Goal: Task Accomplishment & Management: Use online tool/utility

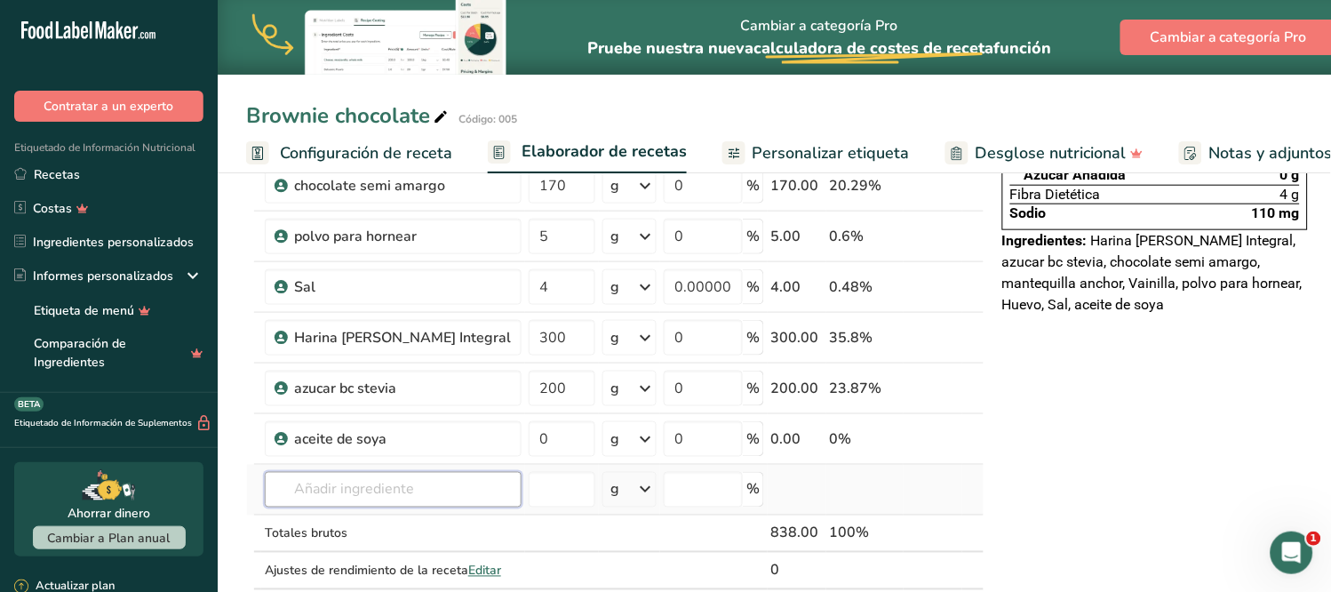
click at [332, 484] on input "text" at bounding box center [393, 490] width 257 height 36
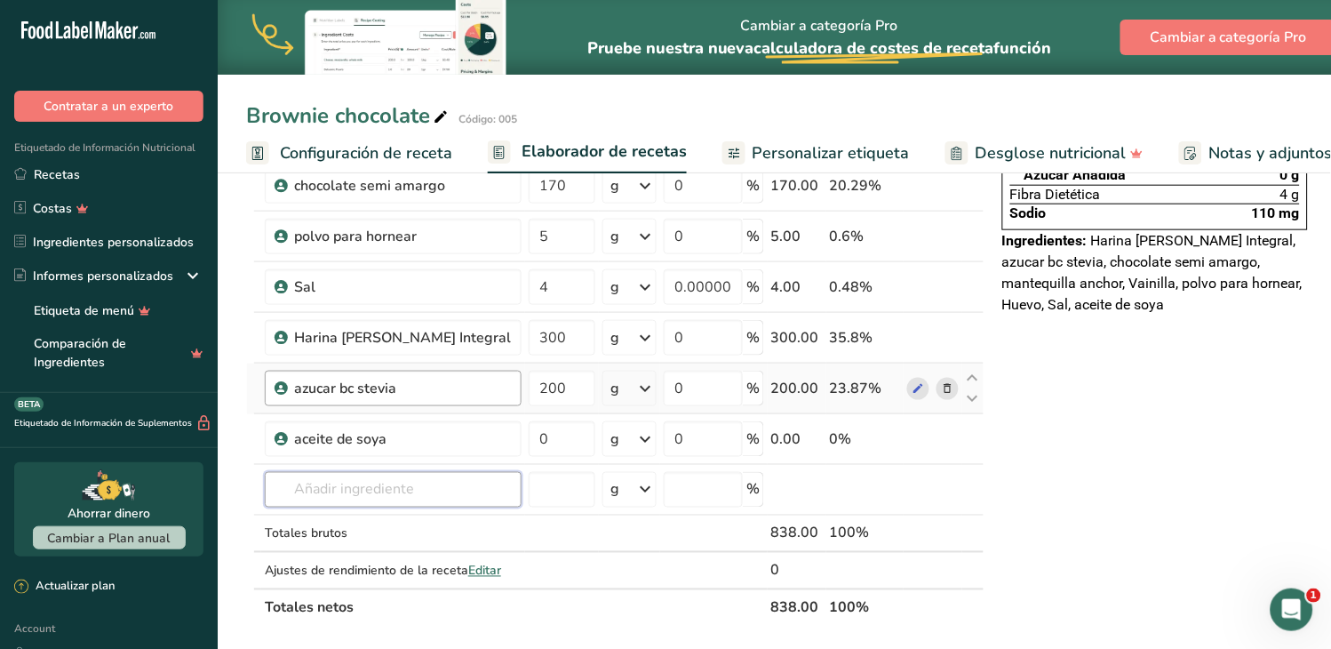
scroll to position [197, 0]
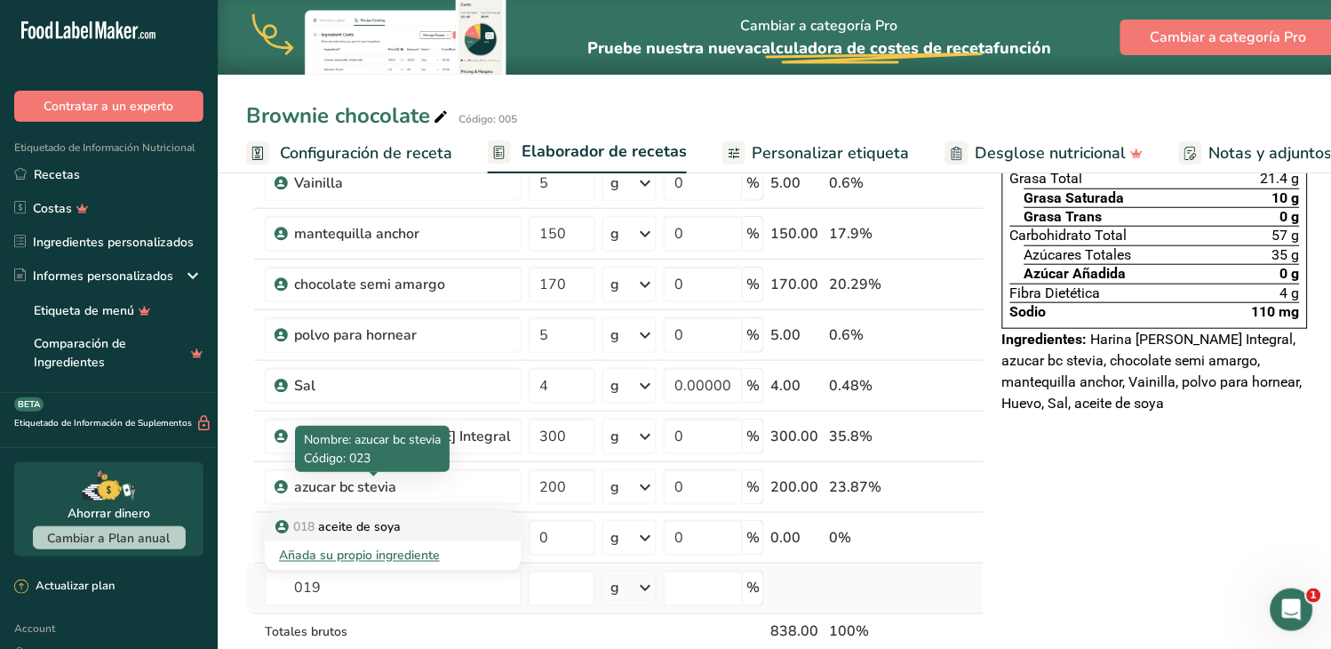
click at [409, 530] on div "018 aceite de soya" at bounding box center [379, 526] width 200 height 19
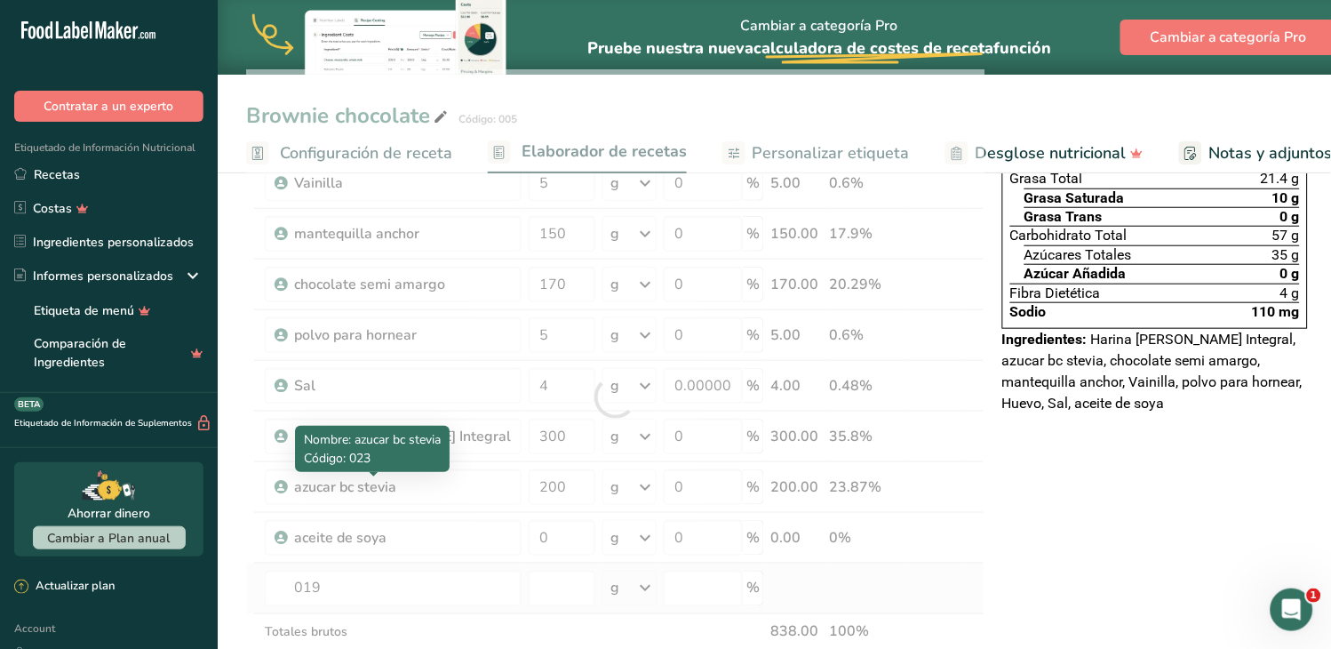
type input "Leche entera"
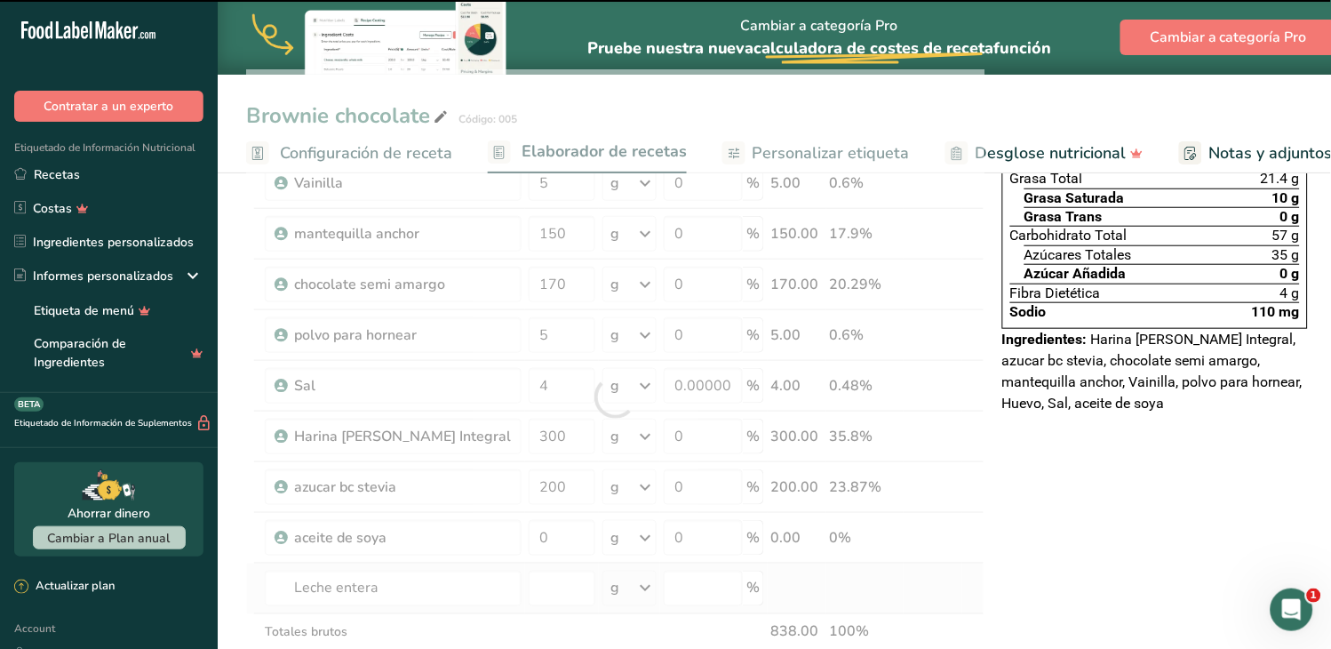
type input "0"
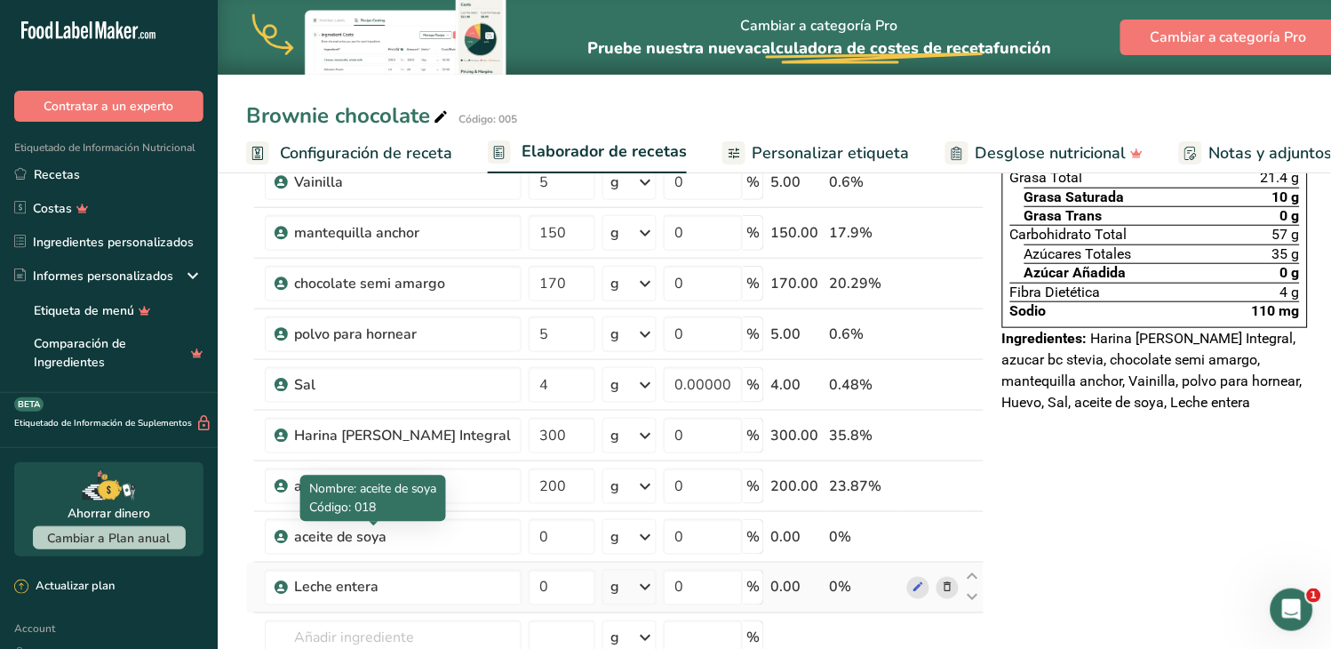
scroll to position [395, 0]
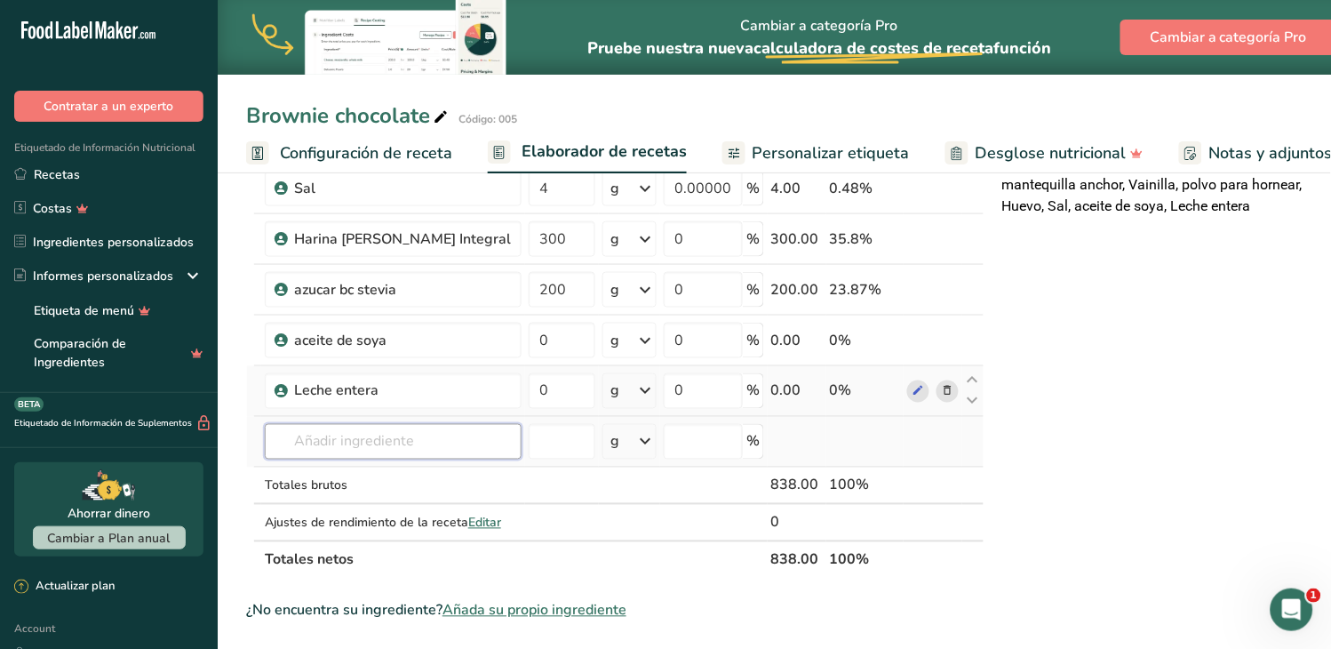
click at [396, 448] on input "text" at bounding box center [393, 442] width 257 height 36
type input "021"
click at [403, 482] on div "021 cocoa alcalina" at bounding box center [379, 477] width 200 height 19
type input "cocoa alcalina"
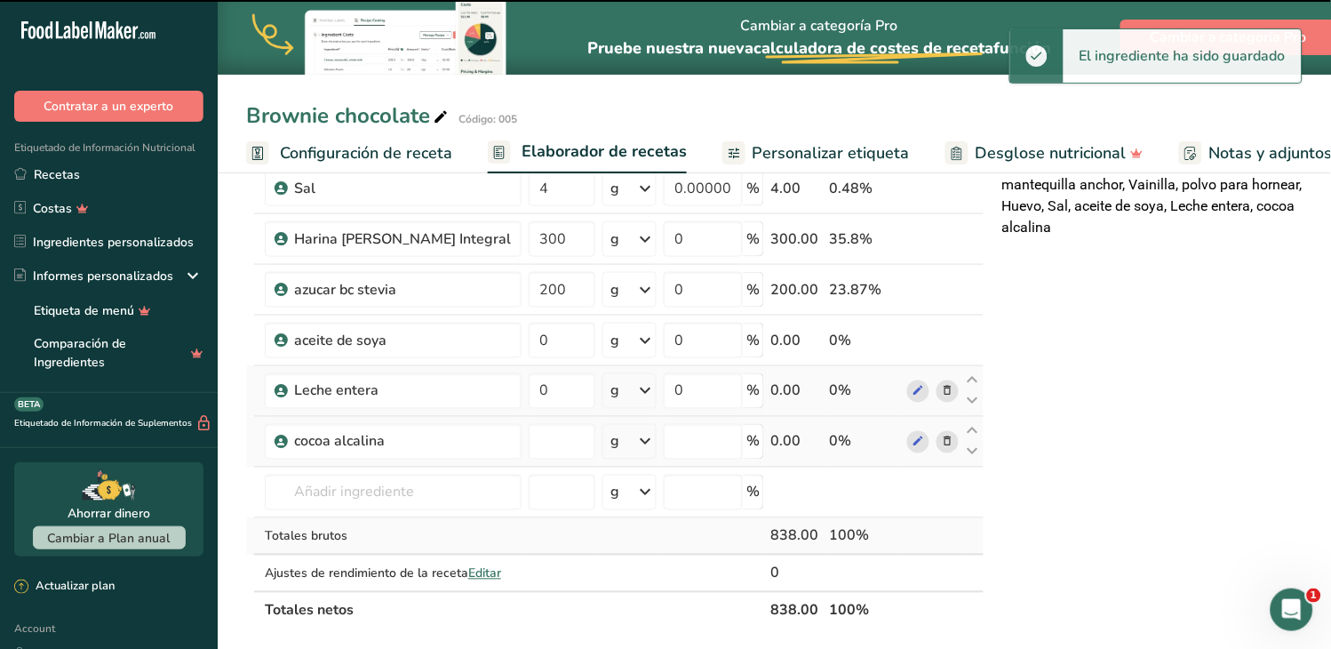
type input "0"
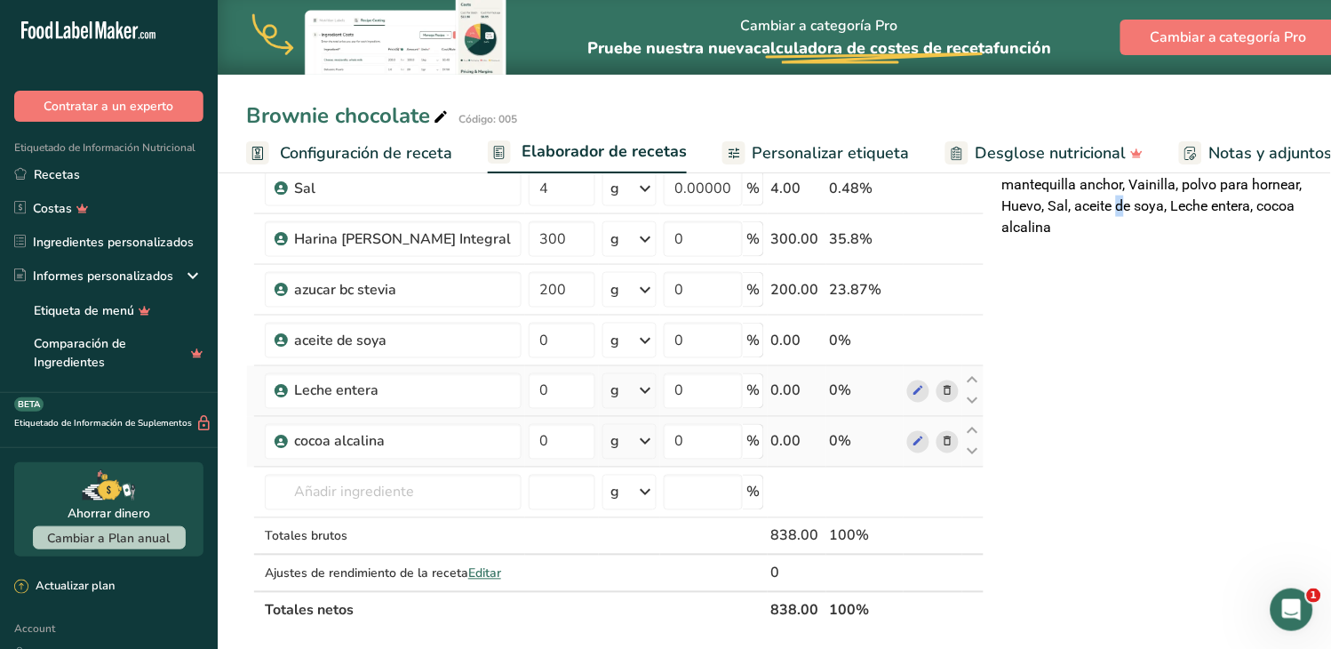
click at [1066, 448] on div "Declaración Nutrimental Tamaño de la porción 125 (93g) 9 Porciones Por Envase C…" at bounding box center [1155, 519] width 320 height 1436
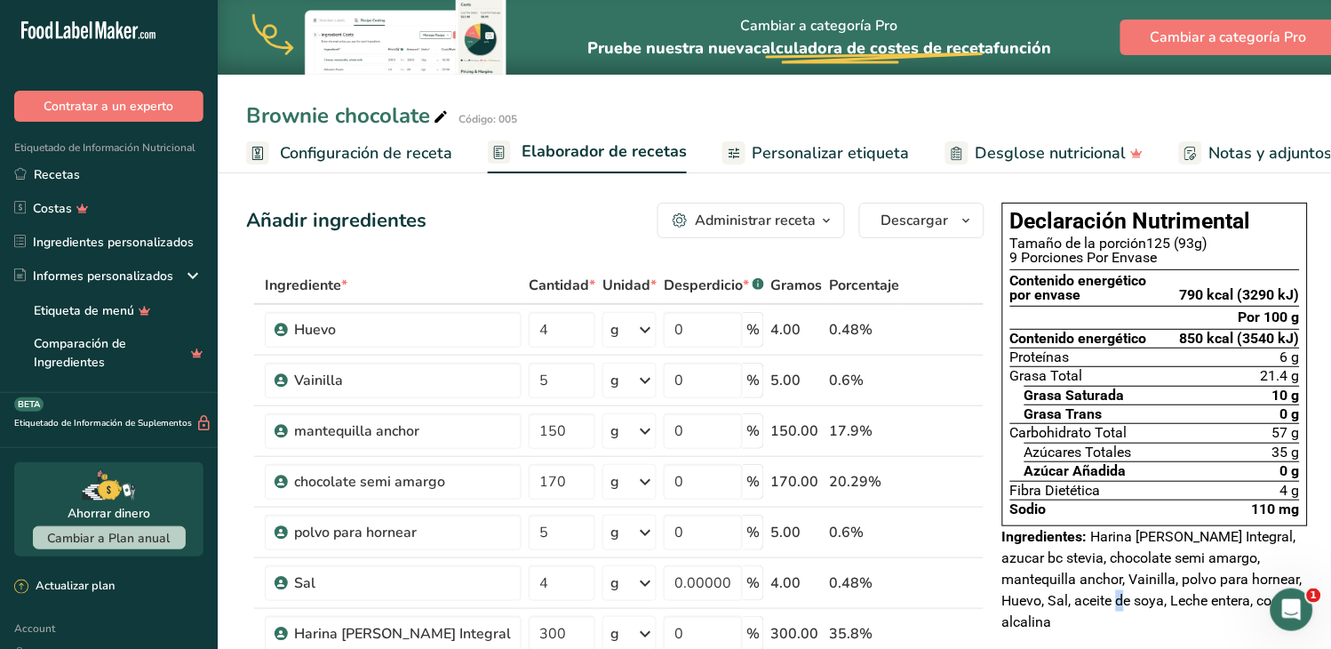
scroll to position [296, 0]
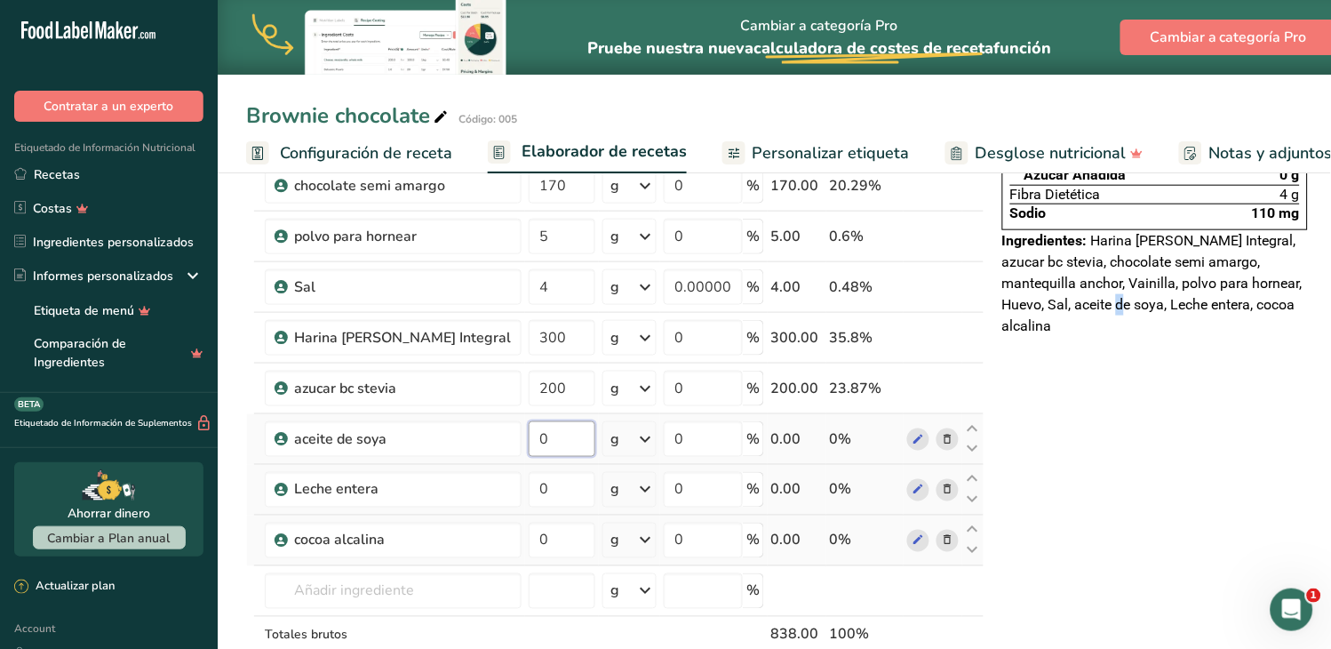
click at [529, 442] on input "0" at bounding box center [562, 439] width 67 height 36
type input "60"
click at [511, 499] on div "Ingrediente * Cantidad * Unidad * Desperdicio * .a-a{fill:#347362;}.b-a{fill:#f…" at bounding box center [615, 349] width 738 height 757
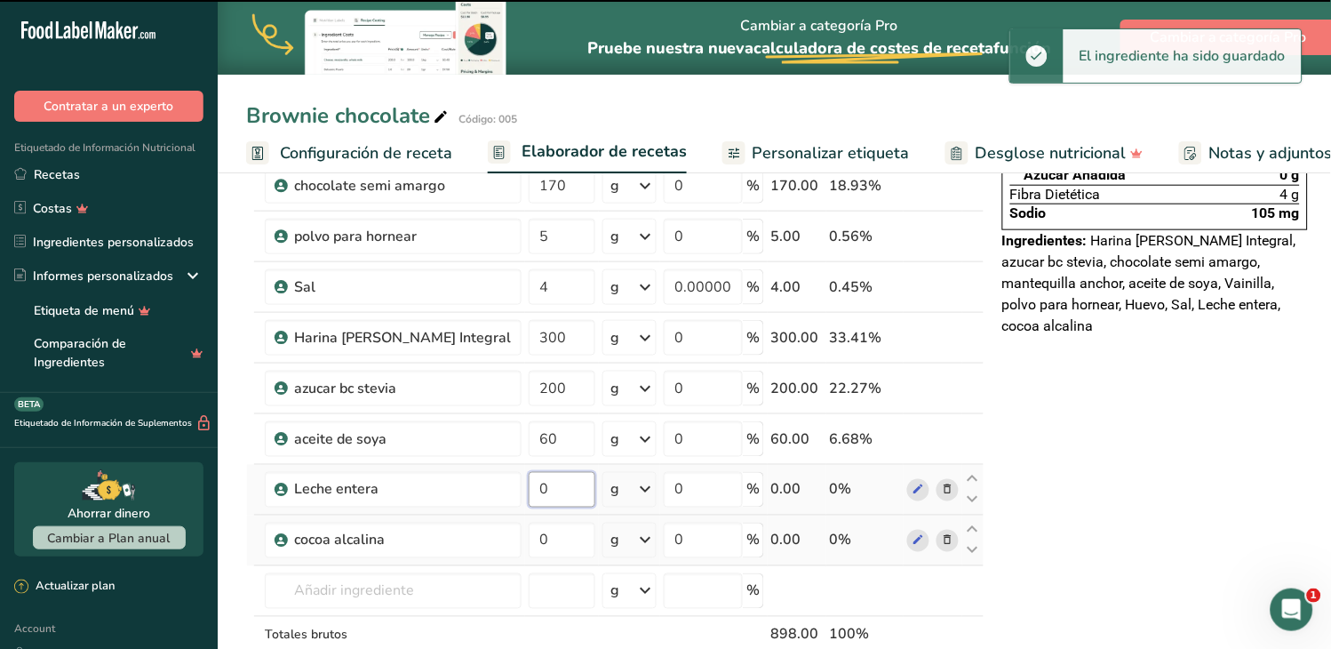
click at [529, 492] on input "0" at bounding box center [562, 490] width 67 height 36
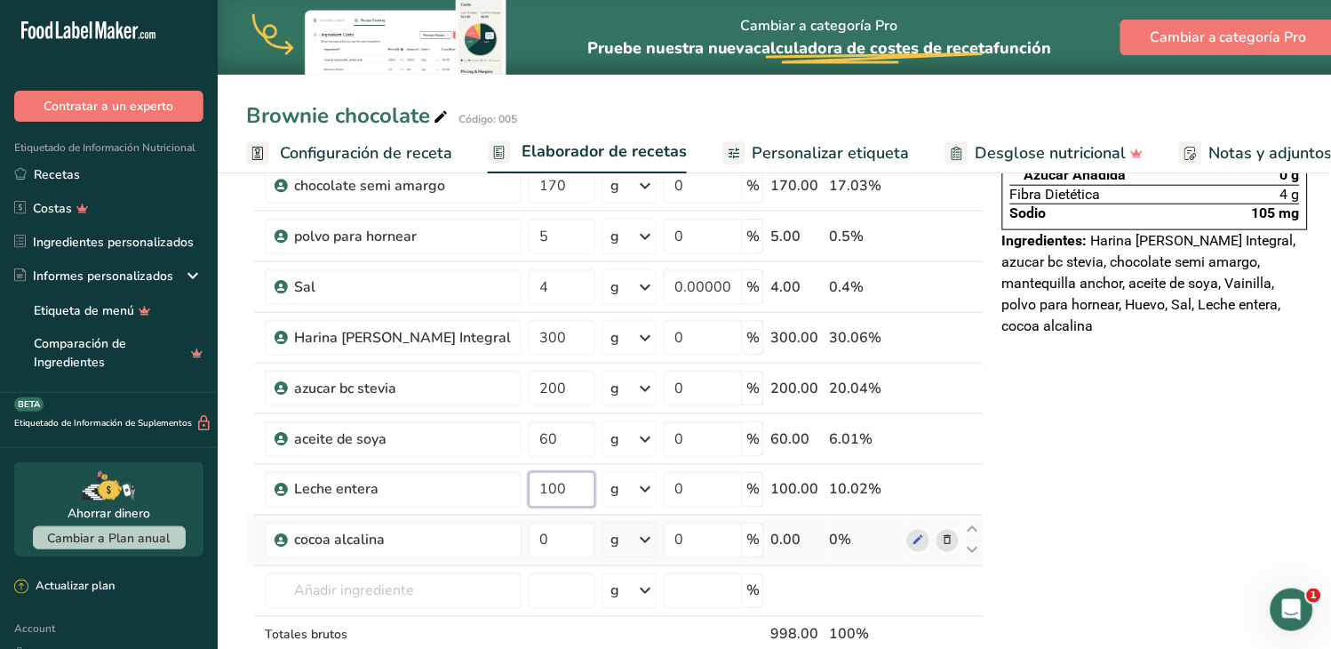
type input "100"
click at [1116, 511] on div "Declaración Nutrimental Tamaño de la porción 125 (100g) 9 Porciones Por Envase …" at bounding box center [1155, 618] width 320 height 1436
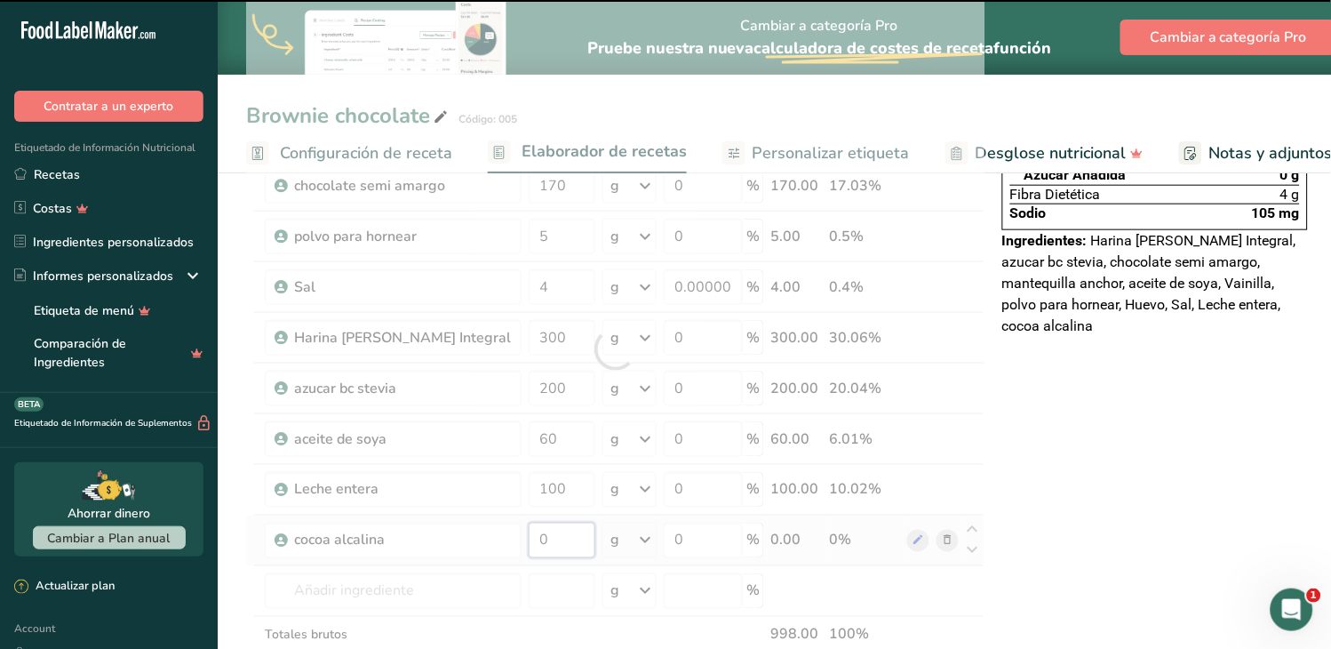
click at [529, 544] on input "0" at bounding box center [562, 540] width 67 height 36
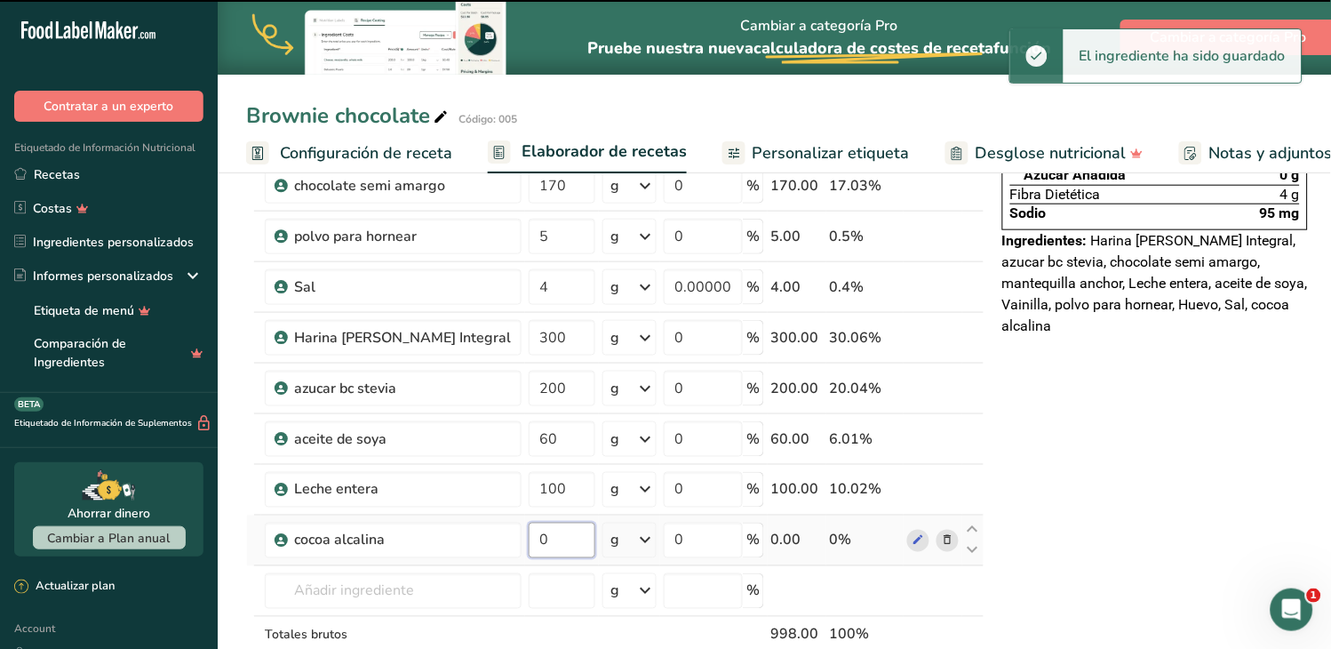
click at [529, 535] on input "0" at bounding box center [562, 540] width 67 height 36
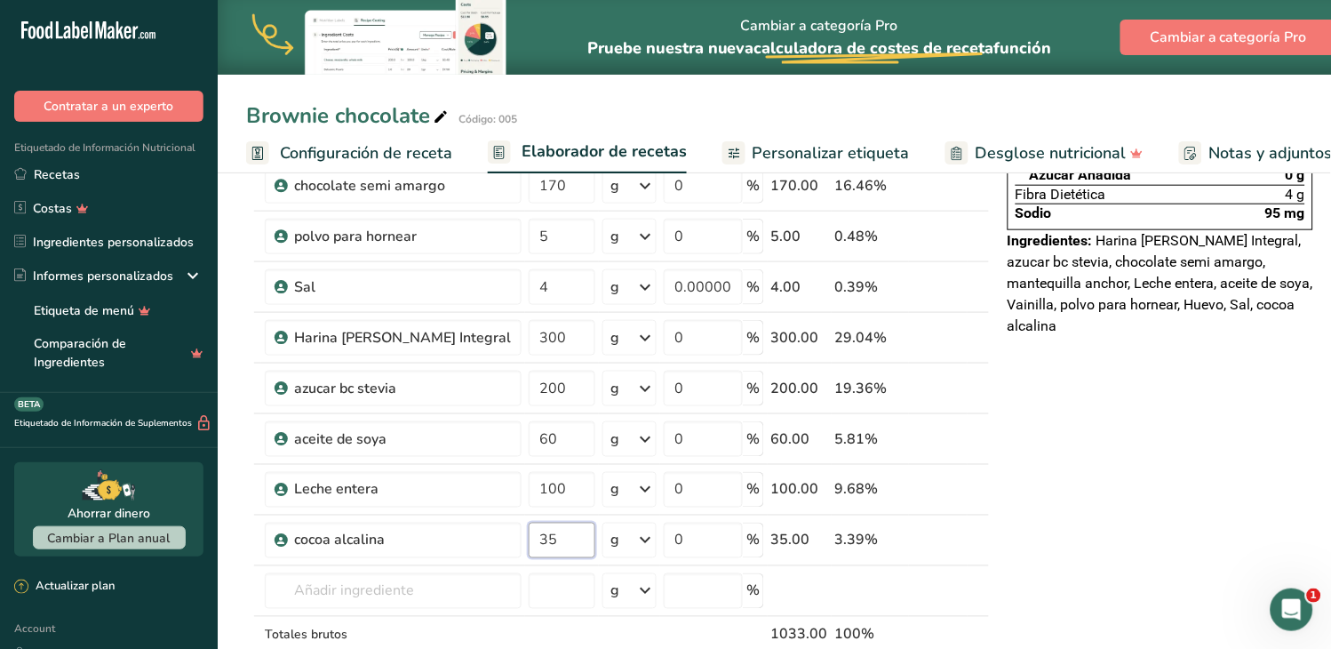
type input "35"
click at [1115, 521] on div "Declaración Nutrimental Tamaño de la porción 125 (111g) 9 Porciones Por Envase …" at bounding box center [1160, 618] width 320 height 1436
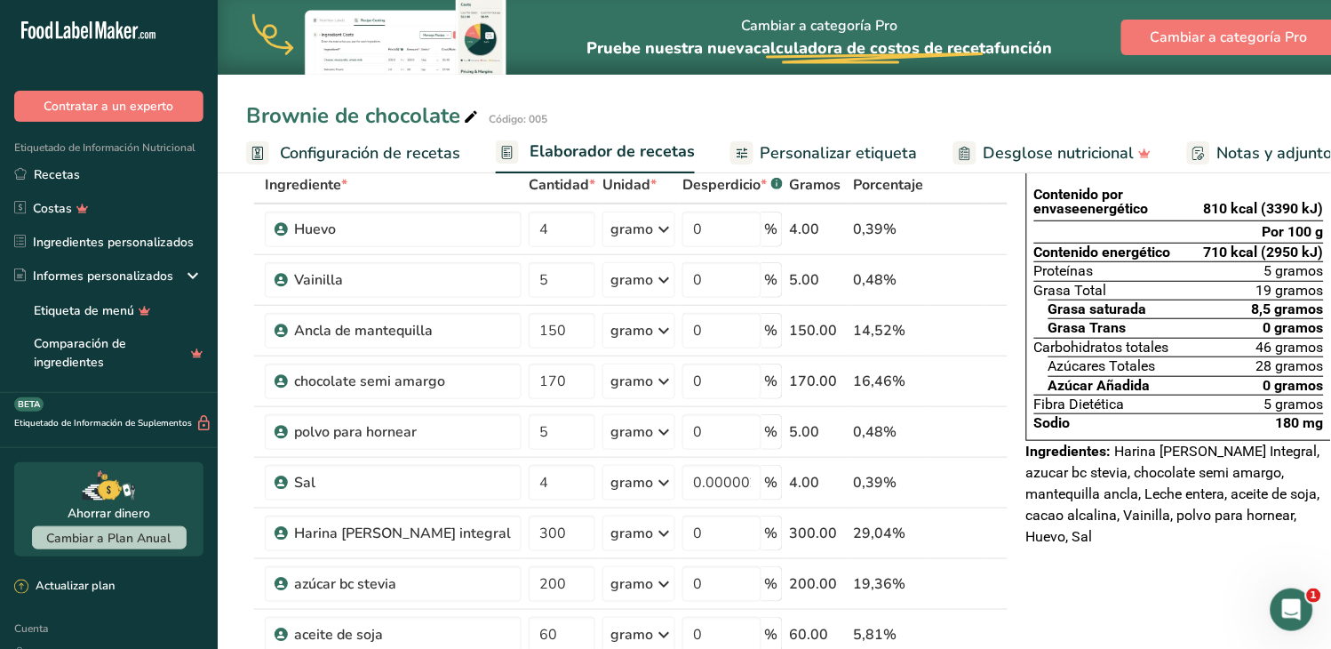
scroll to position [24, 0]
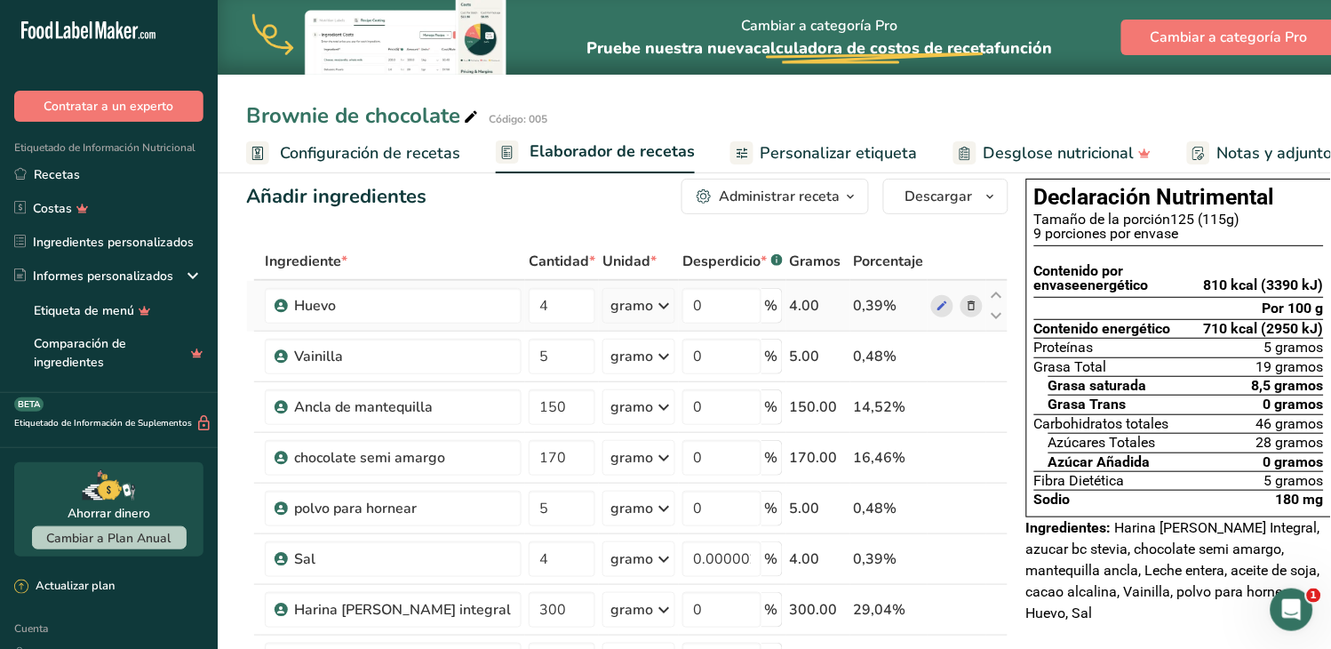
click at [966, 315] on icon at bounding box center [972, 306] width 12 height 19
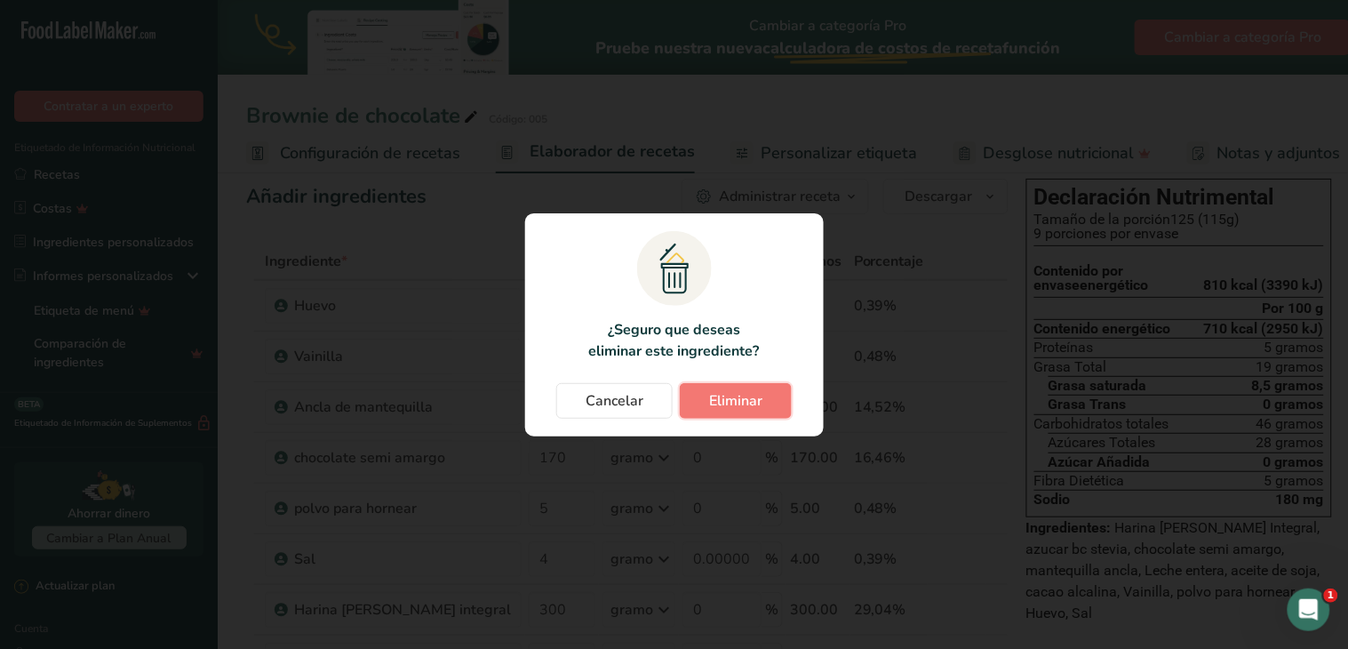
click at [758, 394] on font "Eliminar" at bounding box center [735, 401] width 53 height 20
type input "5"
type input "150"
type input "170"
type input "5"
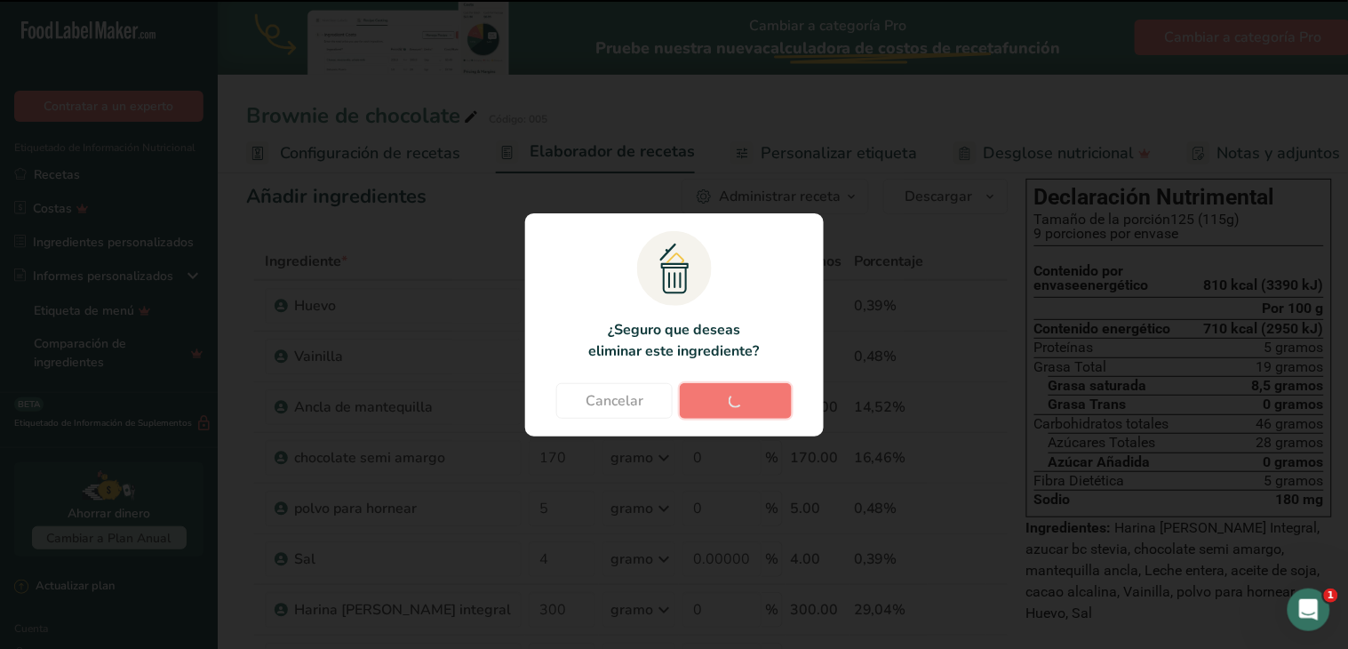
type input "4"
type input "0.000002"
type input "300"
type input "0"
type input "200"
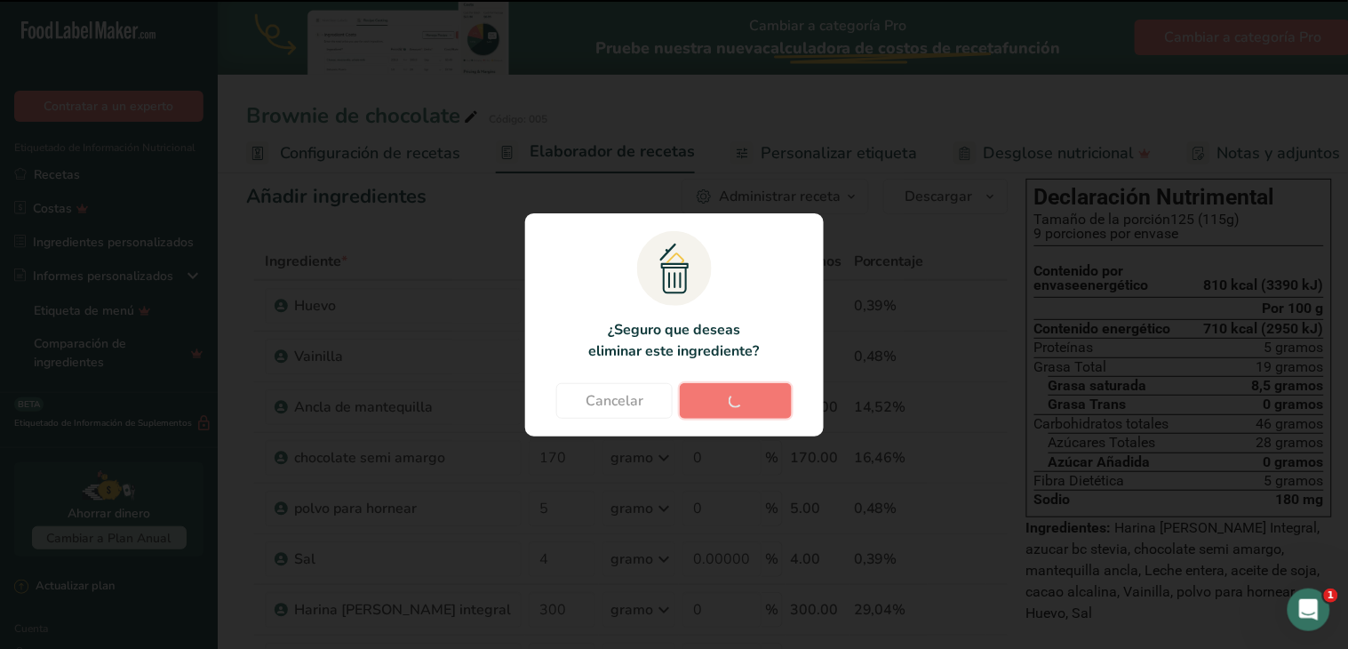
type input "60"
type input "100"
type input "35"
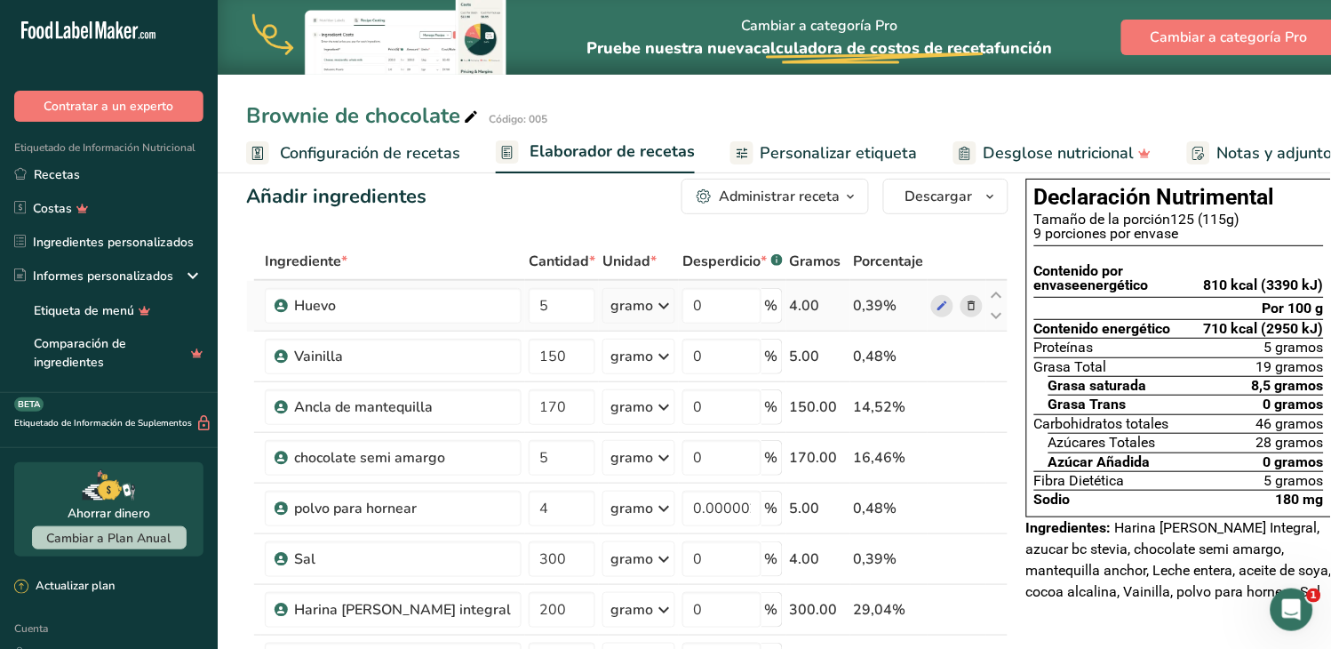
click at [966, 315] on icon at bounding box center [972, 306] width 12 height 19
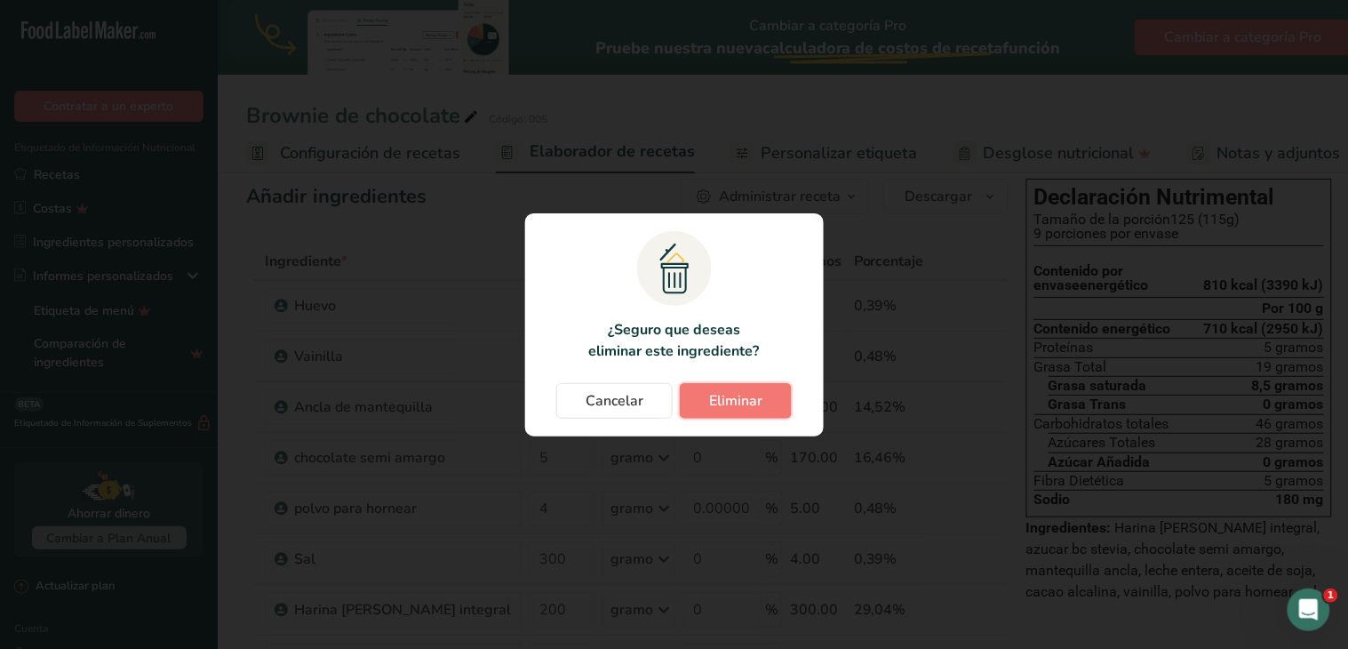
click at [733, 391] on font "Eliminar" at bounding box center [735, 401] width 53 height 20
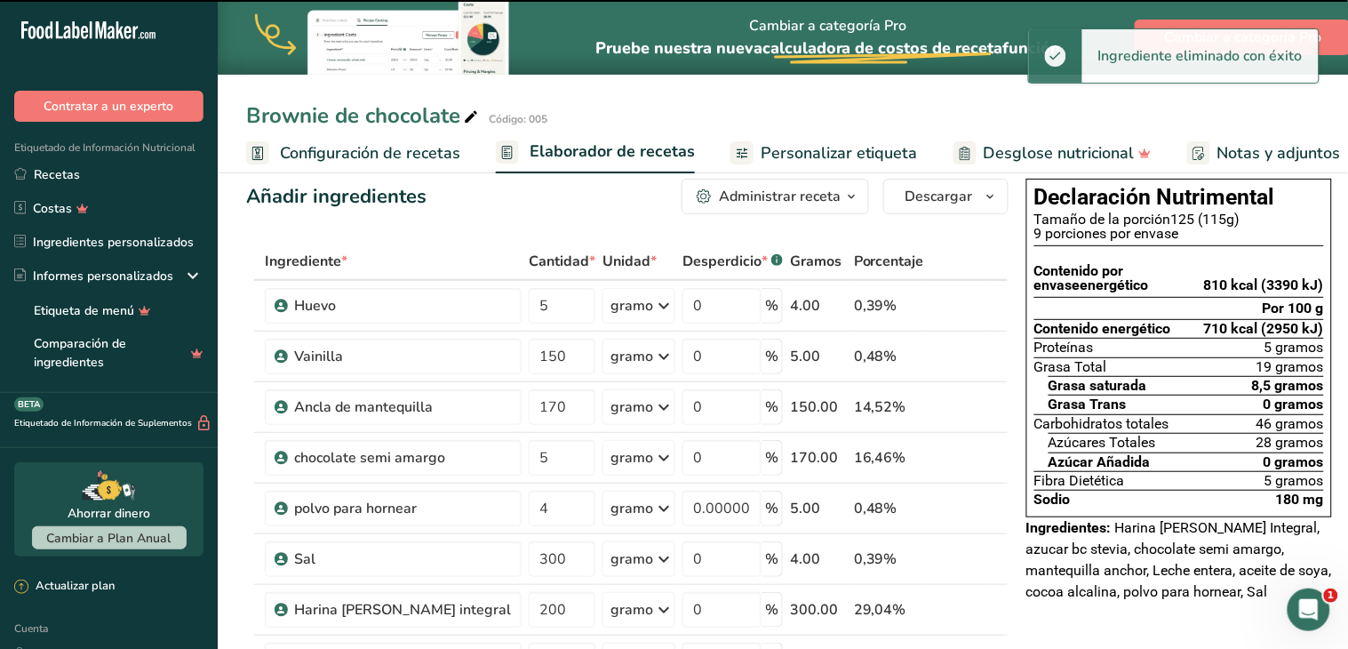
type input "150"
type input "170"
type input "5"
type input "4"
type input "0.000002"
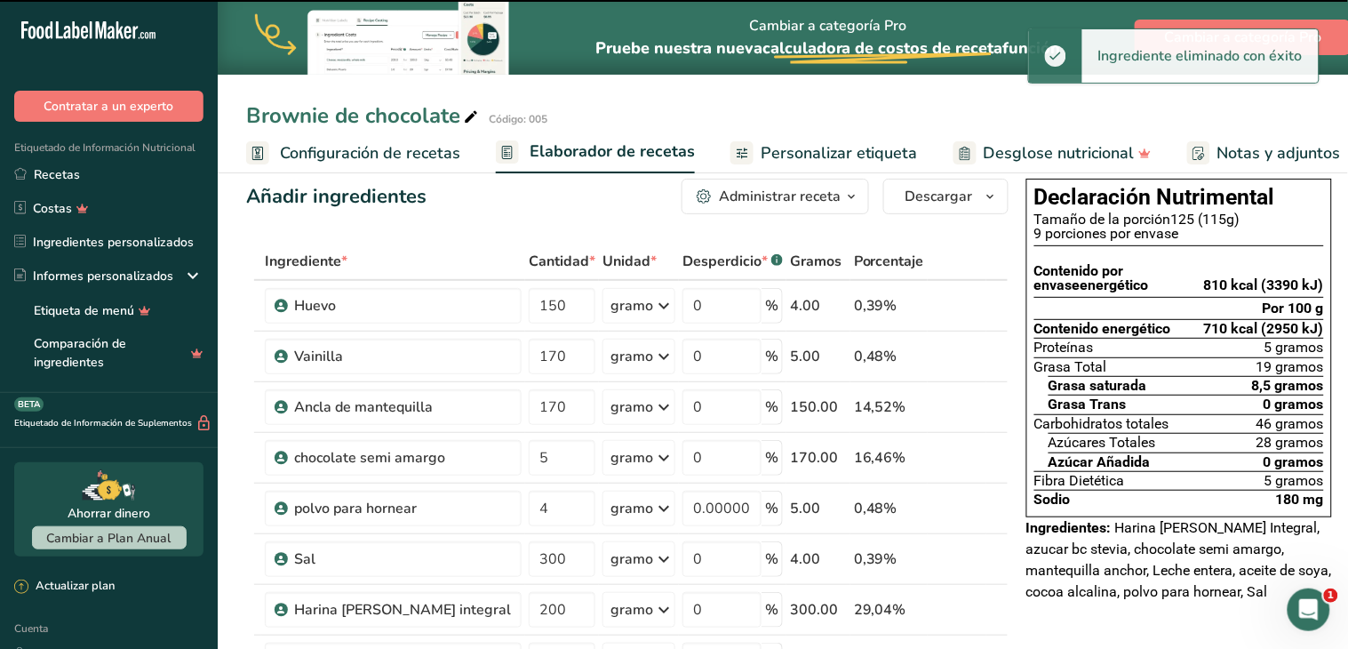
type input "300"
type input "0"
type input "200"
type input "60"
type input "100"
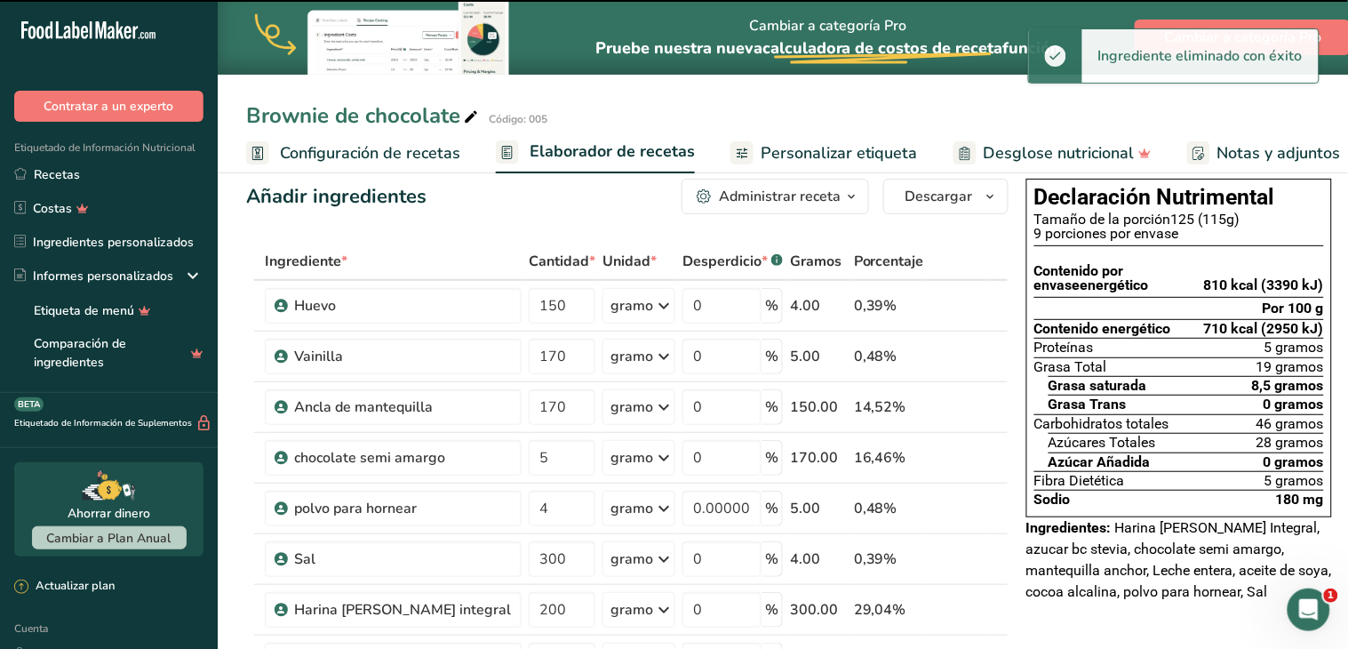
type input "35"
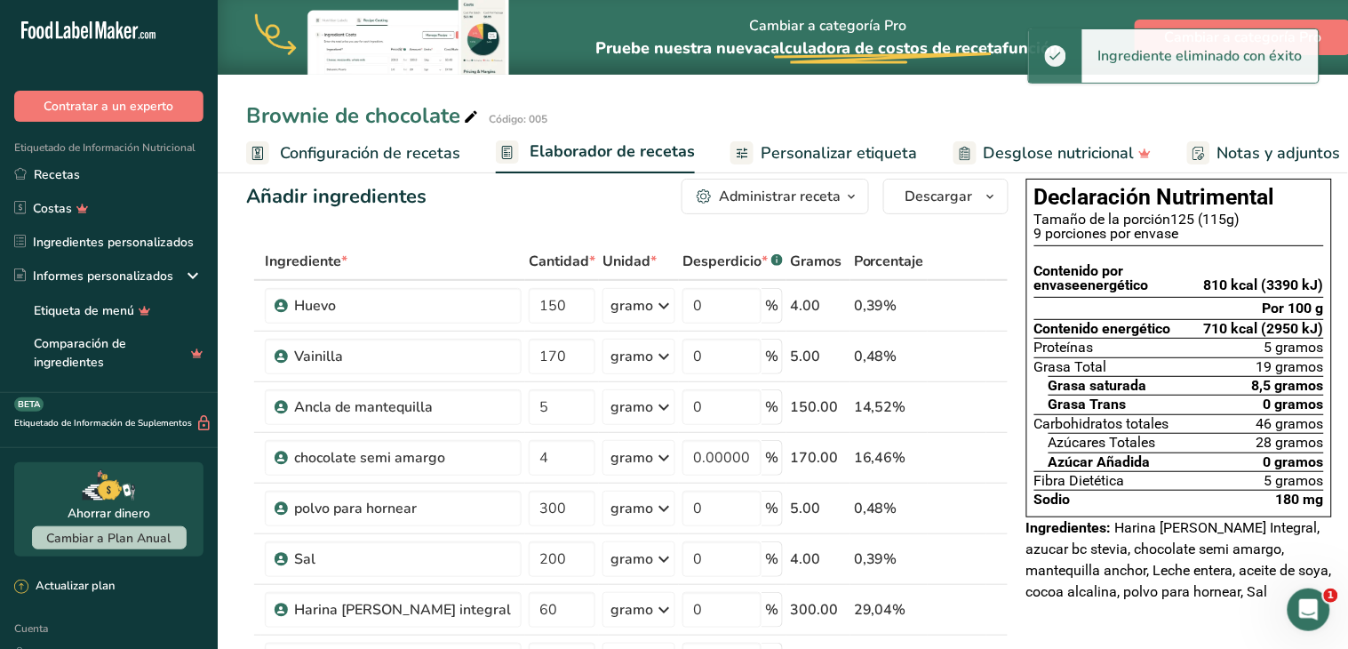
click at [966, 315] on icon at bounding box center [972, 306] width 12 height 19
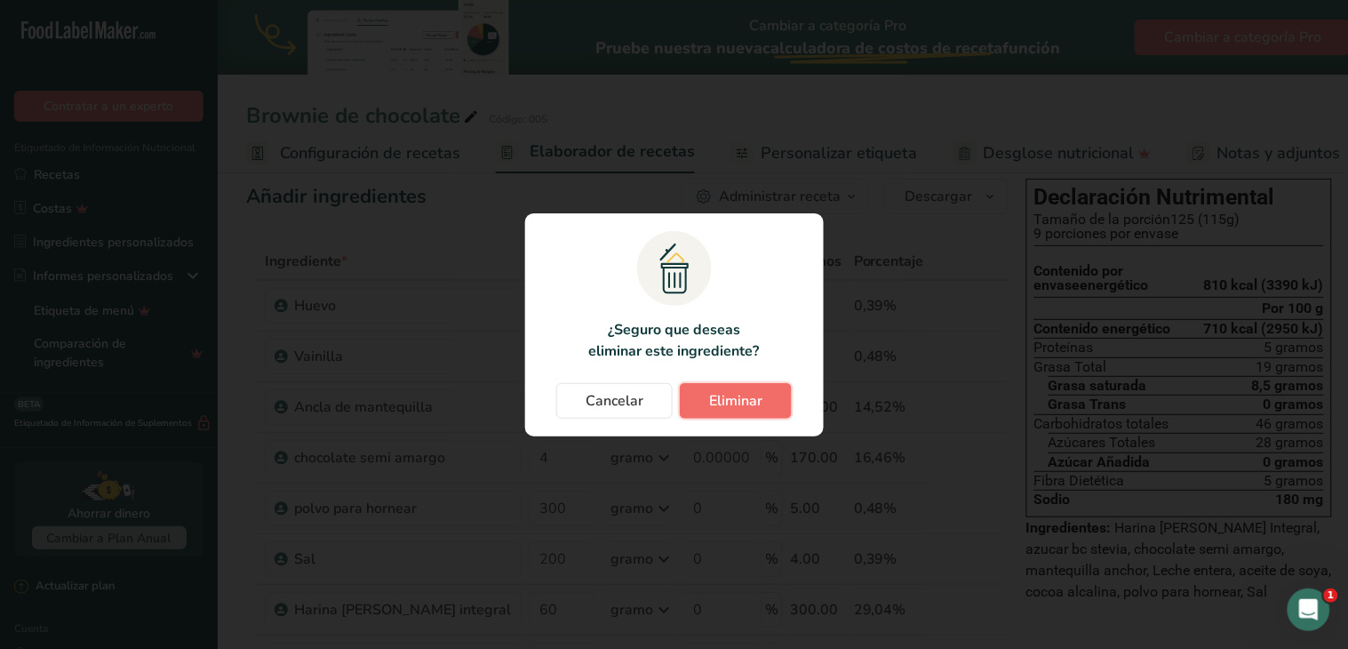
click at [768, 391] on button "Eliminar" at bounding box center [736, 401] width 112 height 36
type input "170"
type input "5"
type input "4"
type input "0.000002"
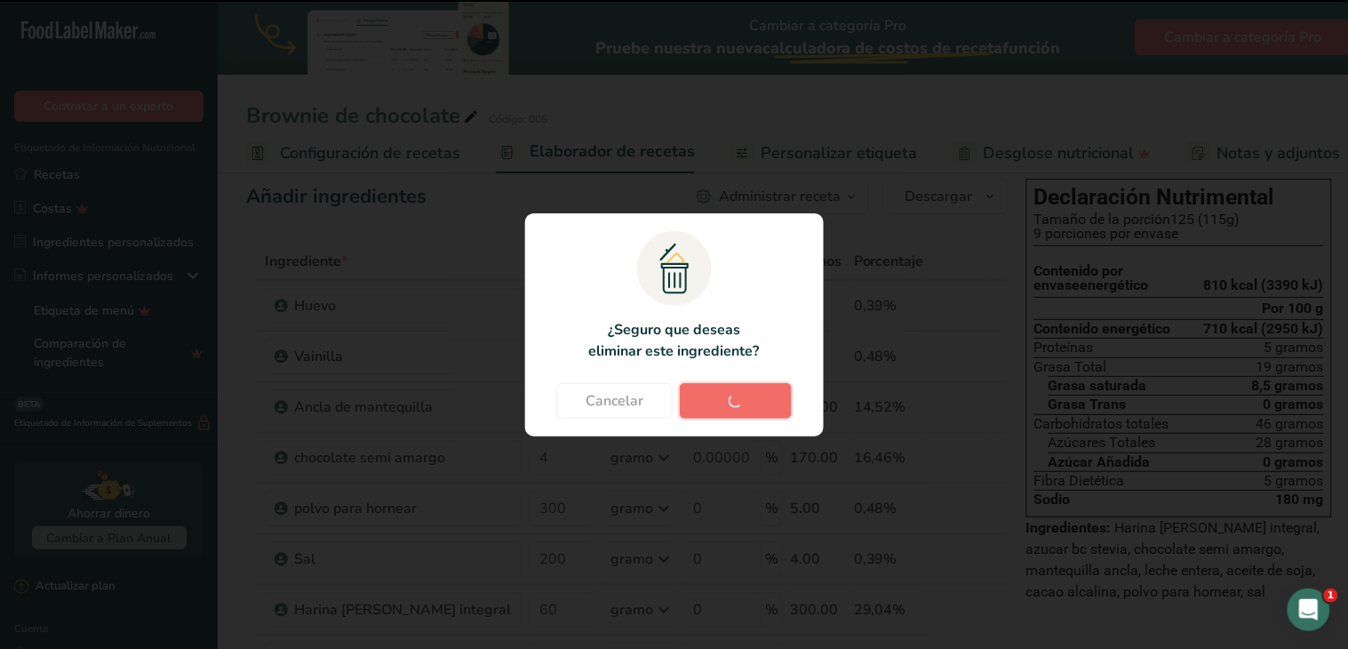
type input "300"
type input "0"
type input "200"
type input "60"
type input "100"
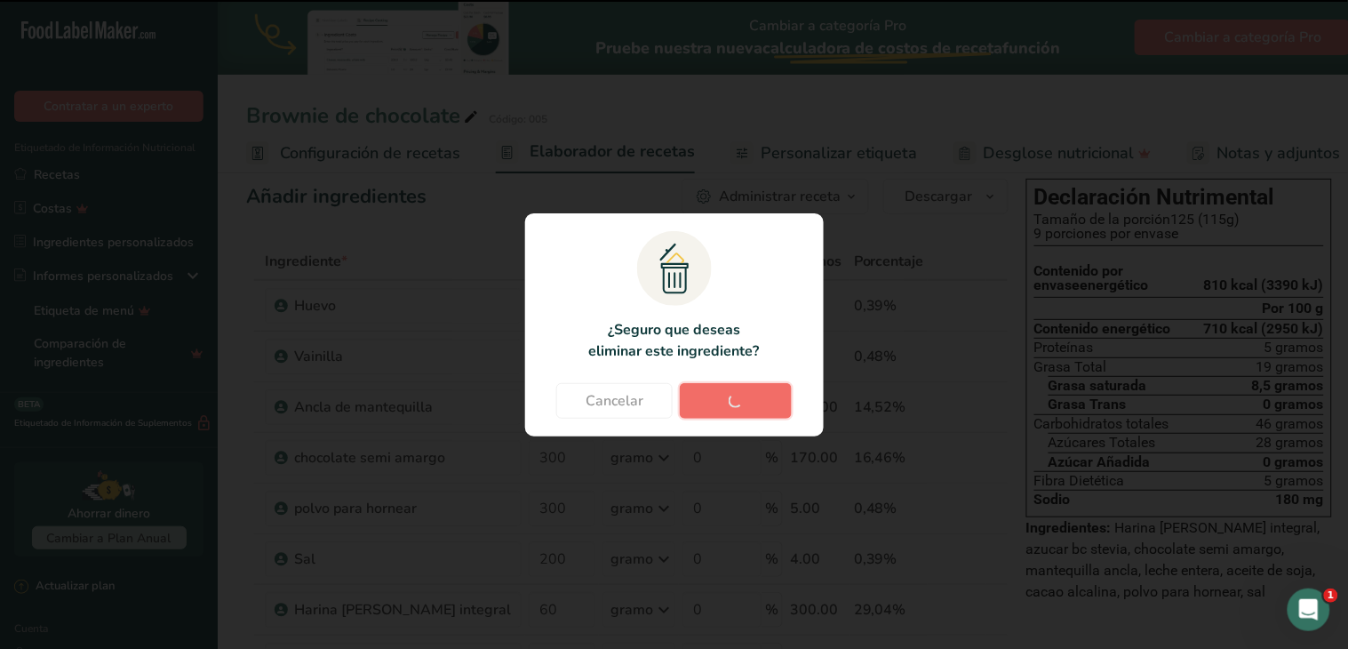
type input "35"
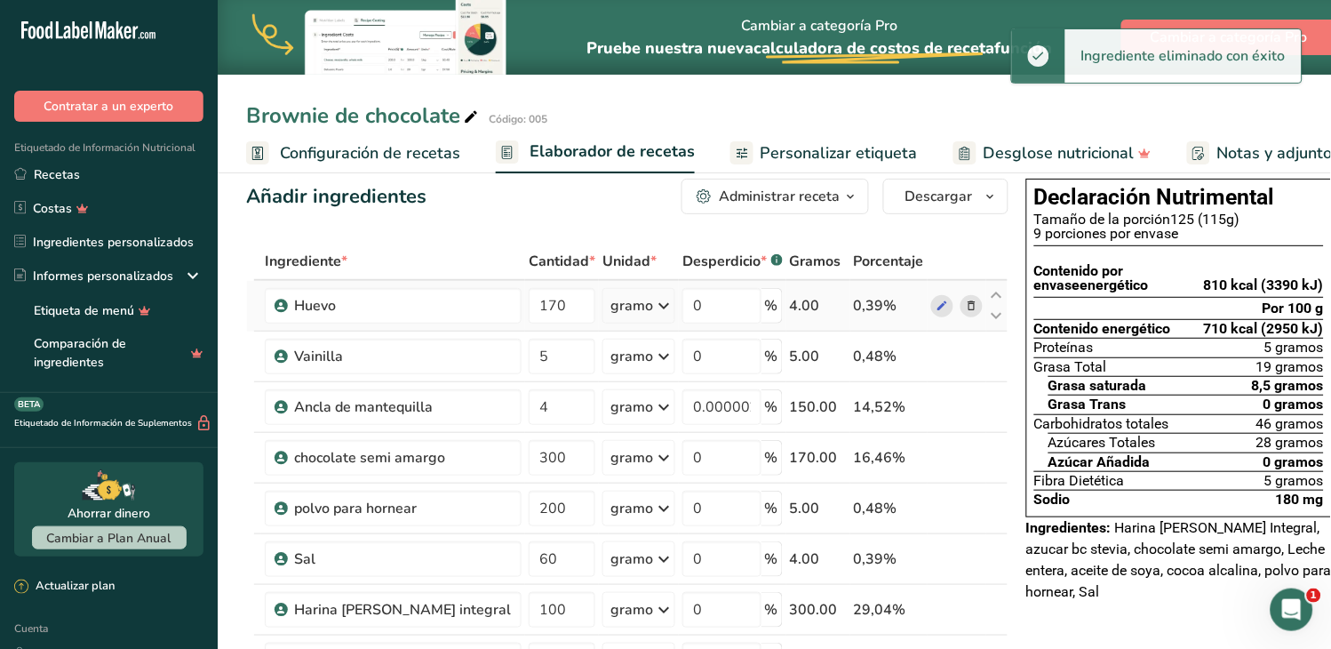
click at [966, 315] on icon at bounding box center [972, 306] width 12 height 19
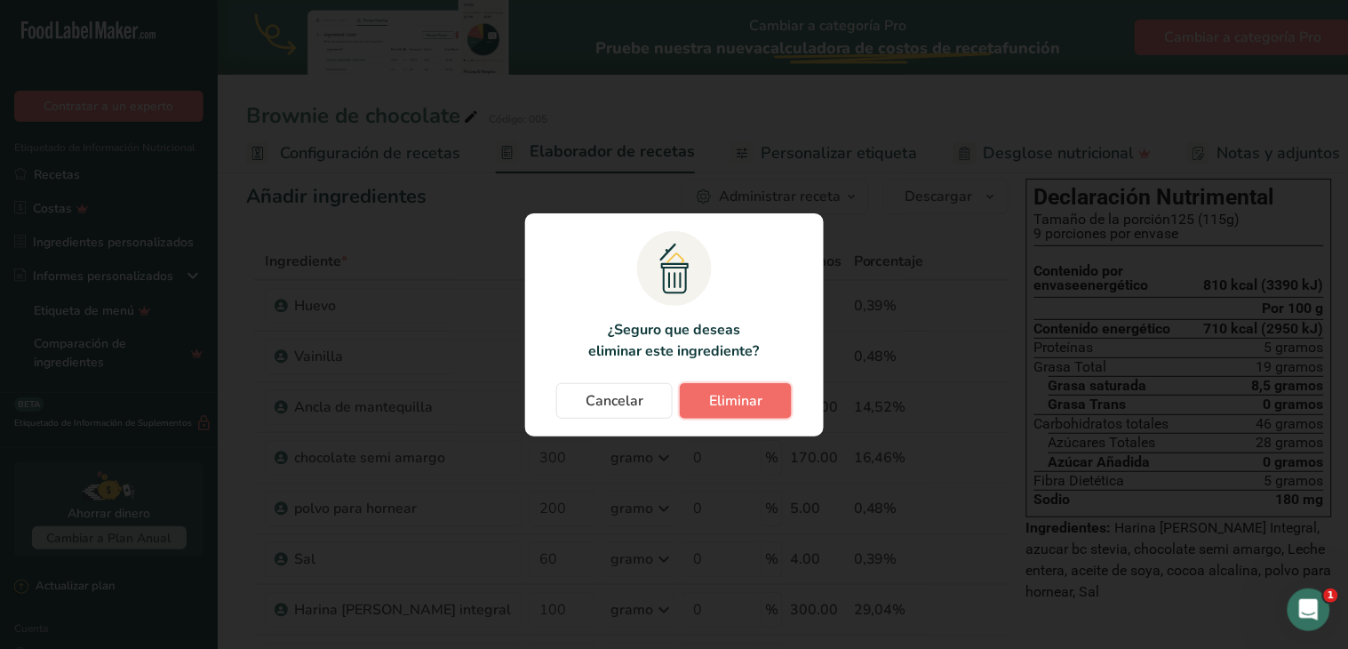
click at [762, 396] on button "Eliminar" at bounding box center [736, 401] width 112 height 36
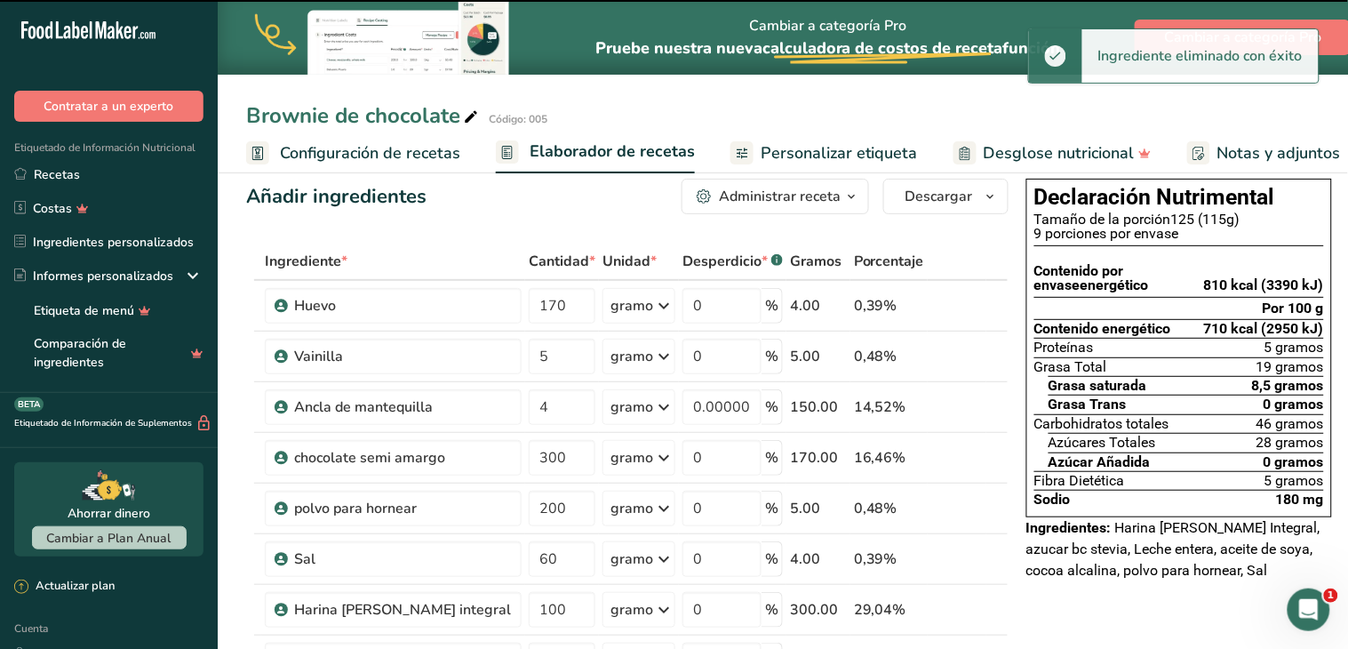
type input "5"
type input "4"
type input "0.000002"
type input "300"
type input "0"
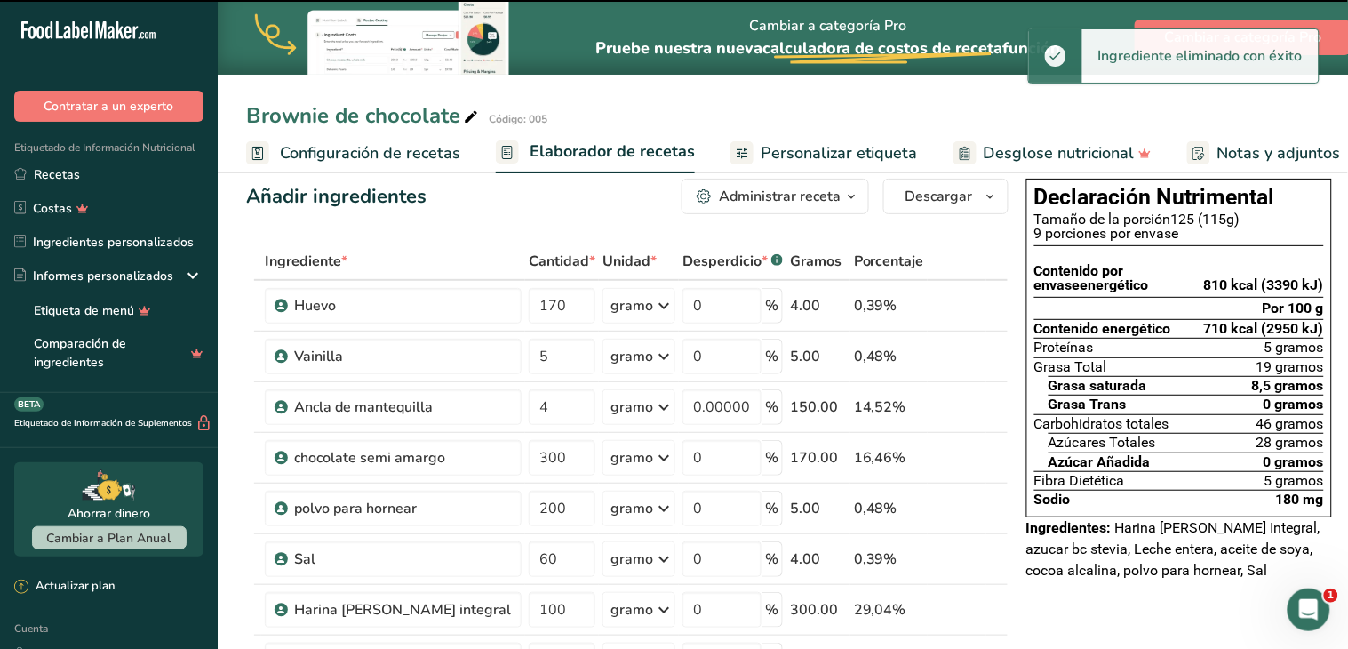
type input "200"
type input "60"
type input "100"
type input "35"
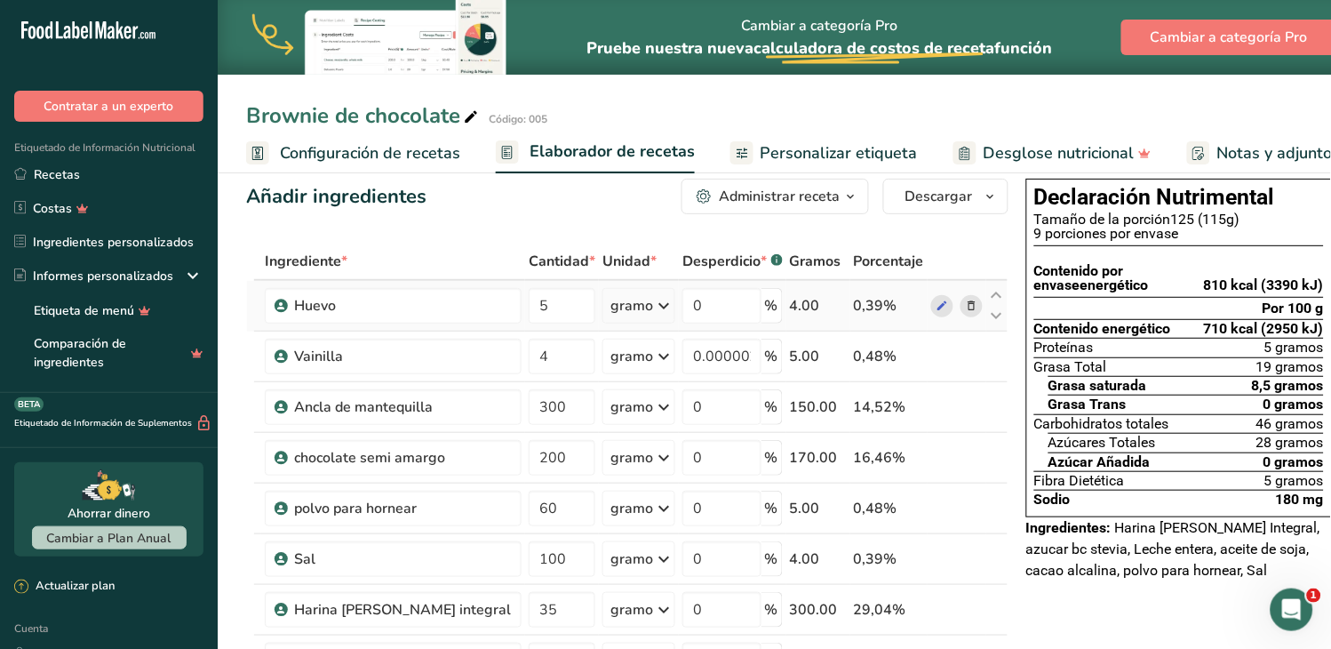
click at [966, 315] on icon at bounding box center [972, 306] width 12 height 19
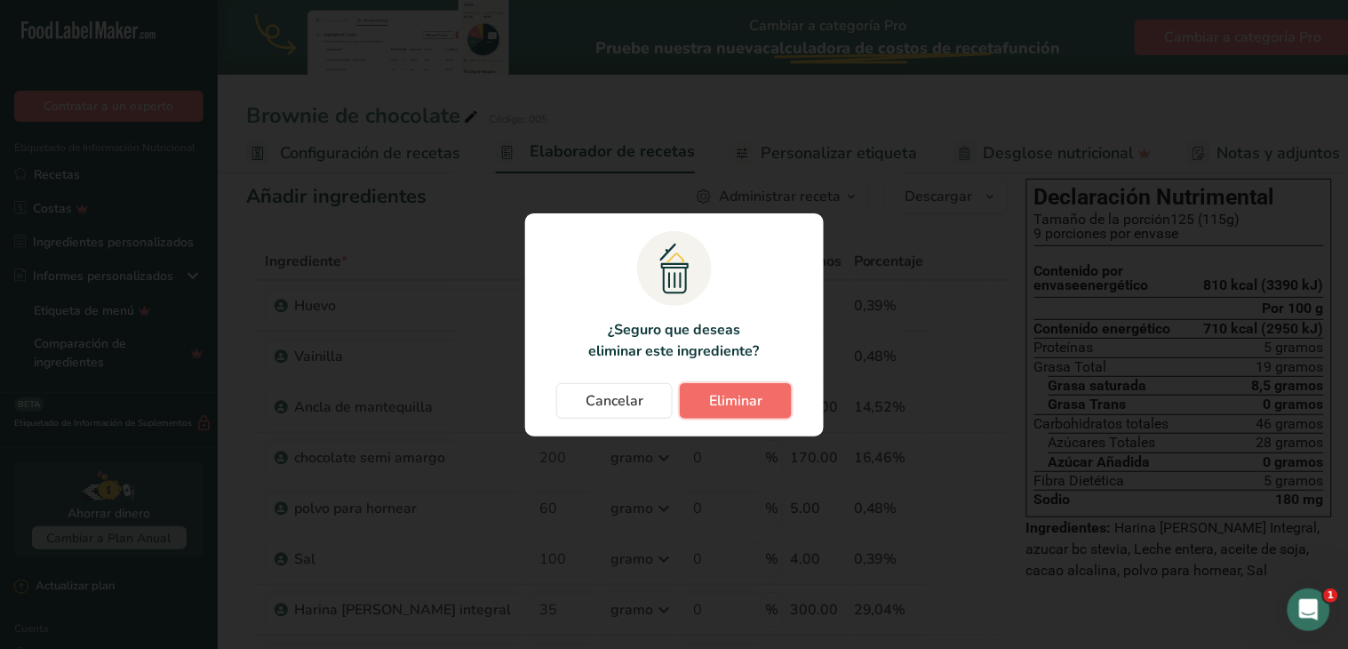
click at [715, 401] on font "Eliminar" at bounding box center [735, 401] width 53 height 20
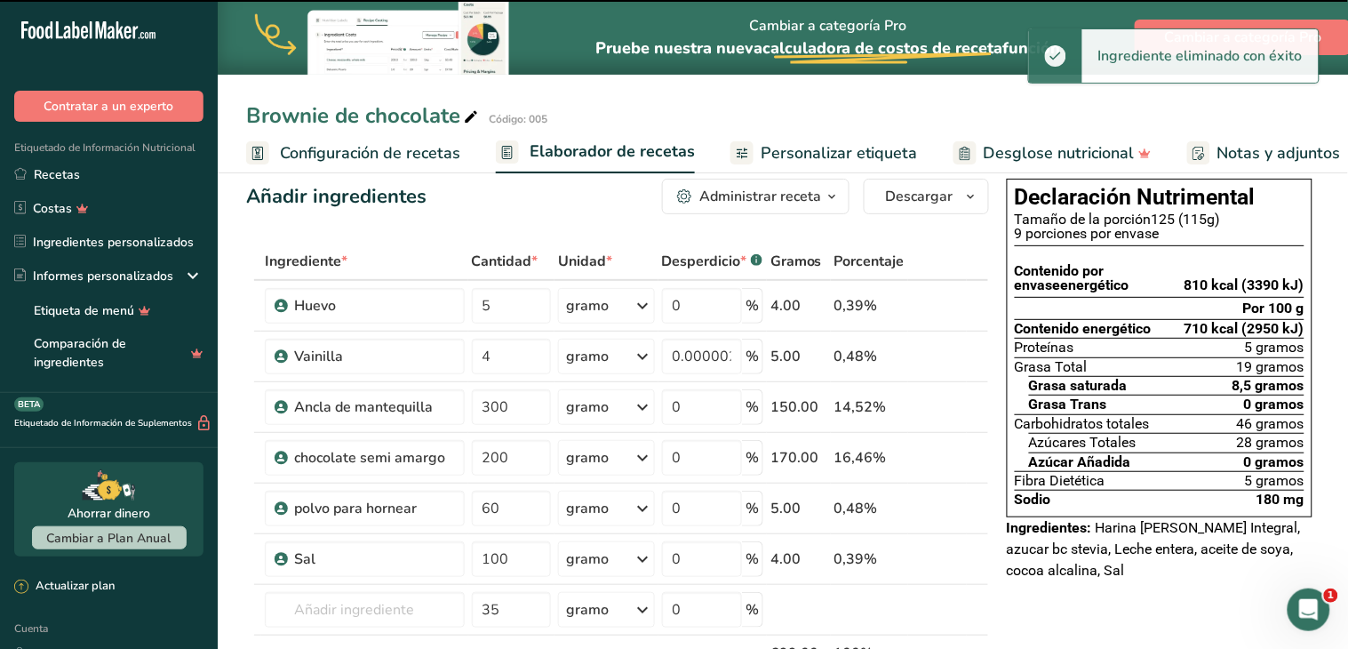
type input "4"
type input "0.000002"
type input "300"
type input "0"
type input "200"
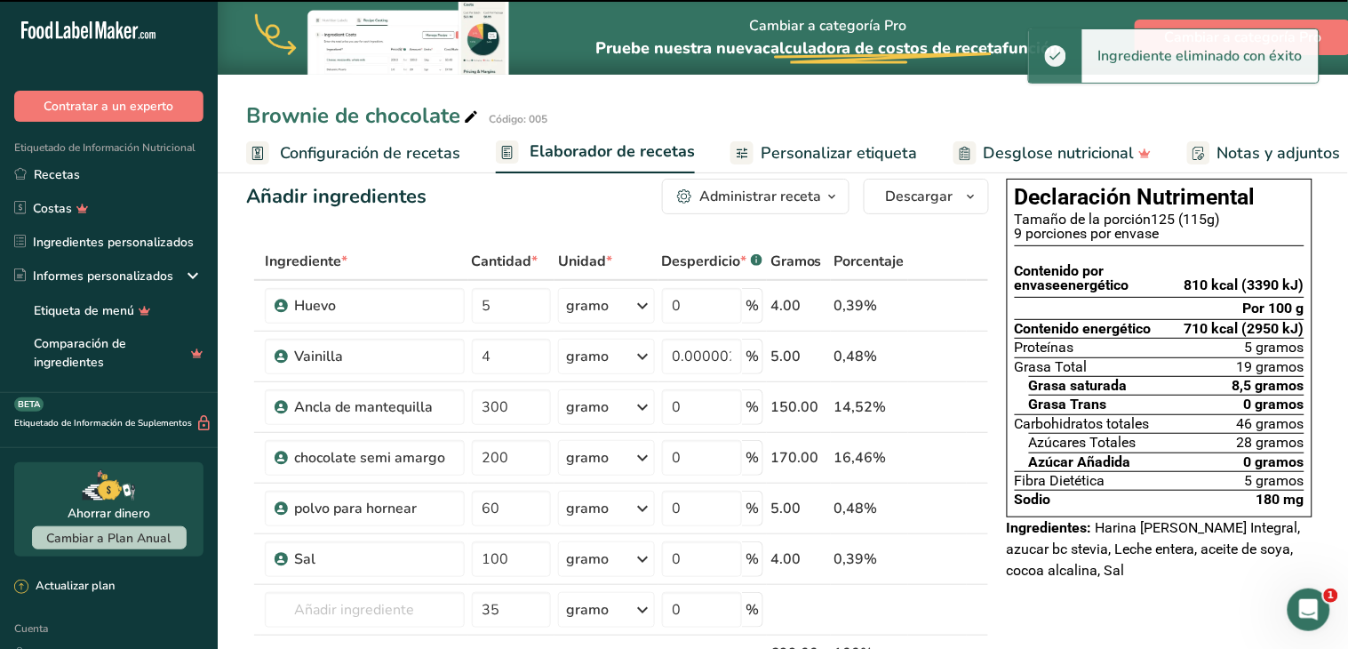
type input "60"
type input "100"
type input "35"
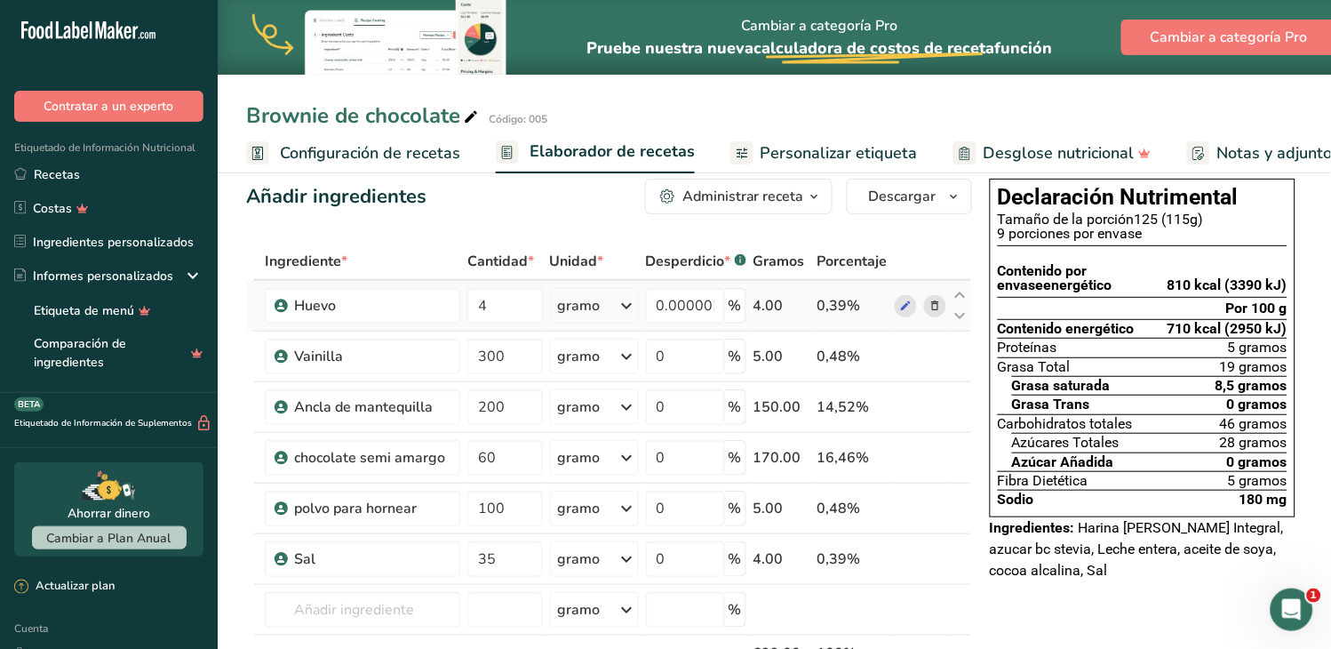
click at [933, 302] on icon at bounding box center [935, 306] width 12 height 19
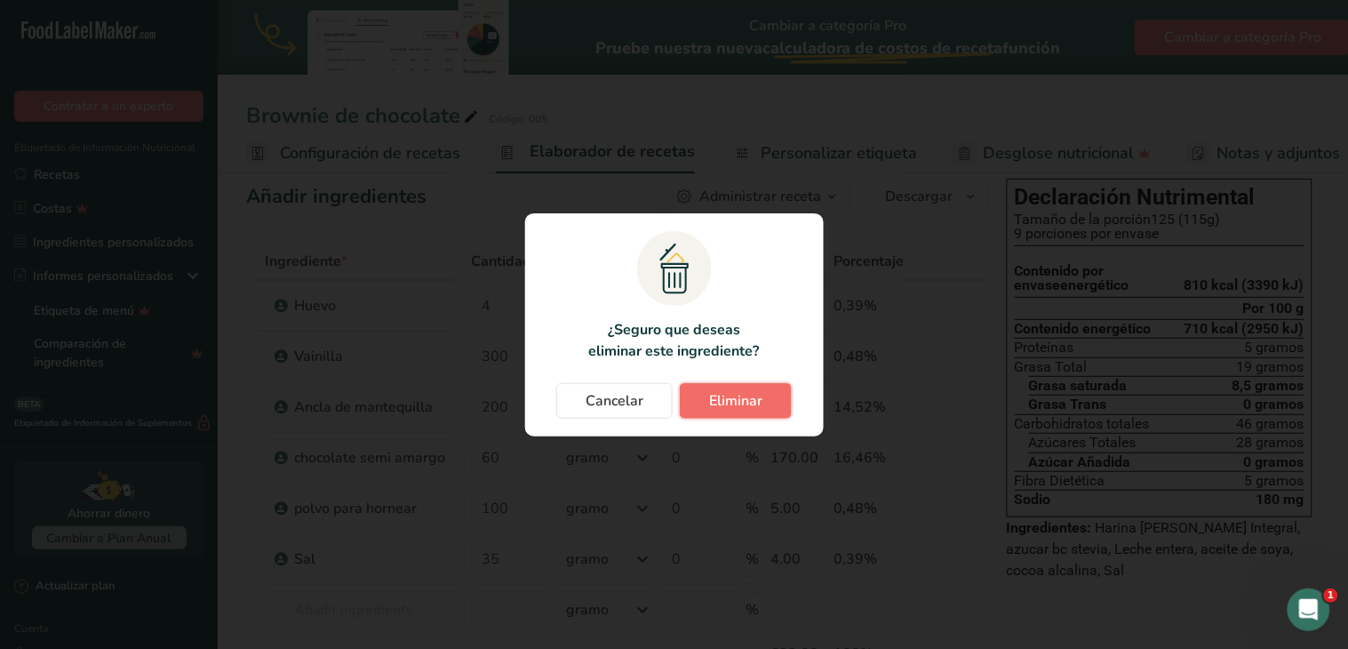
click at [730, 404] on font "Eliminar" at bounding box center [735, 401] width 53 height 20
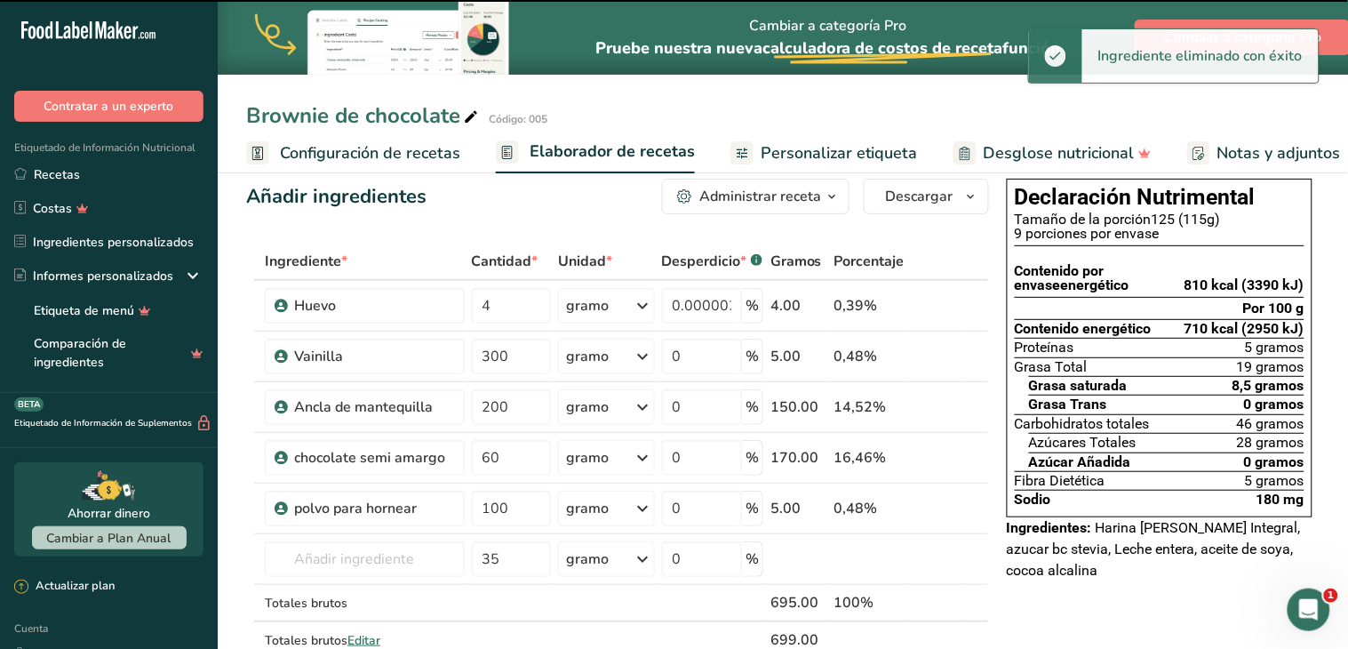
type input "300"
type input "0"
type input "200"
type input "60"
type input "100"
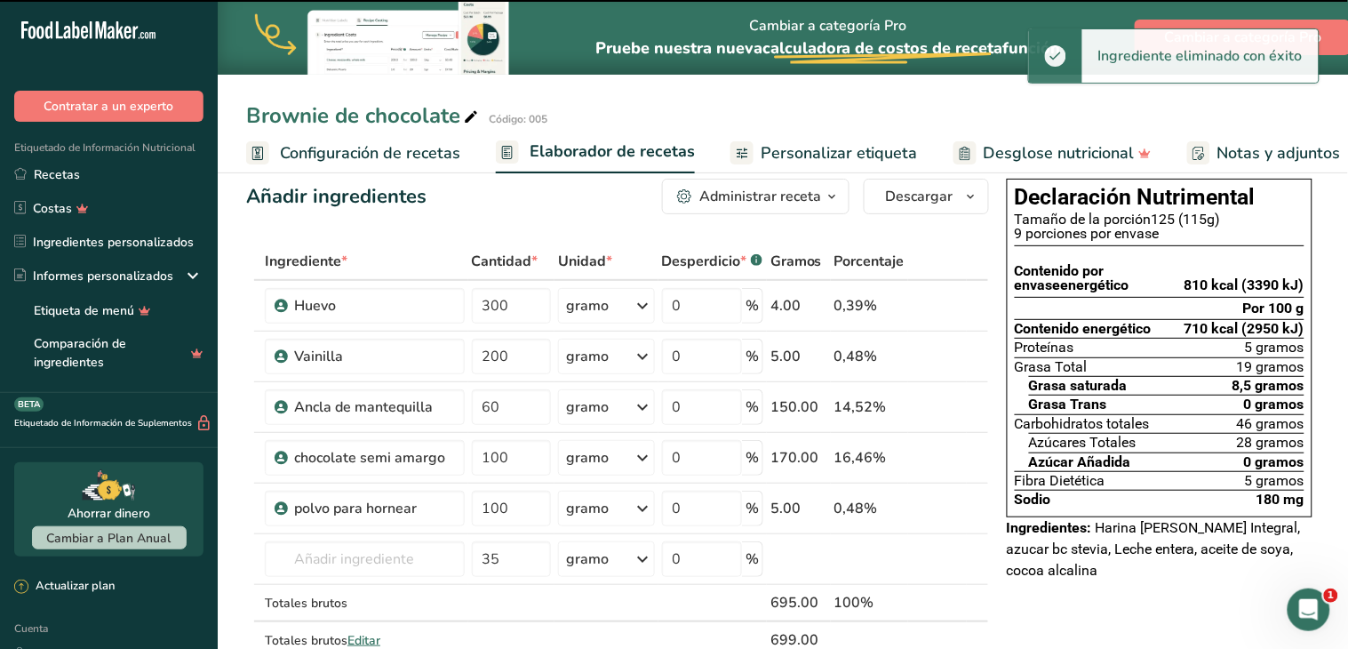
type input "35"
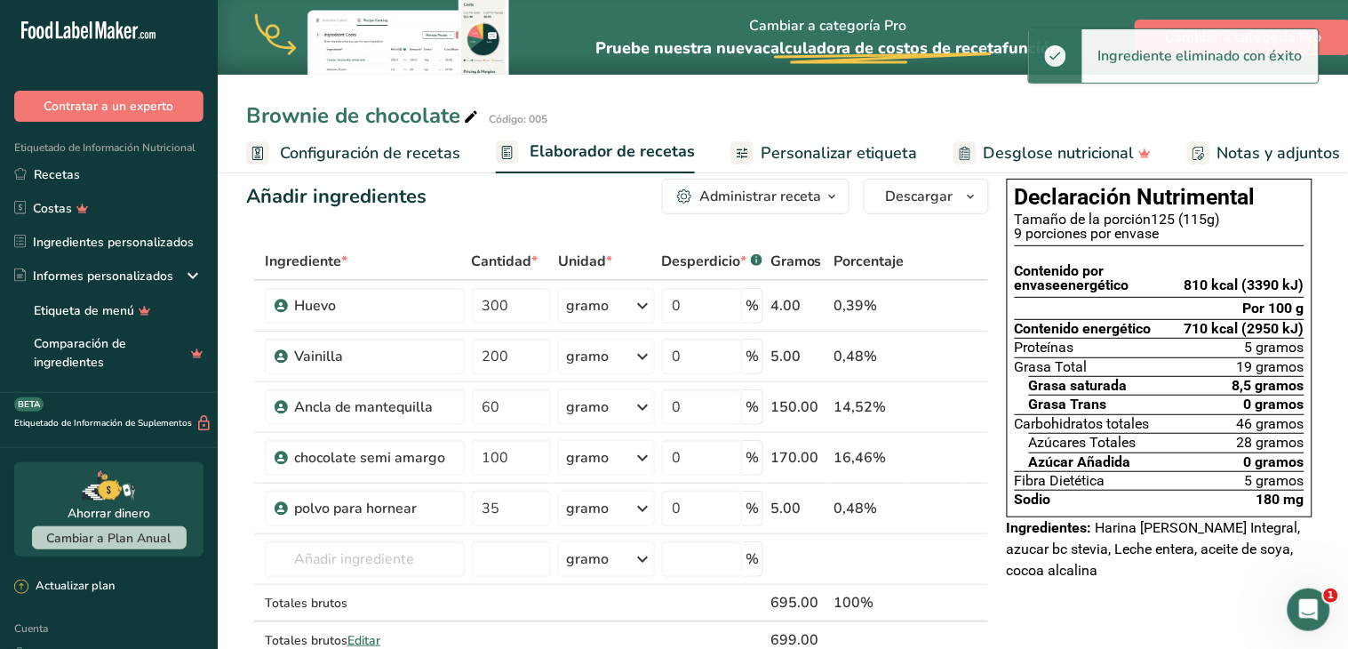
click at [945, 305] on icon at bounding box center [951, 306] width 12 height 19
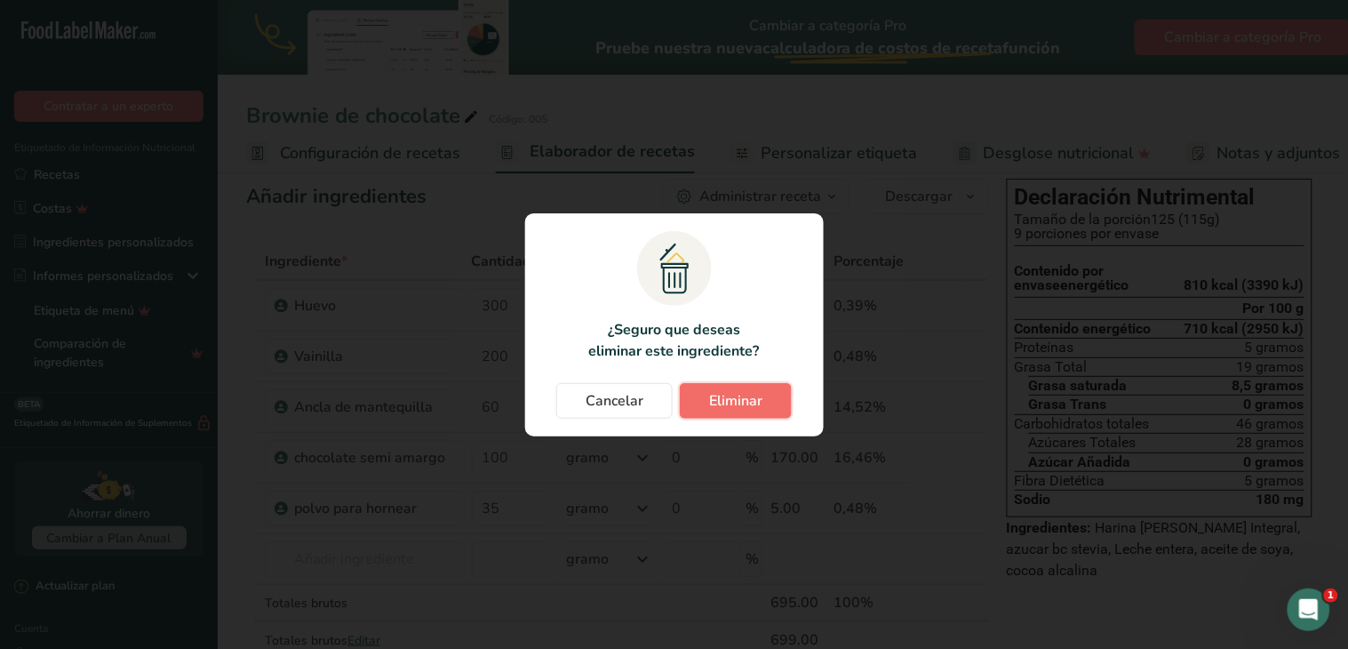
click at [757, 392] on font "Eliminar" at bounding box center [735, 401] width 53 height 20
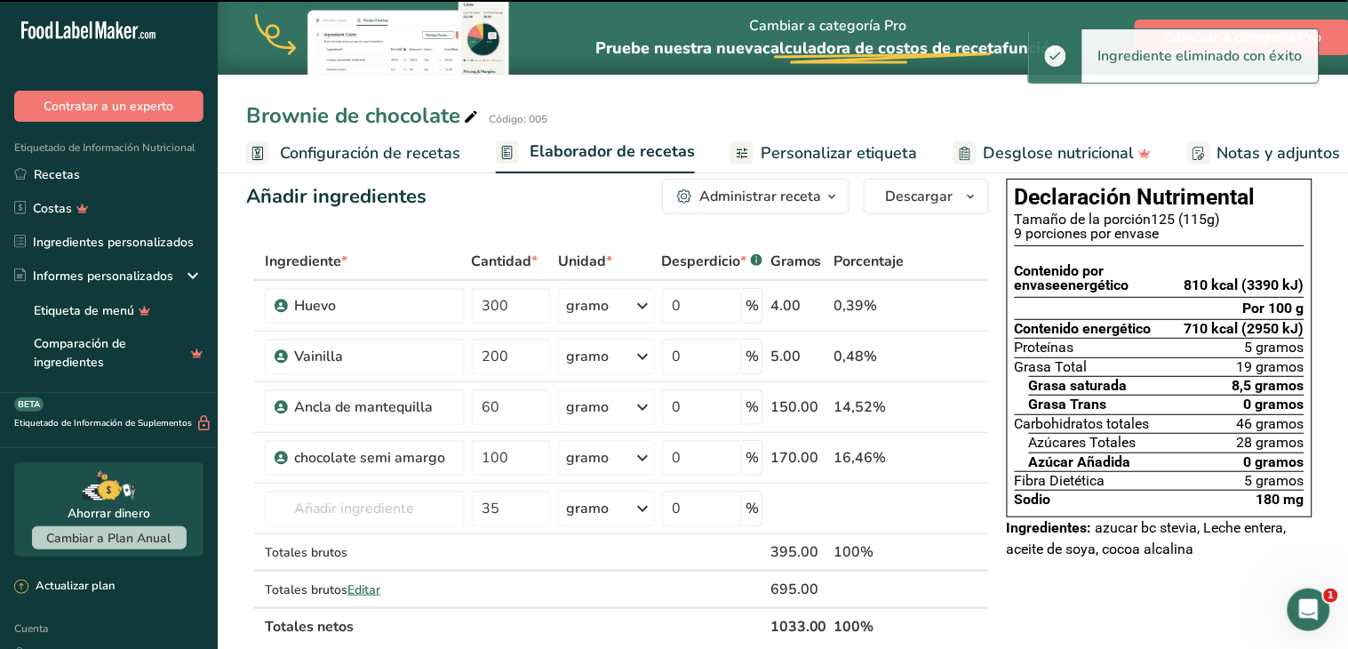
type input "200"
type input "60"
type input "100"
type input "35"
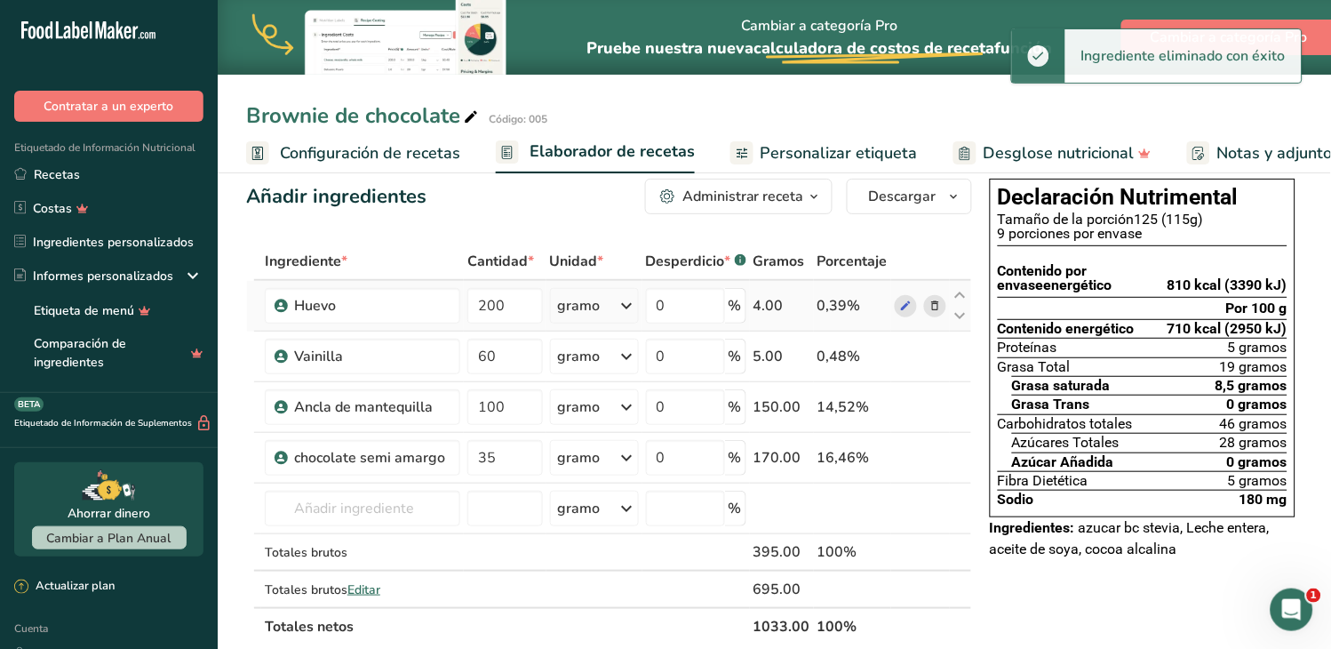
click at [937, 302] on icon at bounding box center [935, 306] width 12 height 19
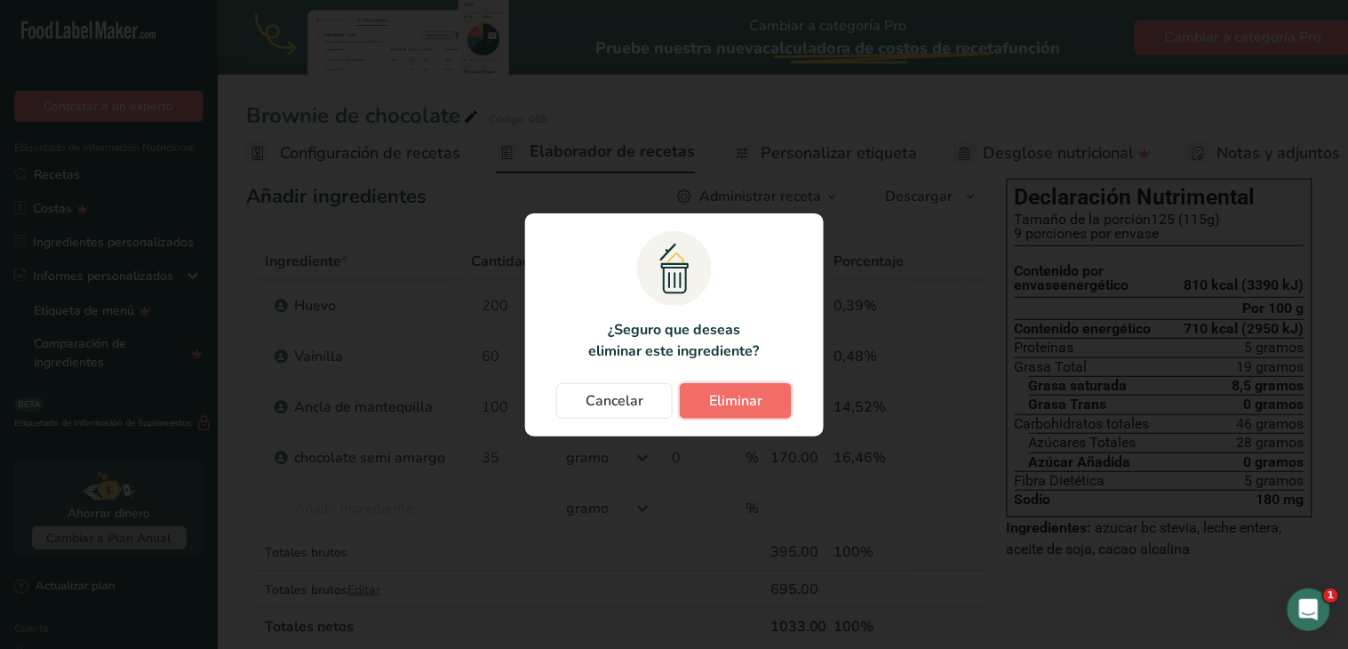
click at [762, 401] on button "Eliminar" at bounding box center [736, 401] width 112 height 36
type input "60"
type input "100"
type input "35"
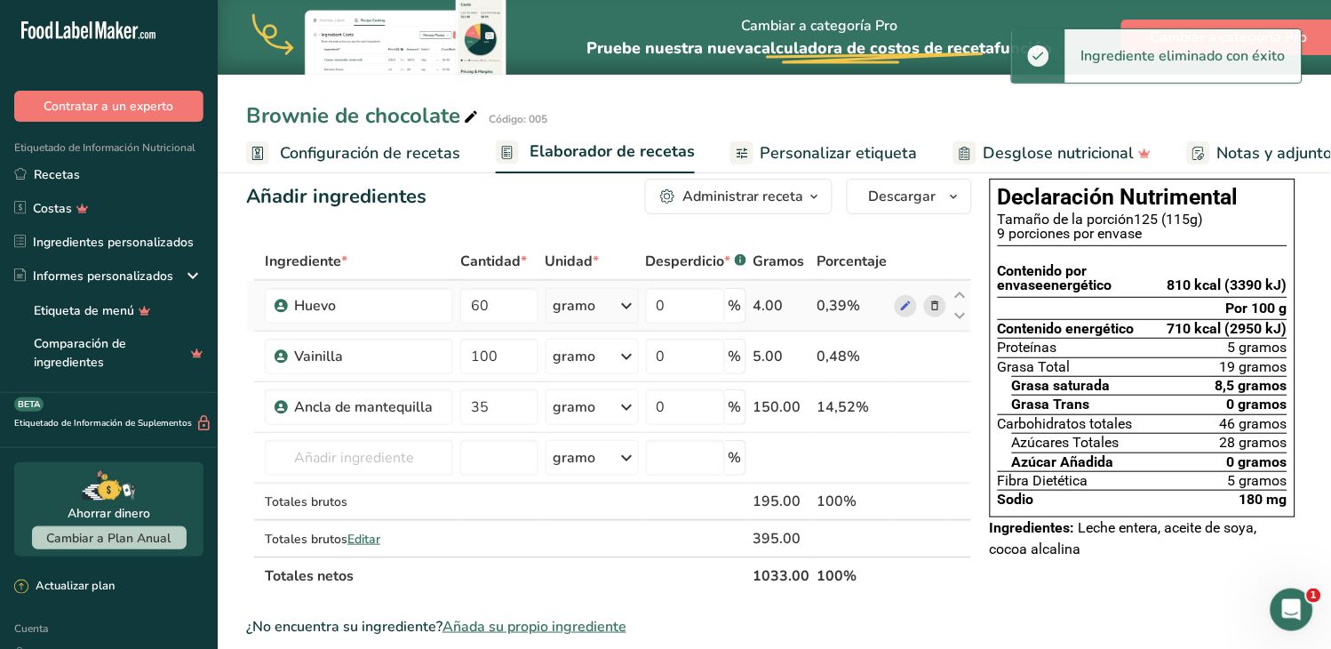
click at [937, 299] on icon at bounding box center [935, 306] width 12 height 19
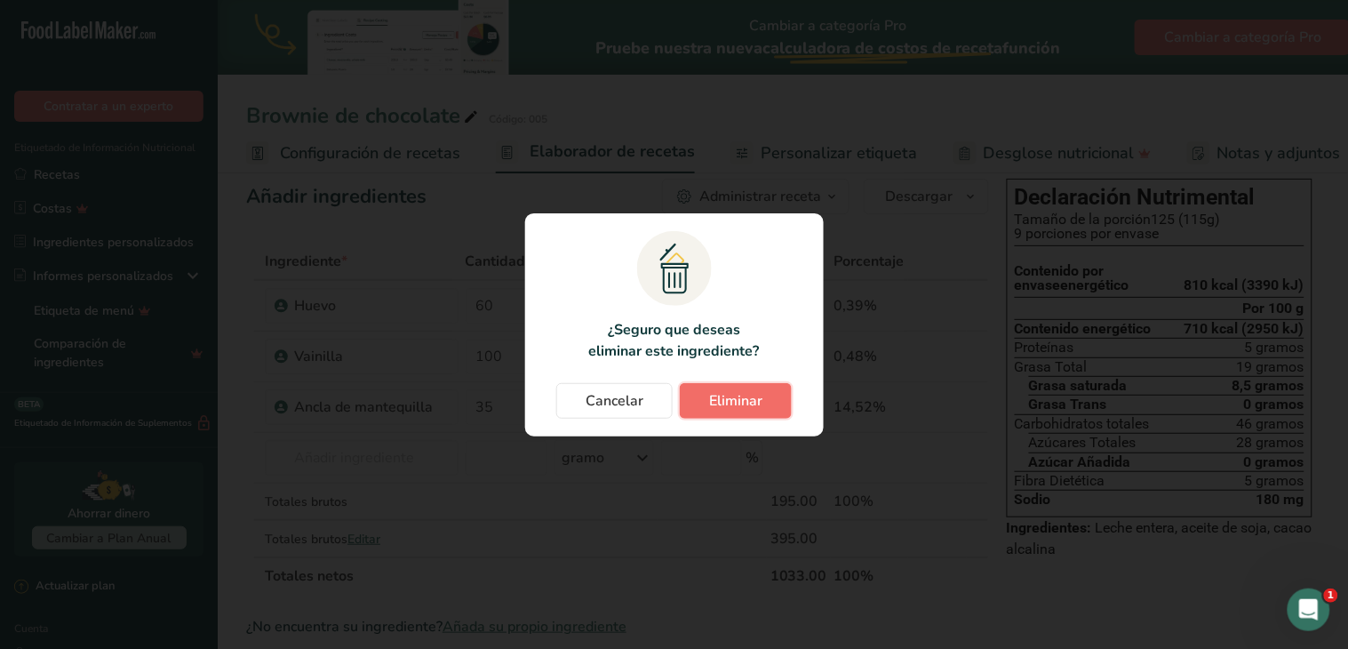
click at [742, 395] on font "Eliminar" at bounding box center [735, 401] width 53 height 20
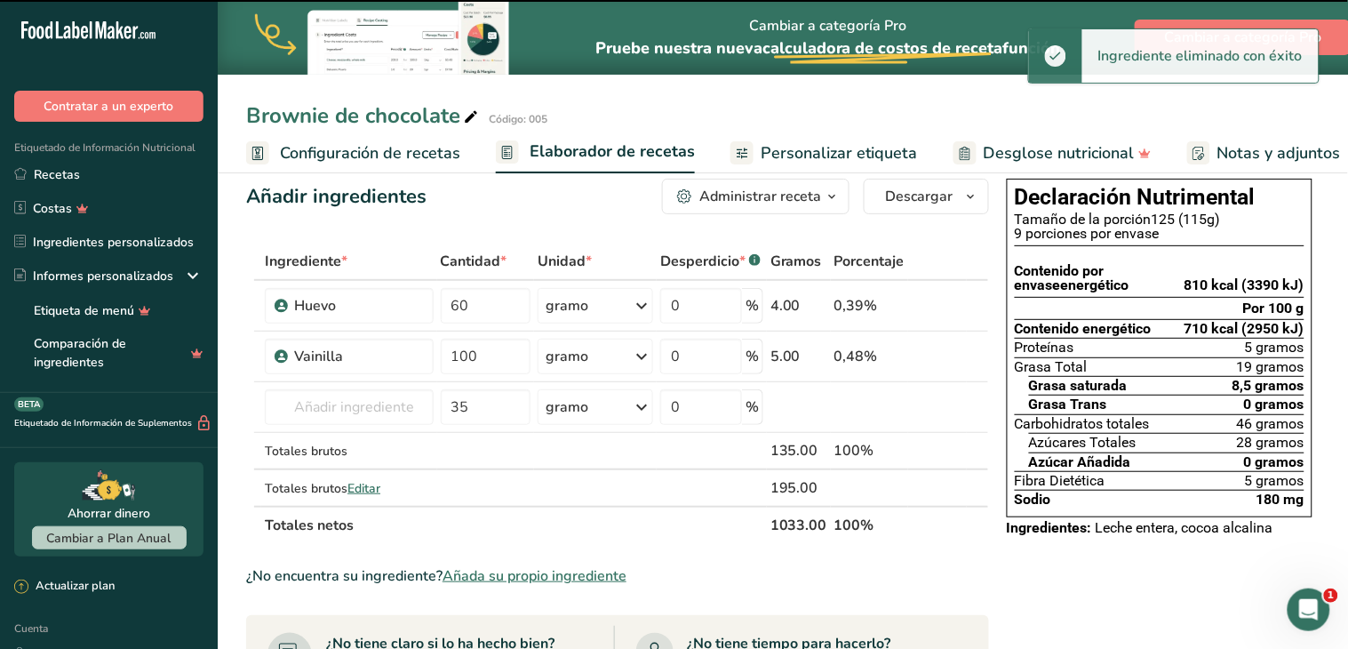
type input "100"
type input "35"
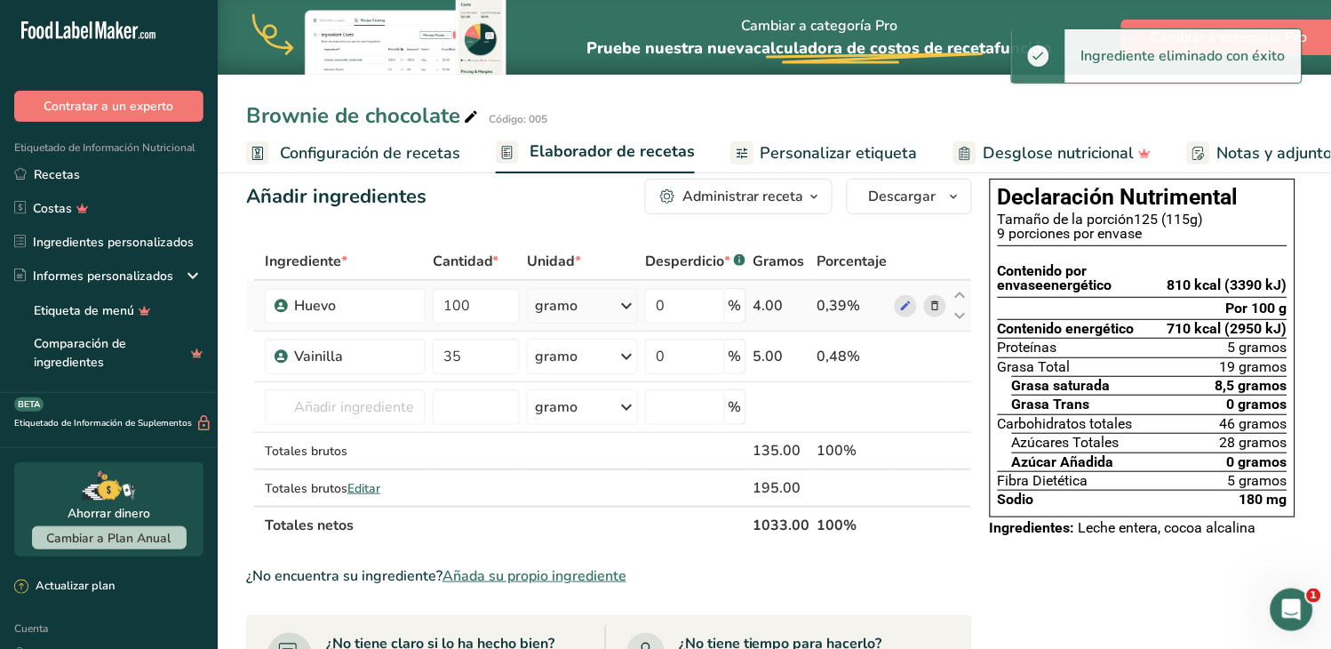
click at [938, 306] on icon at bounding box center [935, 306] width 12 height 19
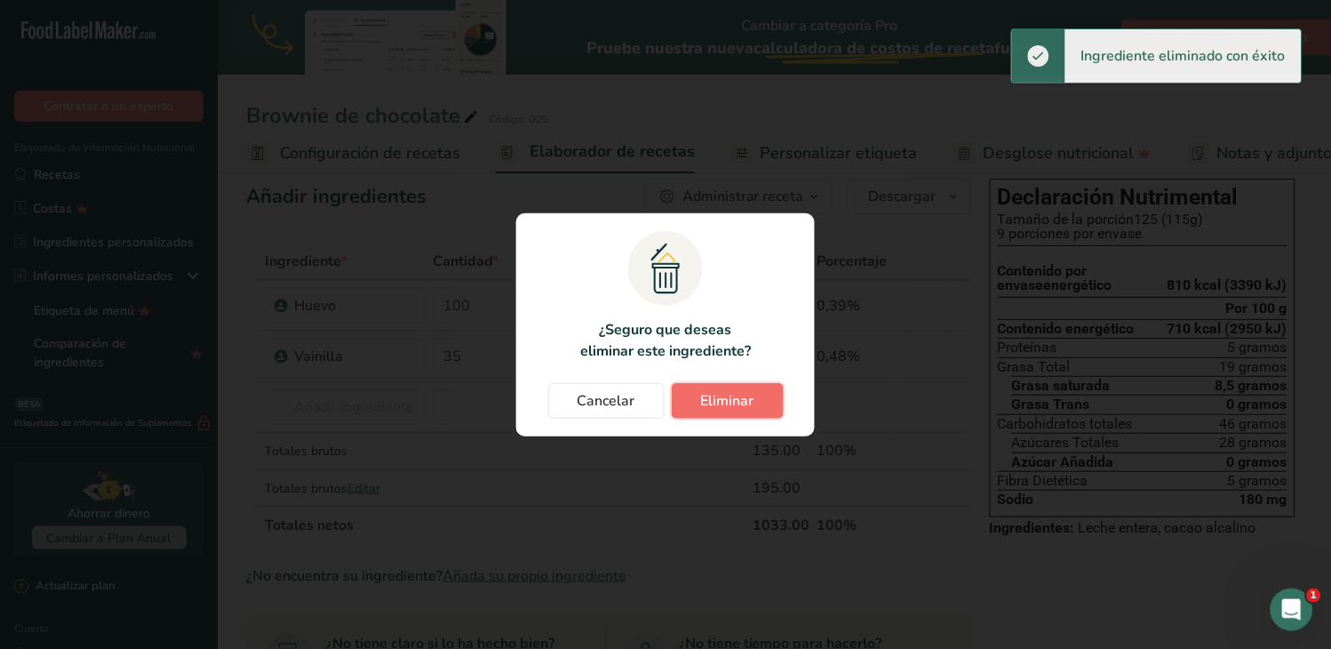
click at [761, 393] on button "Eliminar" at bounding box center [728, 401] width 112 height 36
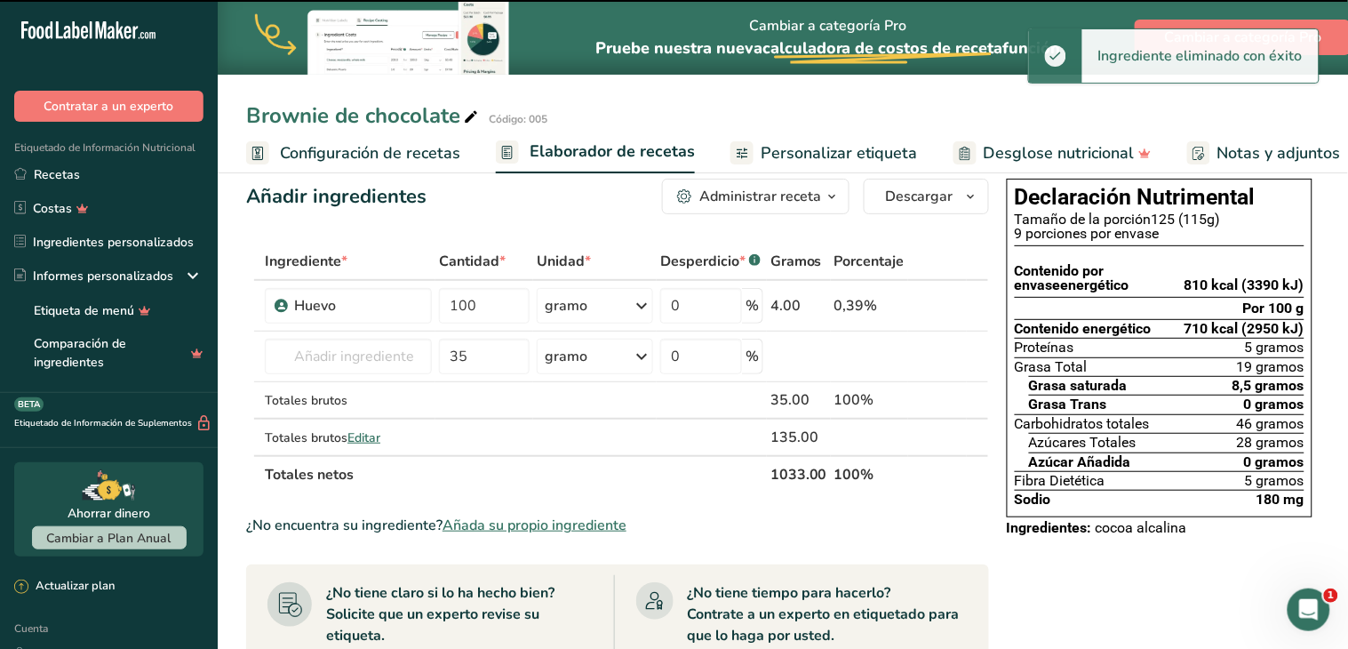
type input "35"
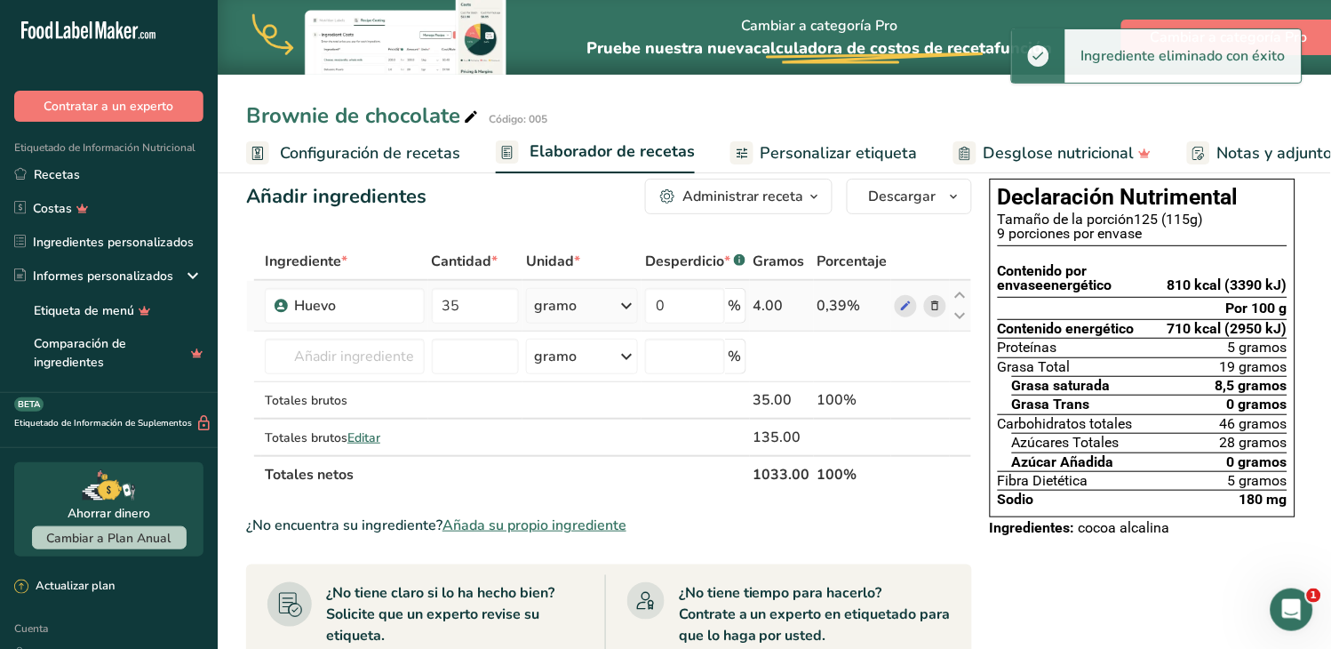
click at [935, 309] on icon at bounding box center [935, 306] width 12 height 19
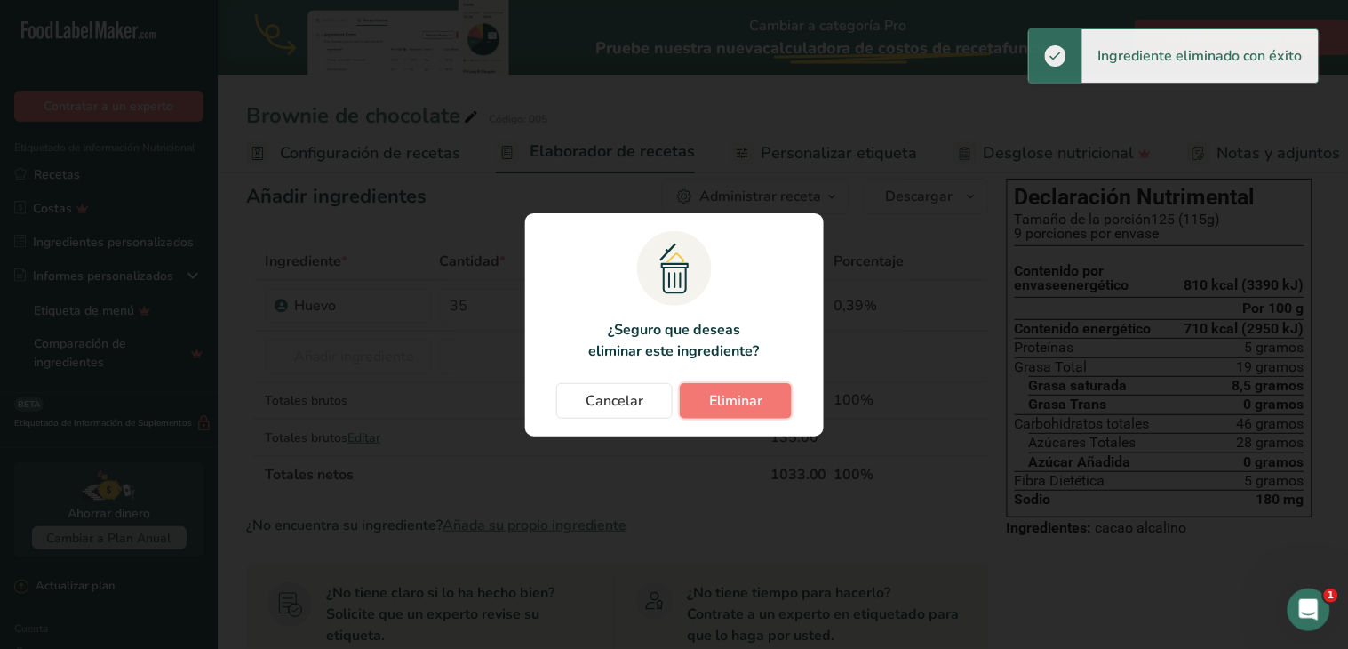
click at [717, 403] on font "Eliminar" at bounding box center [735, 401] width 53 height 20
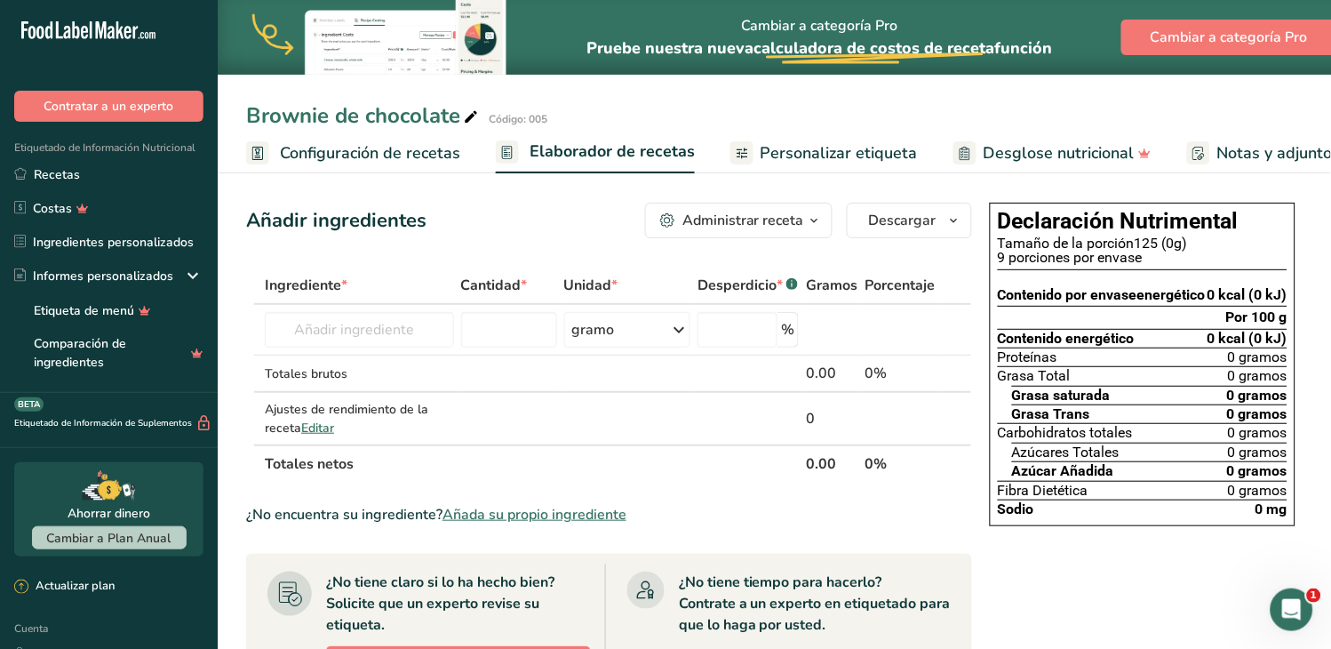
click at [560, 206] on div "Añadir ingredientes Administrar receta Eliminar receta Duplicar receta Receta d…" at bounding box center [609, 221] width 726 height 36
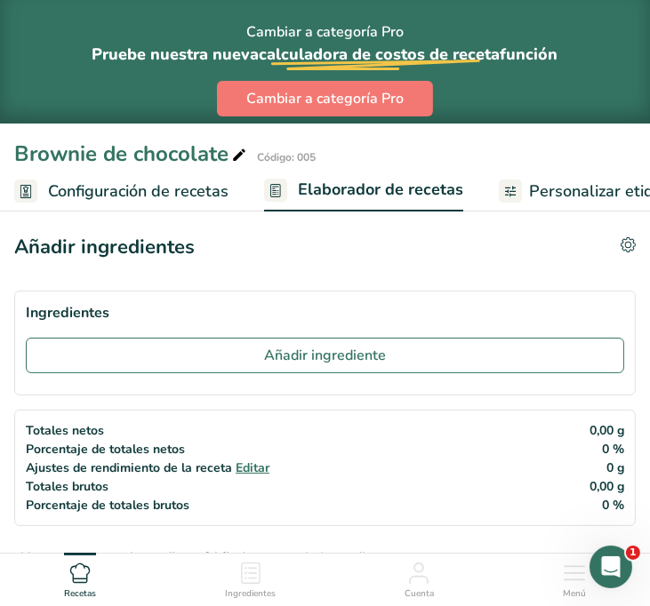
click at [471, 291] on section "Ingredientes Añadir ingrediente" at bounding box center [324, 343] width 621 height 105
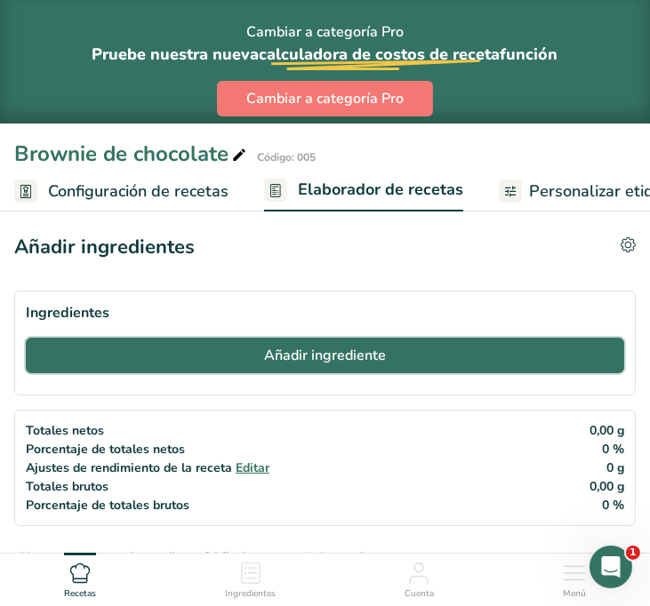
click at [356, 360] on font "Añadir ingrediente" at bounding box center [325, 356] width 122 height 20
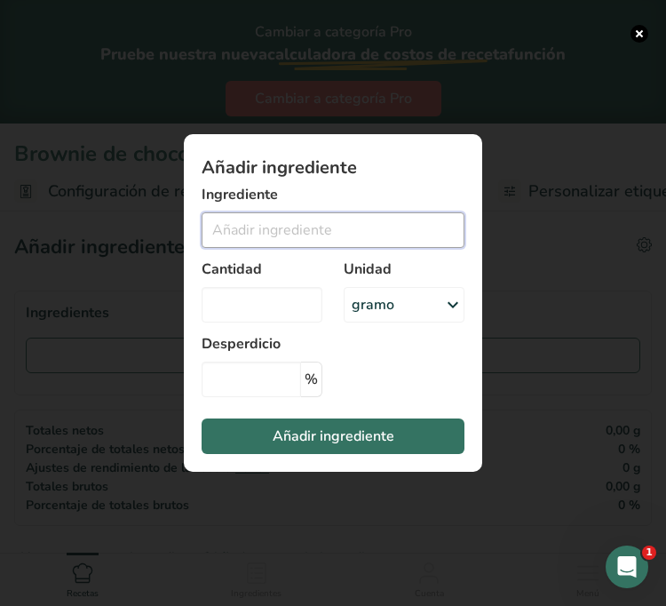
click at [327, 233] on input "Añadir ingrediente modal" at bounding box center [333, 230] width 263 height 36
click at [316, 226] on input "Añadir ingrediente modal" at bounding box center [333, 230] width 263 height 36
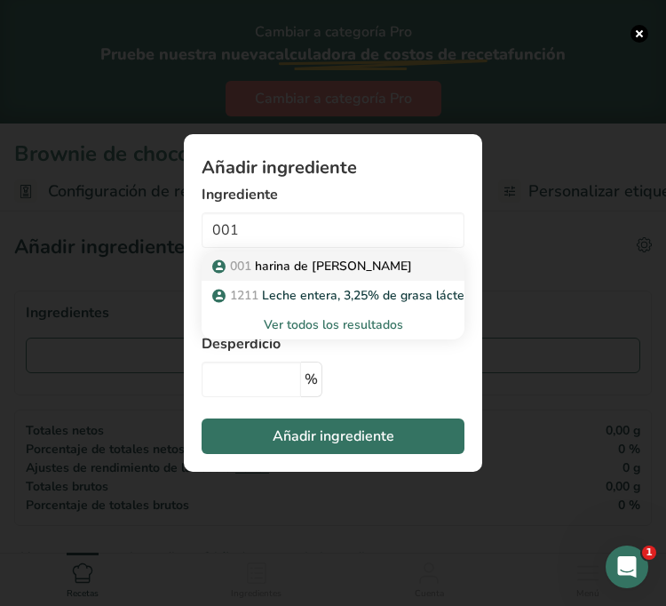
click at [332, 265] on font "harina de almendras" at bounding box center [333, 266] width 157 height 17
type input "Huevo"
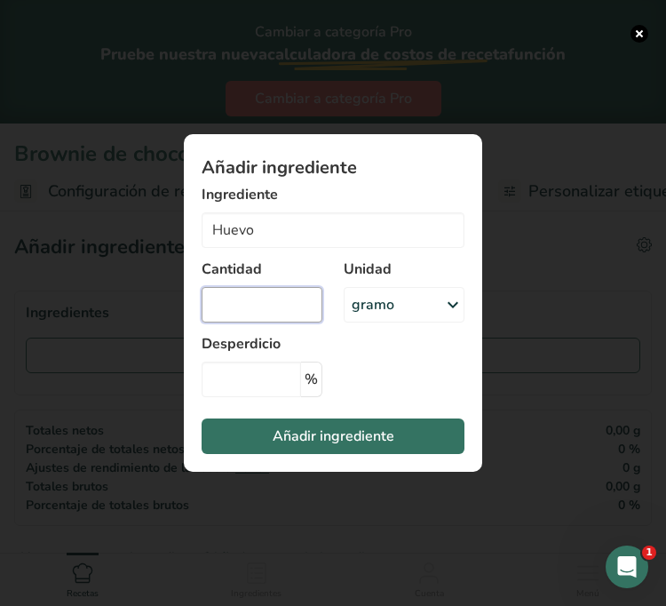
click at [273, 300] on input "Añadir ingrediente modal" at bounding box center [262, 305] width 121 height 36
type input "4"
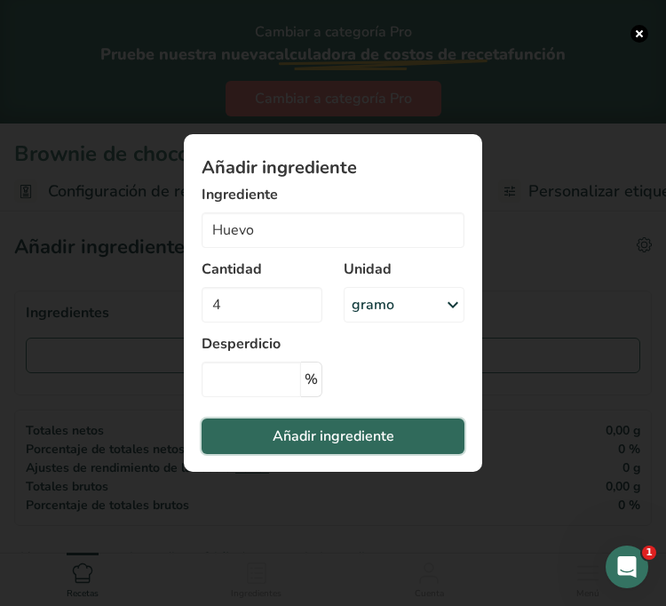
click at [313, 431] on font "Añadir ingrediente" at bounding box center [334, 436] width 122 height 20
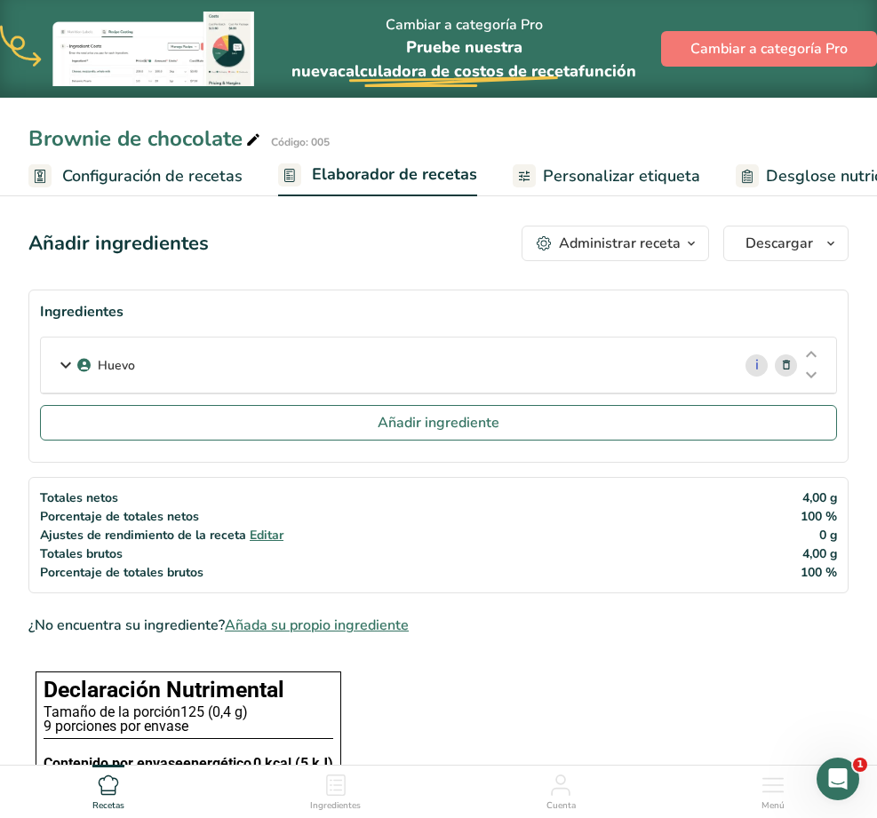
click at [406, 251] on div "Añadir ingredientes Administrar receta Eliminar receta Duplicar receta Receta d…" at bounding box center [438, 244] width 820 height 36
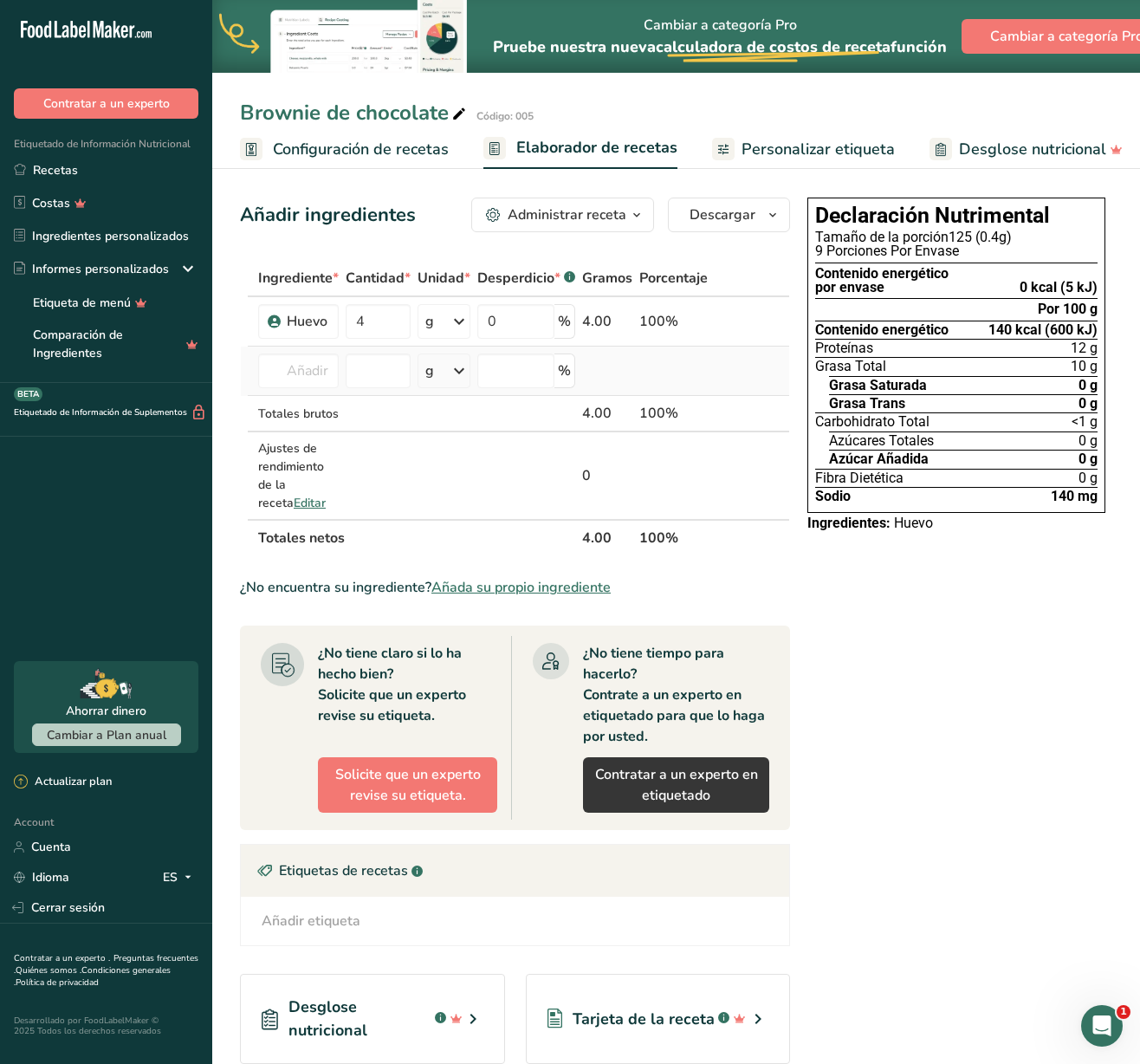
click at [323, 373] on td "Harina de almendra 1211 Leche entera, 3,25 % de grasa láctea, sin vitamina A ni…" at bounding box center [298, 371] width 88 height 50
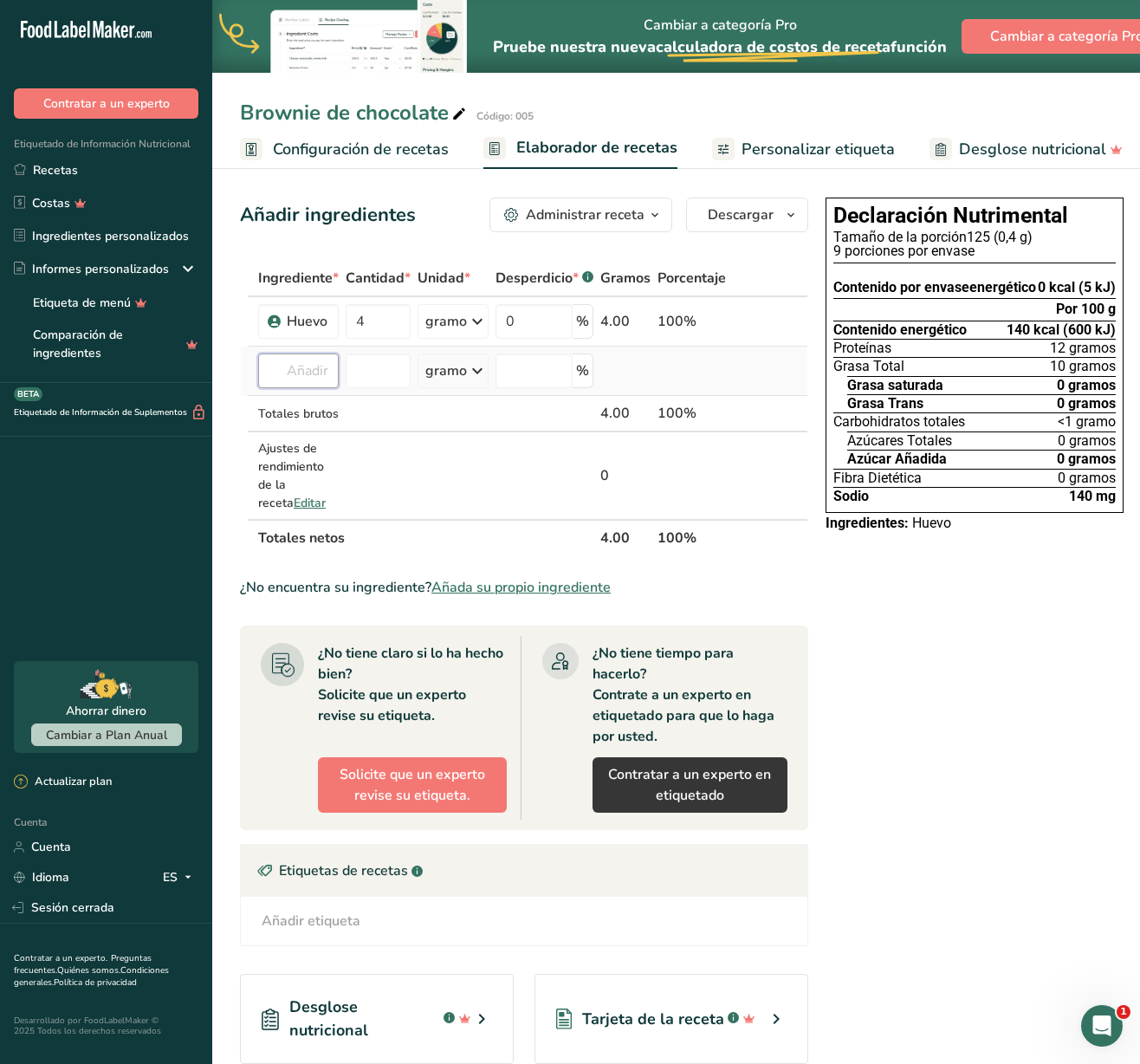
click at [310, 388] on input "text" at bounding box center [298, 372] width 81 height 35
click at [390, 414] on font "Harina [PERSON_NAME]" at bounding box center [379, 406] width 138 height 17
type input "Harina [PERSON_NAME] Integral"
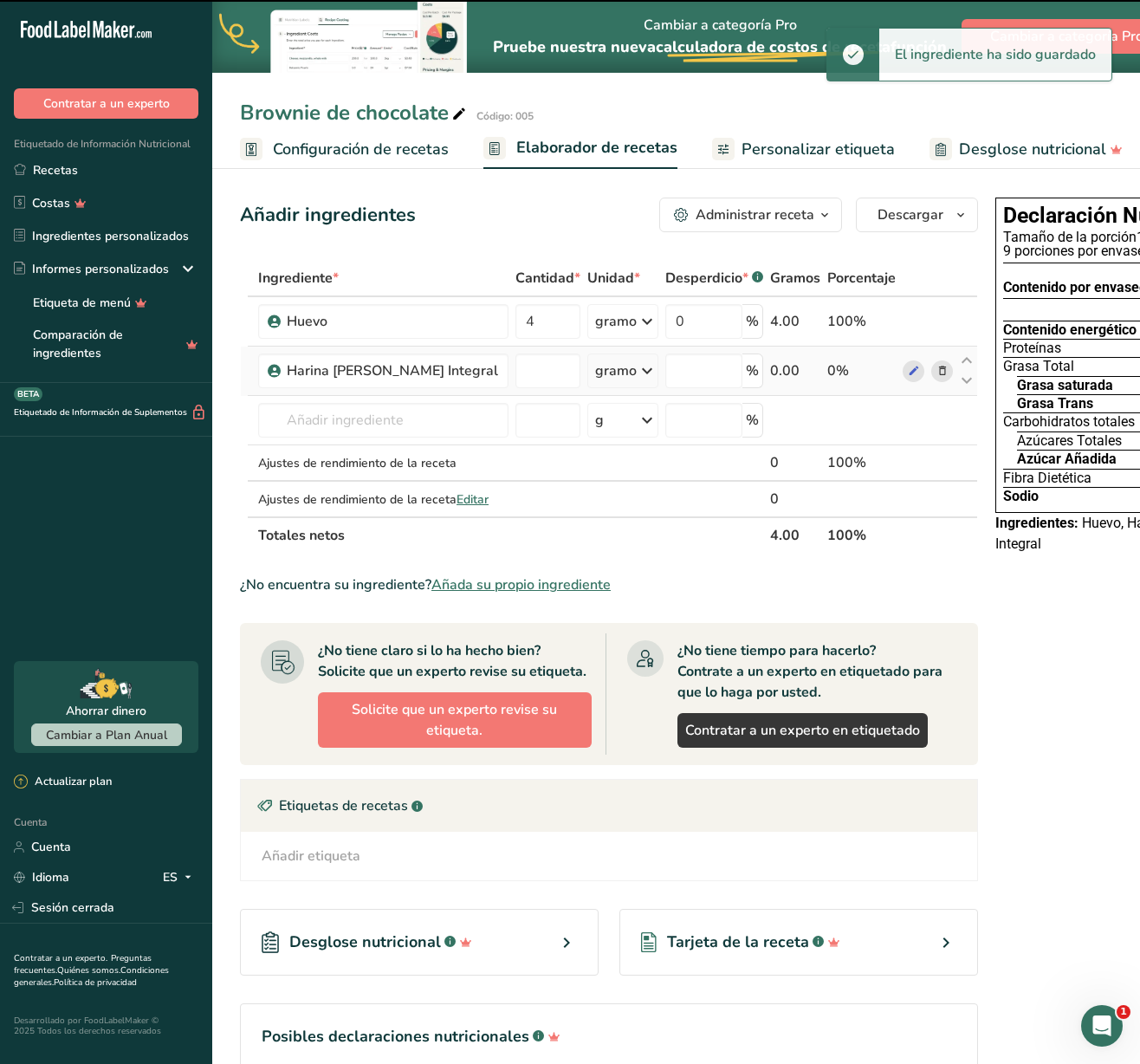
type input "0"
click at [516, 388] on input "0" at bounding box center [548, 372] width 65 height 35
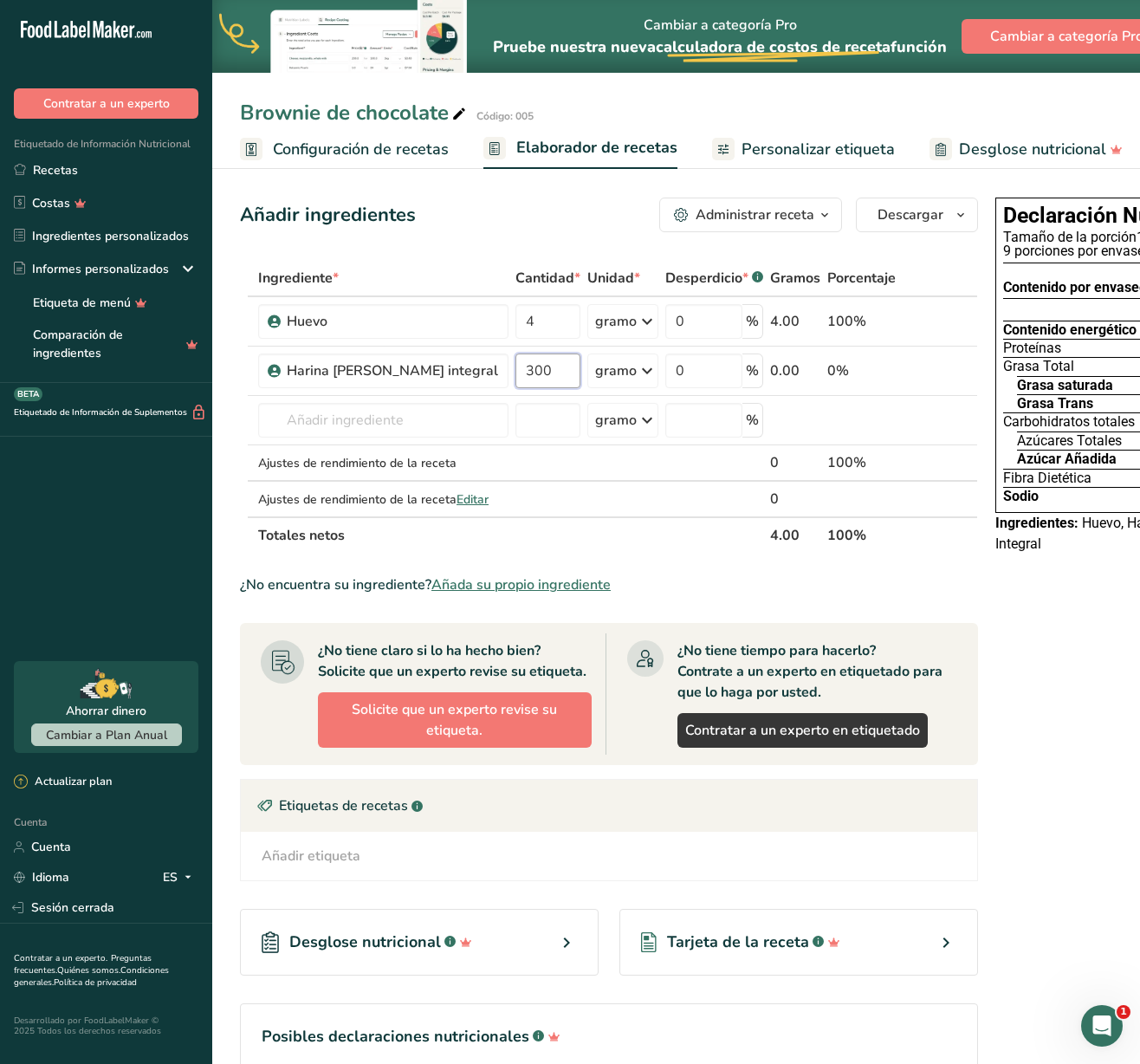
type input "300"
click at [1006, 632] on div "Declaración Nutrimental Tamaño de la porción 125 (0,4 g) 9 porciones por envase…" at bounding box center [1145, 657] width 312 height 935
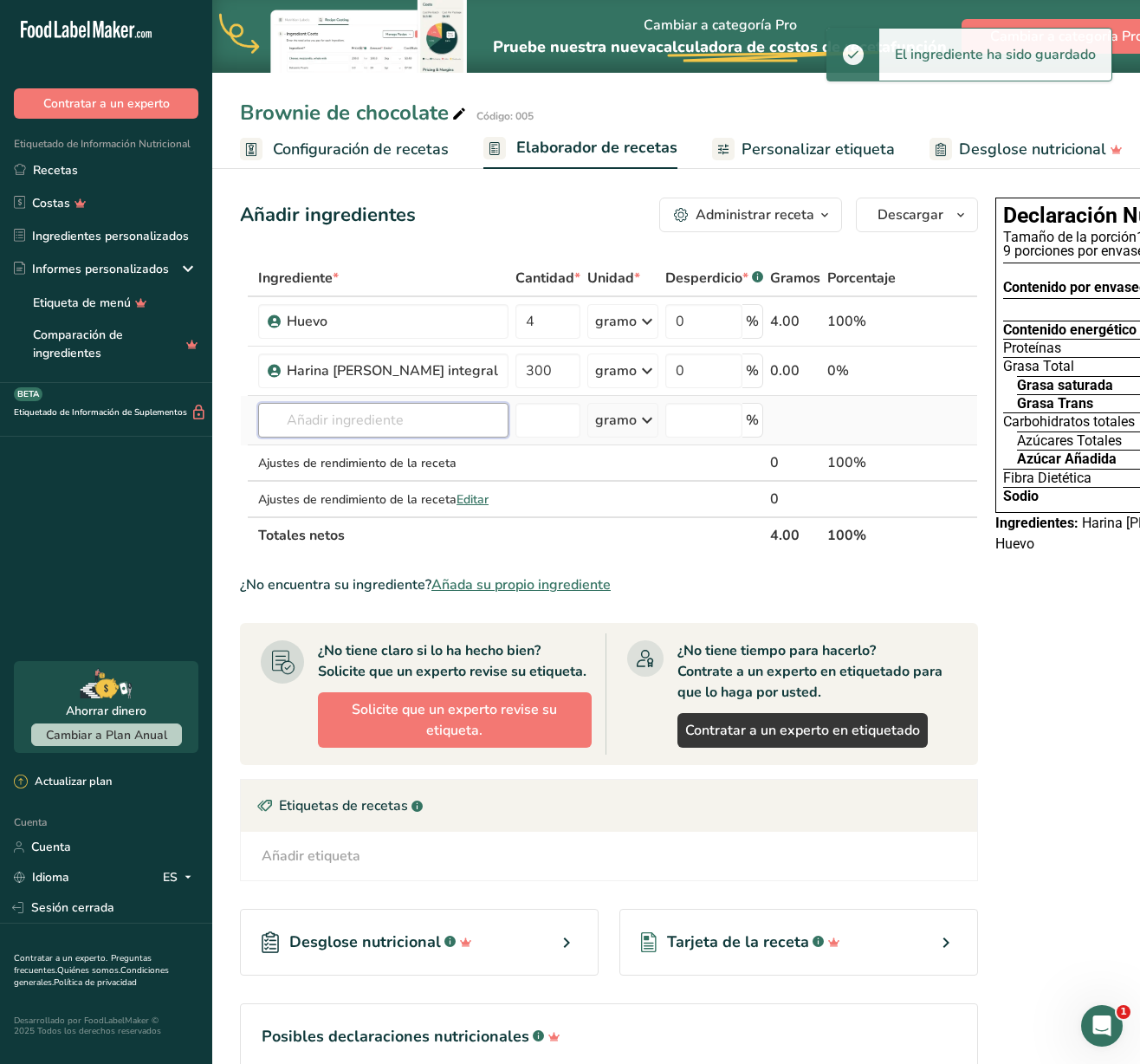
click at [346, 437] on input "text" at bounding box center [383, 420] width 251 height 35
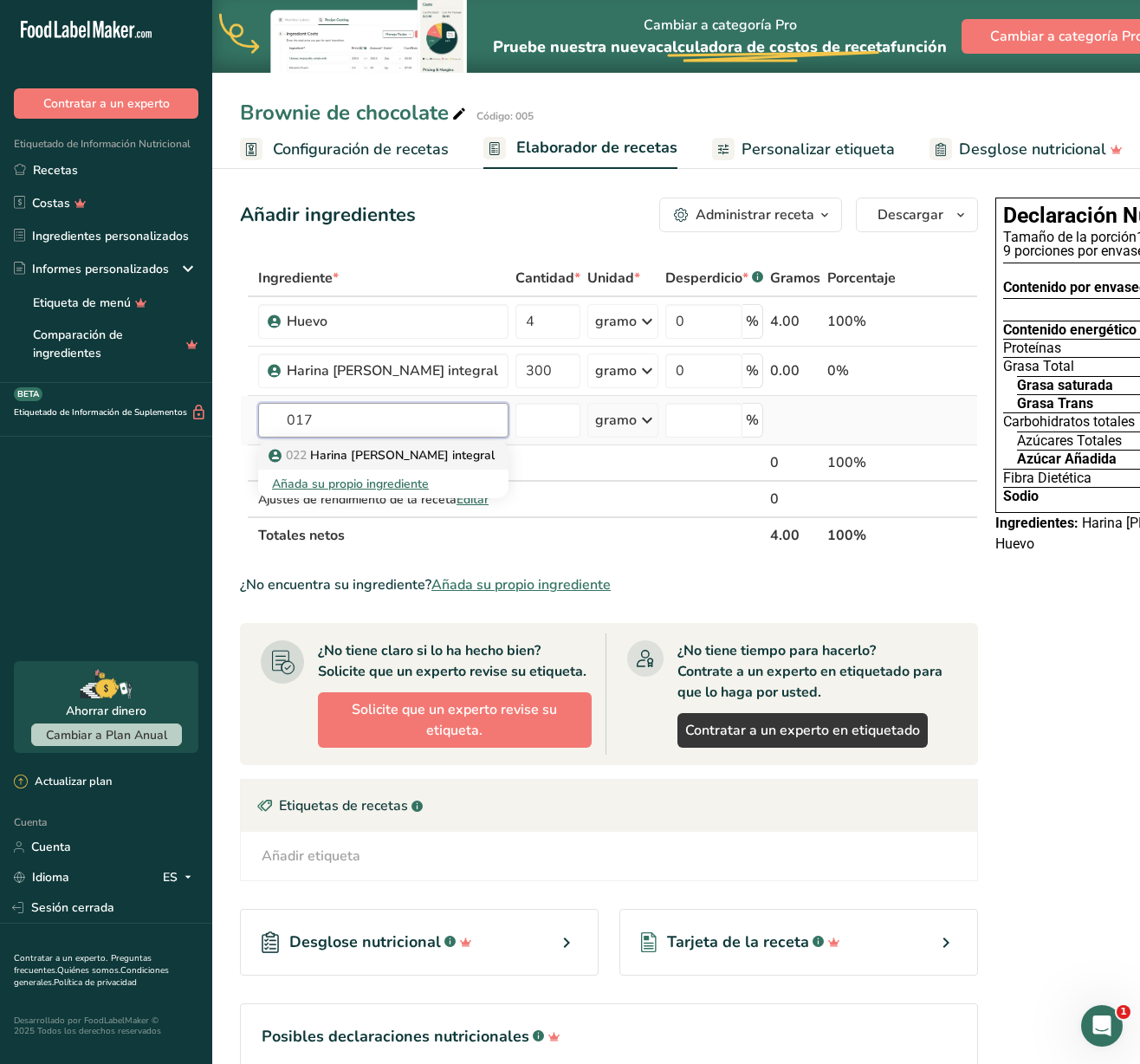
type input "017"
click at [374, 463] on font "Harina [PERSON_NAME] integral" at bounding box center [402, 454] width 184 height 17
type input "mantequilla anchor"
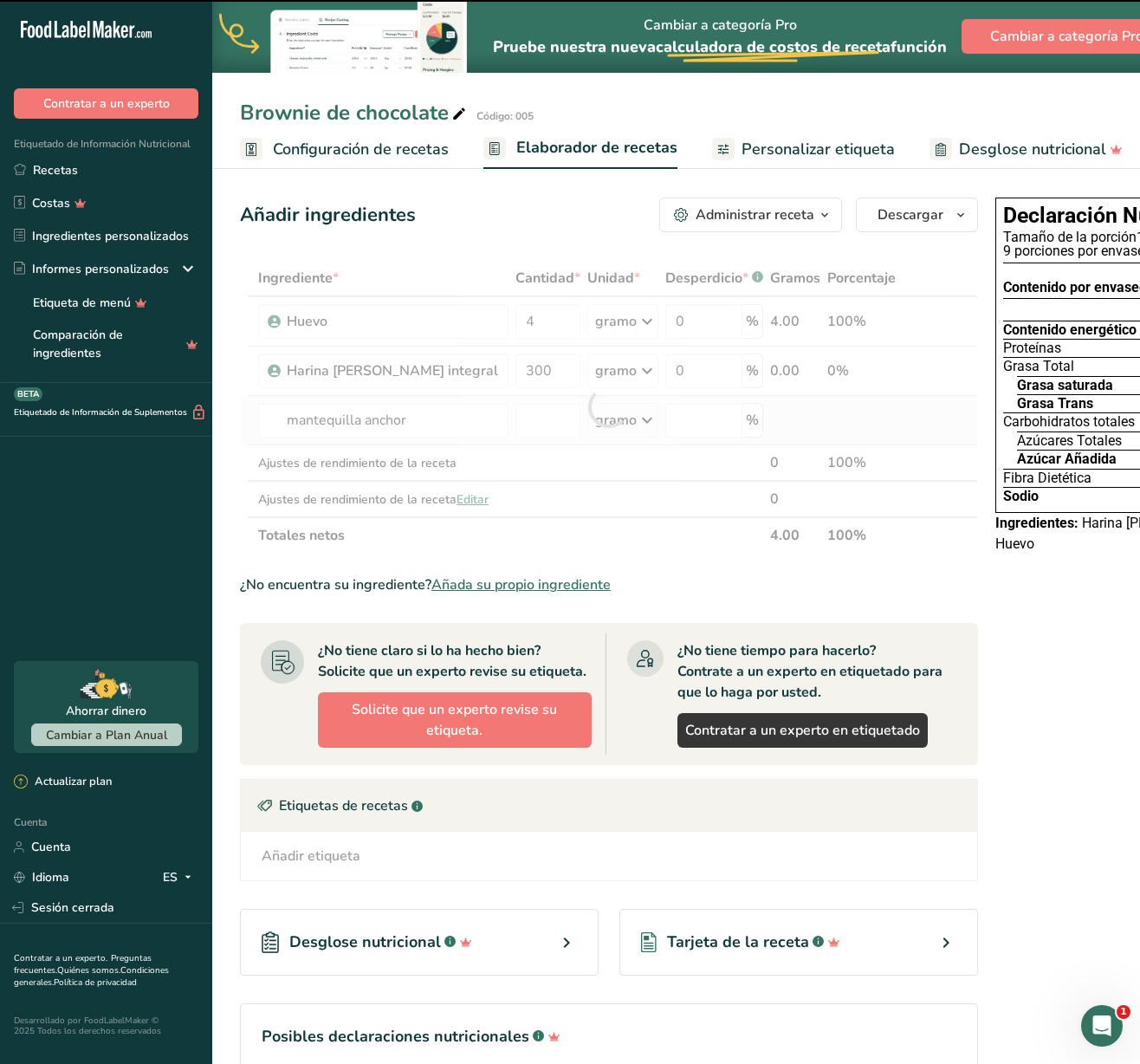
type input "0"
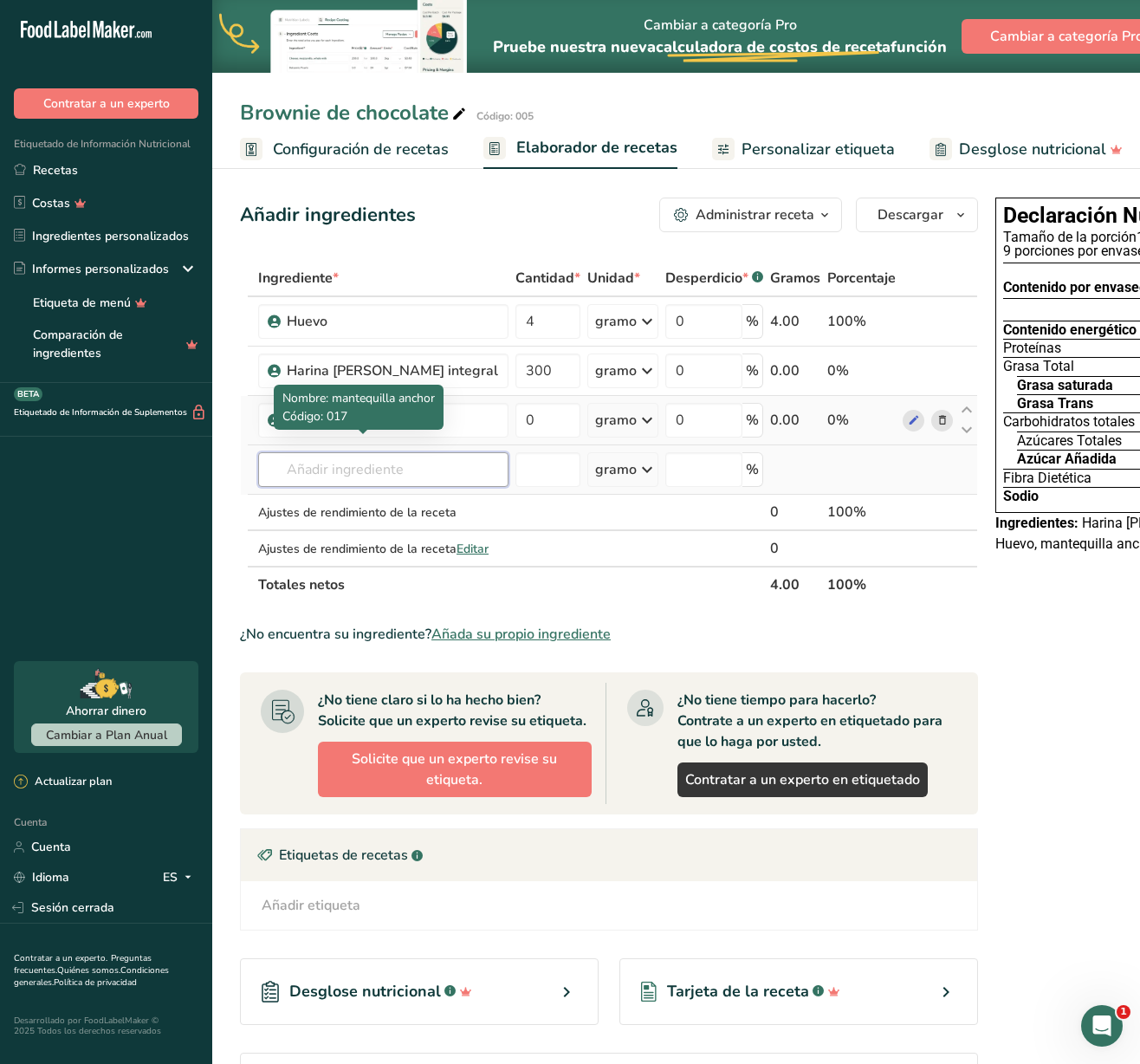
click at [379, 487] on input "text" at bounding box center [383, 470] width 251 height 35
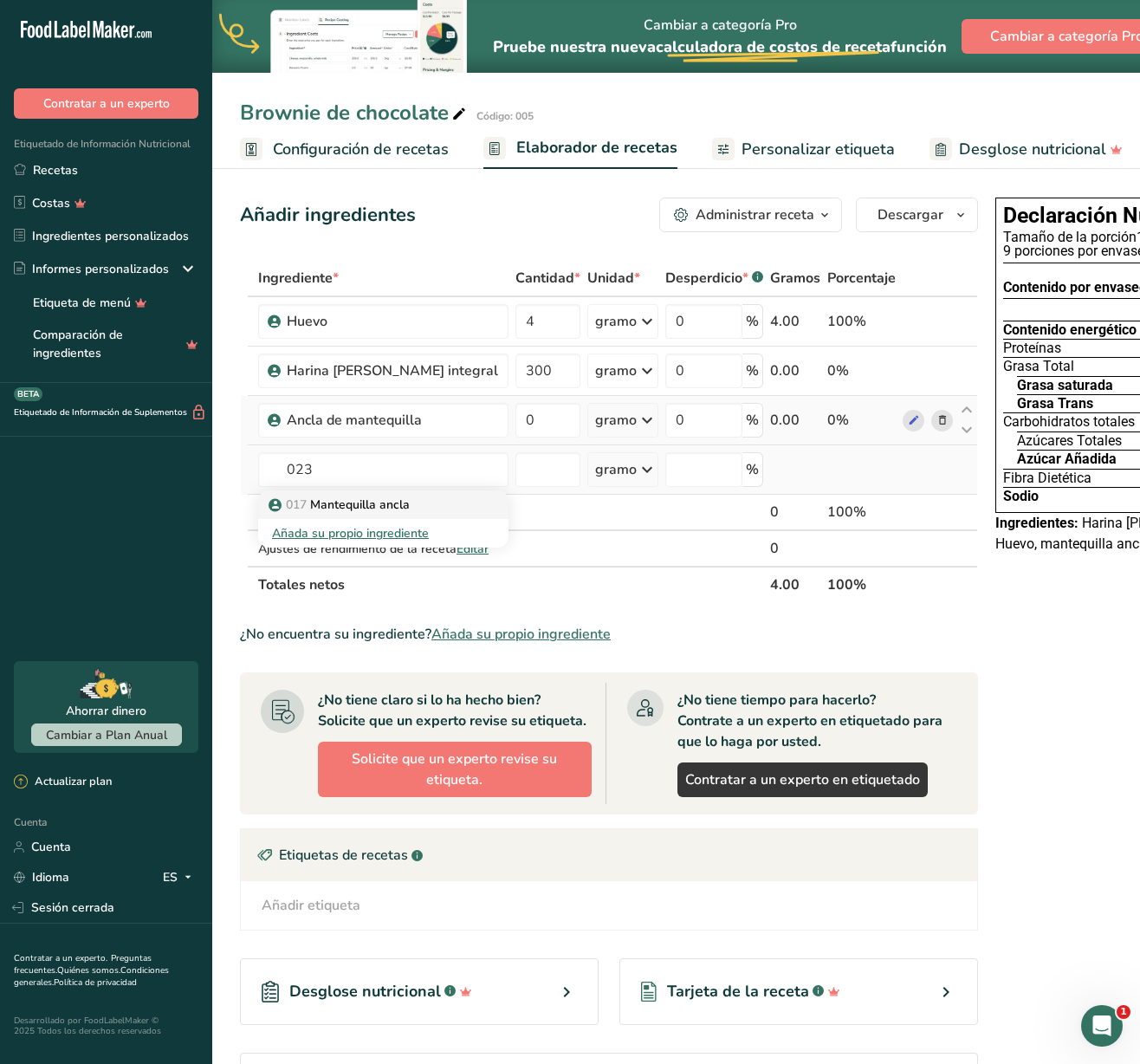
click at [331, 513] on font "Mantequilla ancla" at bounding box center [360, 504] width 99 height 17
type input "azucar bc stevia"
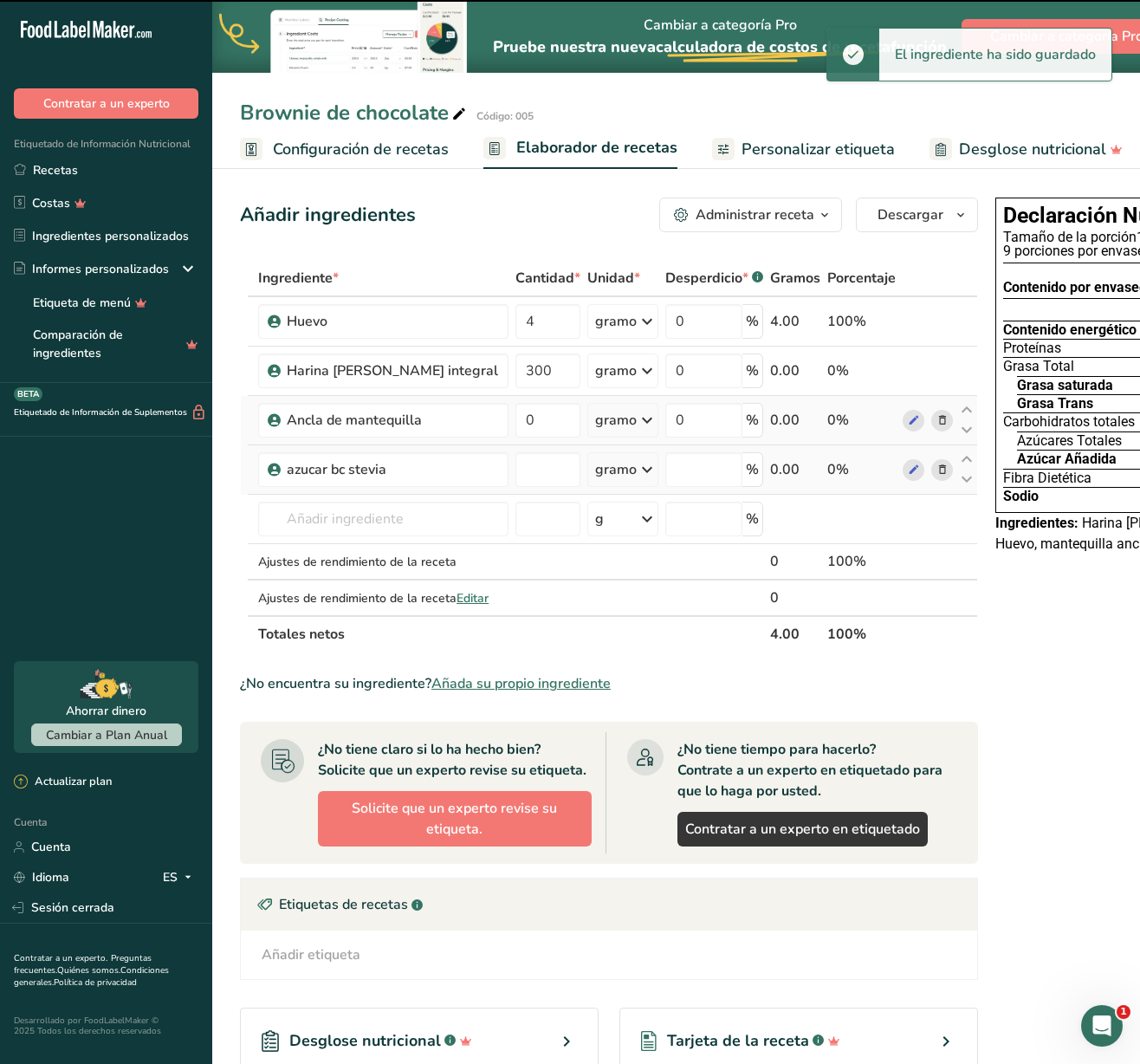
type input "0"
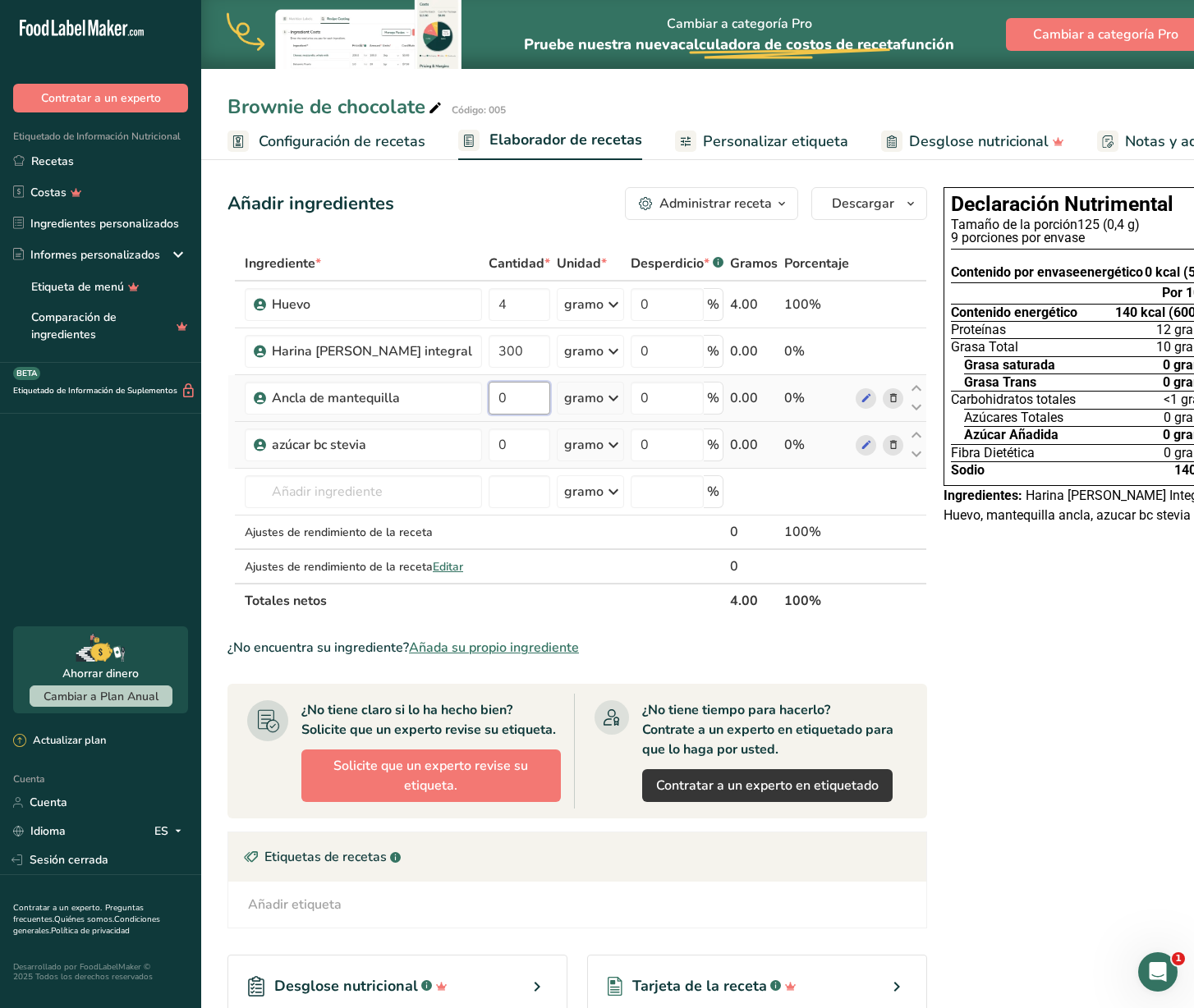
click at [489, 415] on input "0" at bounding box center [519, 398] width 62 height 33
type input "150"
click at [440, 468] on div "Ingrediente * Cantidad * Unidad * Desperdicio * .a-a{fill:#347362;}.b-a{fill:#f…" at bounding box center [577, 432] width 700 height 372
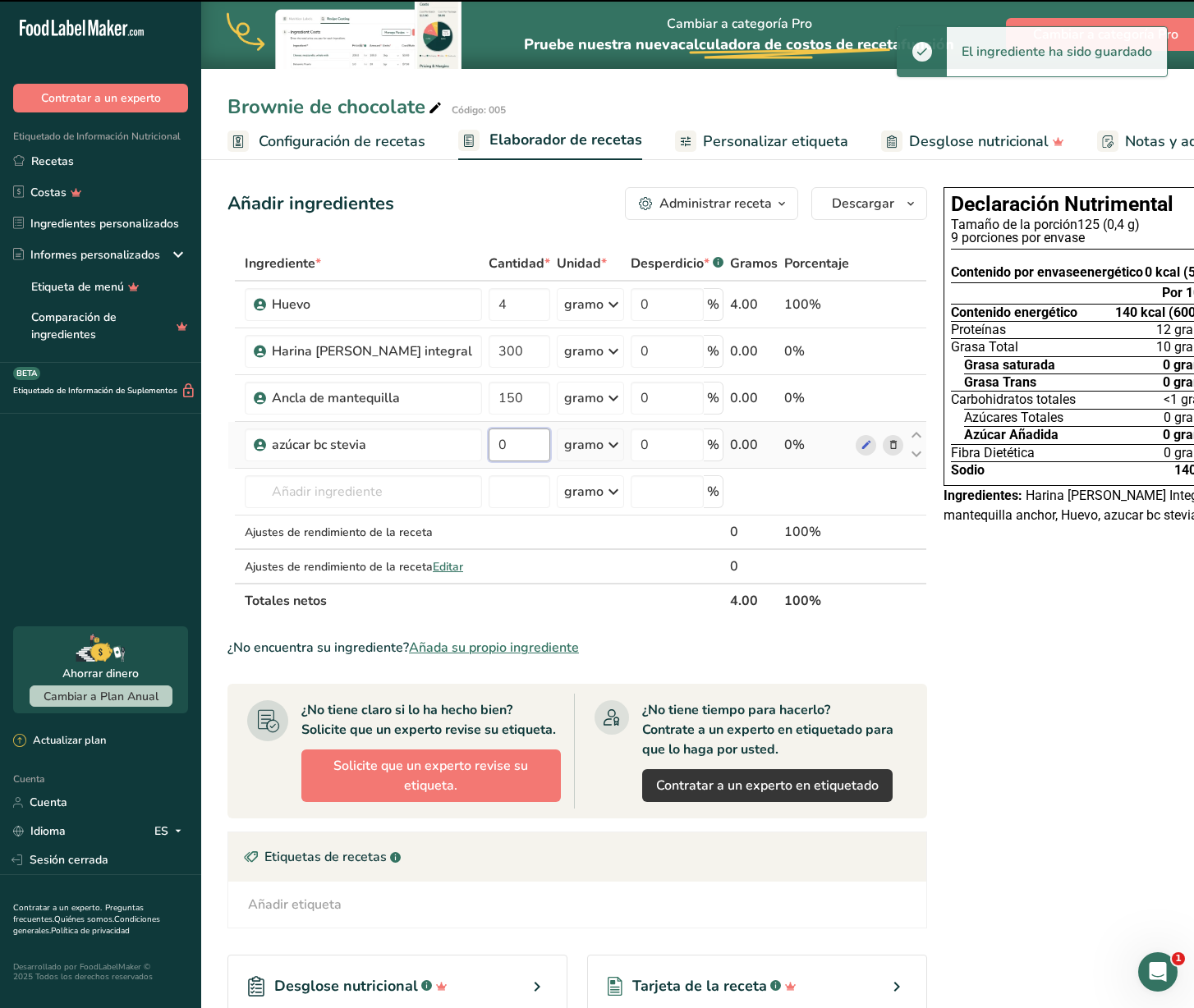
click at [489, 461] on input "0" at bounding box center [519, 445] width 62 height 33
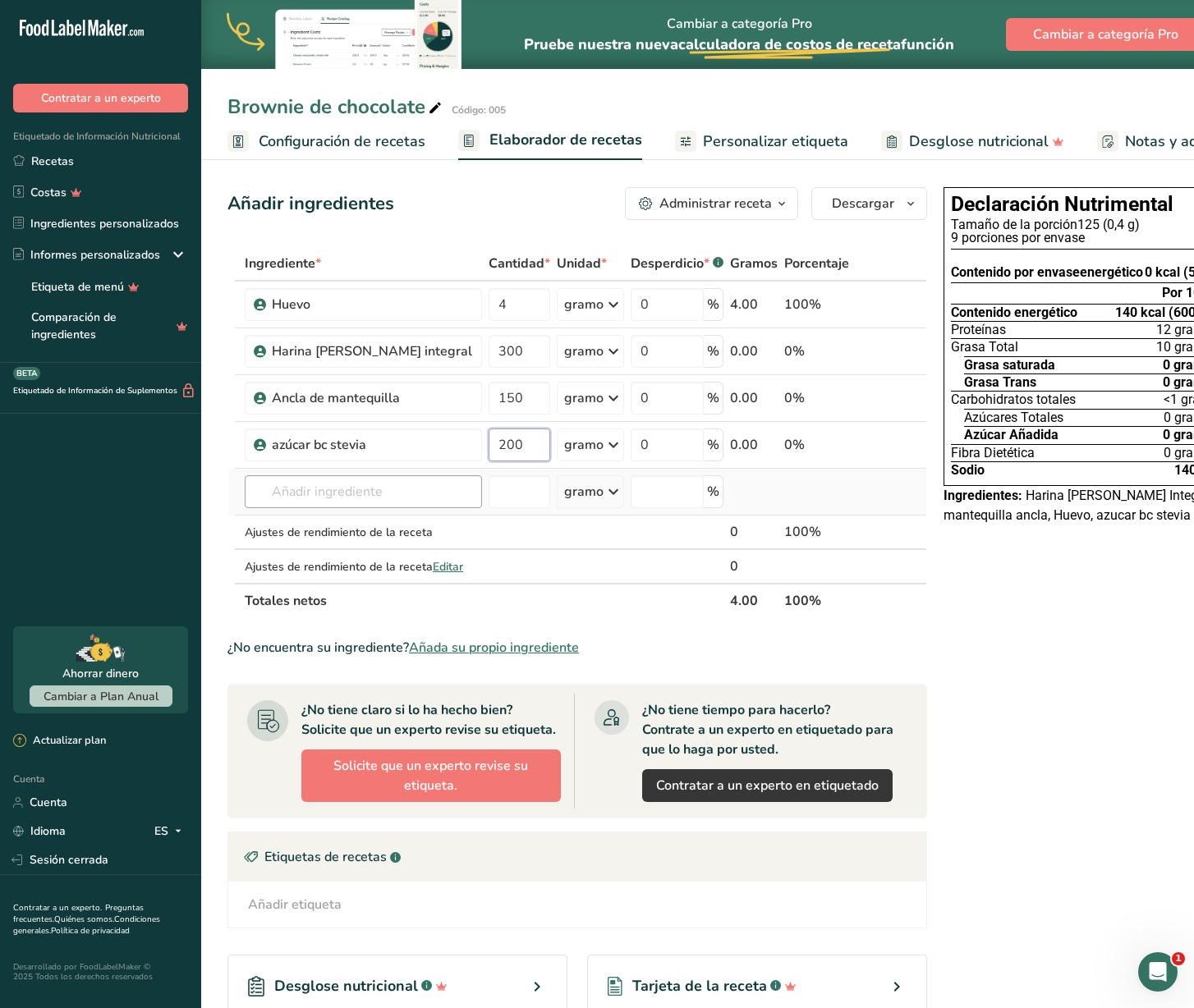
type input "200"
click at [350, 527] on div "Ingrediente * Cantidad * Unidad * Desperdicio * .a-a{fill:#347362;}.b-a{fill:#f…" at bounding box center [577, 432] width 700 height 372
click at [340, 533] on font "azúcar bc stevia" at bounding box center [336, 525] width 85 height 16
type input "aceite de soya"
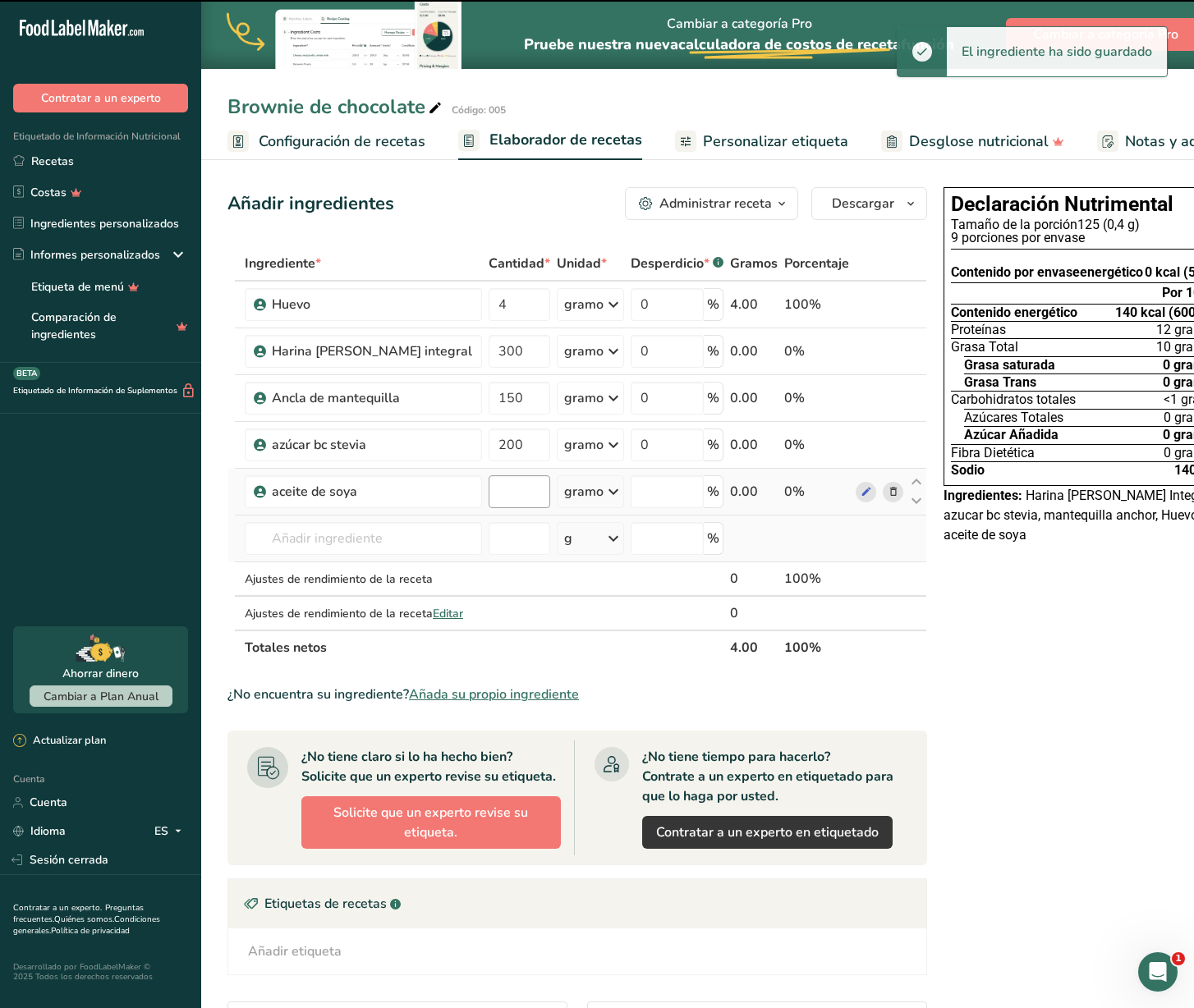
type input "0"
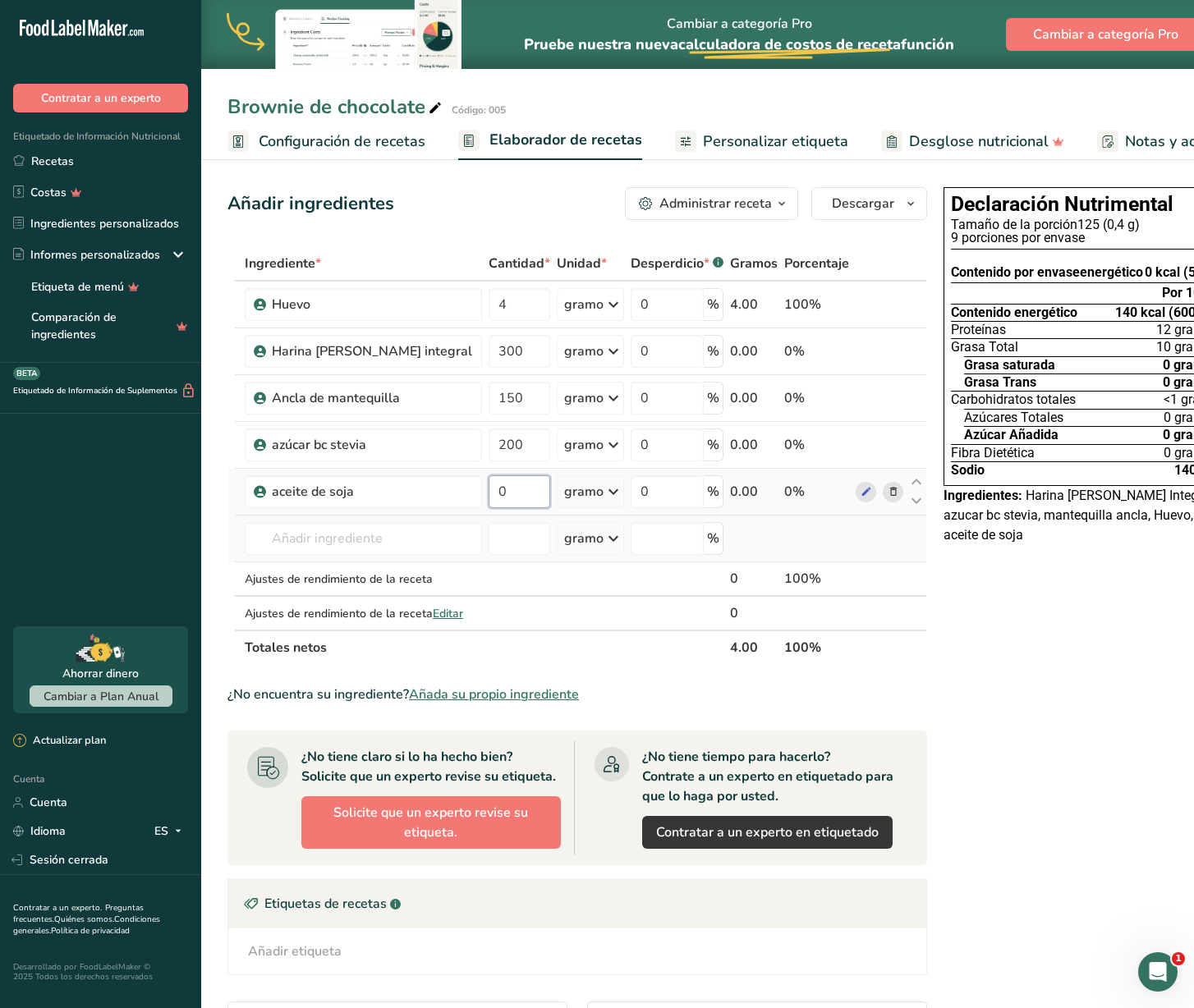
click at [489, 504] on input "0" at bounding box center [519, 492] width 62 height 33
click at [489, 507] on input "0" at bounding box center [519, 492] width 62 height 33
type input "60"
click at [401, 549] on div "Ingrediente * Cantidad * Unidad * Desperdicio * .a-a{fill:#347362;}.b-a{fill:#f…" at bounding box center [577, 455] width 700 height 419
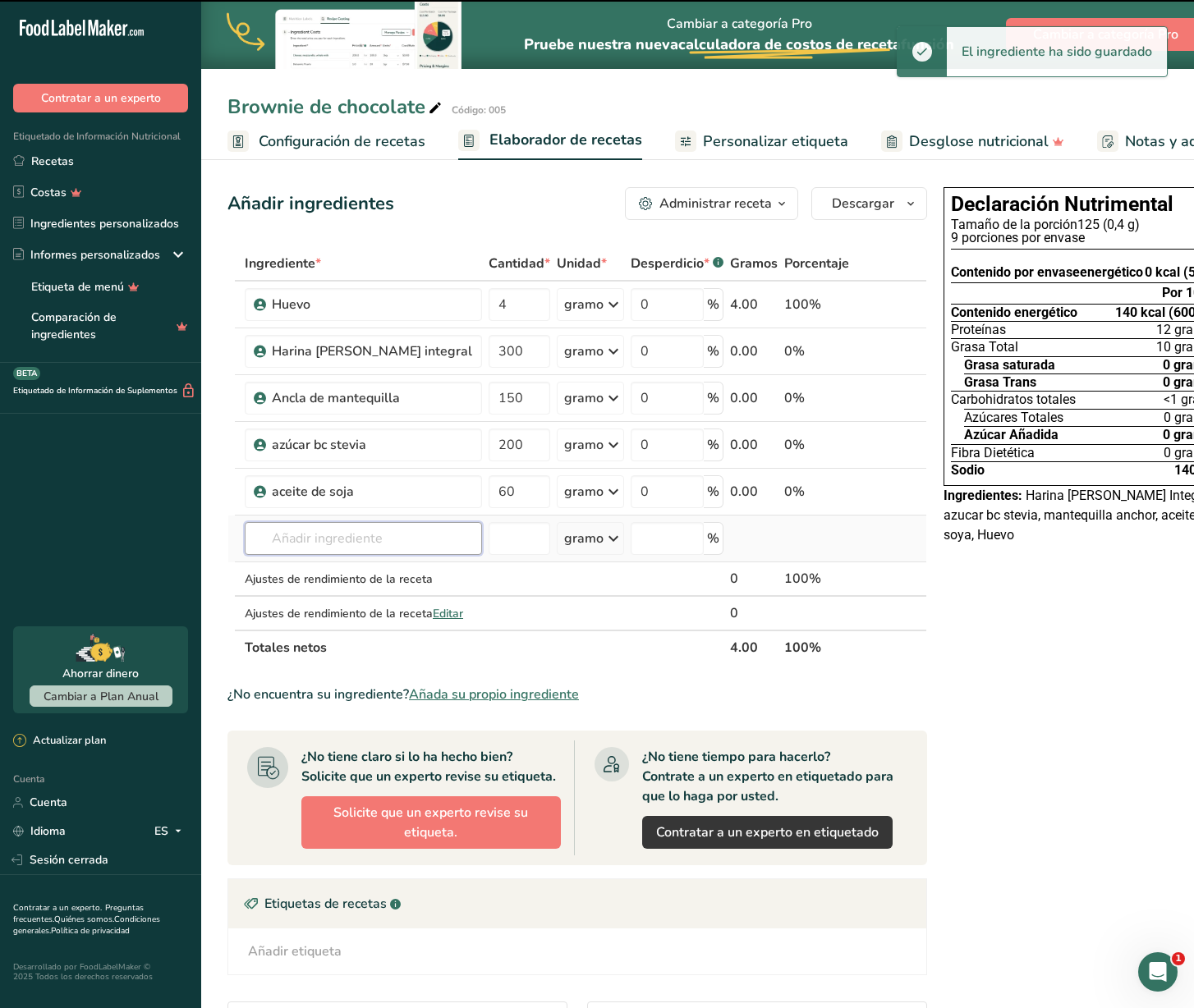
click at [361, 555] on input "text" at bounding box center [363, 539] width 238 height 33
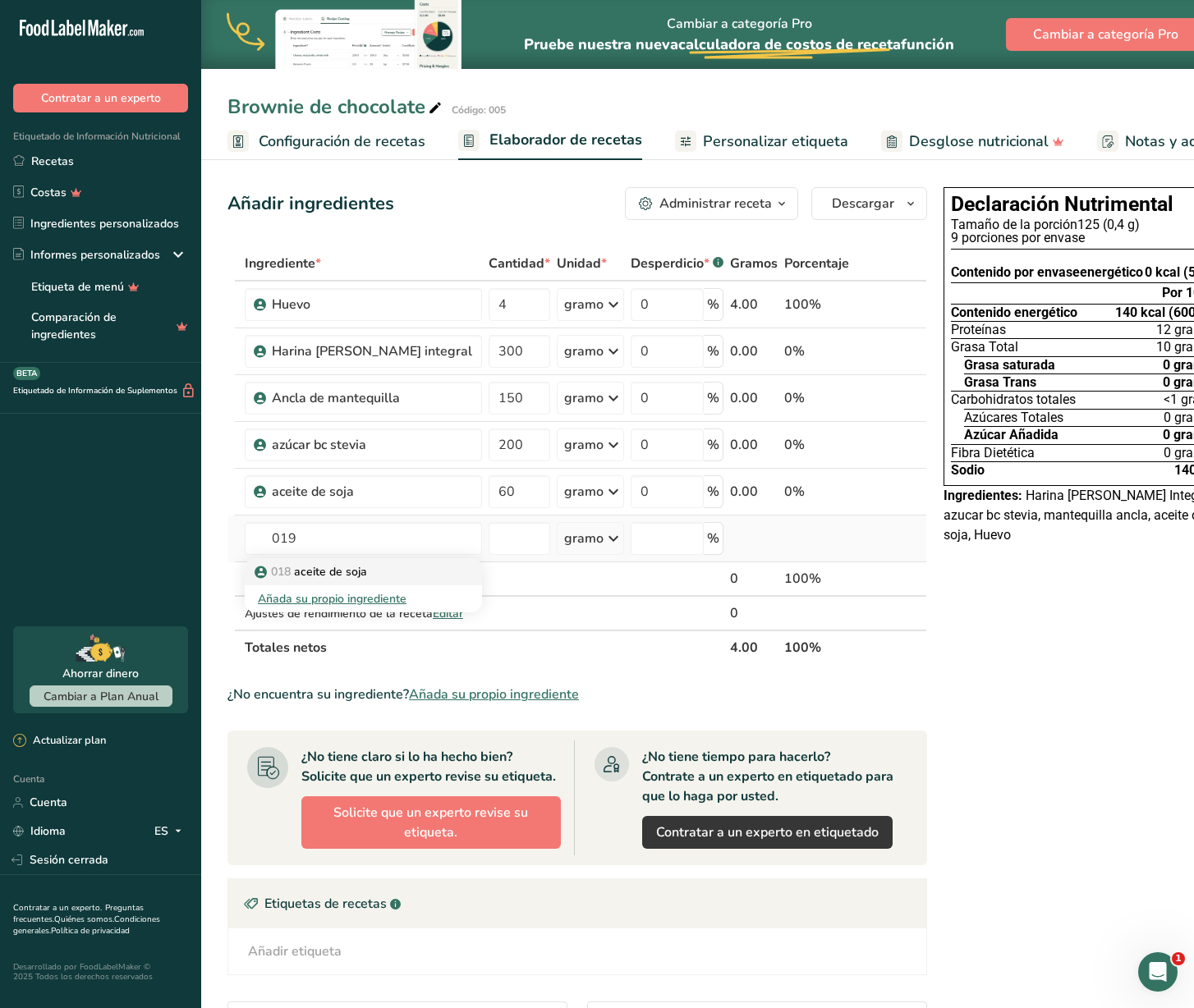
click at [380, 580] on div "018 aceite de soja" at bounding box center [350, 572] width 185 height 18
type input "Leche entera"
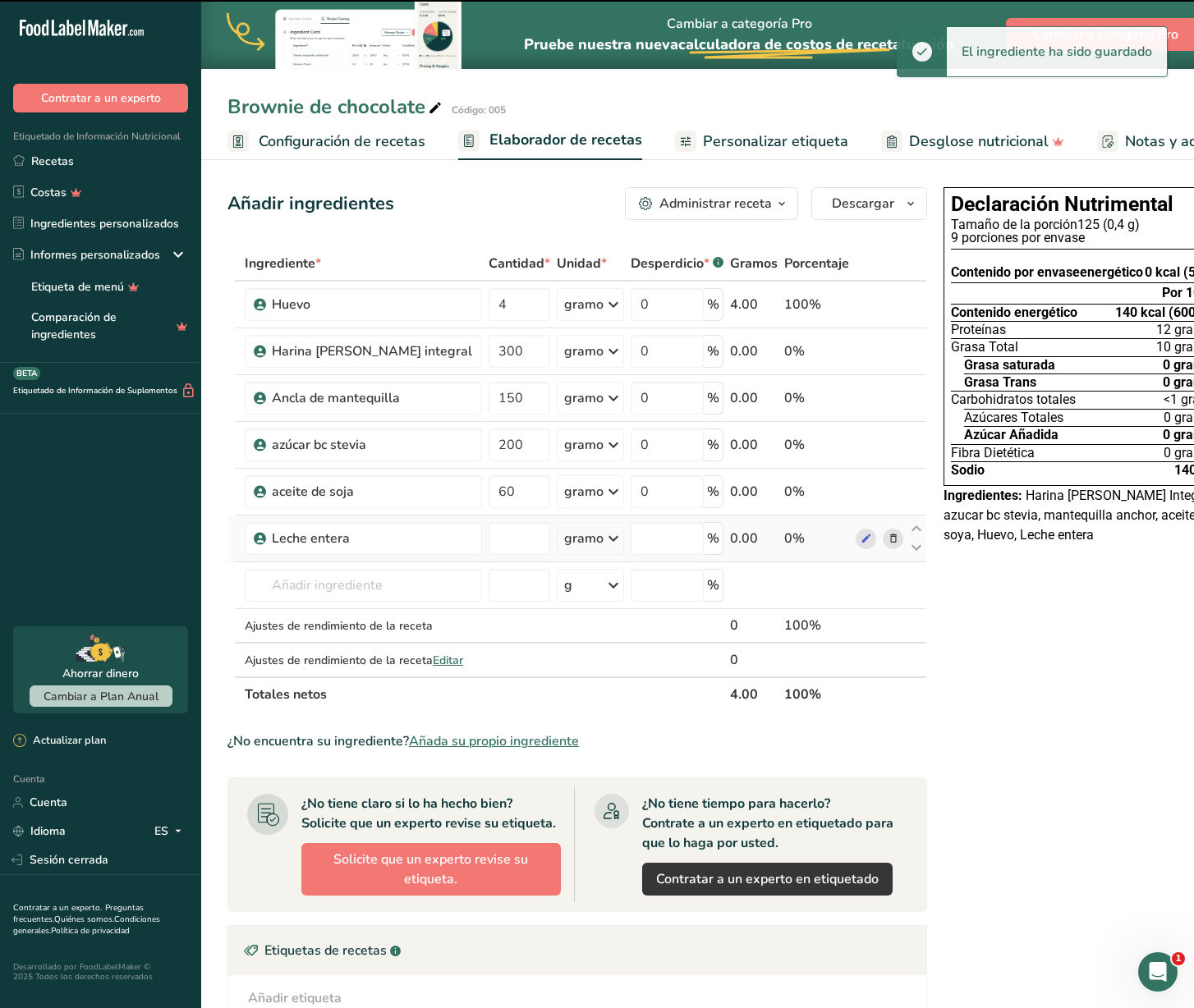
type input "0"
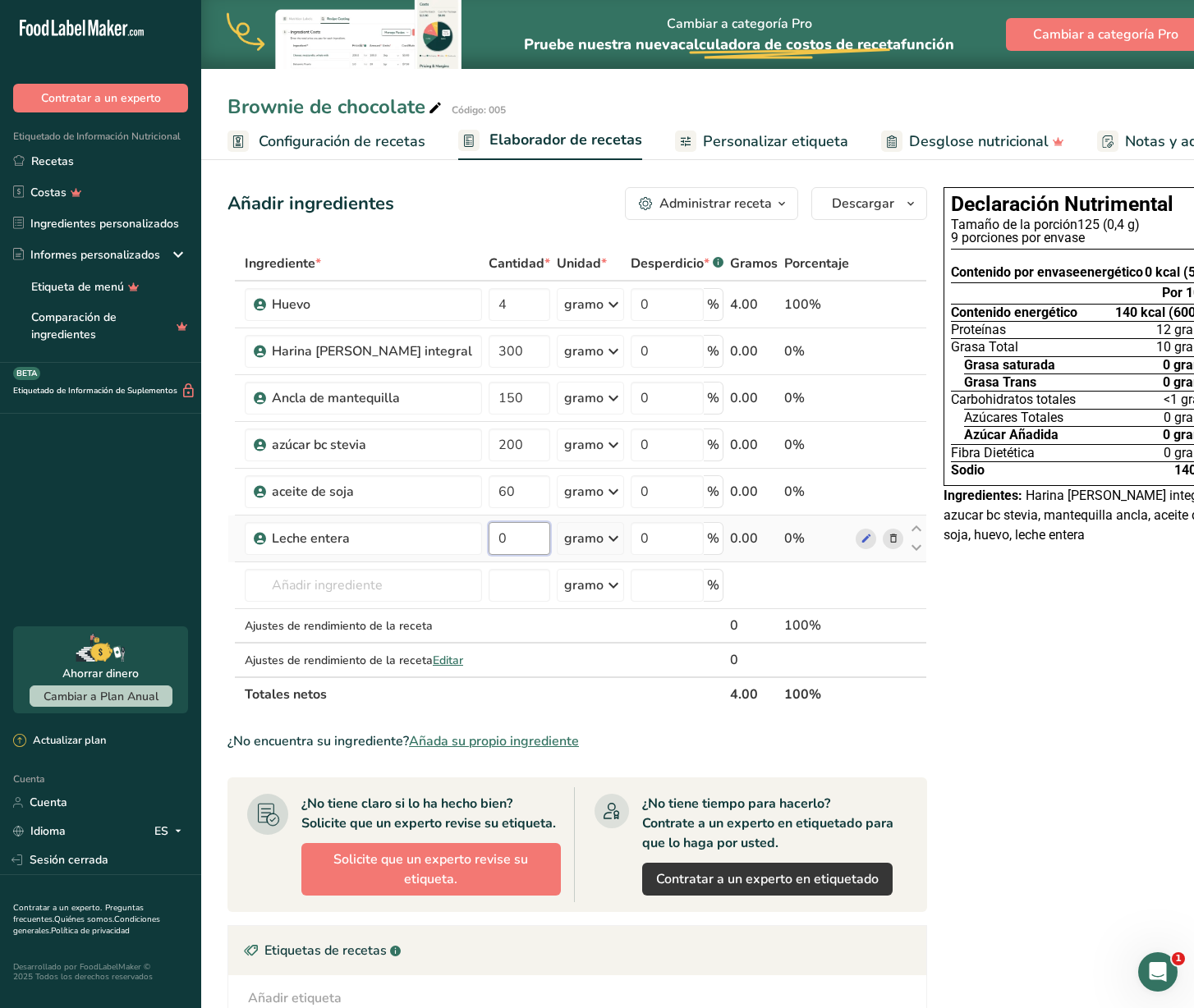
click at [489, 555] on input "0" at bounding box center [519, 539] width 62 height 33
type input "100"
drag, startPoint x: 1118, startPoint y: 704, endPoint x: 1110, endPoint y: 706, distance: 8.2
click at [1115, 599] on div "Declaración Nutrimental Tamaño de la porción 125 (0,4 g) 9 porciones por envase…" at bounding box center [1085, 716] width 296 height 1073
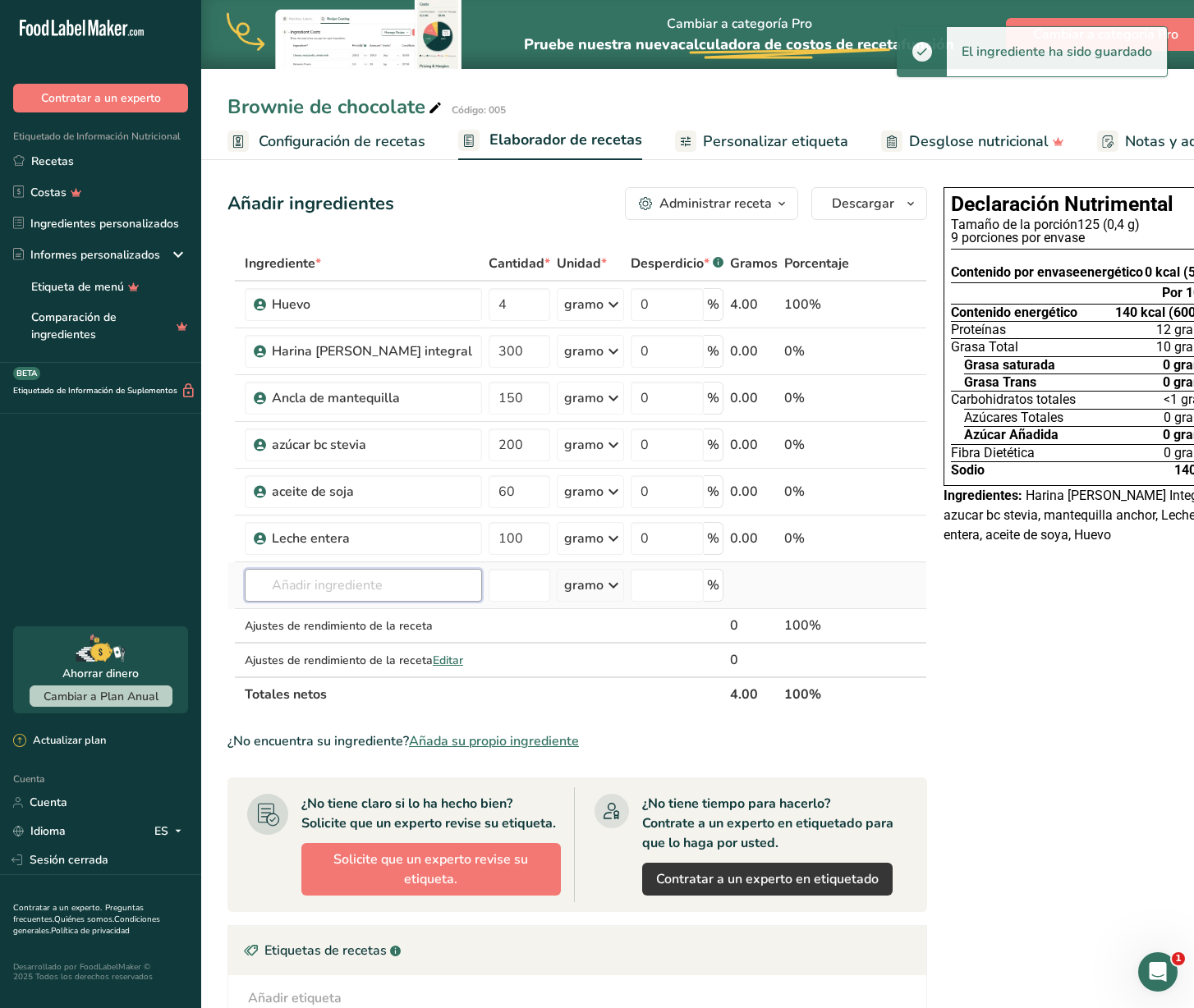
click at [328, 599] on input "text" at bounding box center [363, 586] width 238 height 33
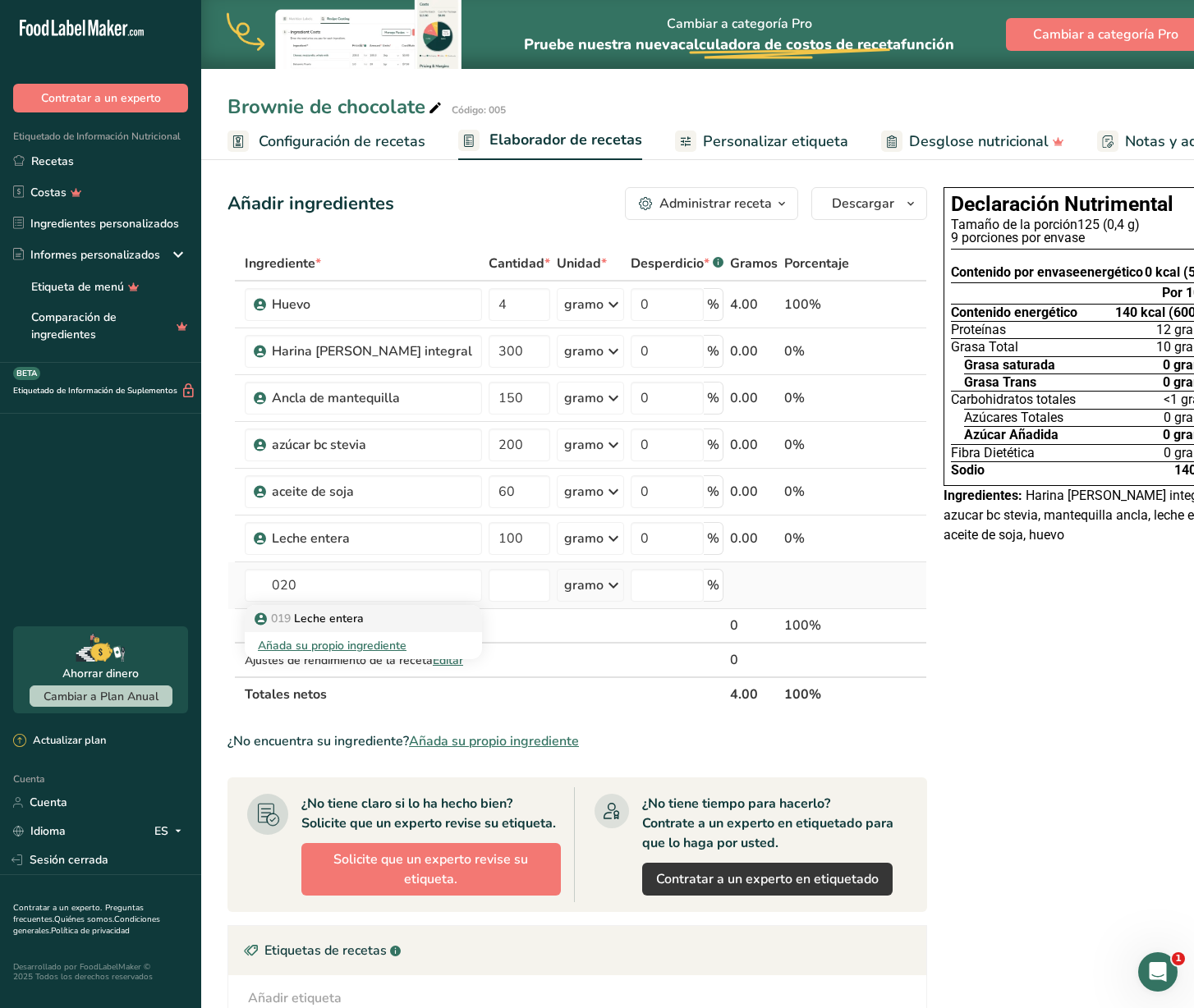
click at [394, 599] on link "019 Leche entera" at bounding box center [363, 618] width 238 height 27
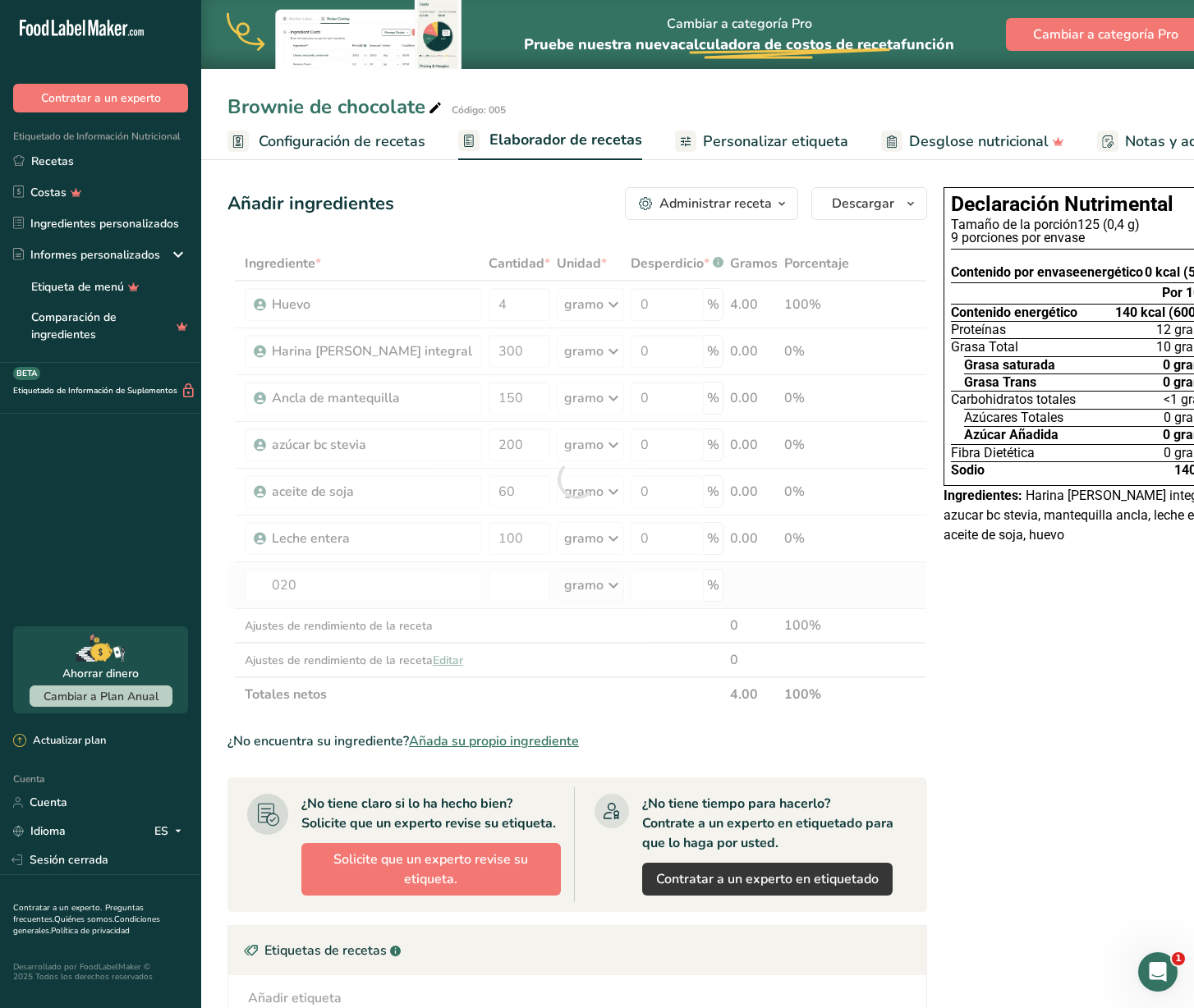
type input "chocolate semi amargo"
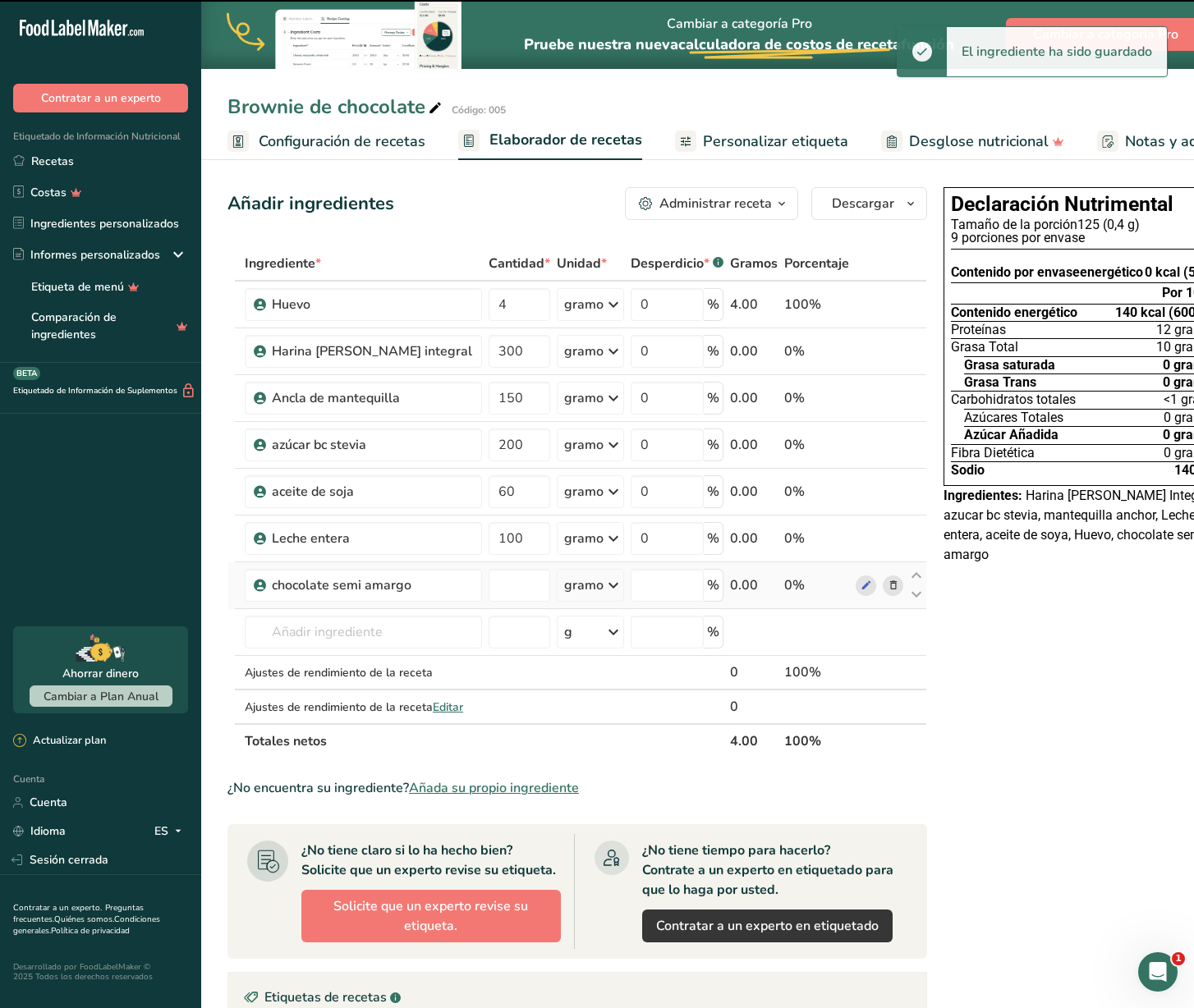
type input "0"
click at [489, 599] on input "0" at bounding box center [519, 586] width 62 height 33
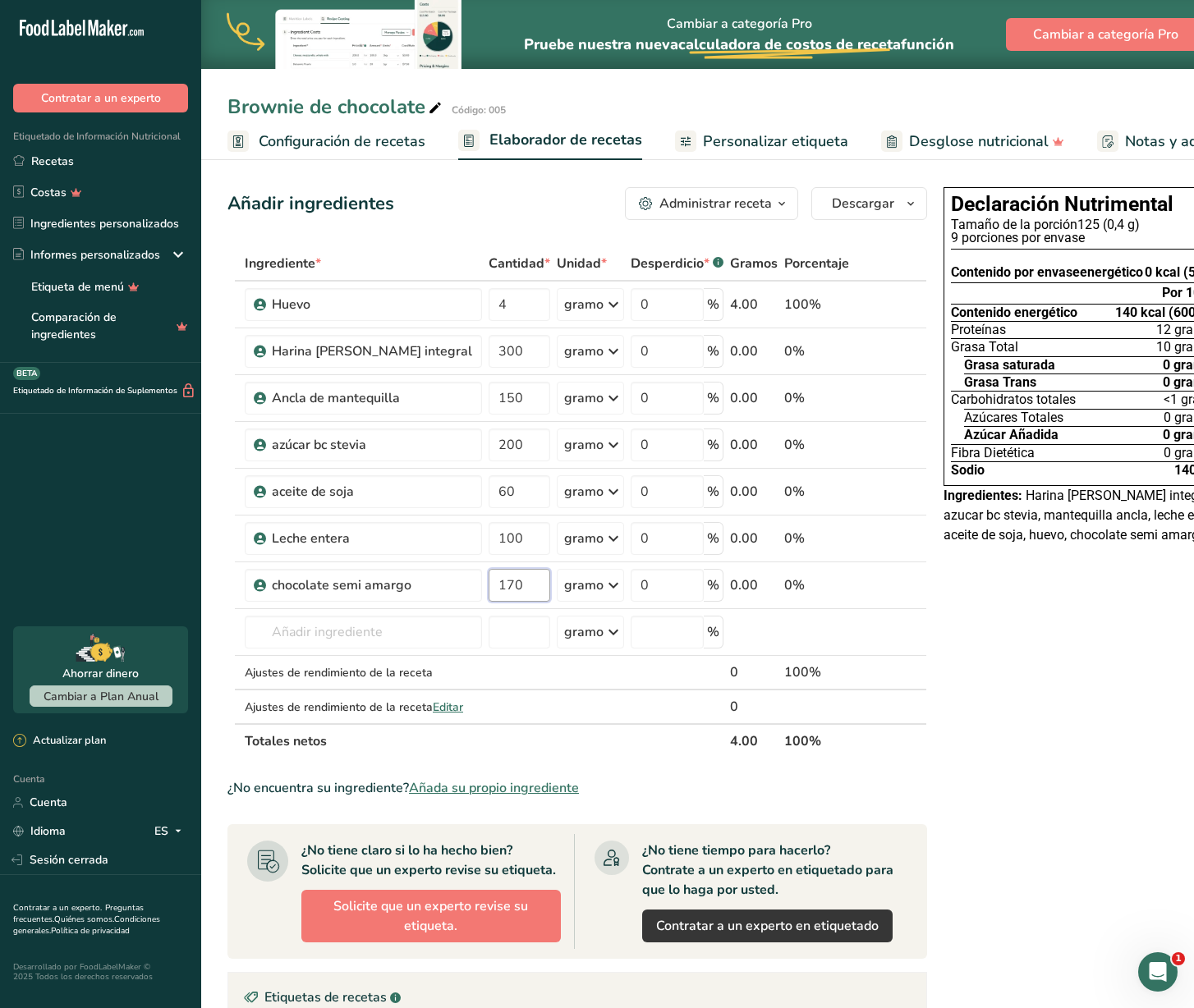
type input "170"
click at [1066, 599] on div "Declaración Nutrimental Tamaño de la porción 125 (0,4 g) 9 porciones por envase…" at bounding box center [1085, 740] width 296 height 1120
click at [322, 599] on input "text" at bounding box center [363, 632] width 238 height 33
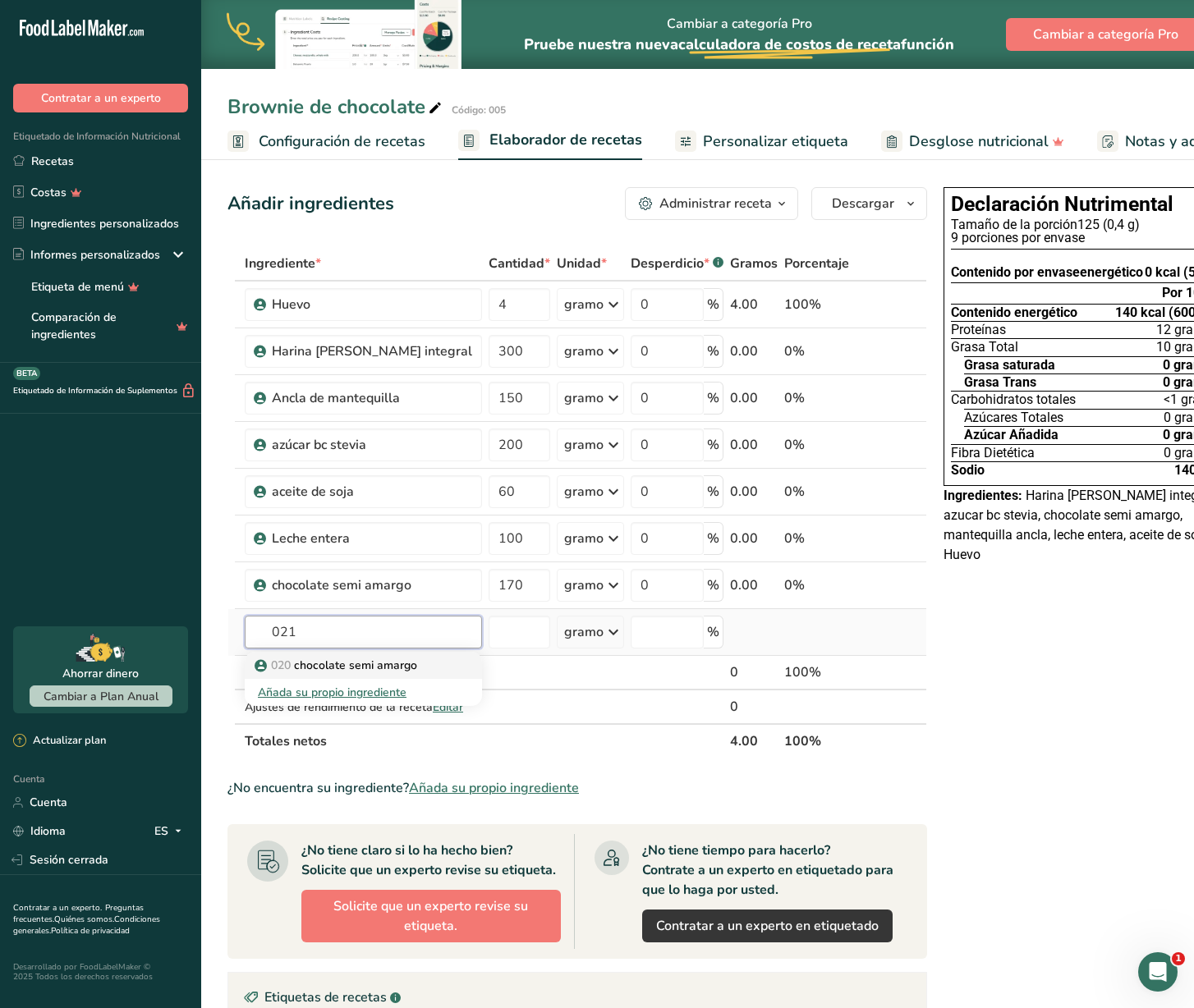
type input "021"
click at [361, 599] on font "chocolate semi amargo" at bounding box center [355, 665] width 123 height 16
type input "cocoa alcalina"
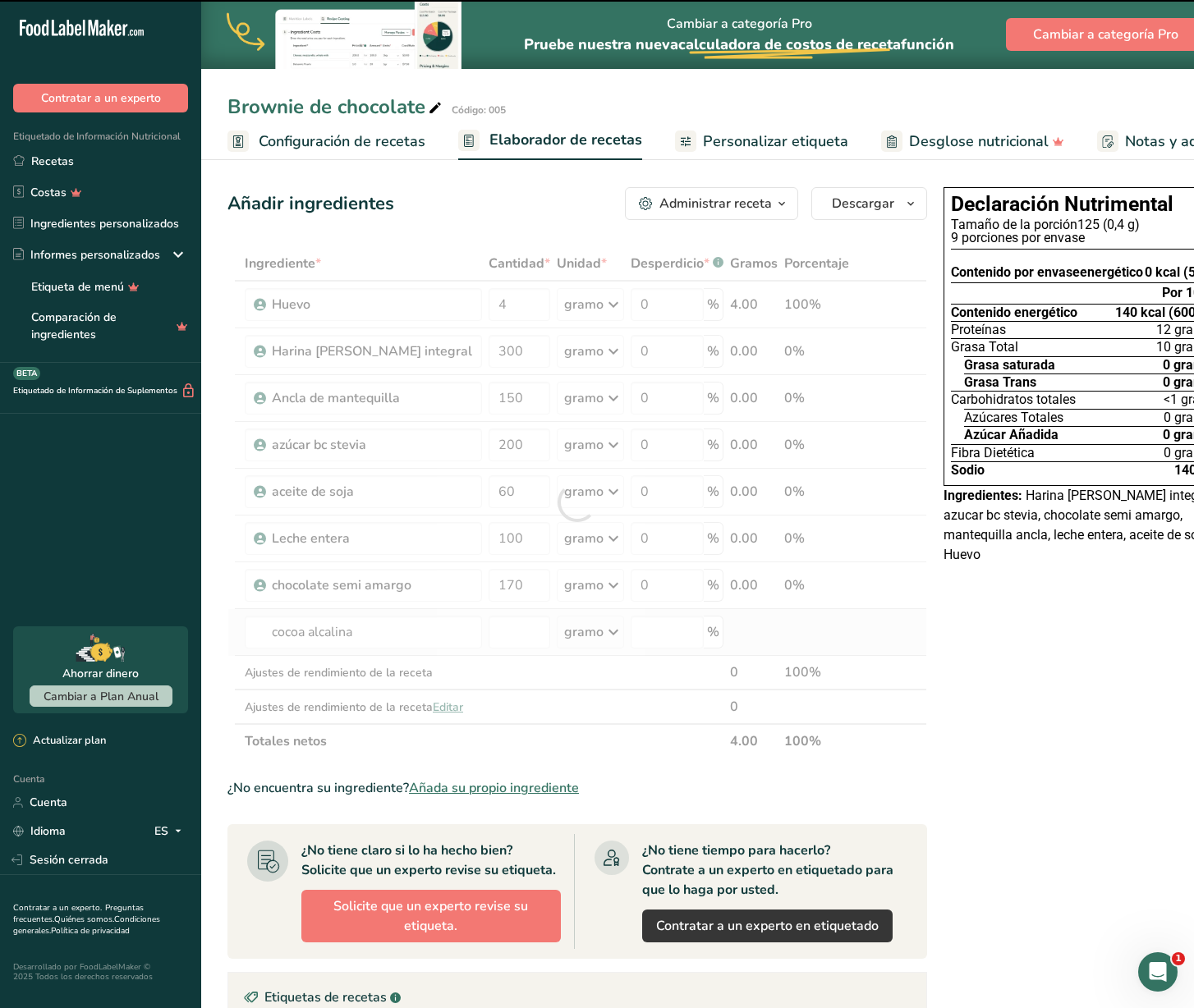
type input "0"
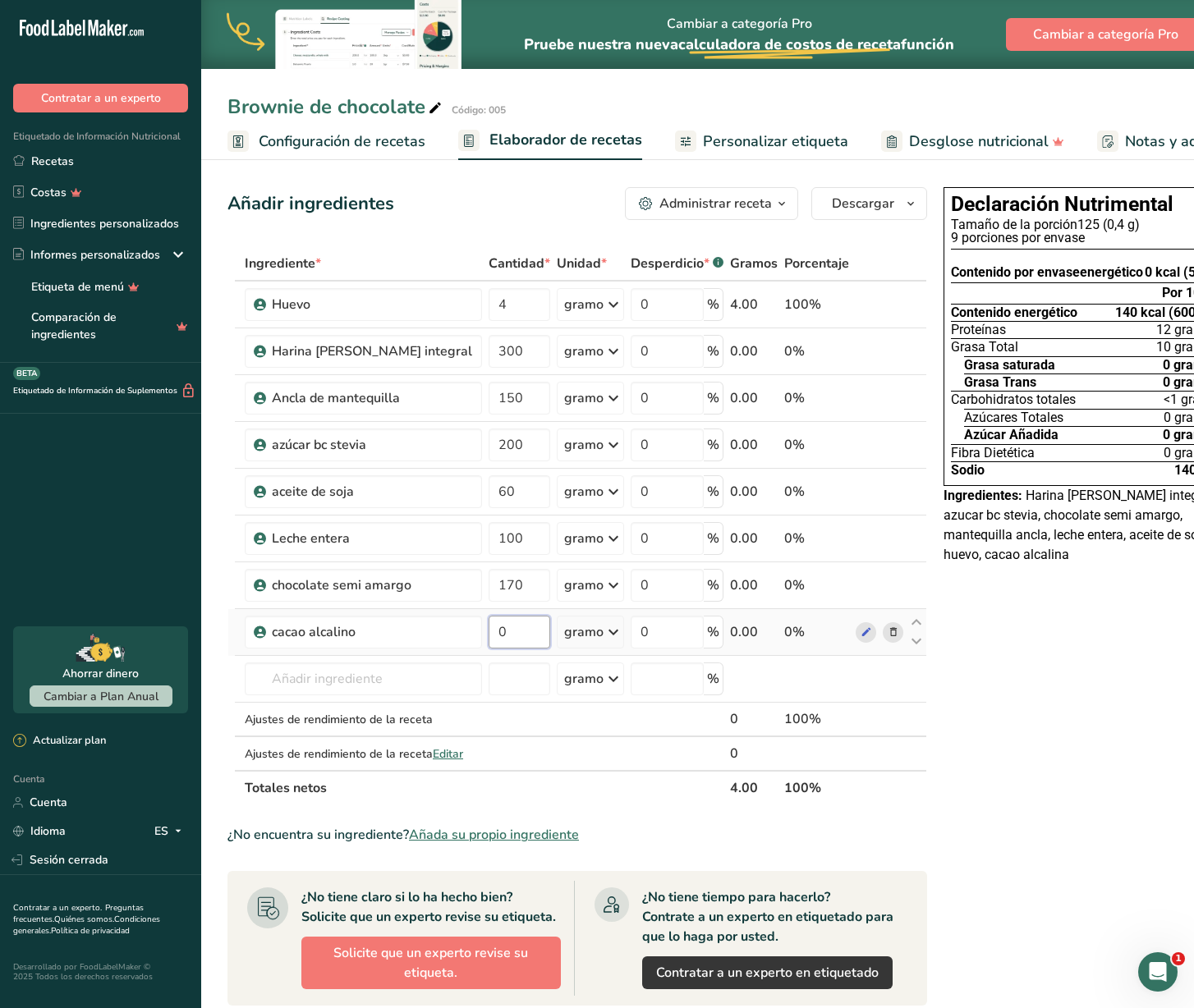
click at [489, 599] on input "0" at bounding box center [519, 632] width 62 height 33
type input "35"
click at [1082, 599] on div "Declaración Nutrimental Tamaño de la porción 125 (0,4 g) 9 porciones por envase…" at bounding box center [1085, 763] width 296 height 1167
click at [330, 599] on input "text" at bounding box center [363, 679] width 238 height 33
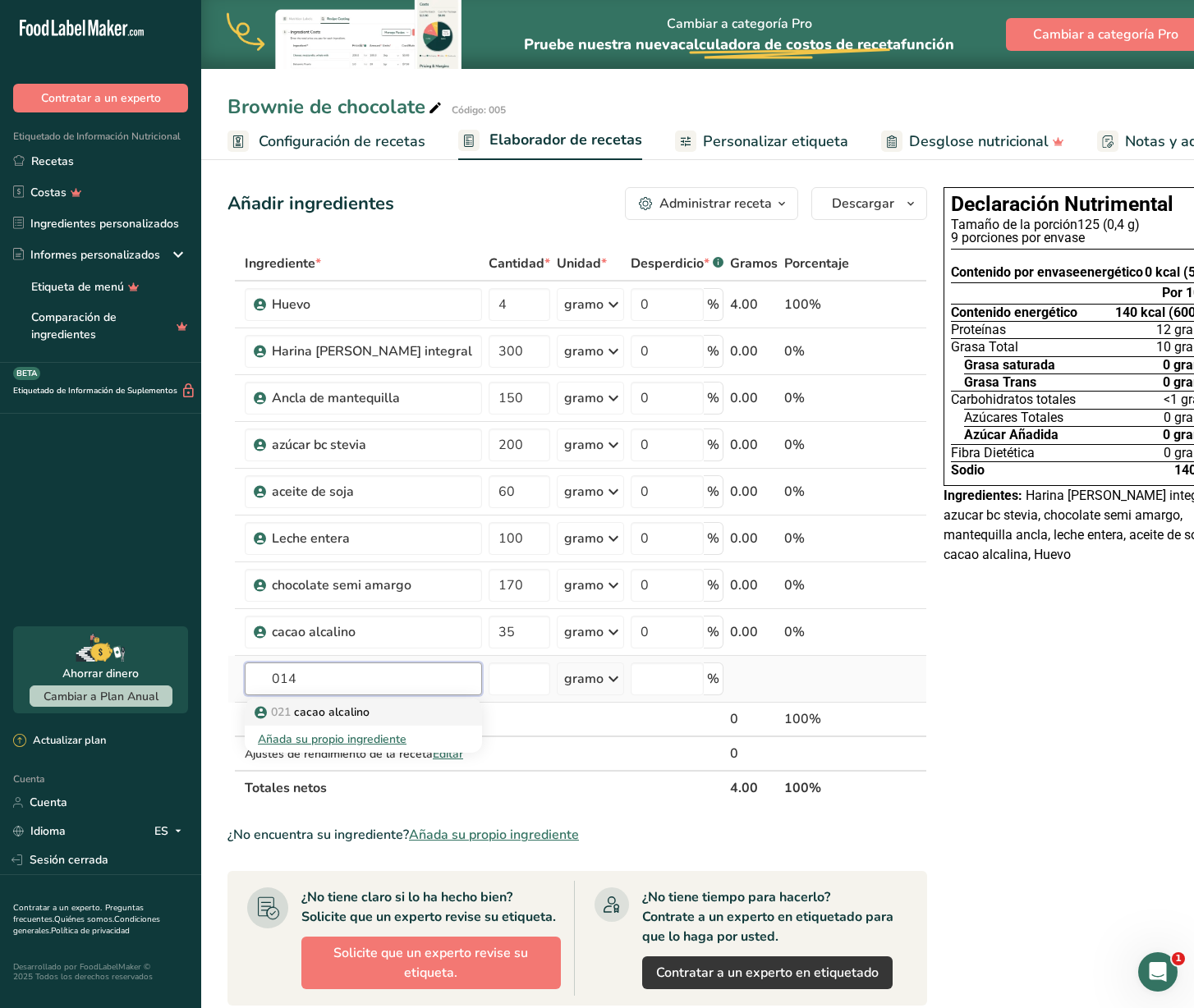
type input "014"
click at [363, 599] on font "cacao alcalino" at bounding box center [332, 711] width 76 height 16
type input "polvo para hornear"
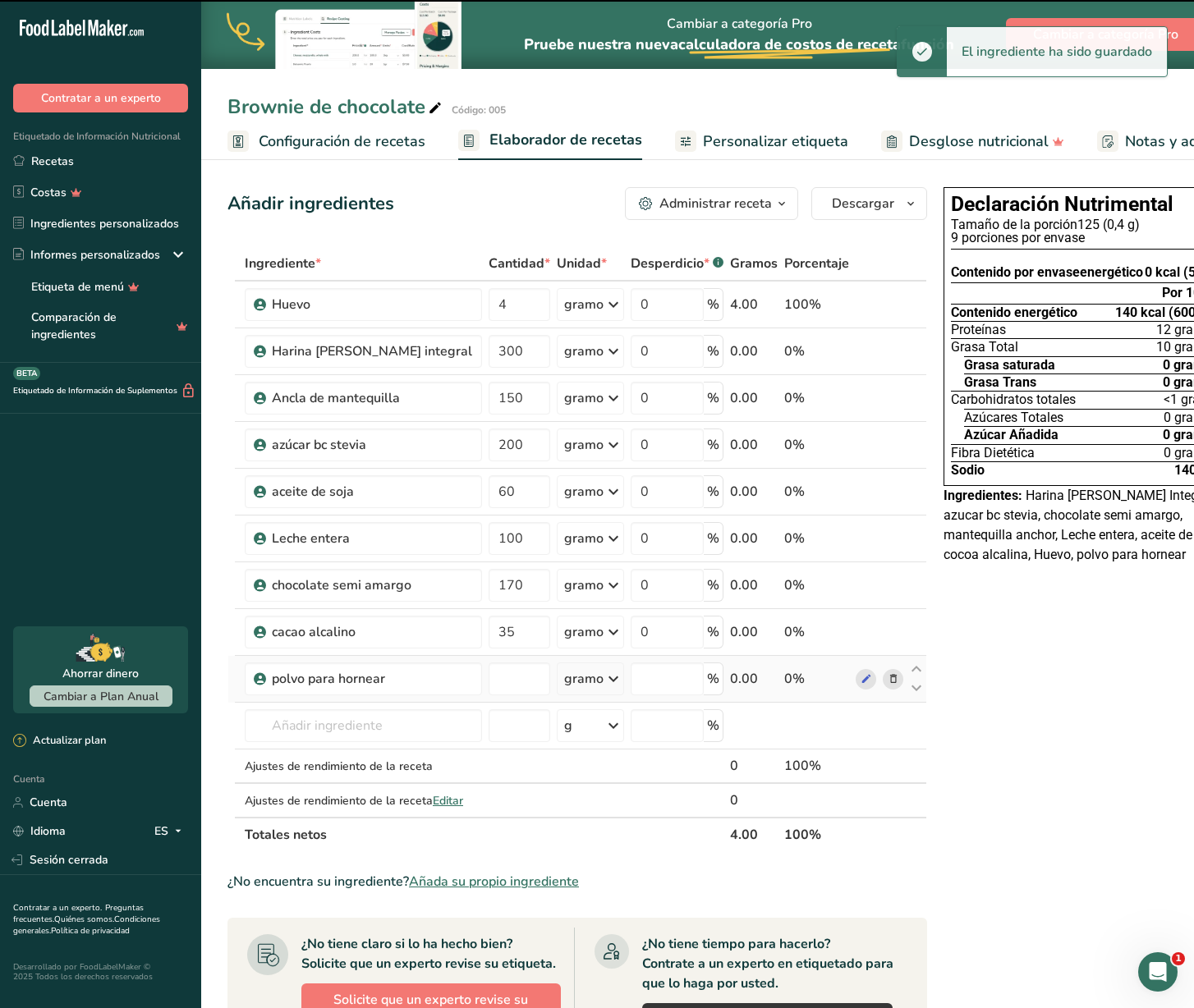
type input "0"
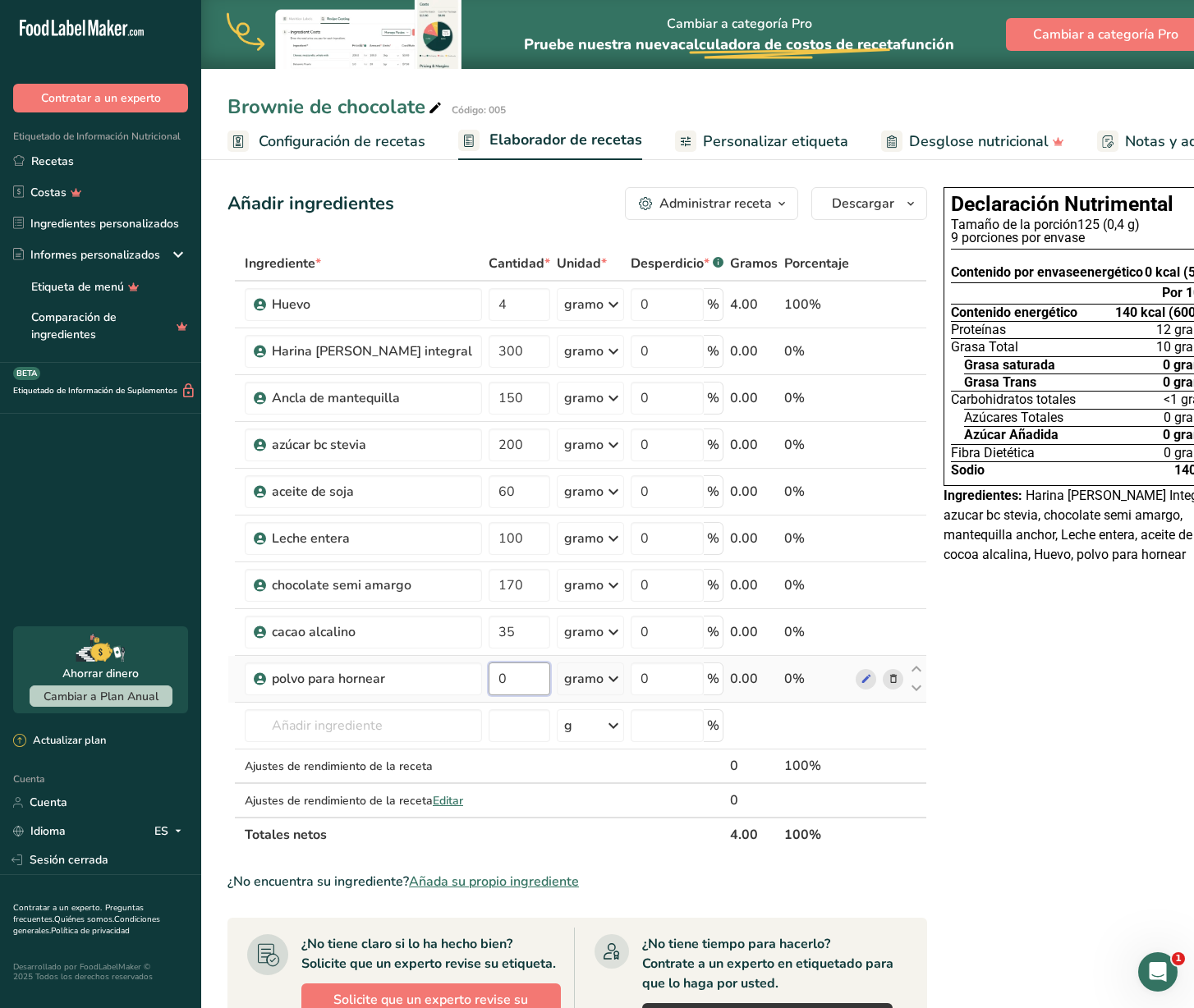
click at [489, 599] on input "0" at bounding box center [519, 679] width 62 height 33
type input "5"
click at [1067, 599] on div "Declaración Nutrimental Tamaño de la porción 125 (0,4 g) 9 porciones por envase…" at bounding box center [1085, 786] width 296 height 1213
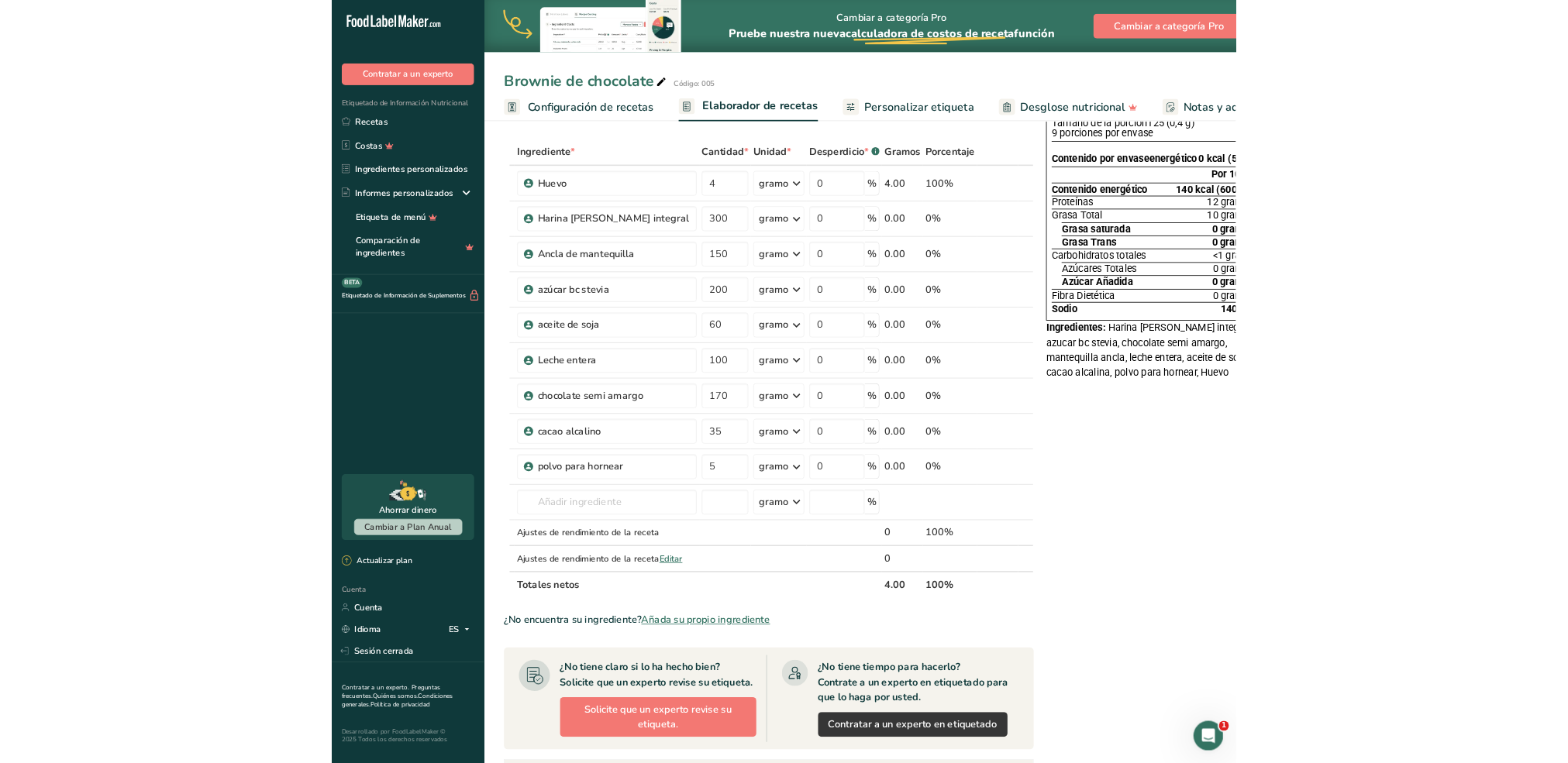
scroll to position [60, 0]
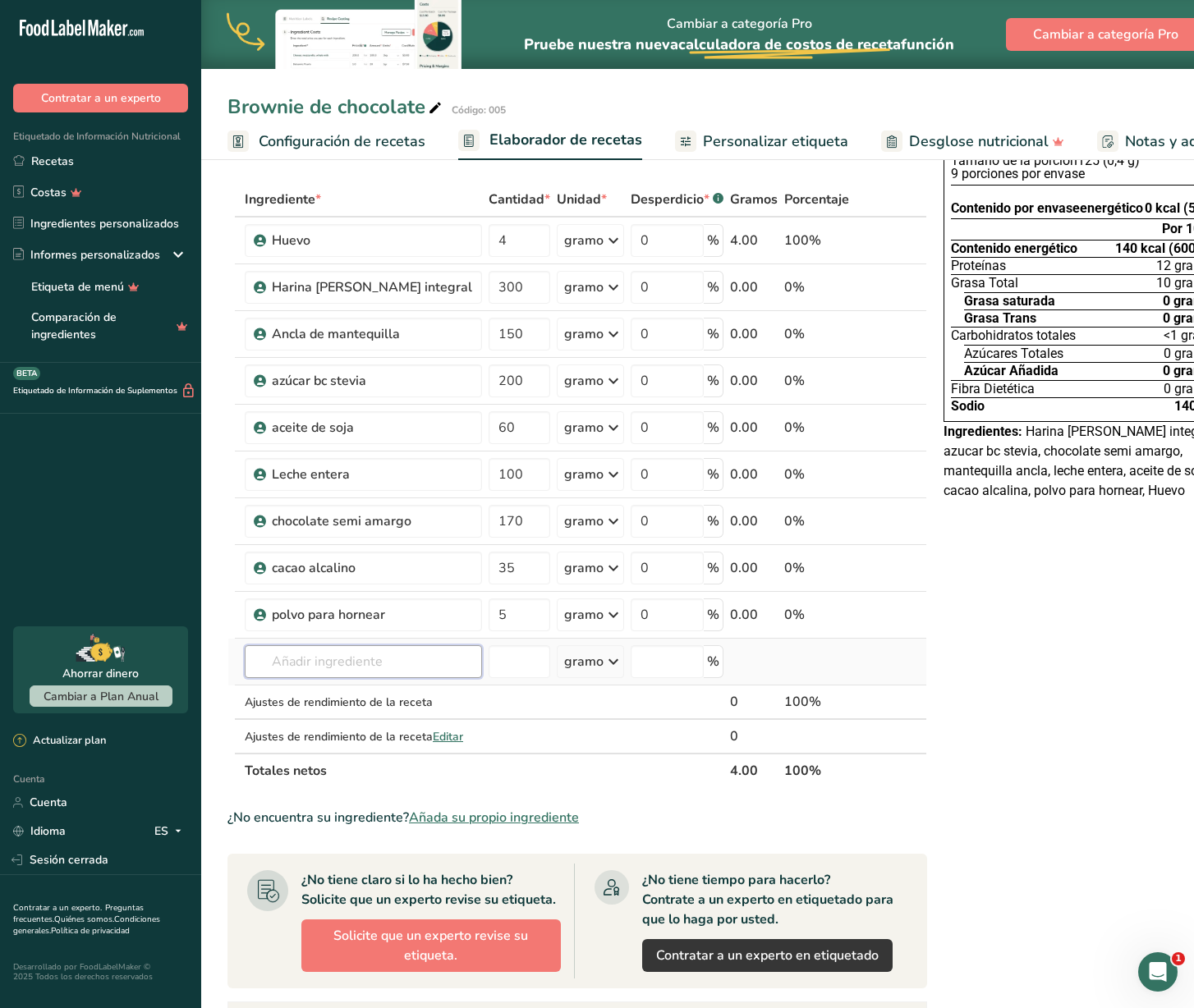
click at [332, 599] on input "text" at bounding box center [363, 662] width 238 height 33
type input "010"
click at [363, 599] on font "polvo para hornear" at bounding box center [344, 695] width 100 height 16
type input "Sal"
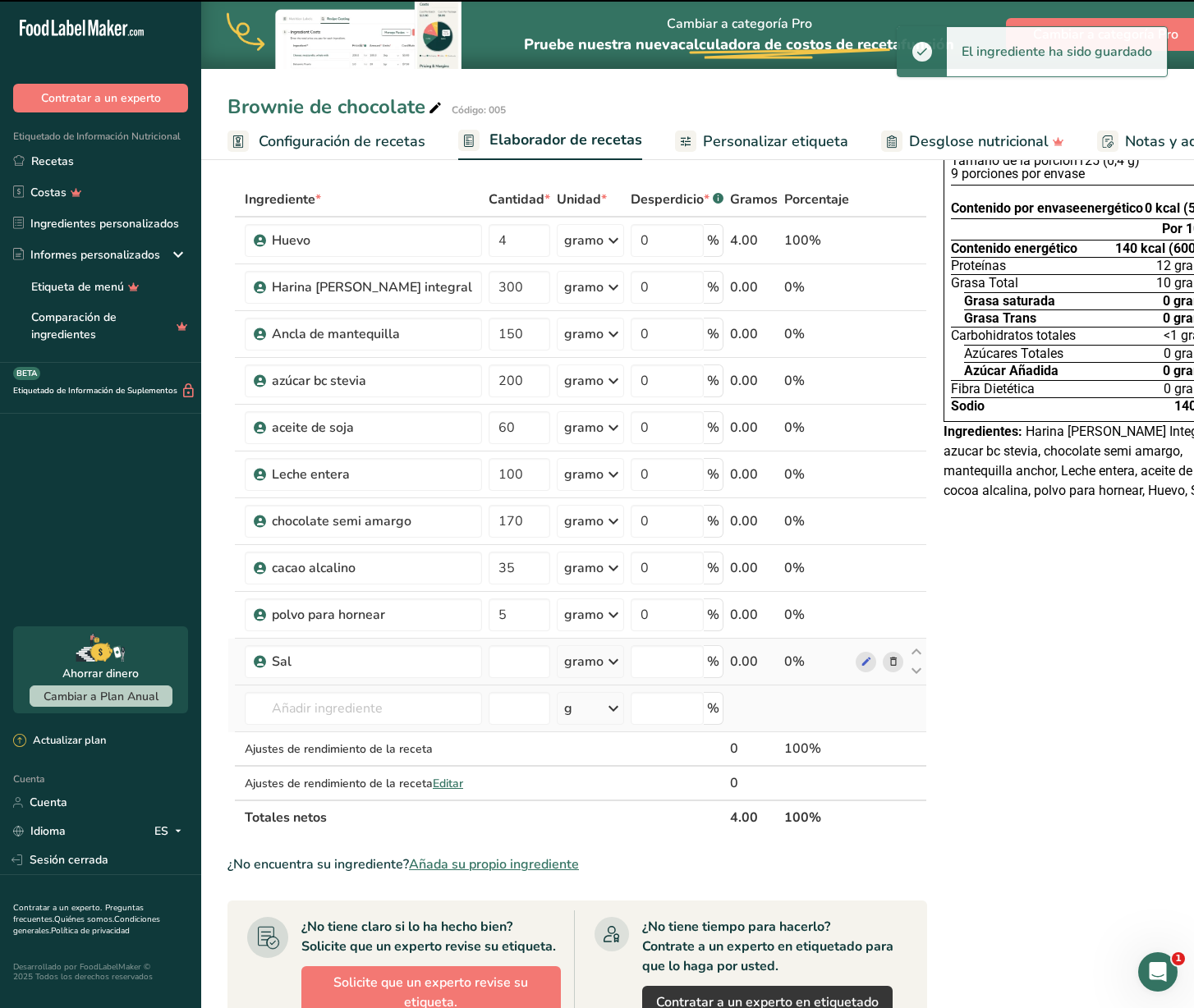
type input "0"
click at [489, 599] on input "0" at bounding box center [519, 662] width 62 height 33
type input "5"
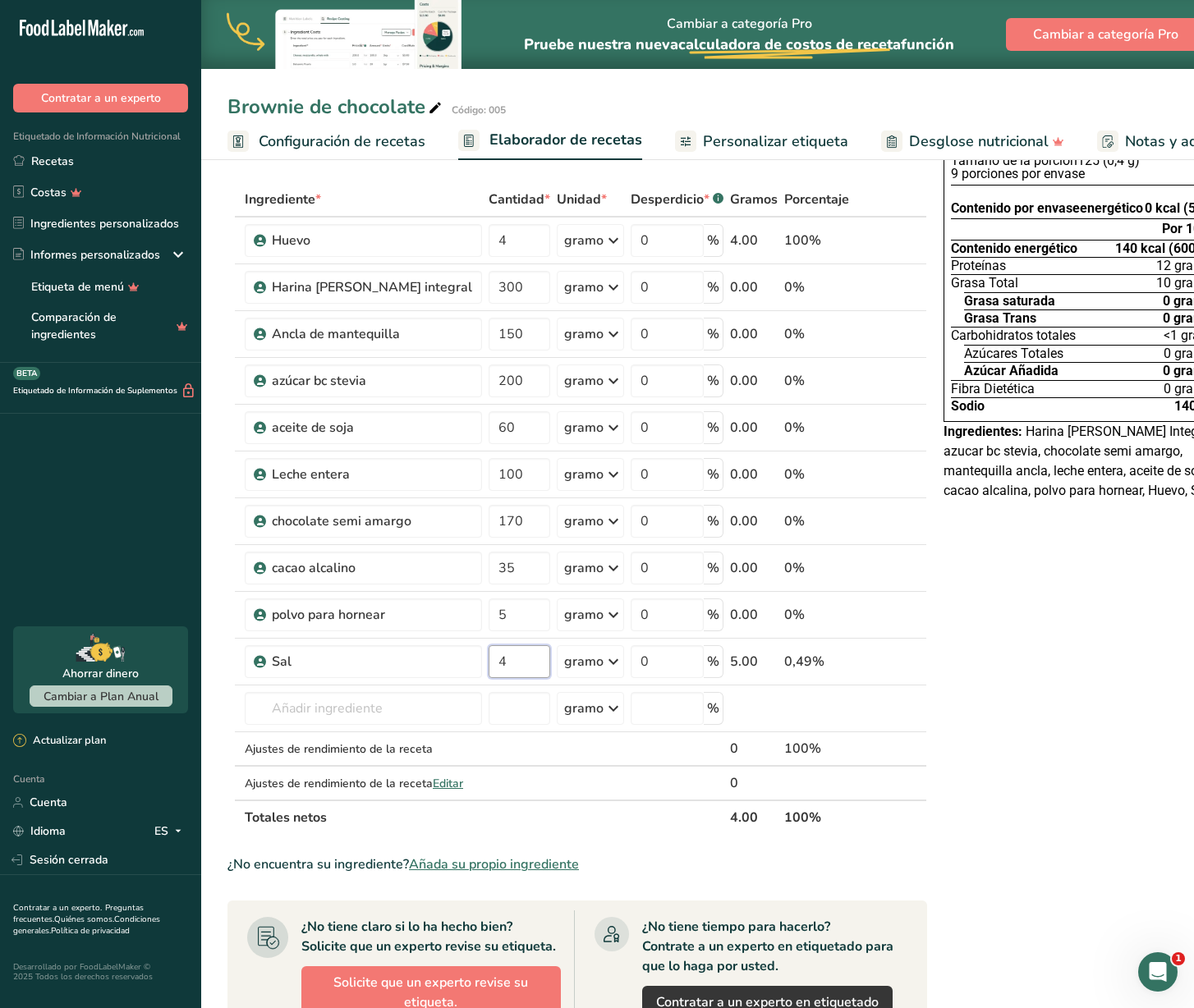
type input "4"
click at [1067, 599] on div "Declaración Nutrimental Tamaño de la porción 125 (0,4 g) 9 porciones por envase…" at bounding box center [1085, 747] width 296 height 1260
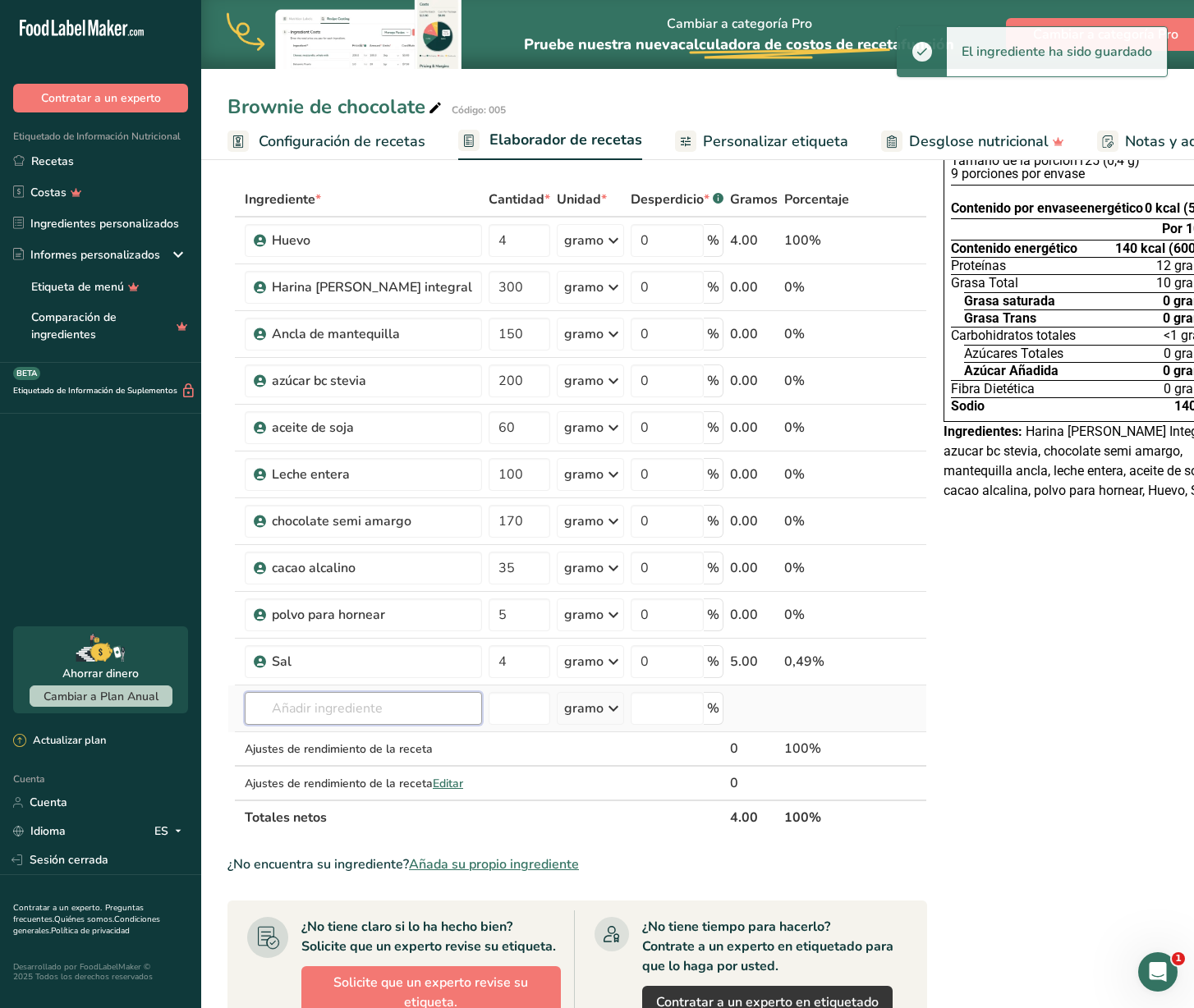
click at [359, 599] on input "text" at bounding box center [363, 709] width 238 height 33
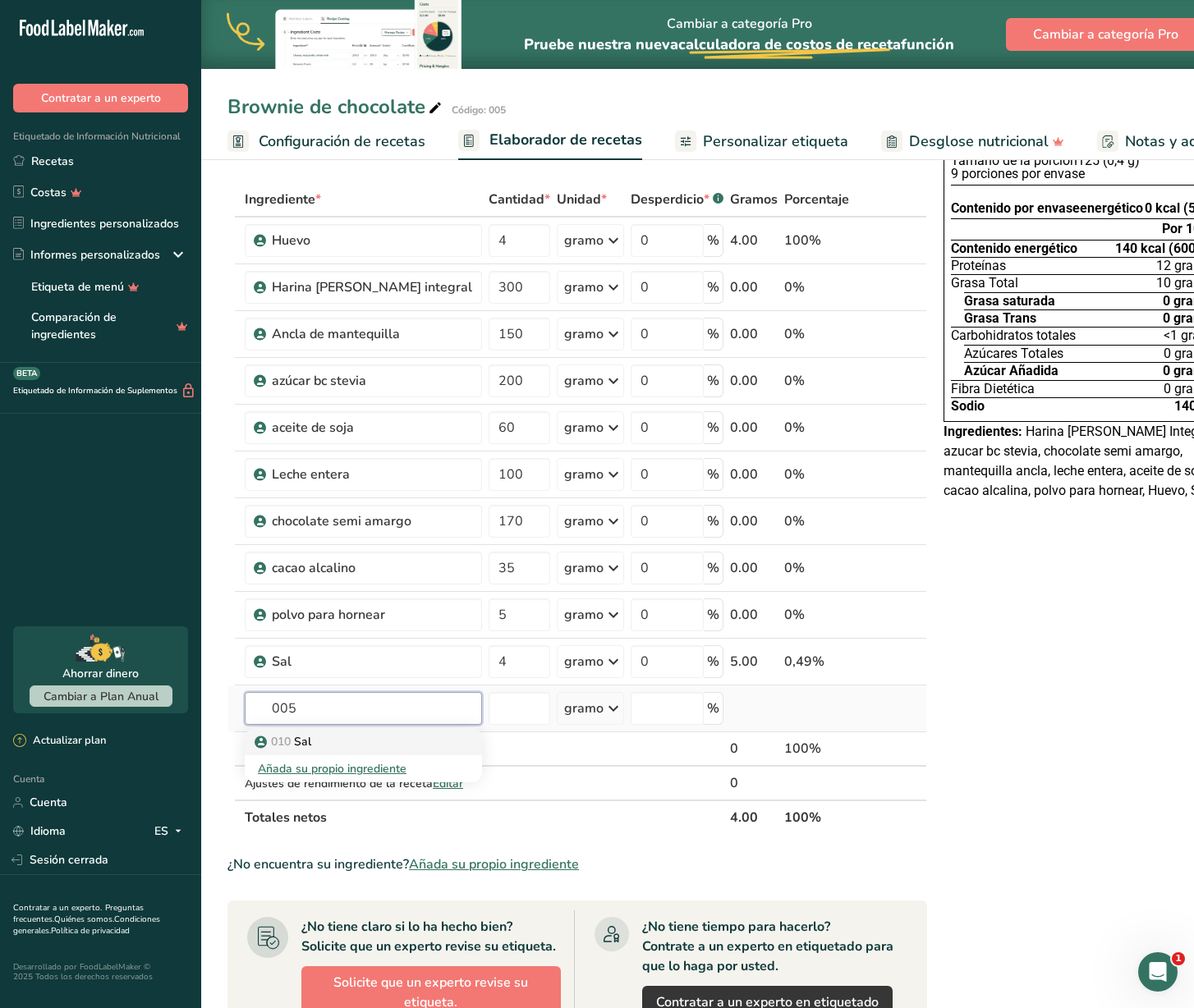
type input "005"
click at [343, 599] on div "010 Sal" at bounding box center [350, 741] width 185 height 18
type input "Vainilla"
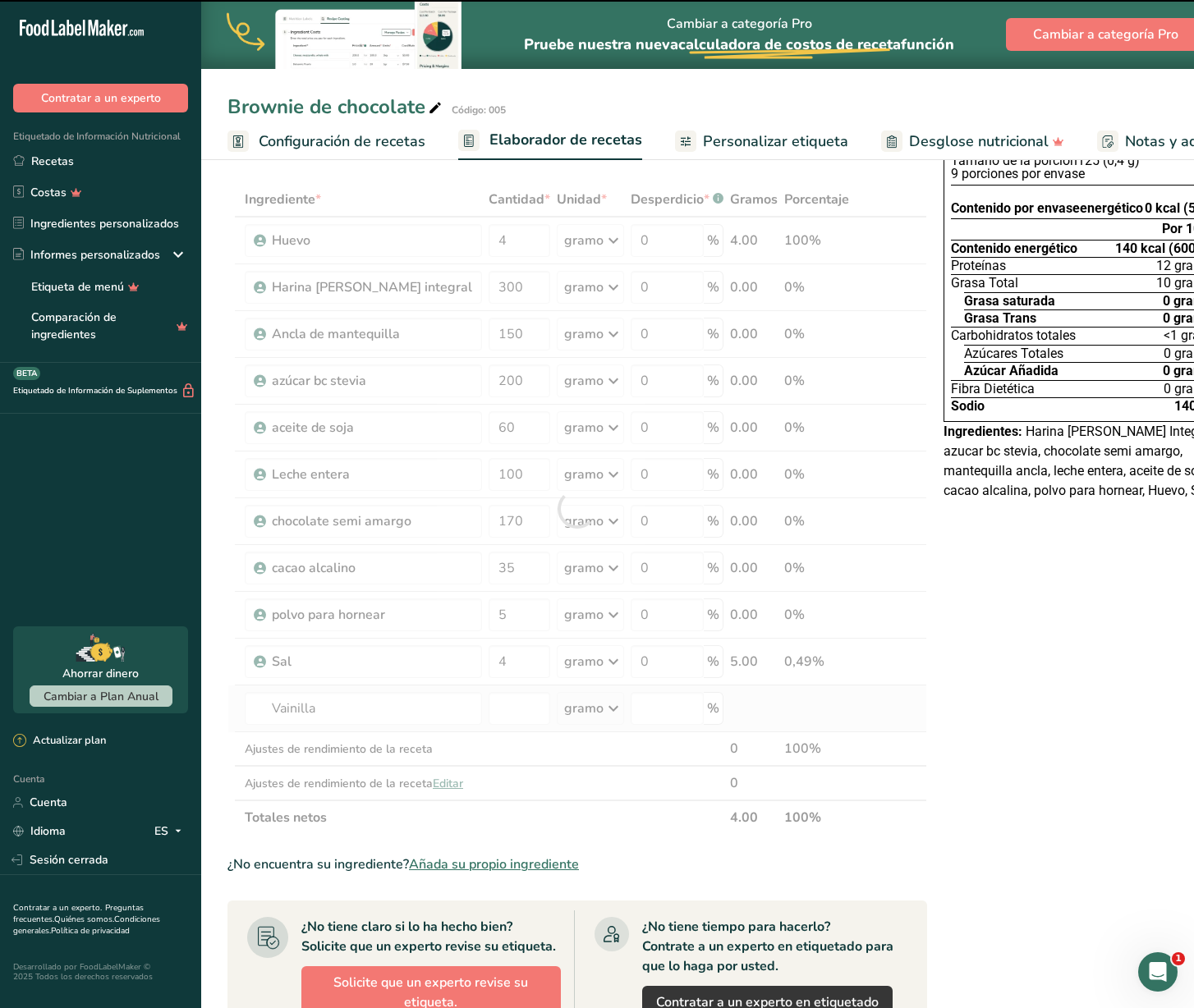
type input "0"
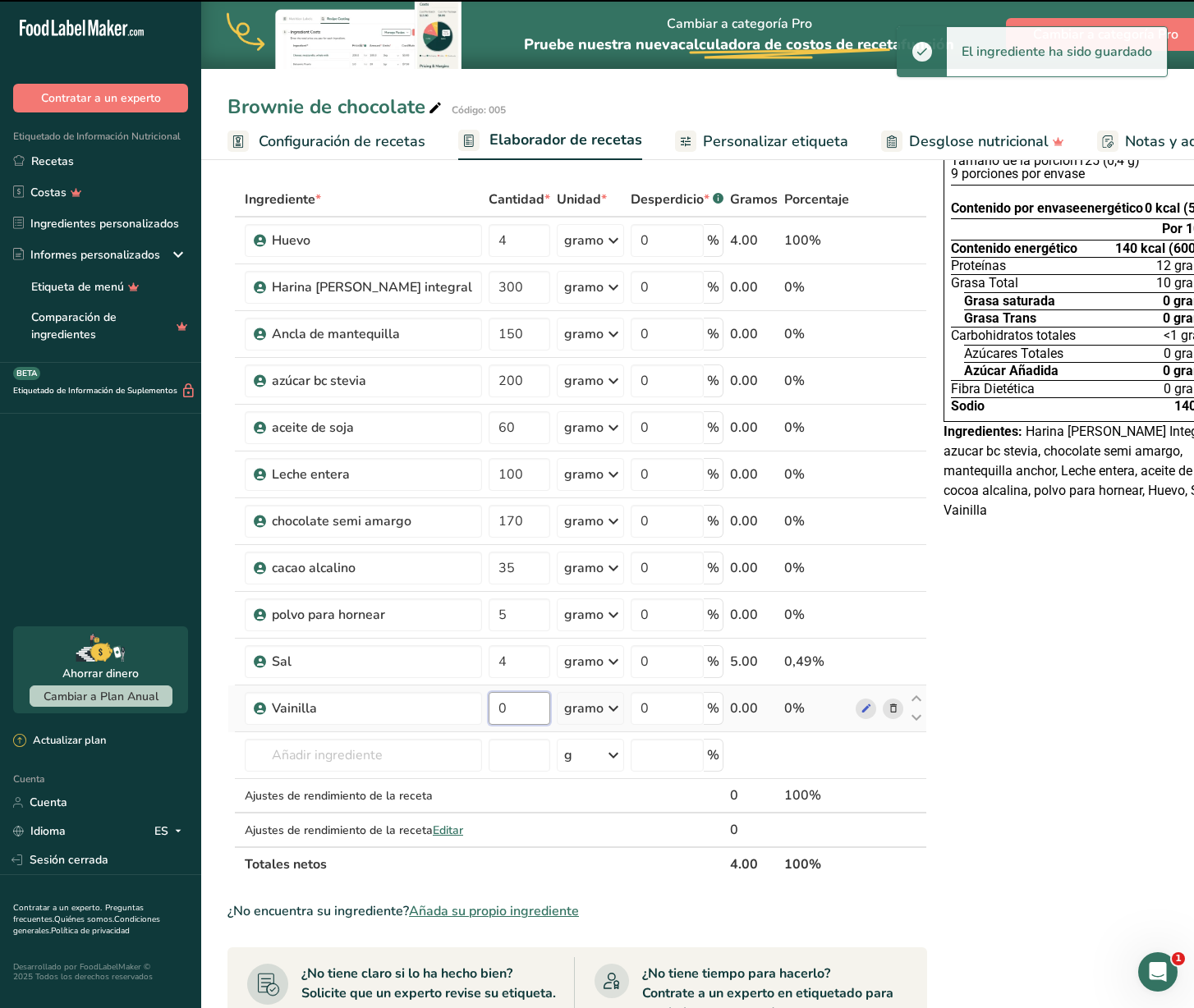
click at [489, 599] on input "0" at bounding box center [519, 709] width 62 height 33
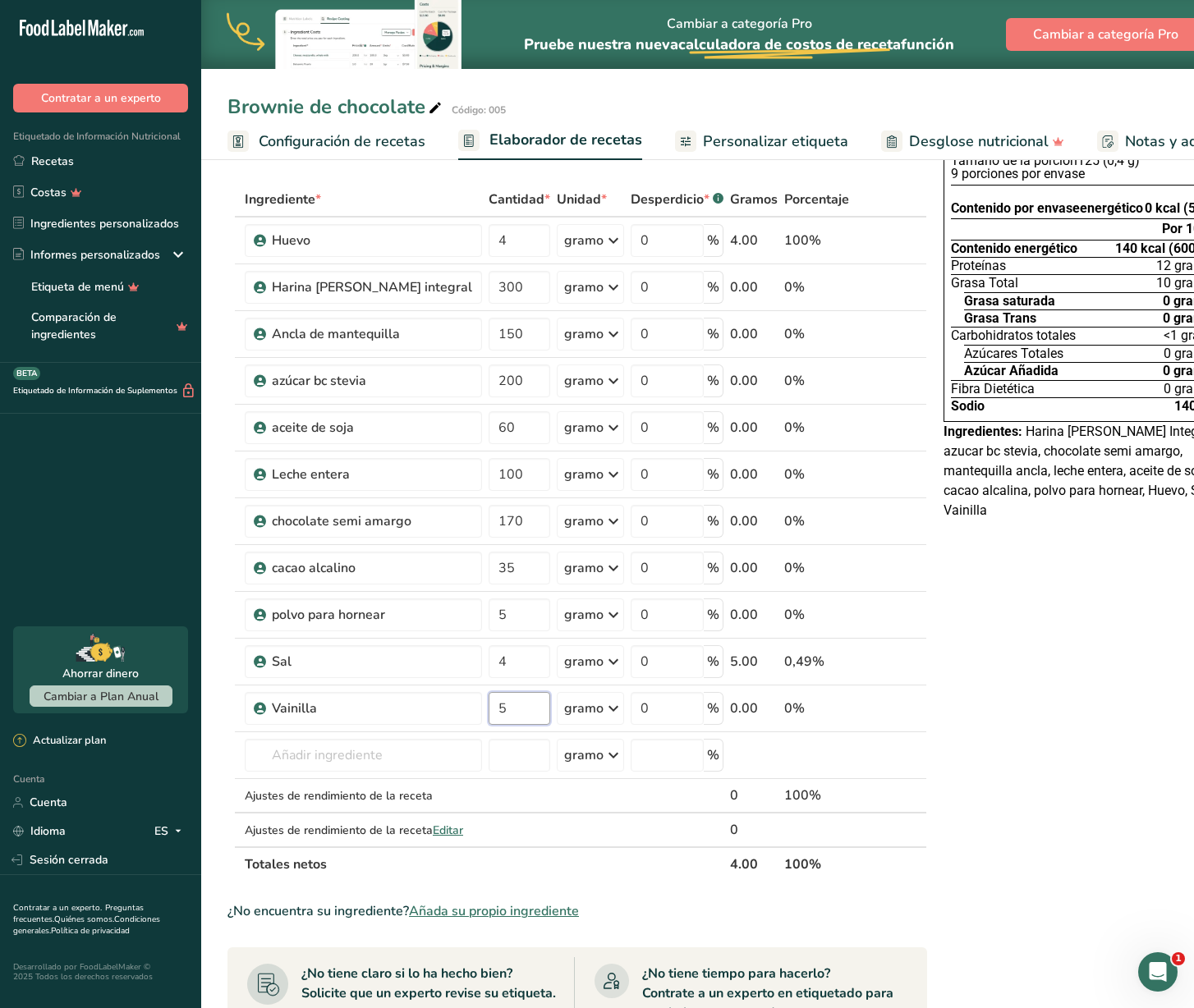
type input "5"
click at [970, 599] on div "Declaración Nutrimental Tamaño de la porción 125 (0,4 g) 9 porciones por envase…" at bounding box center [1085, 770] width 296 height 1307
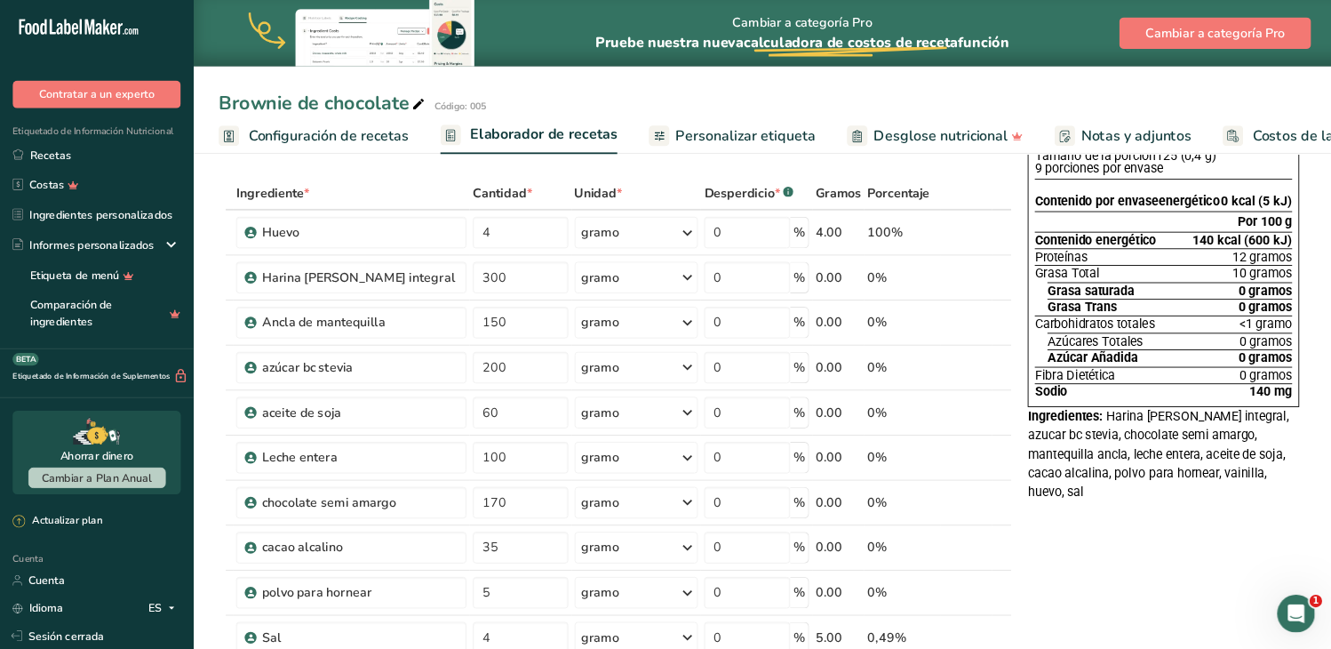
scroll to position [67, 0]
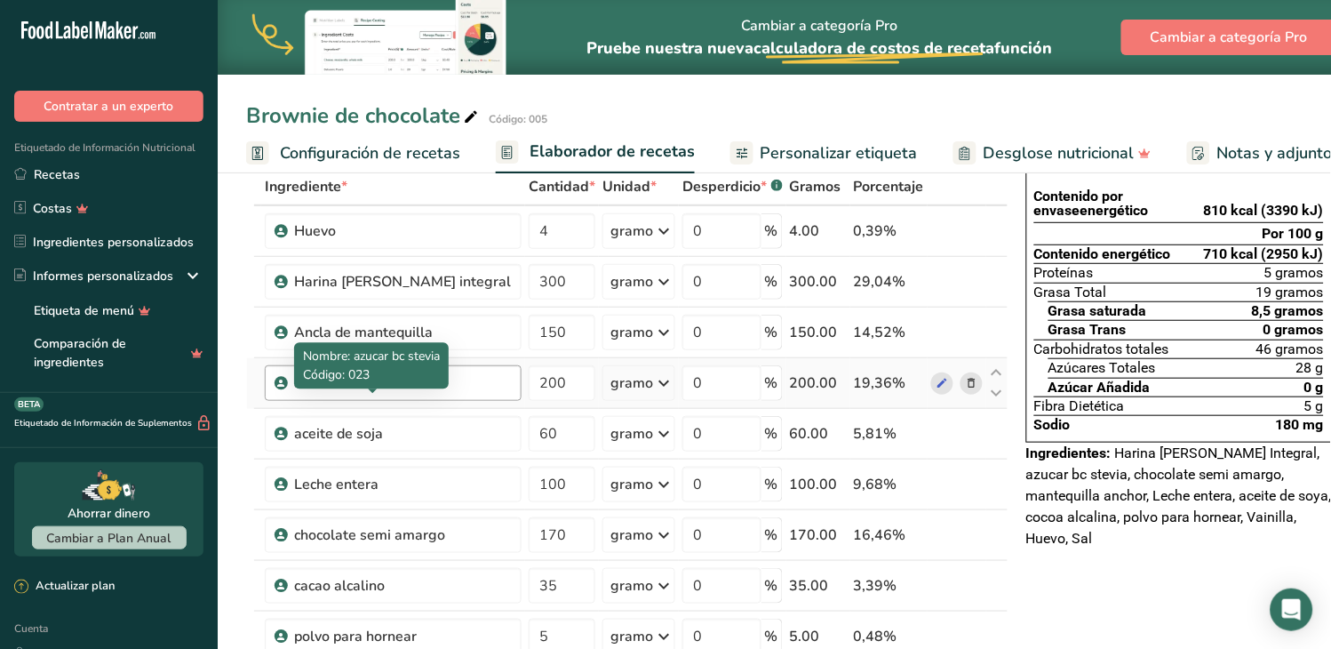
click at [402, 394] on div "azúcar bc stevia" at bounding box center [402, 382] width 217 height 21
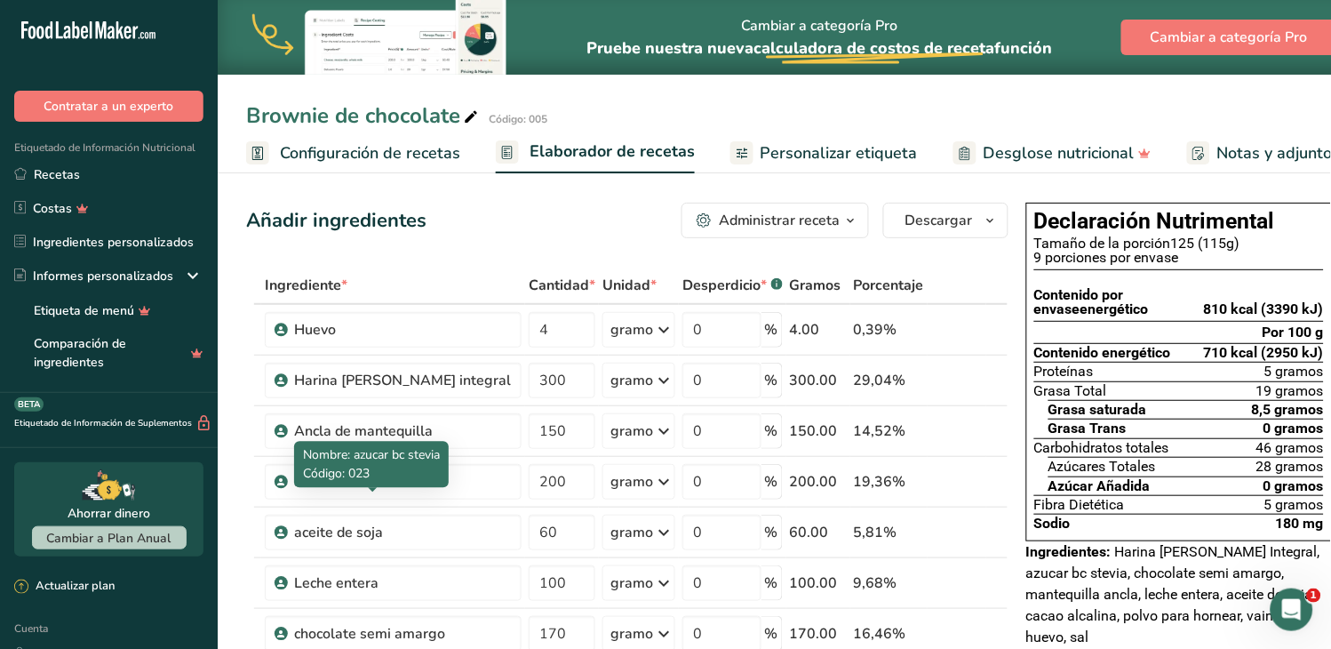
click at [805, 152] on font "Personalizar etiqueta" at bounding box center [839, 152] width 157 height 21
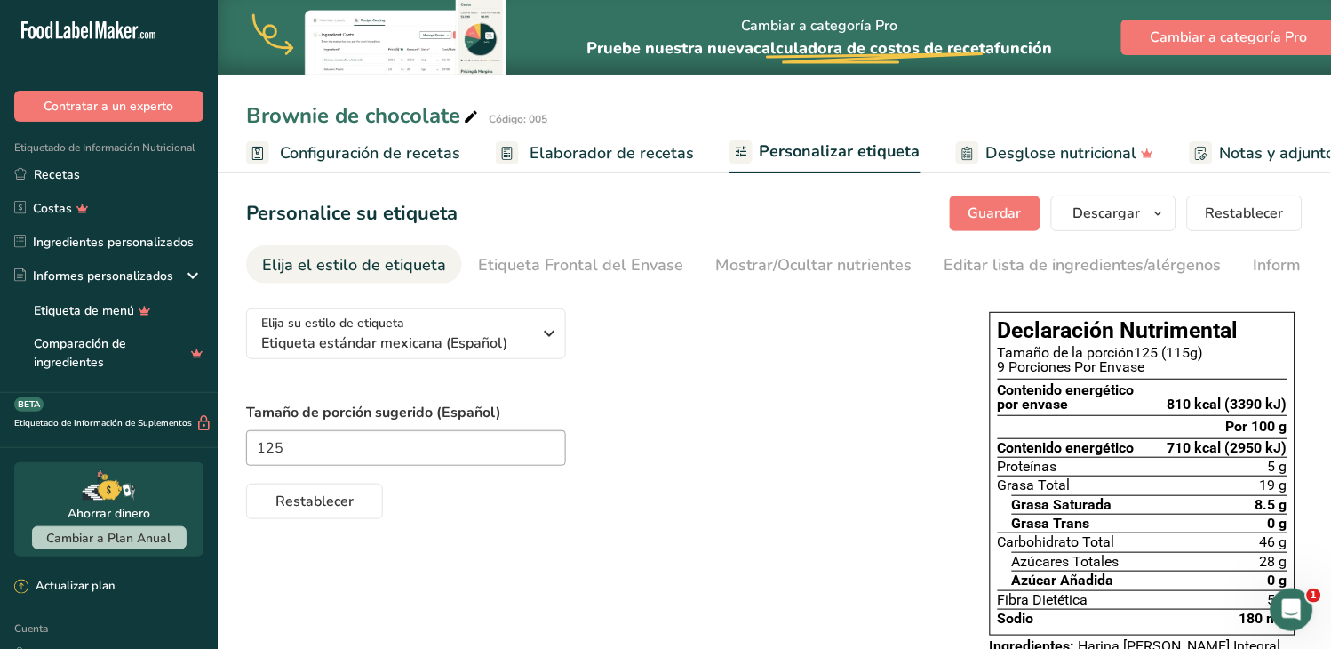
scroll to position [0, 264]
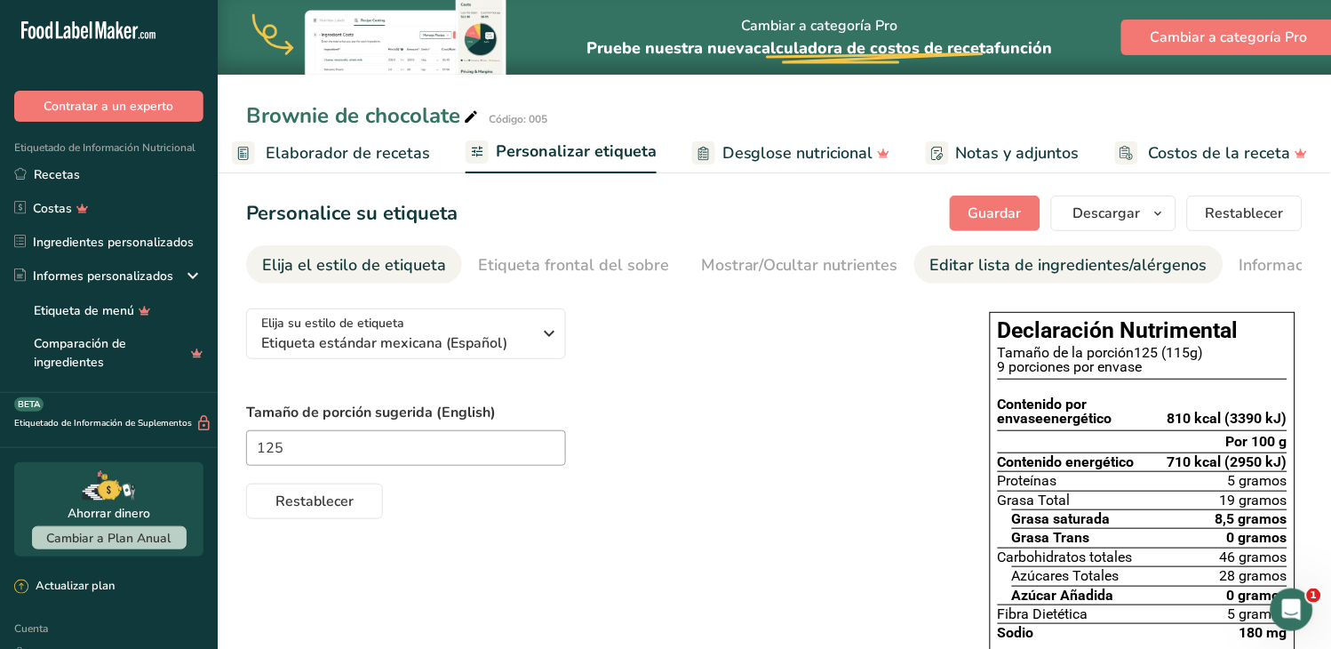
click at [992, 262] on font "Editar lista de ingredientes/alérgenos" at bounding box center [1068, 264] width 277 height 21
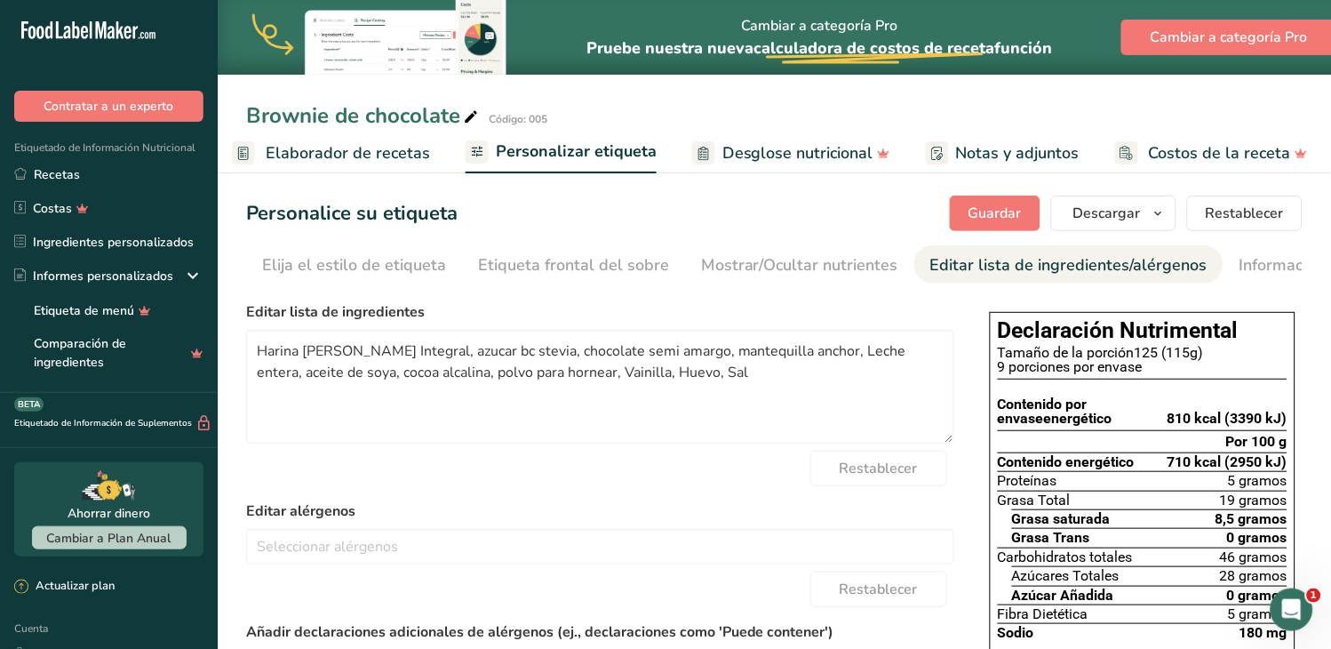
scroll to position [0, 203]
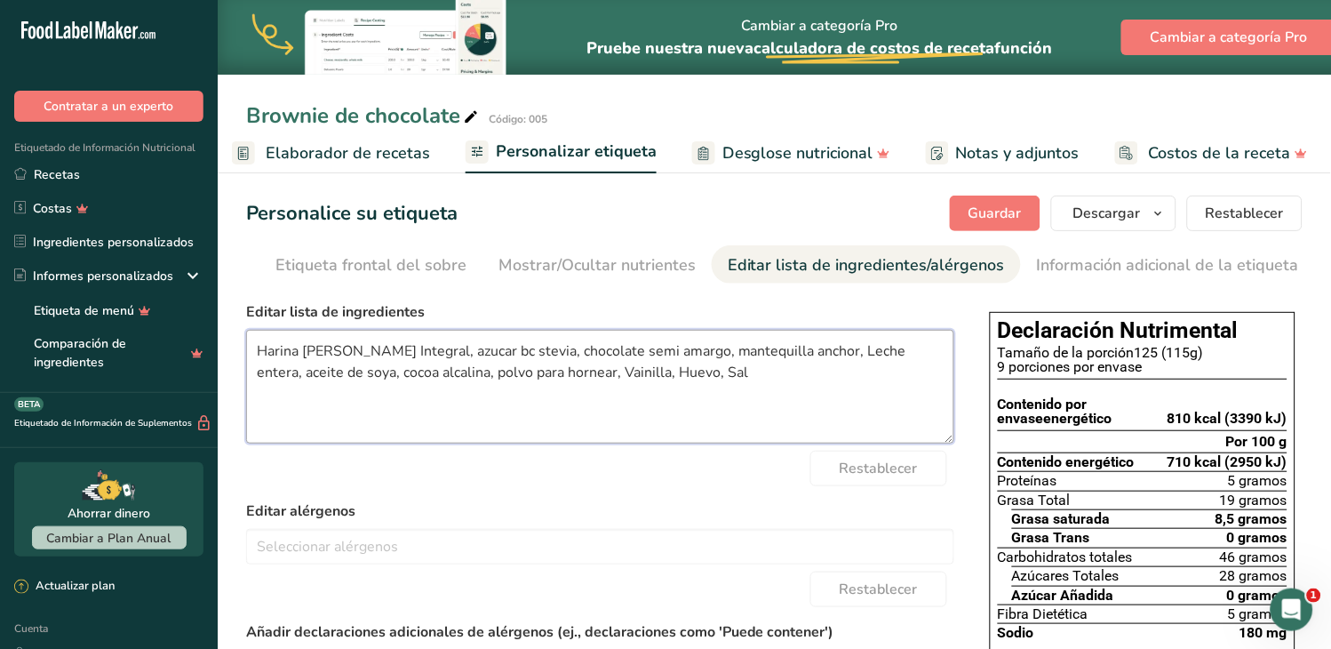
click at [270, 349] on textarea "Harina [PERSON_NAME] Integral, azucar bc stevia, chocolate semi amargo, mantequ…" at bounding box center [600, 387] width 708 height 114
drag, startPoint x: 509, startPoint y: 353, endPoint x: 484, endPoint y: 353, distance: 24.9
click at [484, 353] on textarea "harina [PERSON_NAME] Integral, azúcar bc stevia, chocolate semi amargo, mantequ…" at bounding box center [600, 387] width 708 height 114
drag, startPoint x: 469, startPoint y: 352, endPoint x: 411, endPoint y: 354, distance: 58.7
click at [411, 354] on textarea "harina [PERSON_NAME] Integral, azúcar bc stevia, chocolate semi amargo, mantequ…" at bounding box center [600, 387] width 708 height 114
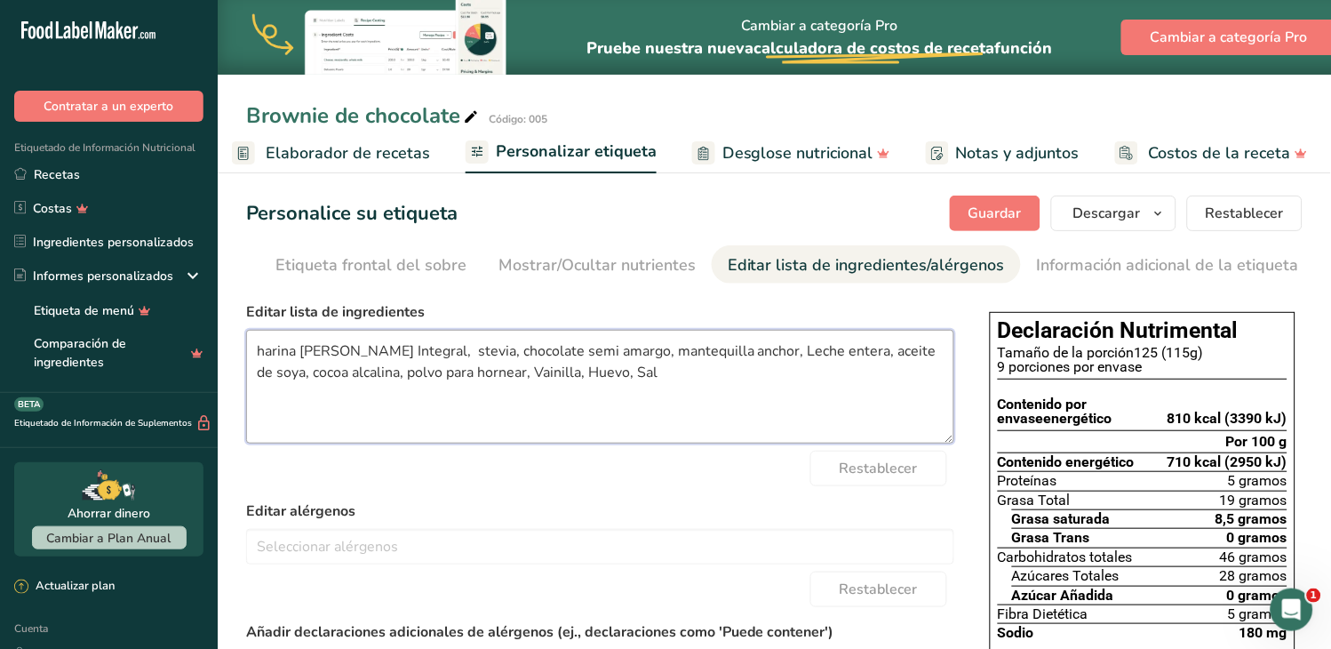
click at [733, 352] on textarea "harina [PERSON_NAME] Integral, stevia, chocolate semi amargo, mantequilla ancho…" at bounding box center [600, 387] width 708 height 114
click at [305, 378] on textarea "harina [PERSON_NAME] Integral, stevia, chocolate semi amargo, mantequilla, lech…" at bounding box center [600, 387] width 708 height 114
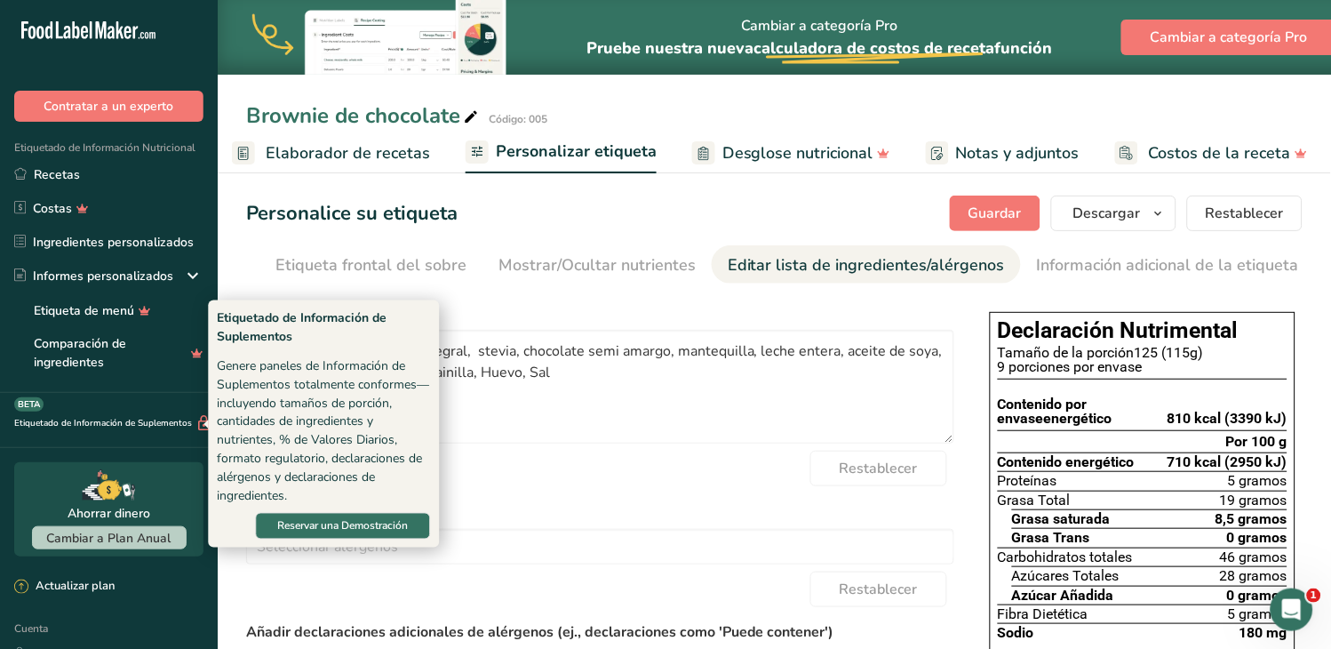
click at [389, 379] on div "Genere paneles de Información de Suplementos totalmente conformes—incluyendo ta…" at bounding box center [323, 430] width 213 height 149
drag, startPoint x: 521, startPoint y: 414, endPoint x: 498, endPoint y: 423, distance: 24.8
click at [522, 414] on textarea "harina [PERSON_NAME] Integral, stevia, chocolate semi amargo, mantequilla, lech…" at bounding box center [600, 387] width 708 height 114
click at [498, 423] on textarea "harina de trigo Integral, stevia, chocolate semi amargo, mantequilla, leche ent…" at bounding box center [600, 387] width 708 height 114
click at [562, 394] on textarea "harina de trigo Integral, stevia, chocolate semi amargo, mantequilla, leche ent…" at bounding box center [600, 387] width 708 height 114
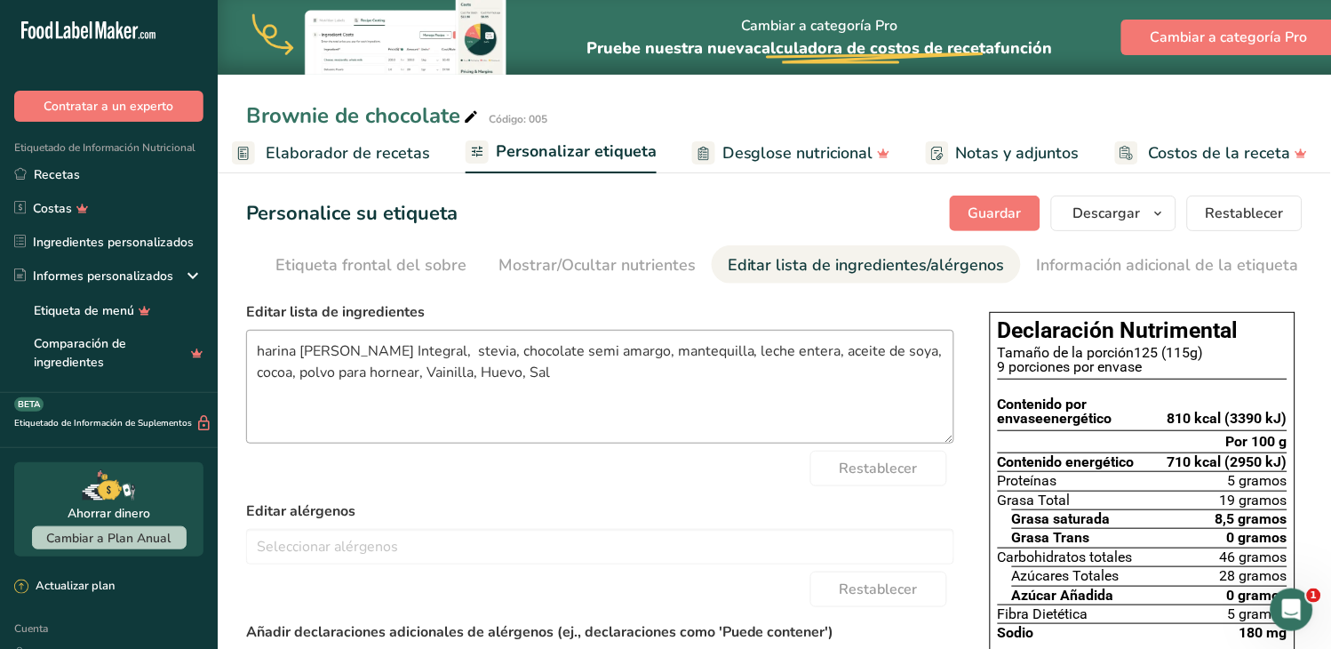
click at [604, 545] on input "text" at bounding box center [600, 546] width 706 height 28
click at [393, 376] on div "Genere paneles de Información de Suplementos totalmente conformes—incluyendo ta…" at bounding box center [323, 430] width 213 height 149
click at [392, 373] on textarea "harina de trigo Integral, stevia, chocolate semi amargo, mantequilla, leche ent…" at bounding box center [600, 387] width 708 height 114
click at [447, 377] on textarea "harina de trigo Integral, stevia, chocolate semi amargo, mantequilla, leche ent…" at bounding box center [600, 387] width 708 height 114
click at [487, 373] on textarea "harina de trigo Integral, stevia, chocolate semi amargo, mantequilla, leche ent…" at bounding box center [600, 387] width 708 height 114
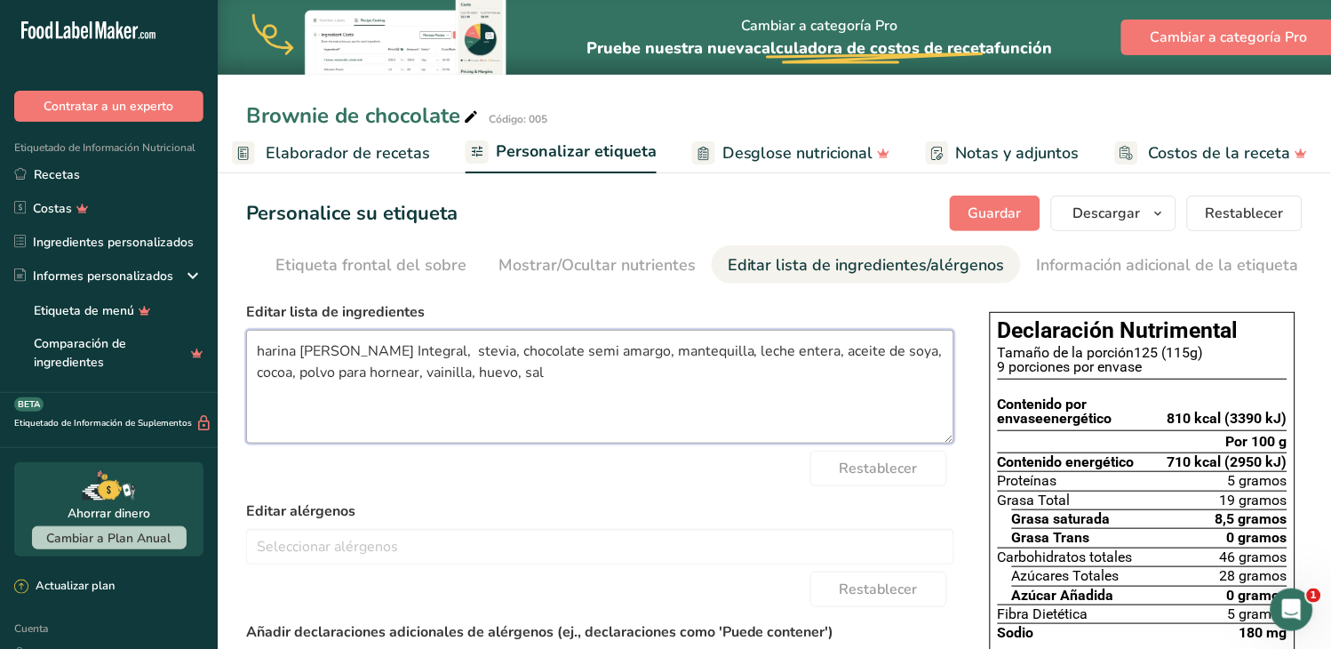
click at [611, 431] on textarea "harina de trigo Integral, stevia, chocolate semi amargo, mantequilla, leche ent…" at bounding box center [600, 387] width 708 height 114
type textarea "harina de trigo Integral, stevia, chocolate semi amargo, mantequilla, leche ent…"
click at [633, 485] on div "Restablecer" at bounding box center [600, 468] width 708 height 36
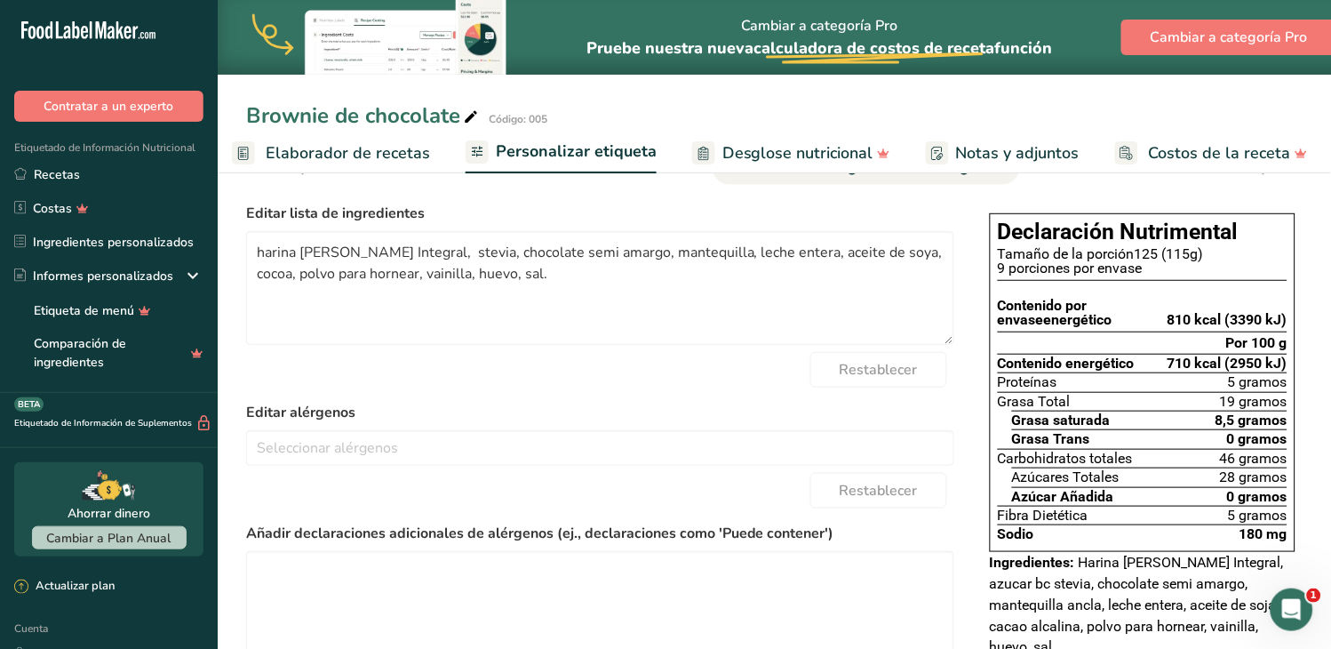
scroll to position [0, 0]
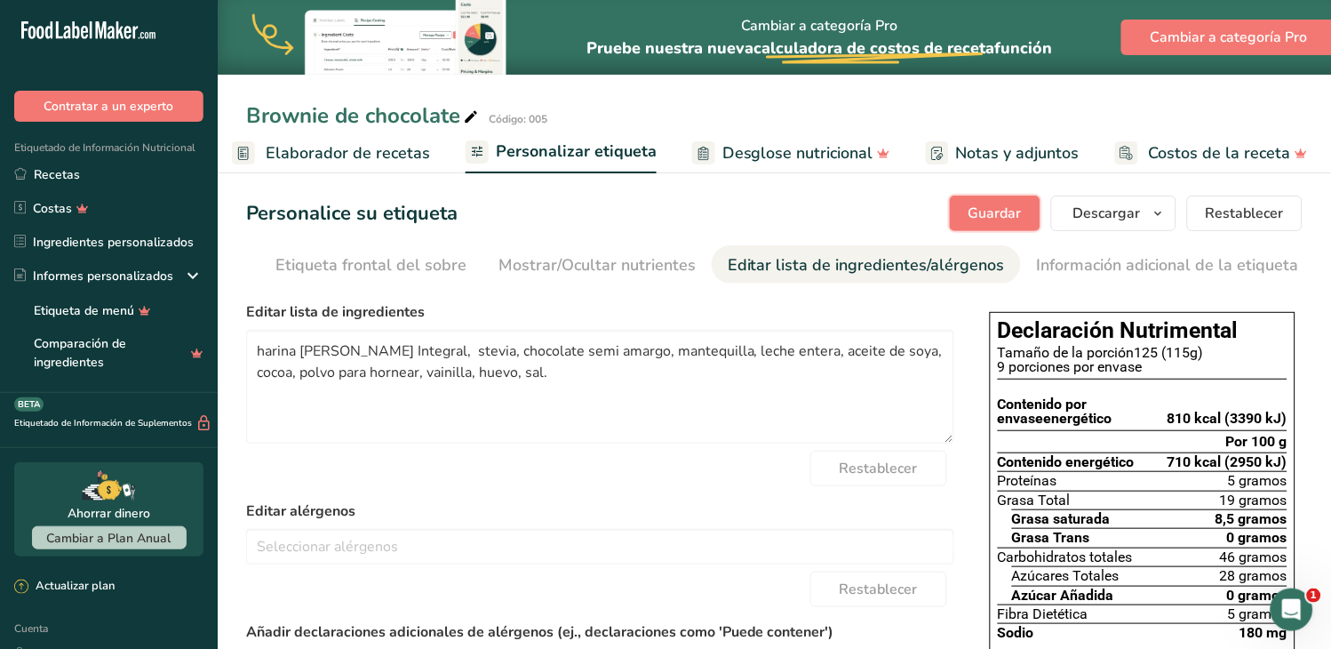
click at [989, 208] on font "Guardar" at bounding box center [995, 213] width 53 height 20
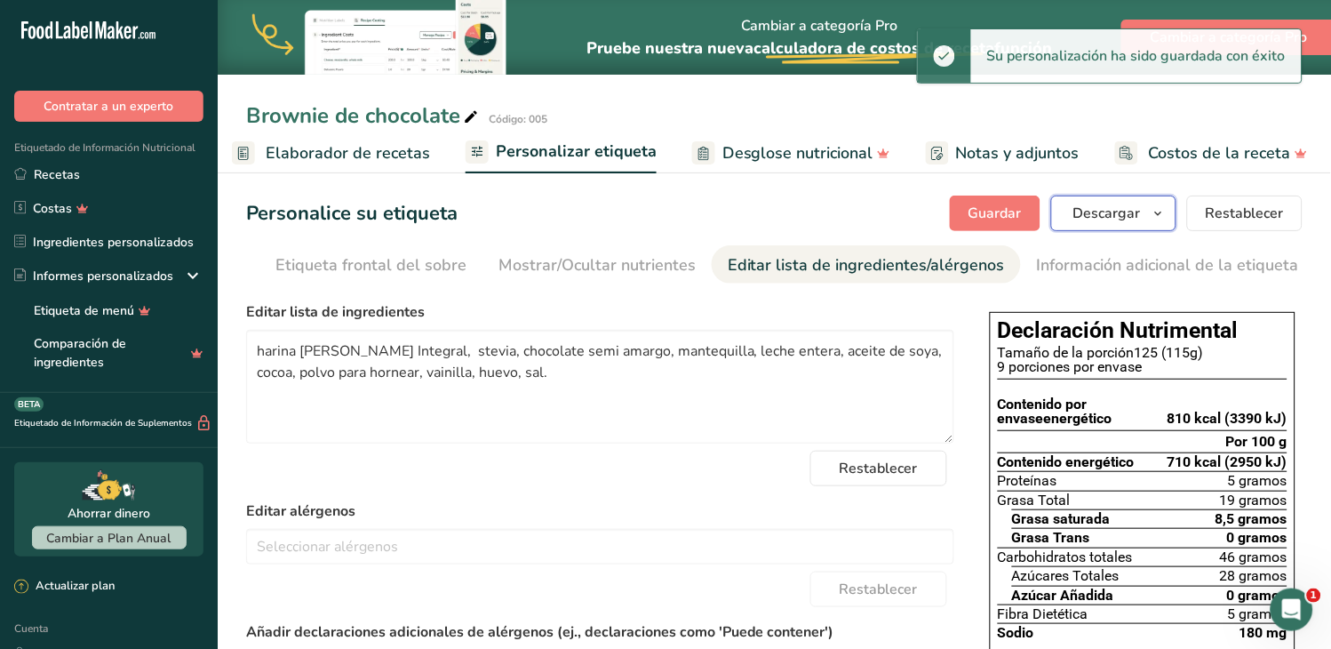
click at [1159, 216] on icon "button" at bounding box center [1159, 214] width 14 height 22
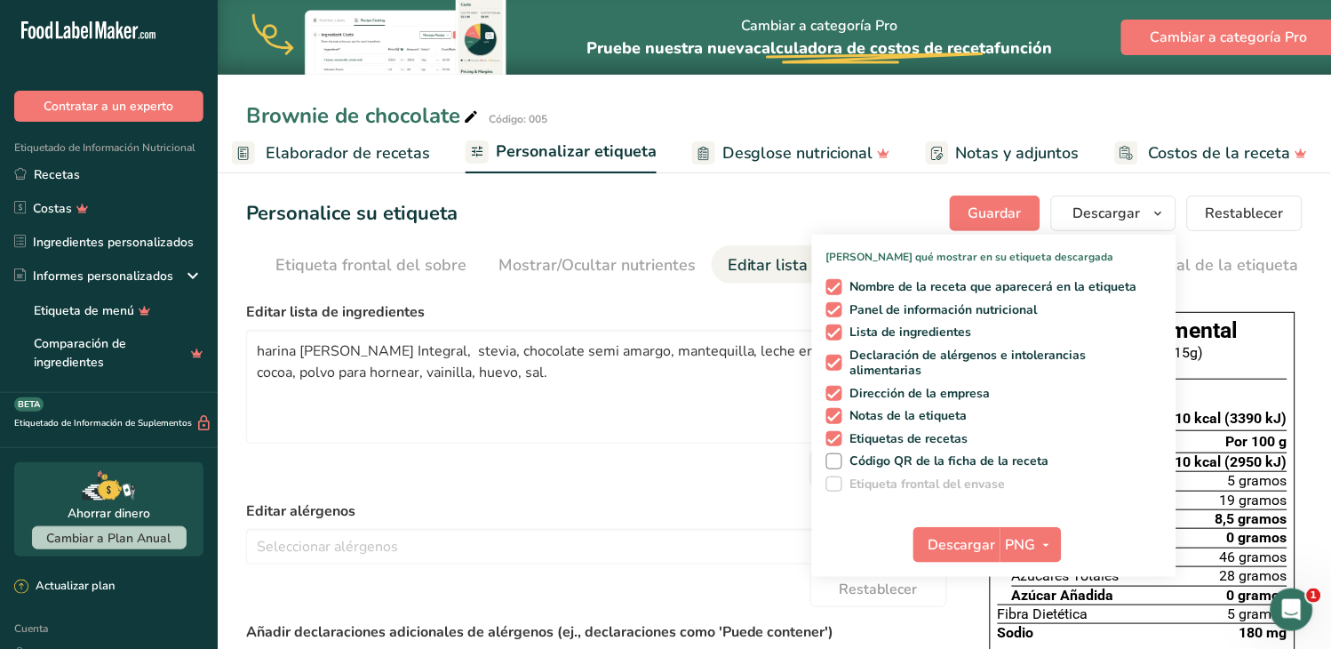
click at [927, 210] on div "Personalice su etiqueta Guardar Descargar Elija qué mostrar en su etiqueta desc…" at bounding box center [774, 213] width 1056 height 36
click at [374, 155] on font "Elaborador de recetas" at bounding box center [348, 152] width 164 height 21
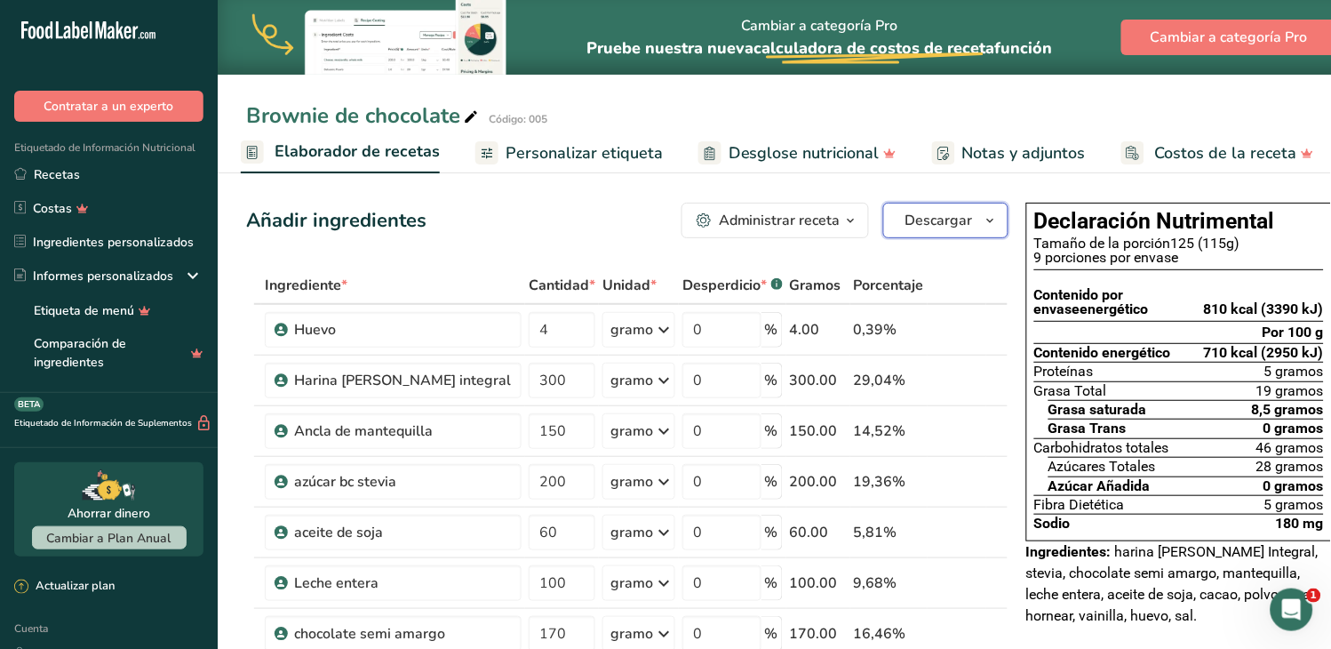
click at [984, 217] on icon "button" at bounding box center [991, 221] width 14 height 22
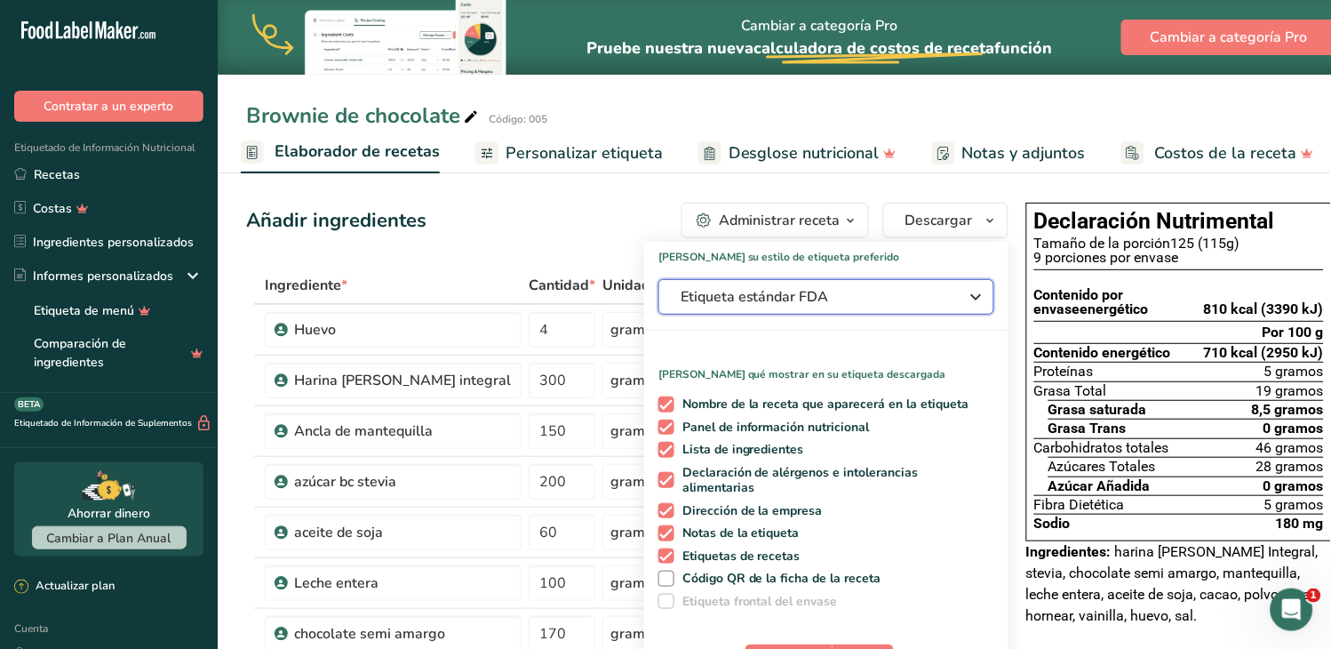
click at [966, 294] on icon "button" at bounding box center [976, 297] width 21 height 32
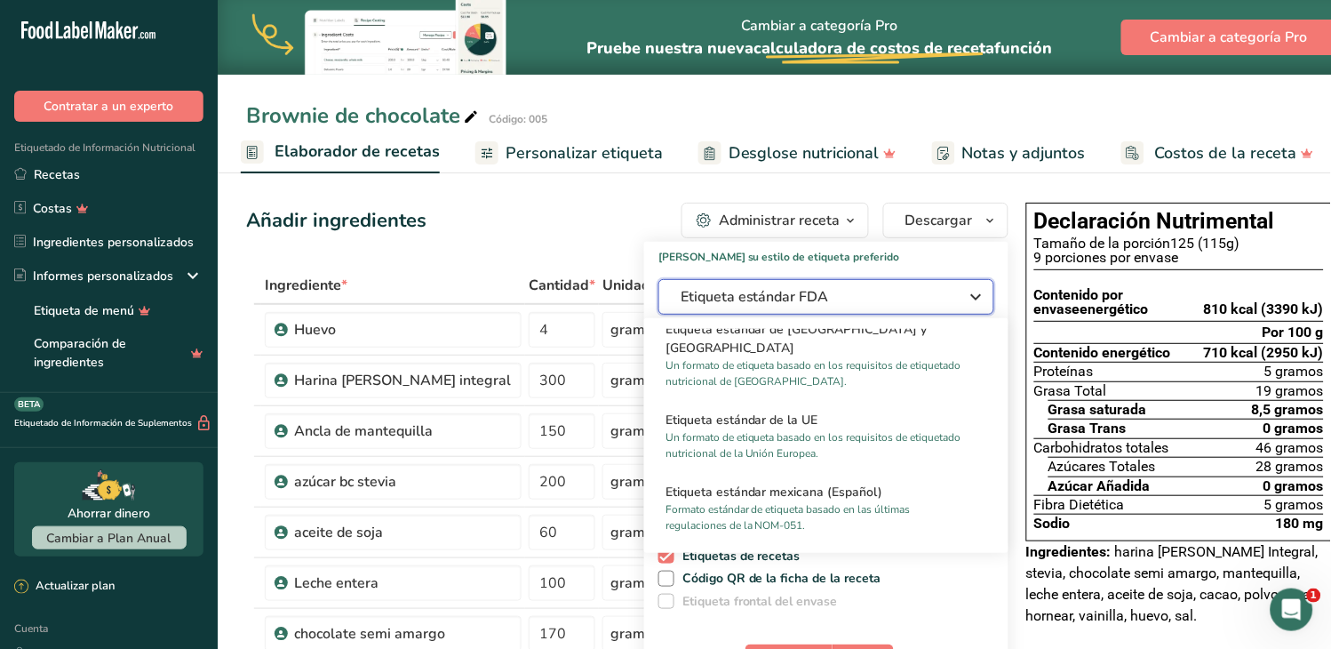
scroll to position [1086, 0]
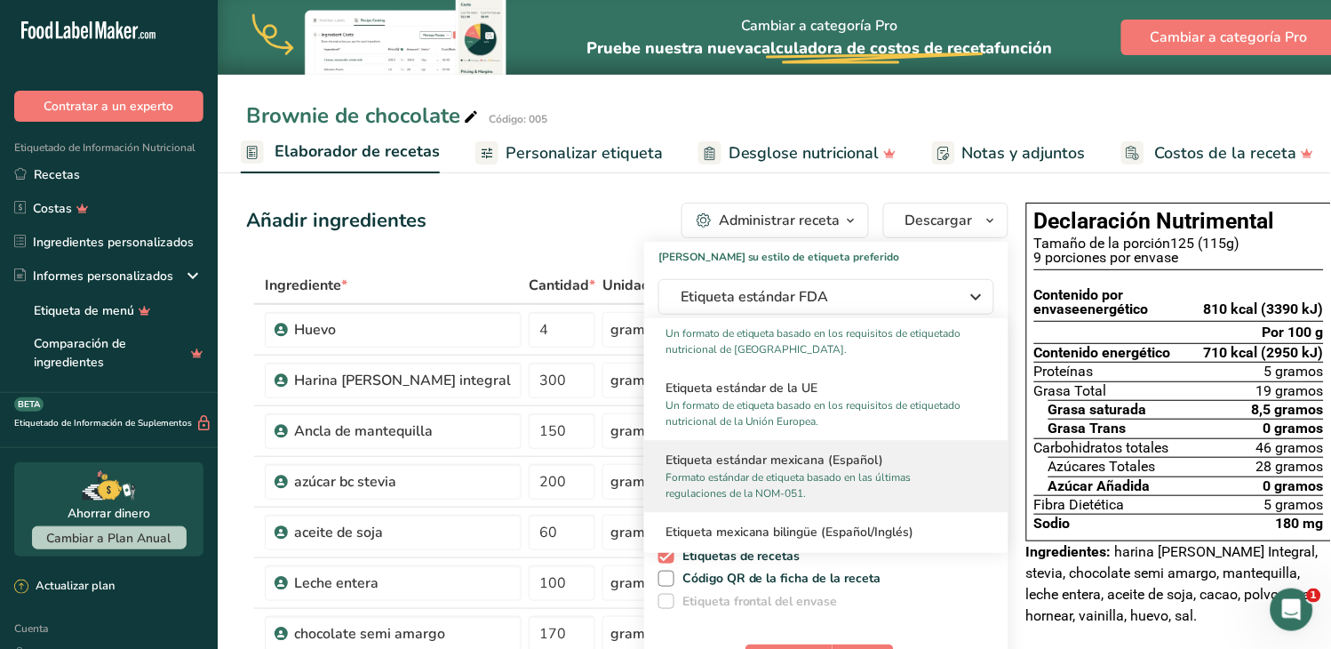
click at [746, 470] on font "Formato estándar de etiqueta basado en las últimas regulaciones de la NOM-051." at bounding box center [788, 485] width 245 height 30
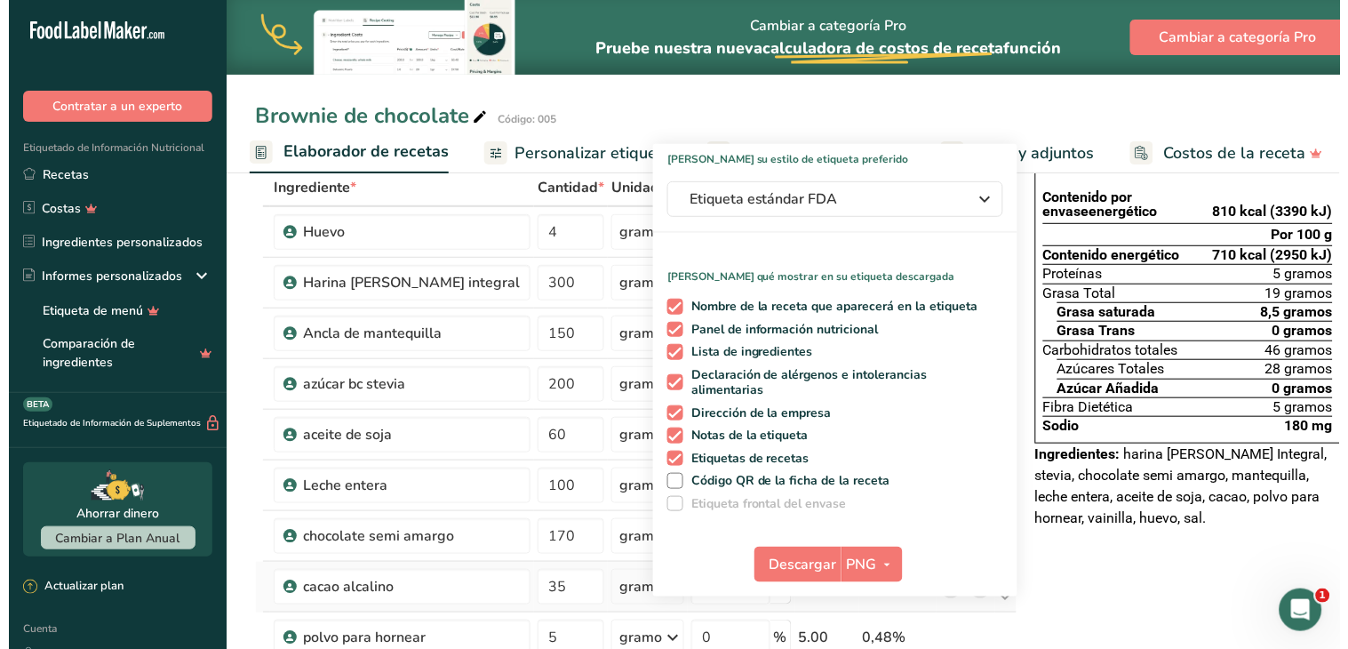
scroll to position [99, 0]
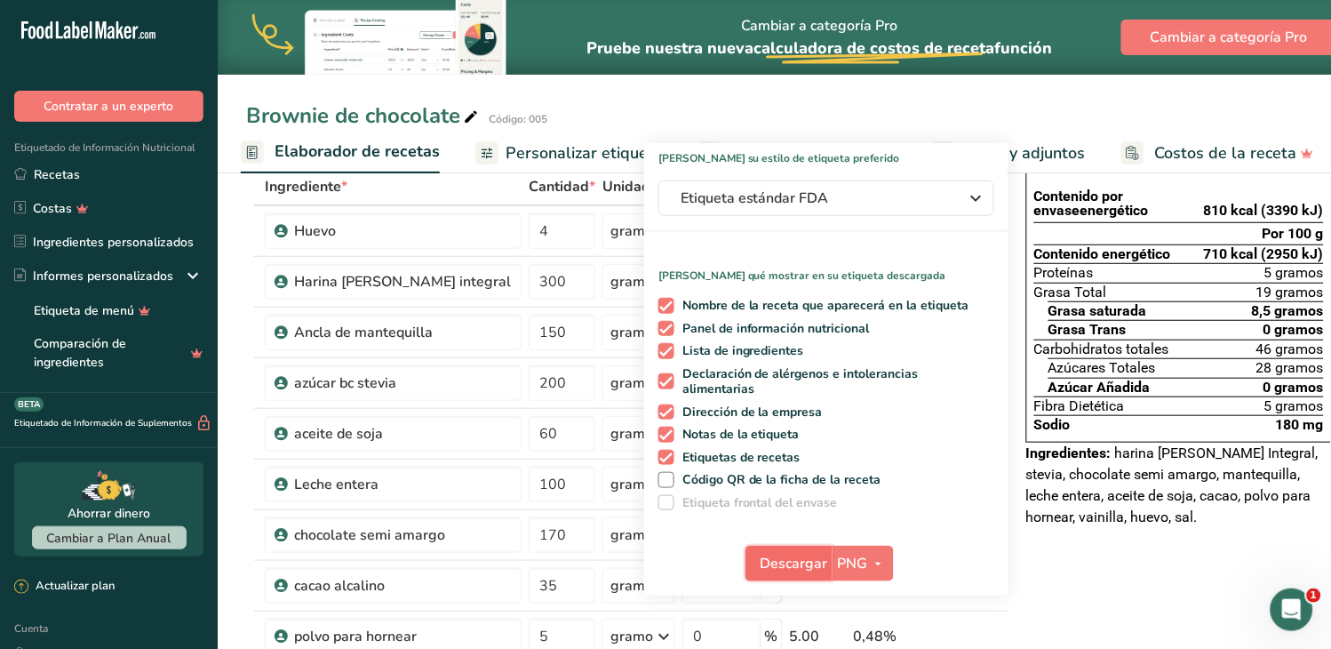
click at [780, 554] on font "Descargar" at bounding box center [795, 564] width 68 height 20
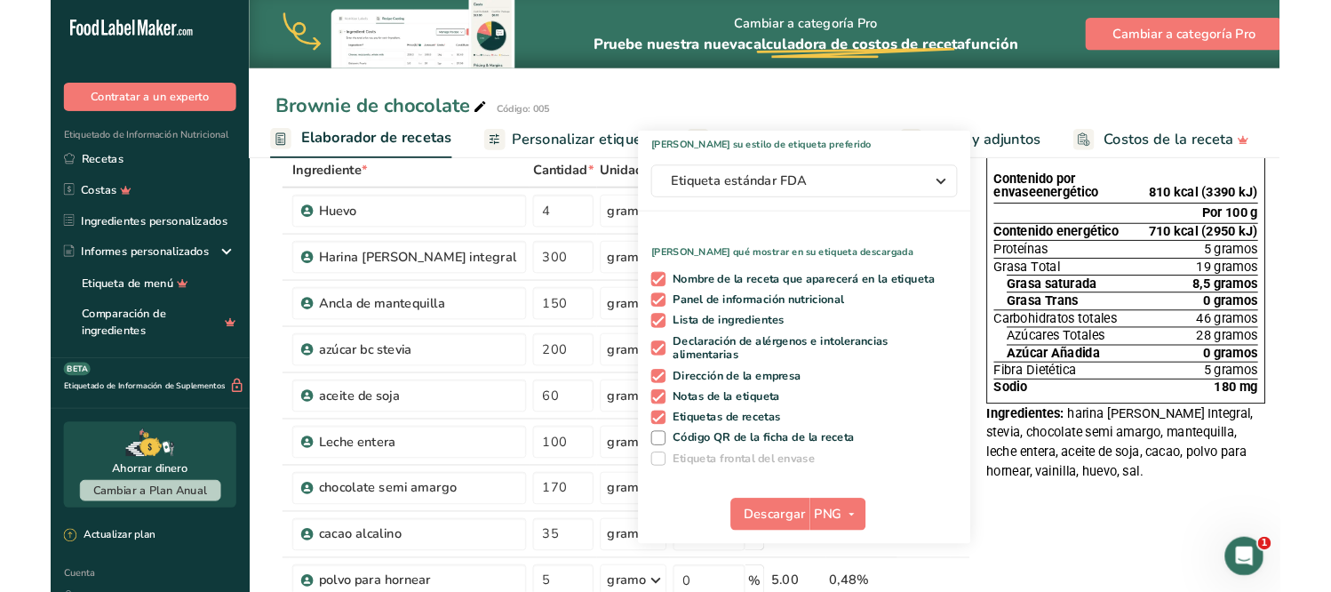
scroll to position [0, 246]
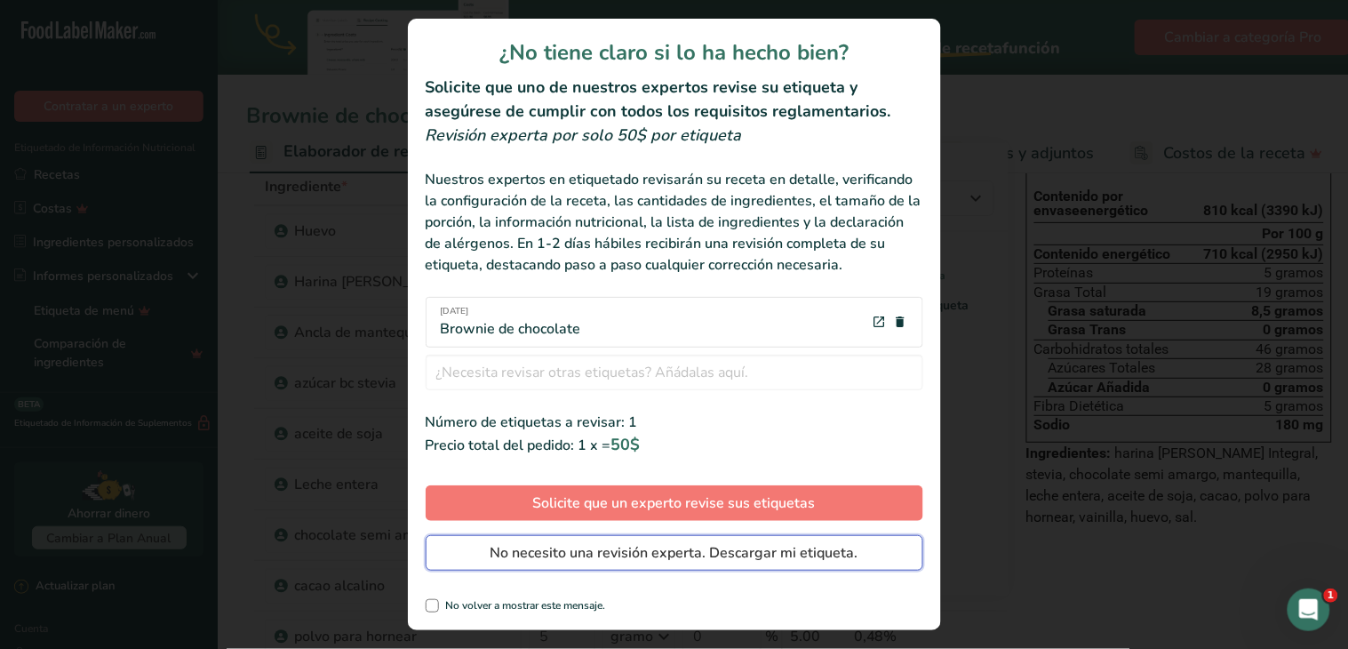
click at [649, 544] on font "No necesito una revisión experta. Descargar mi etiqueta." at bounding box center [674, 553] width 368 height 20
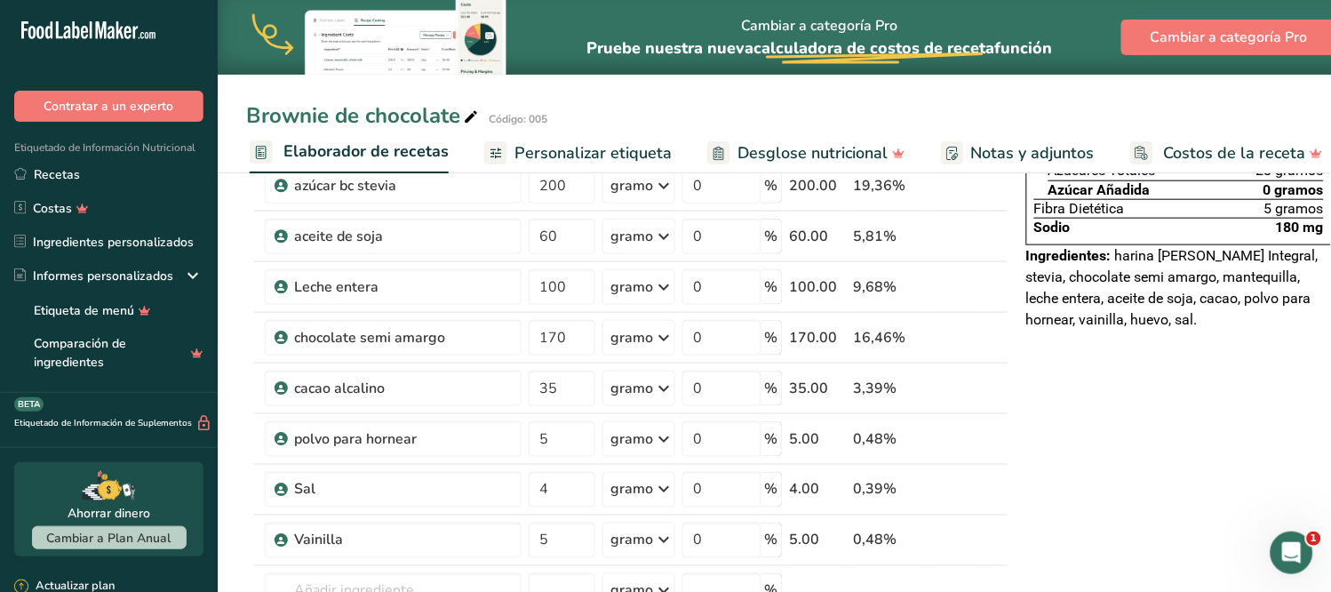
scroll to position [197, 0]
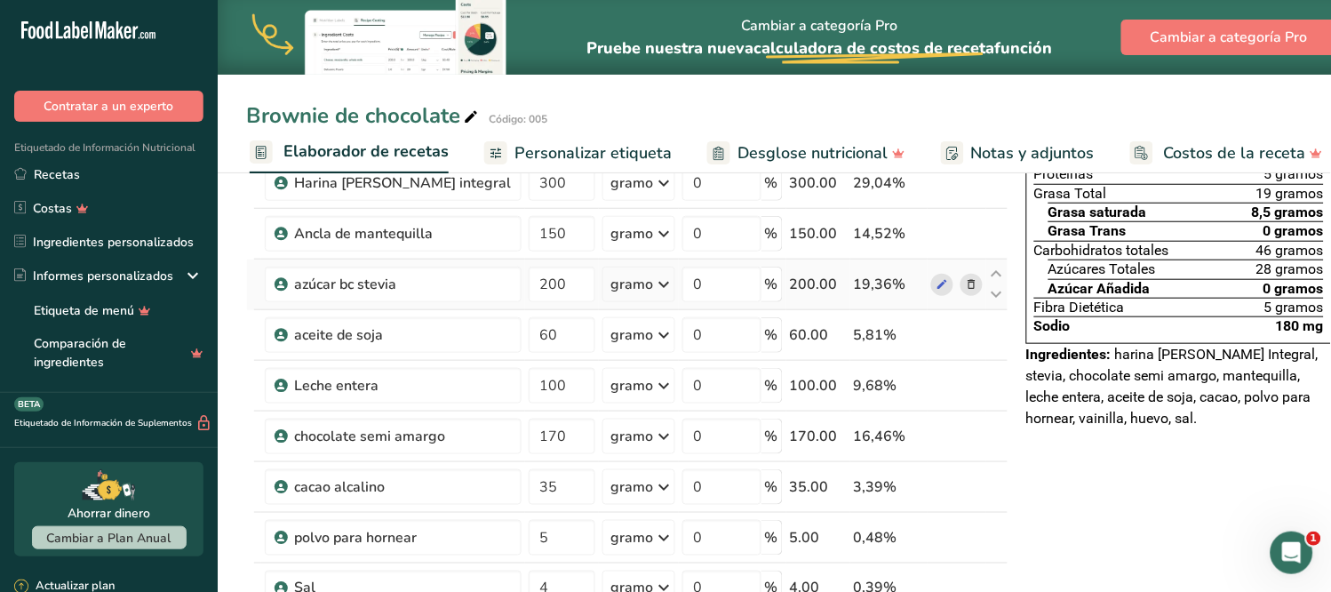
click at [966, 294] on icon at bounding box center [972, 284] width 12 height 19
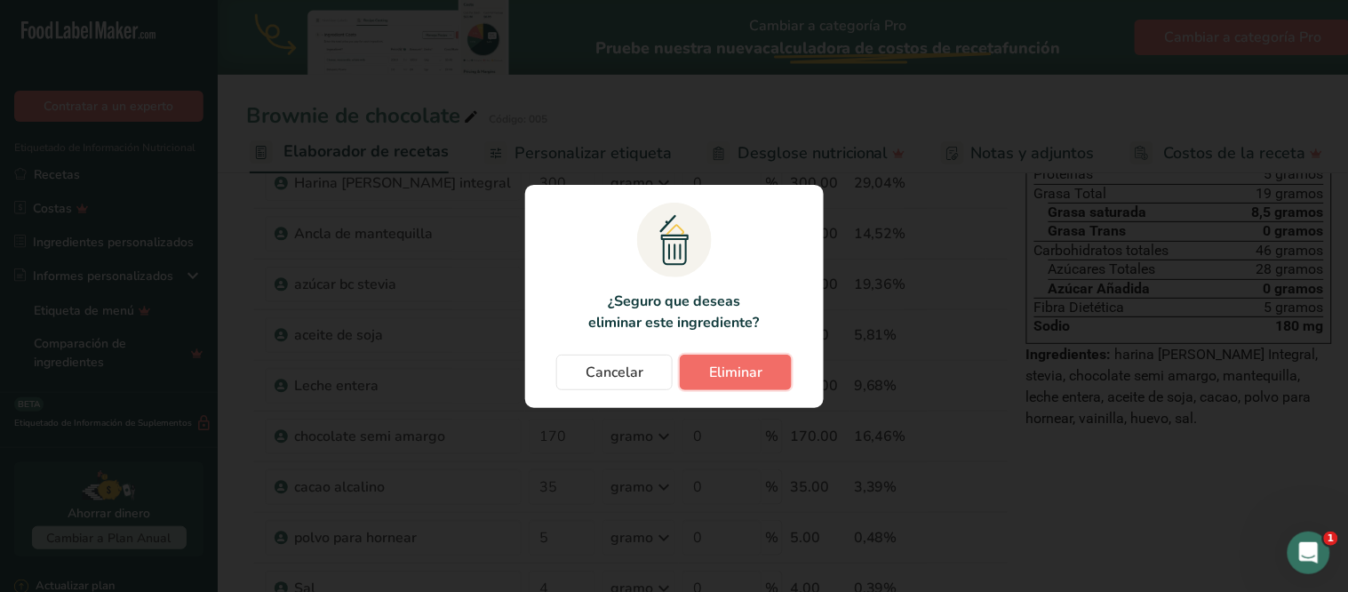
click at [751, 371] on span "Eliminar" at bounding box center [735, 372] width 53 height 21
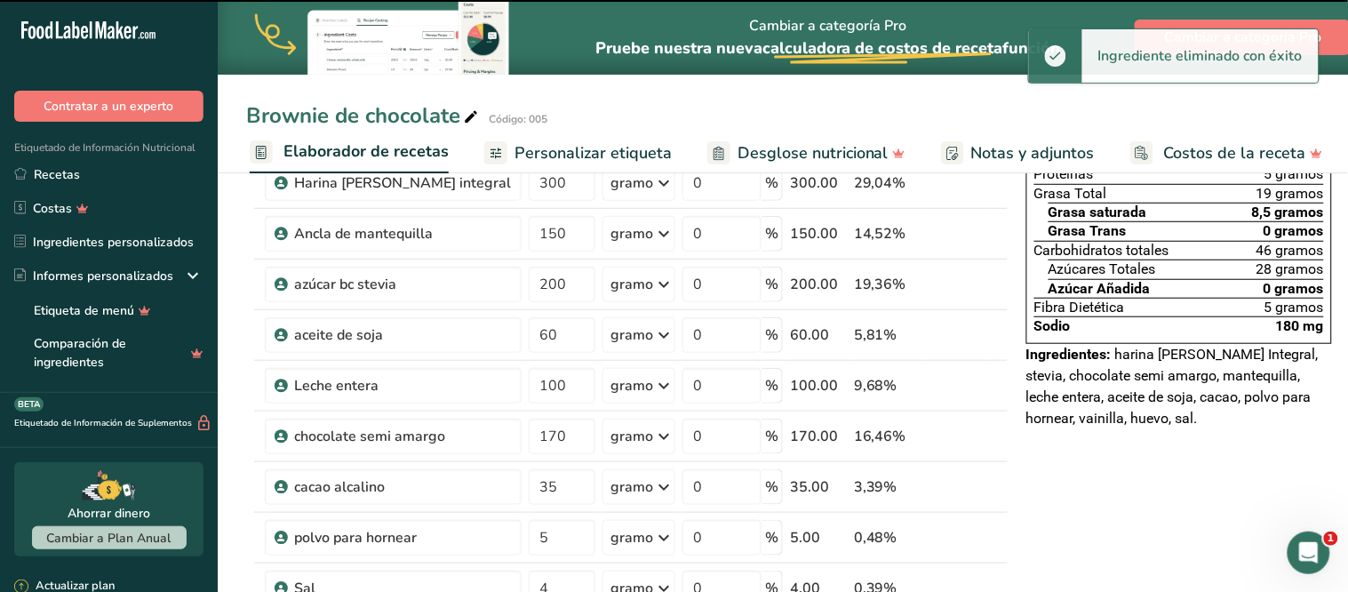
type input "60"
type input "100"
type input "170"
type input "35"
type input "5"
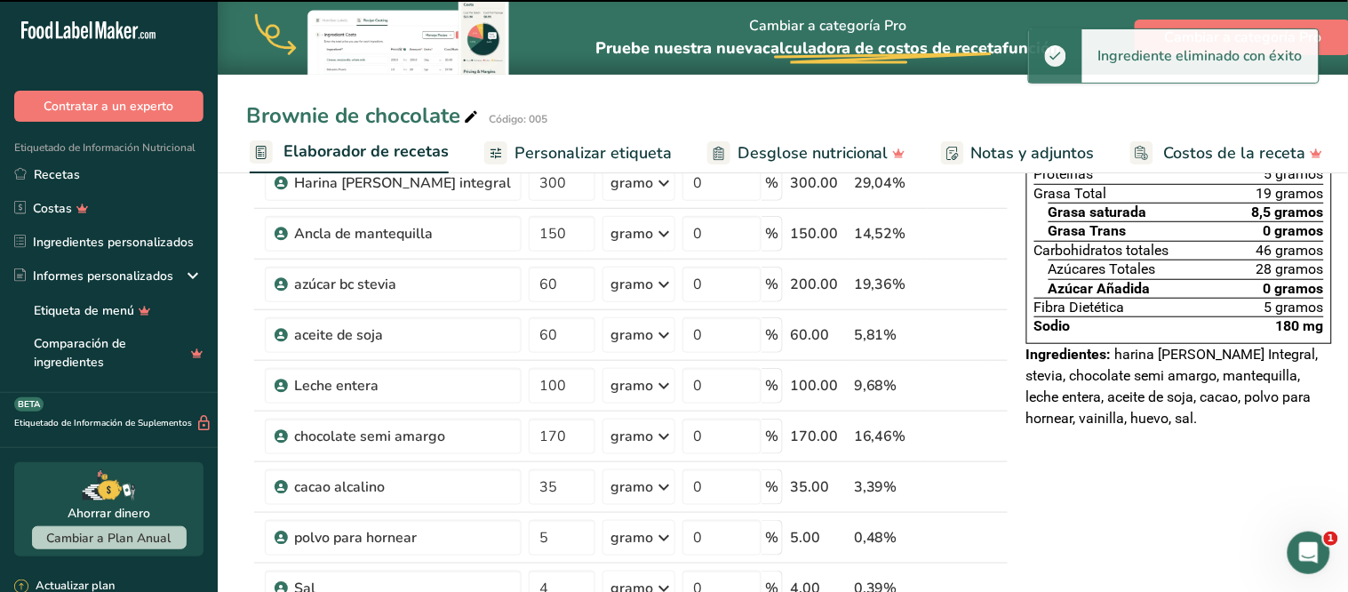
type input "4"
type input "5"
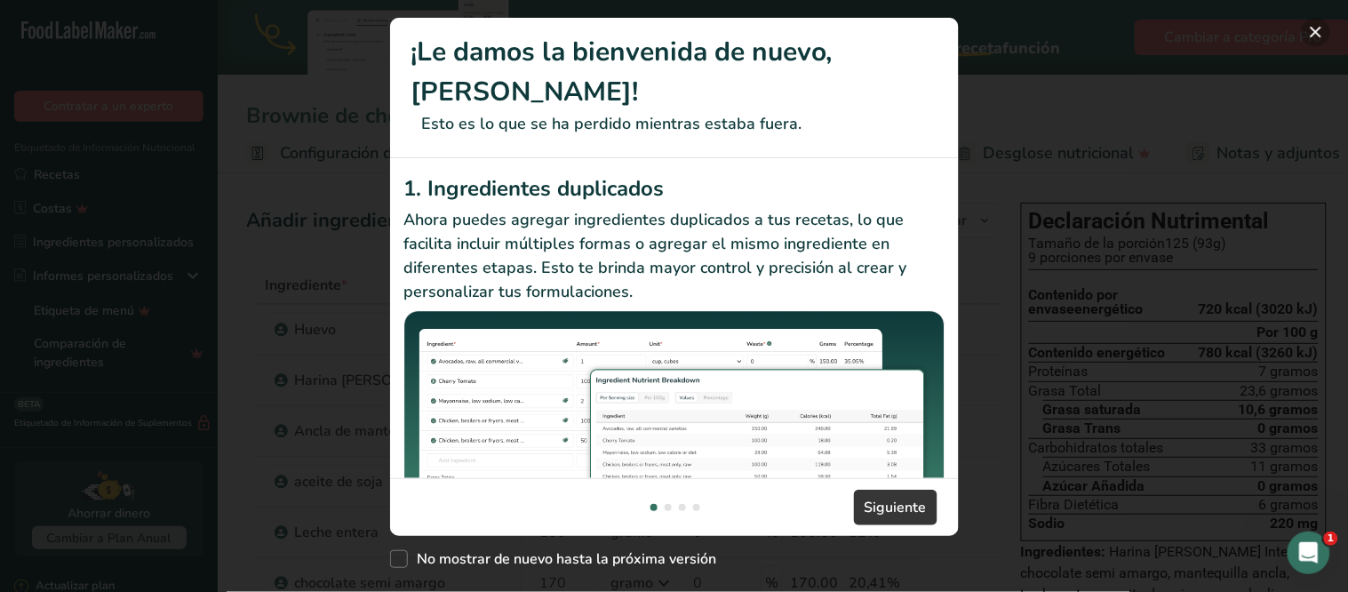
click at [1310, 29] on button "Nuevas funciones" at bounding box center [1316, 32] width 28 height 28
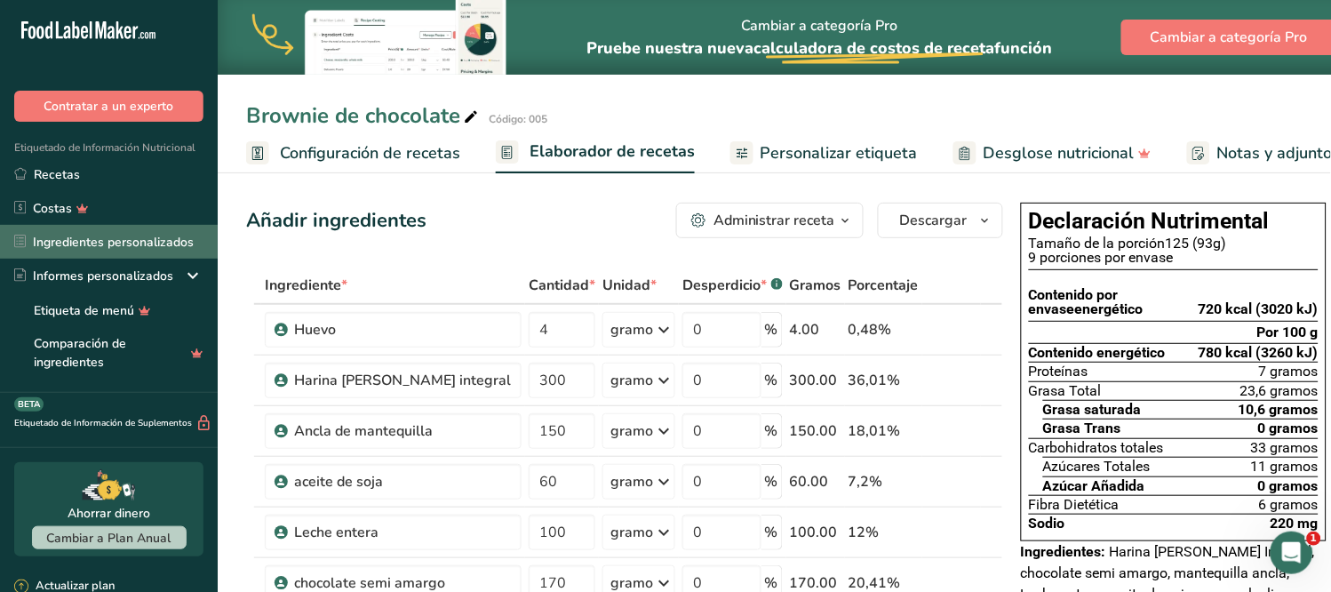
click at [77, 235] on font "Ingredientes personalizados" at bounding box center [113, 242] width 161 height 17
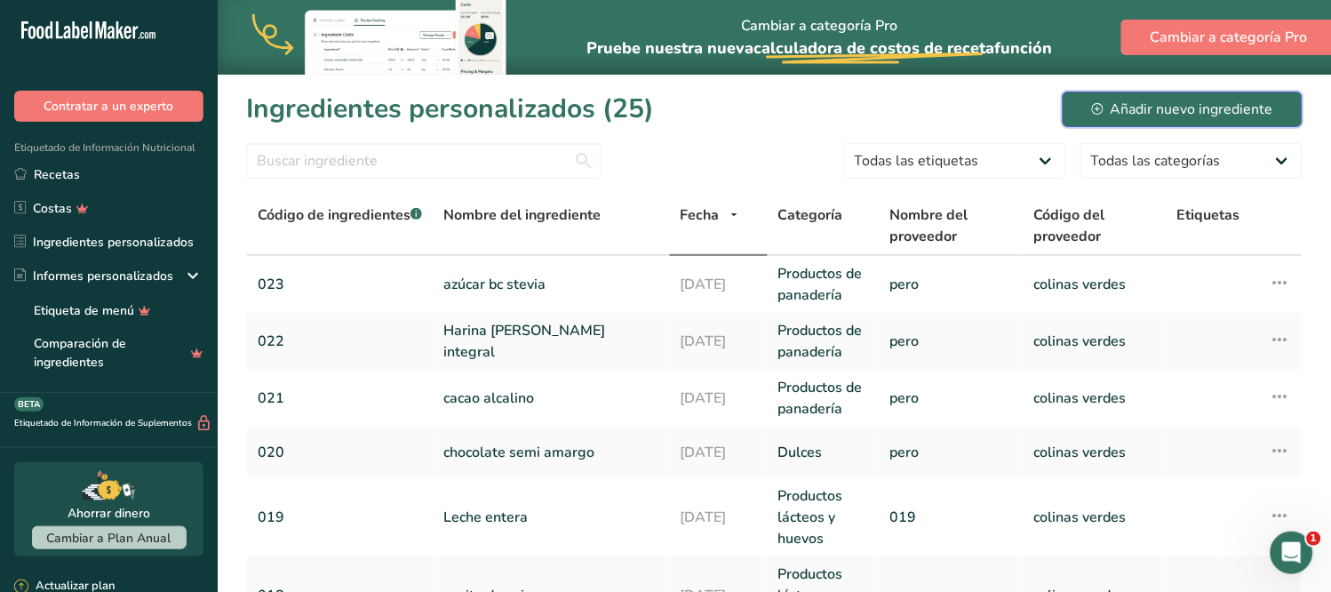
click at [1178, 119] on font "Añadir nuevo ingrediente" at bounding box center [1192, 109] width 163 height 21
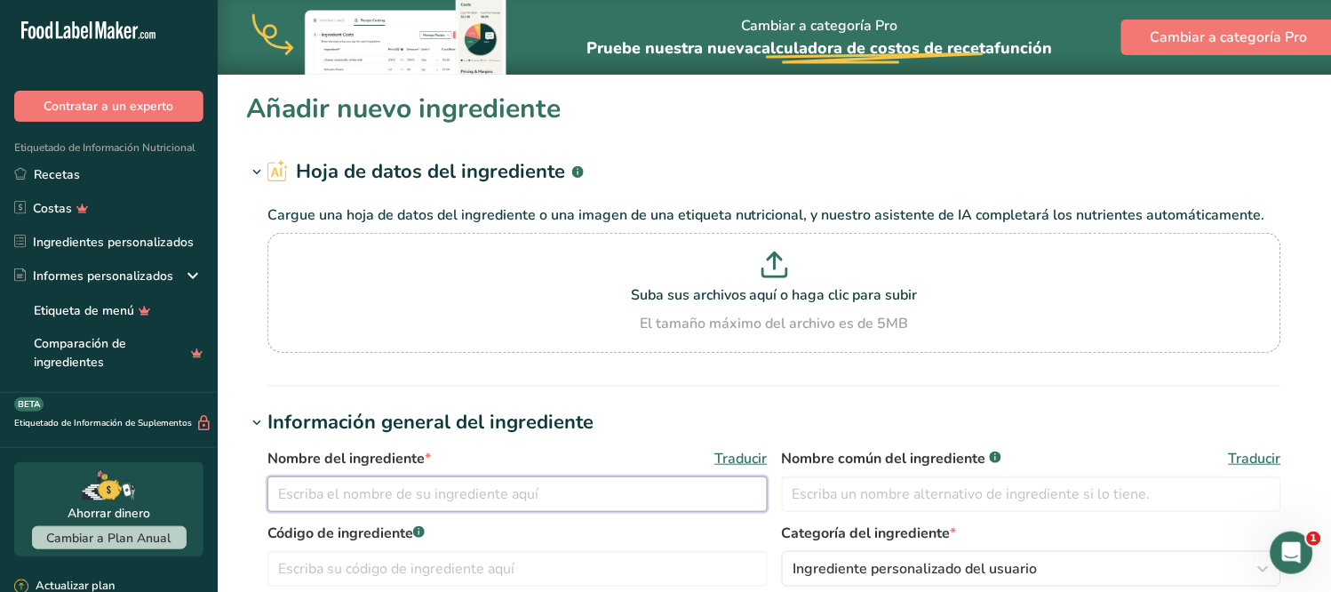
click at [484, 481] on input "text" at bounding box center [517, 494] width 500 height 36
type input "Svetia"
drag, startPoint x: 350, startPoint y: 493, endPoint x: 166, endPoint y: 496, distance: 183.9
paste input "Svetia"
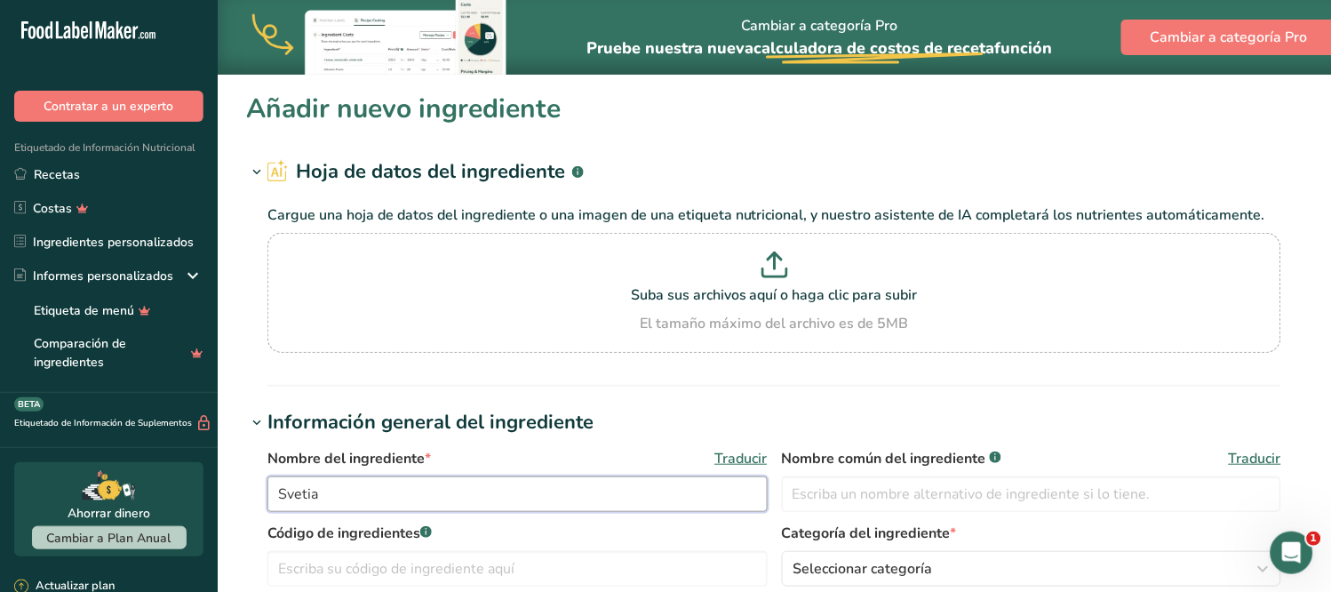
click at [355, 495] on input "Svetia" at bounding box center [517, 494] width 500 height 36
drag, startPoint x: 342, startPoint y: 495, endPoint x: 264, endPoint y: 489, distance: 78.4
click at [265, 489] on div "Nombre del ingrediente * Traducir Svetia Nombre común del ingrediente .a-a{fill…" at bounding box center [774, 578] width 1056 height 283
type input "Svetia"
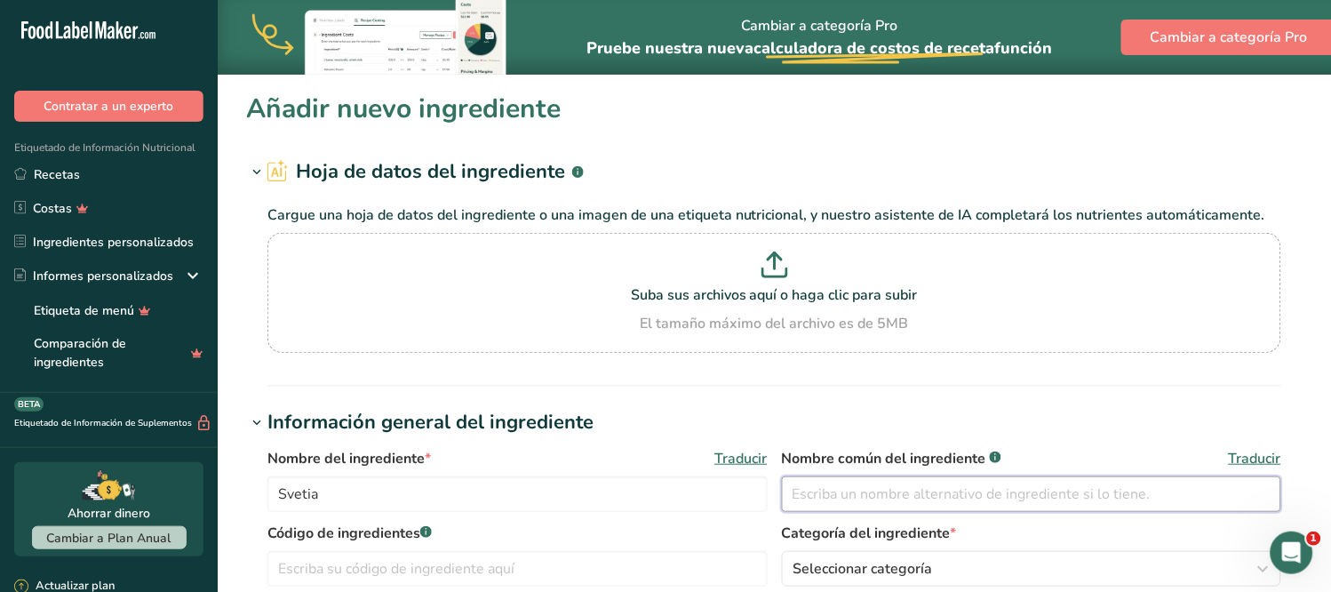
click at [788, 492] on input "text" at bounding box center [1032, 494] width 500 height 36
click at [809, 495] on input "text" at bounding box center [1032, 494] width 500 height 36
paste input "Svetia"
type input "Svetia"
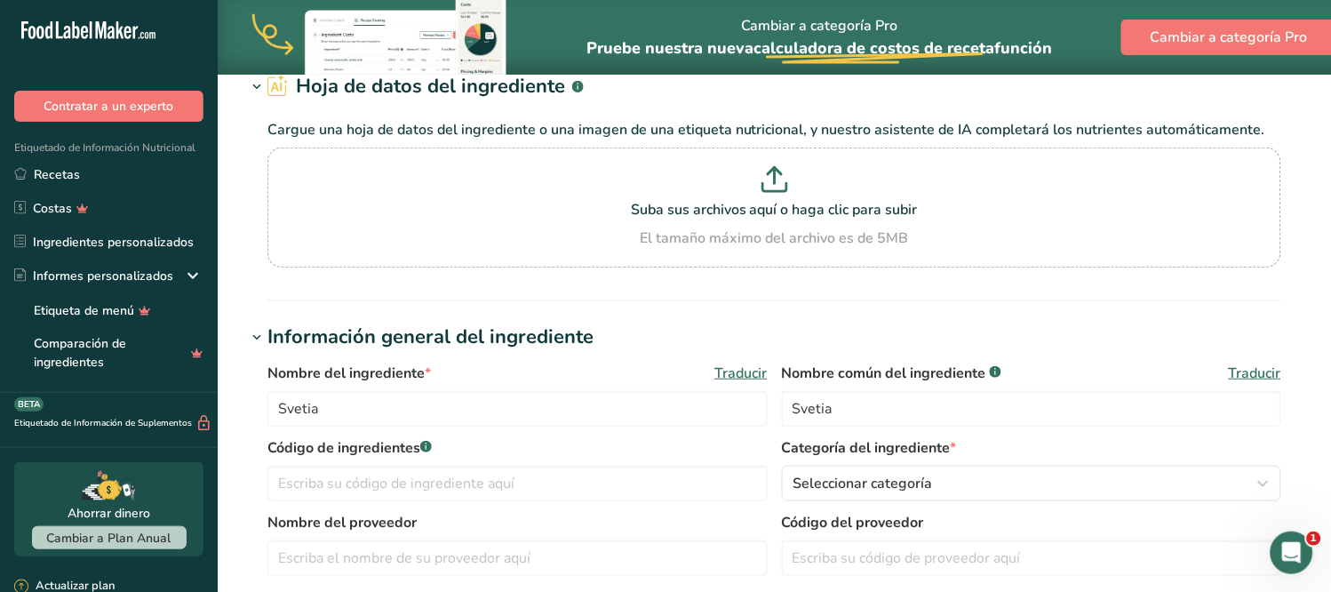
scroll to position [197, 0]
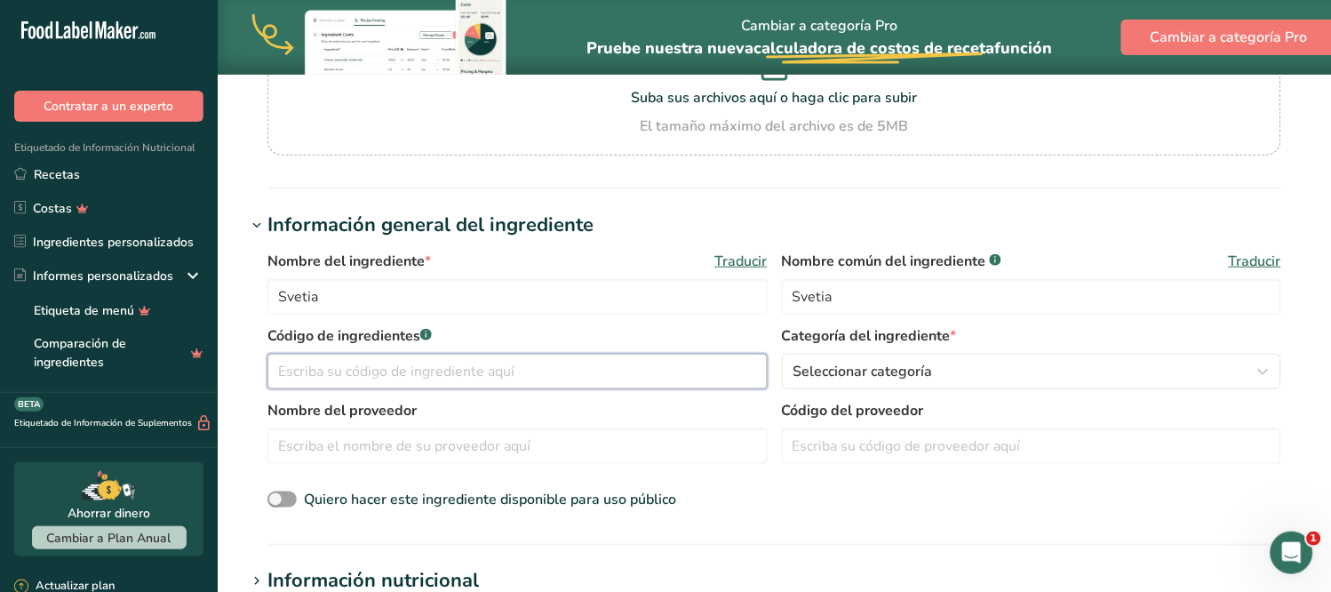
click at [354, 369] on input "text" at bounding box center [517, 372] width 500 height 36
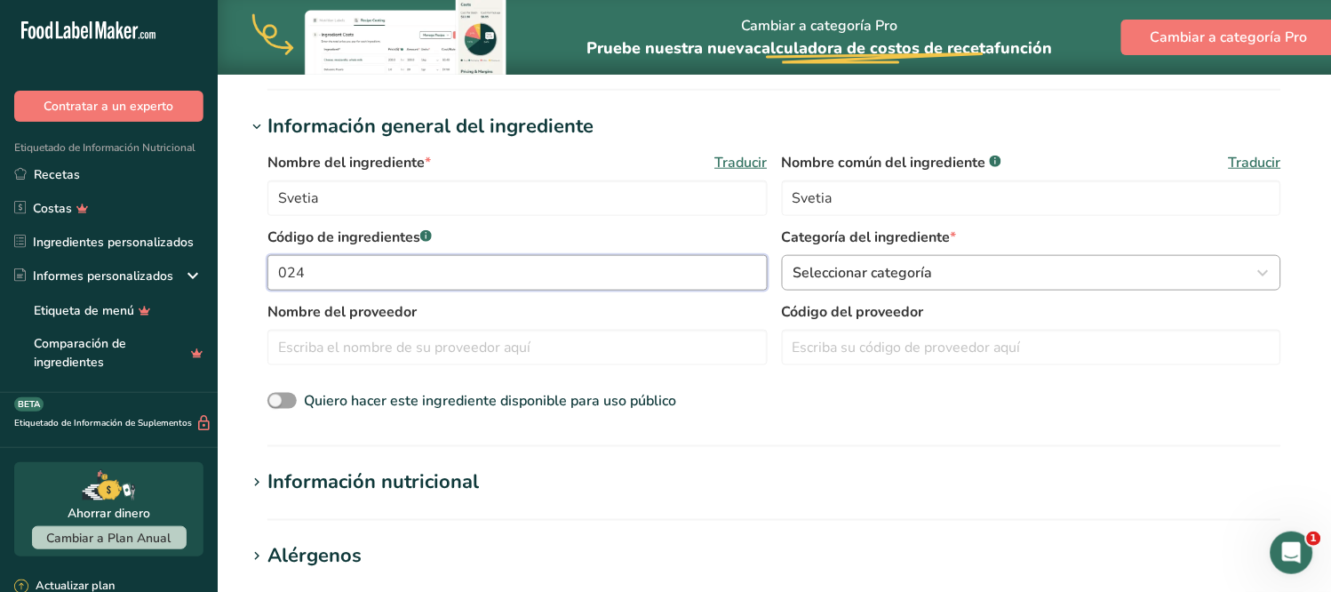
type input "024"
click at [912, 275] on font "Seleccionar categoría" at bounding box center [863, 273] width 140 height 20
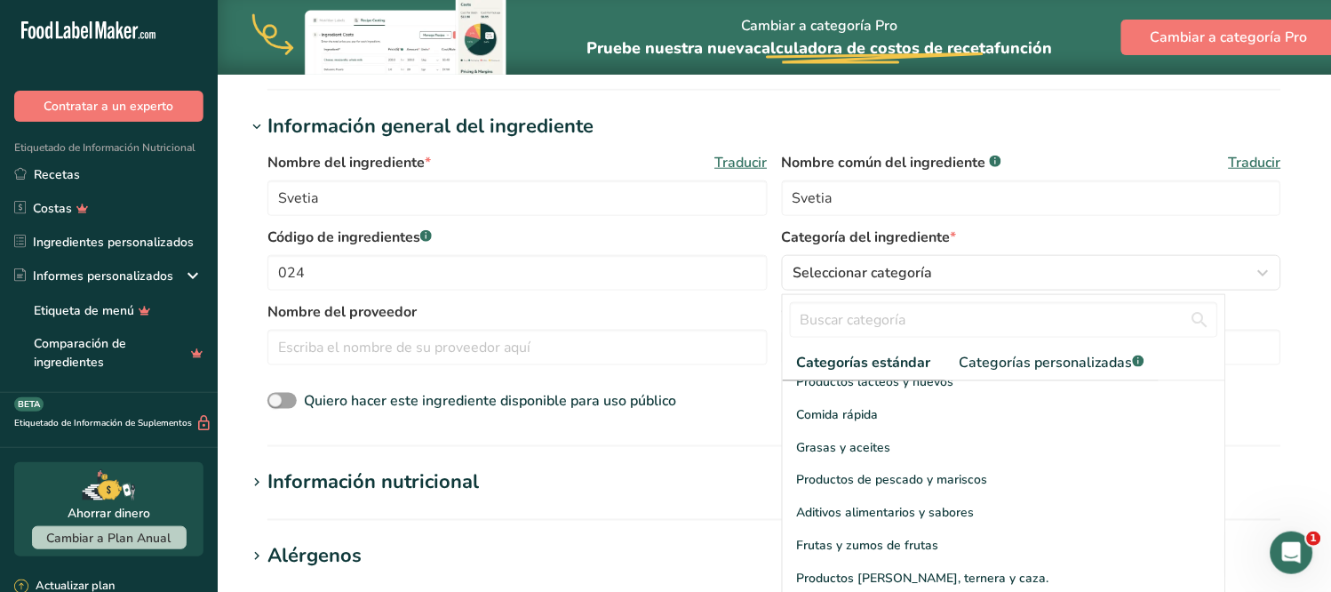
scroll to position [318, 0]
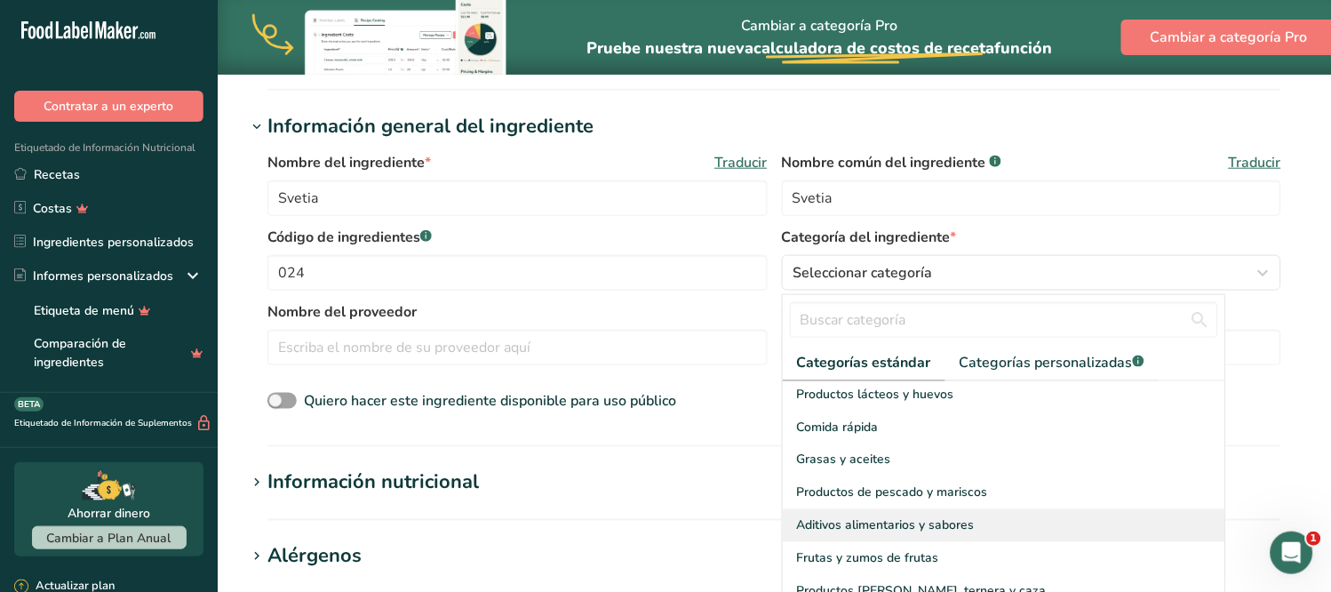
click at [946, 517] on font "Aditivos alimentarios y sabores" at bounding box center [886, 525] width 178 height 17
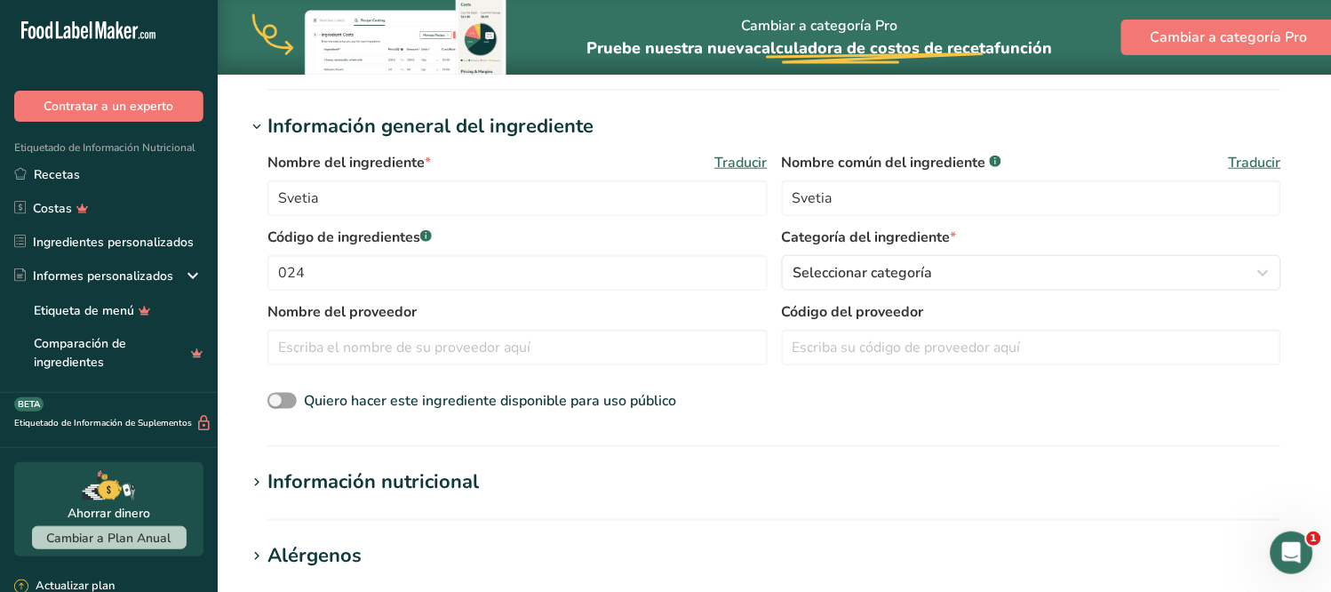
click at [339, 485] on font "Información nutricional" at bounding box center [372, 482] width 211 height 27
click at [0, 0] on font "Tamaño de la porción" at bounding box center [0, 0] width 0 height 0
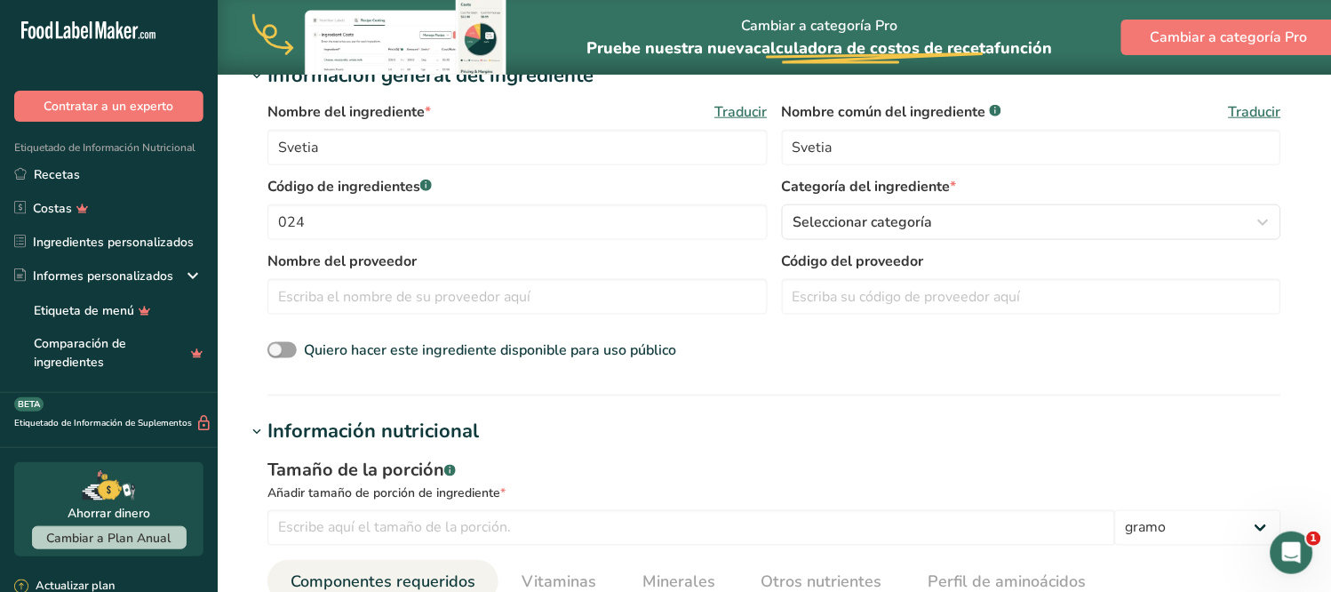
scroll to position [493, 0]
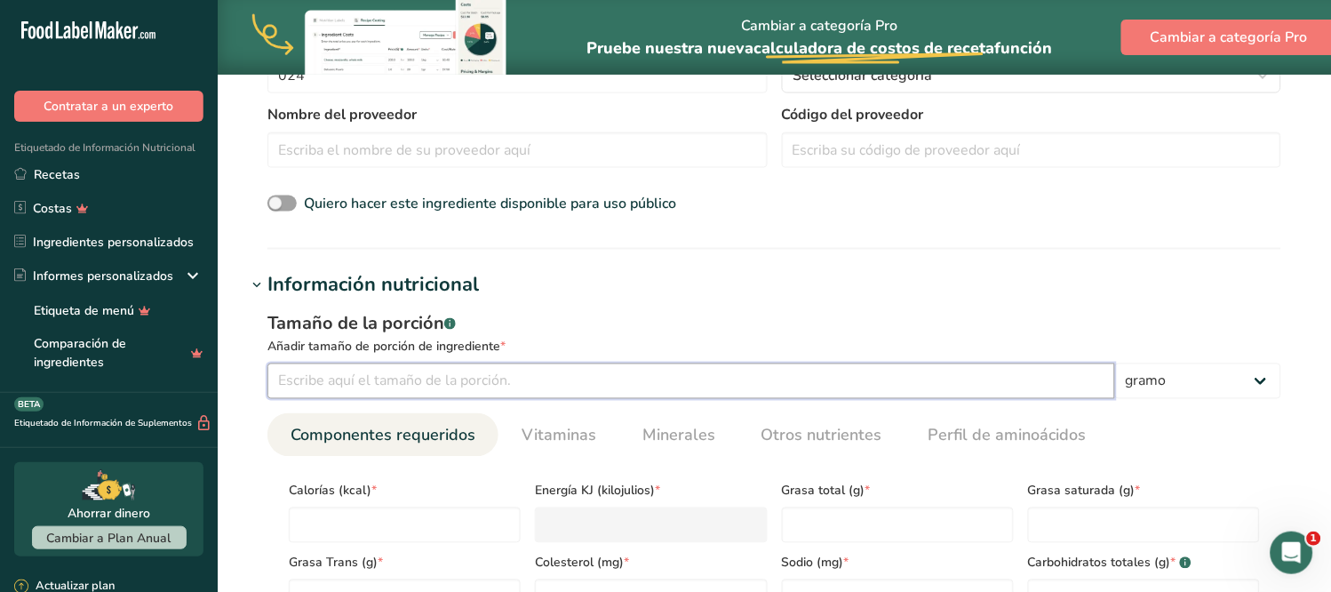
click at [373, 383] on input "number" at bounding box center [691, 381] width 848 height 36
type input "100"
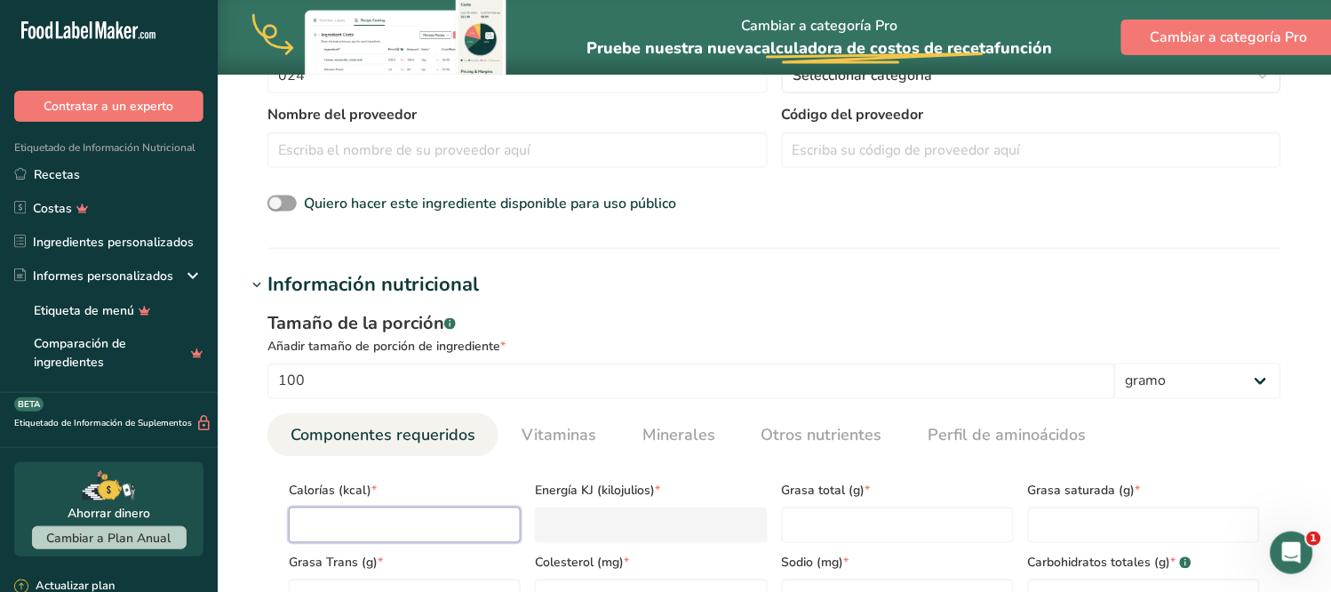
click at [394, 519] on input "number" at bounding box center [405, 525] width 232 height 36
type input "3"
type KJ "12.6"
type input "380"
type KJ "1589.9"
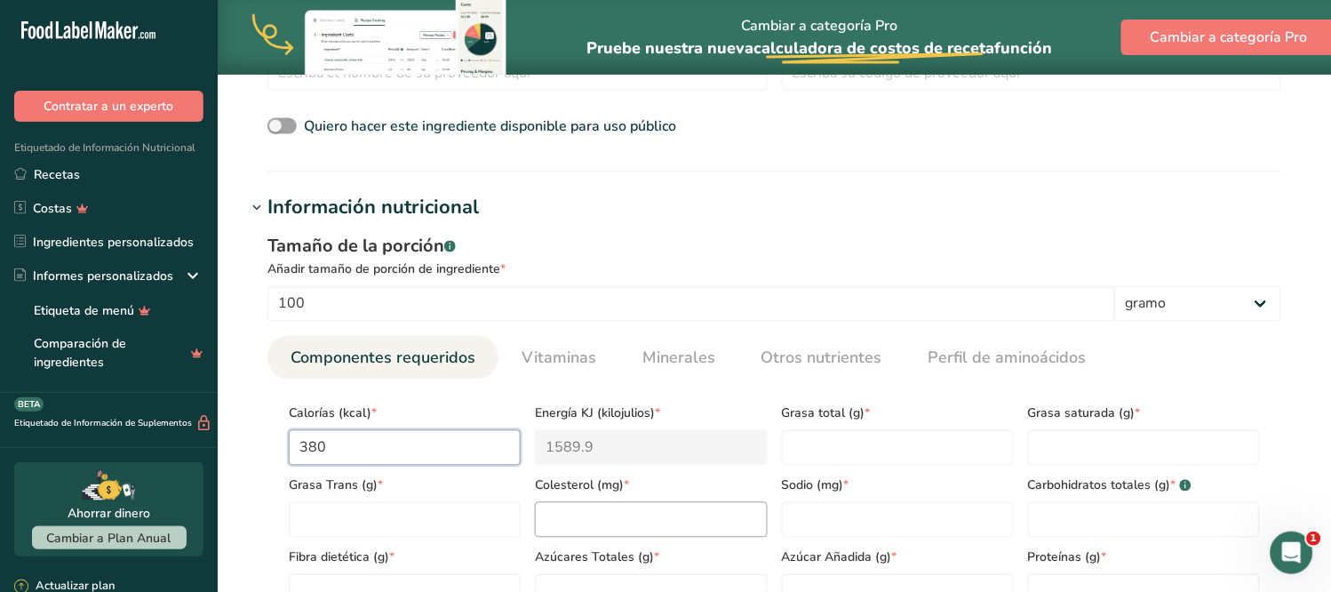
scroll to position [690, 0]
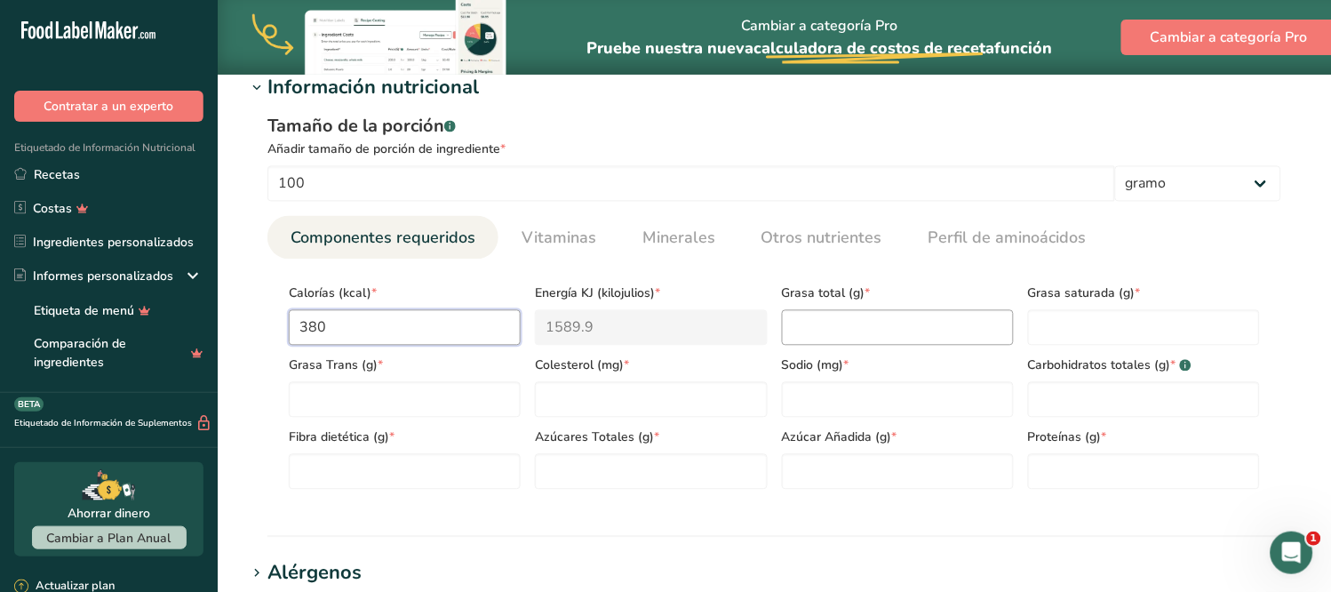
type input "380"
click at [802, 329] on Fat "number" at bounding box center [898, 328] width 232 height 36
type Fat "0"
click at [1053, 318] on Fat "number" at bounding box center [1144, 328] width 232 height 36
type Fat "0"
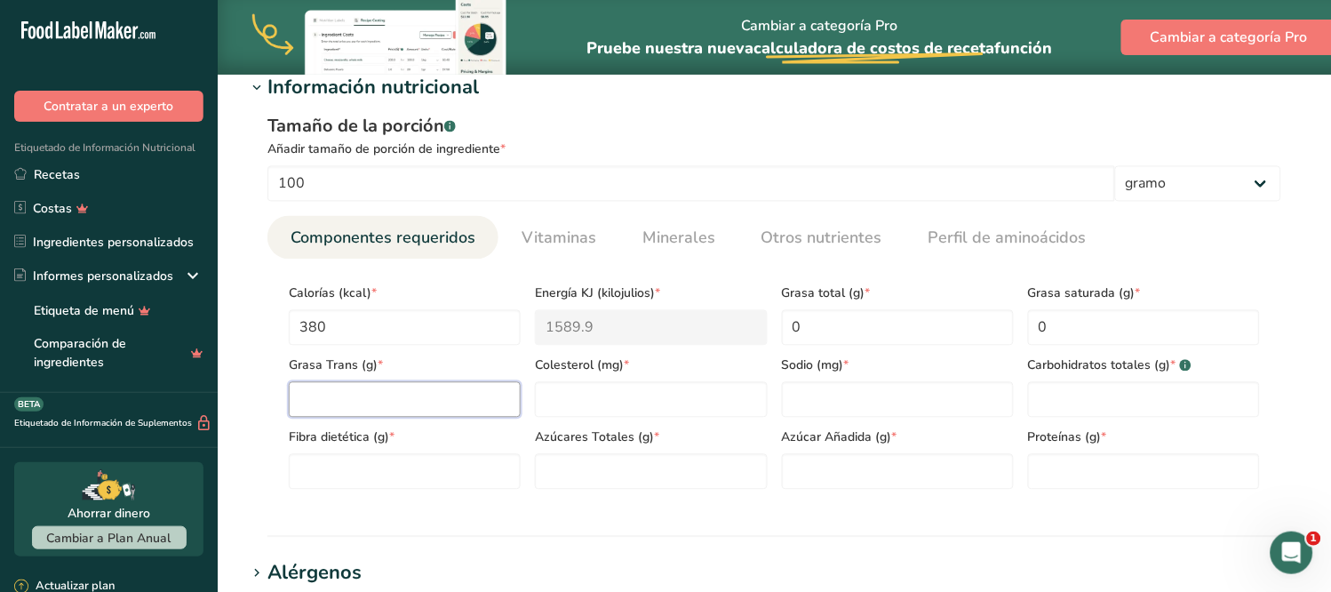
click at [307, 392] on Fat "number" at bounding box center [405, 400] width 232 height 36
type Fat "0"
click at [604, 401] on input "number" at bounding box center [651, 400] width 232 height 36
type input "0"
click at [815, 397] on input "number" at bounding box center [898, 400] width 232 height 36
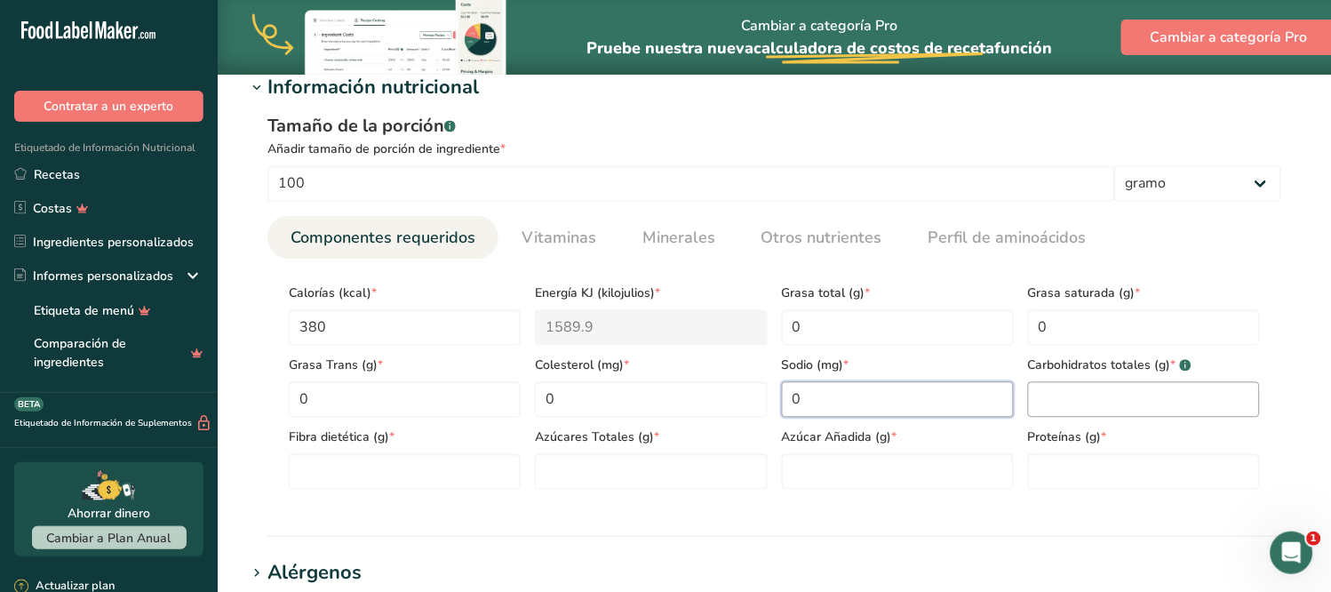
type input "0"
click at [1059, 402] on Carbohydrates "number" at bounding box center [1144, 400] width 232 height 36
type Carbohydrates "95"
click at [352, 478] on Fiber "number" at bounding box center [405, 472] width 232 height 36
type Fiber "0"
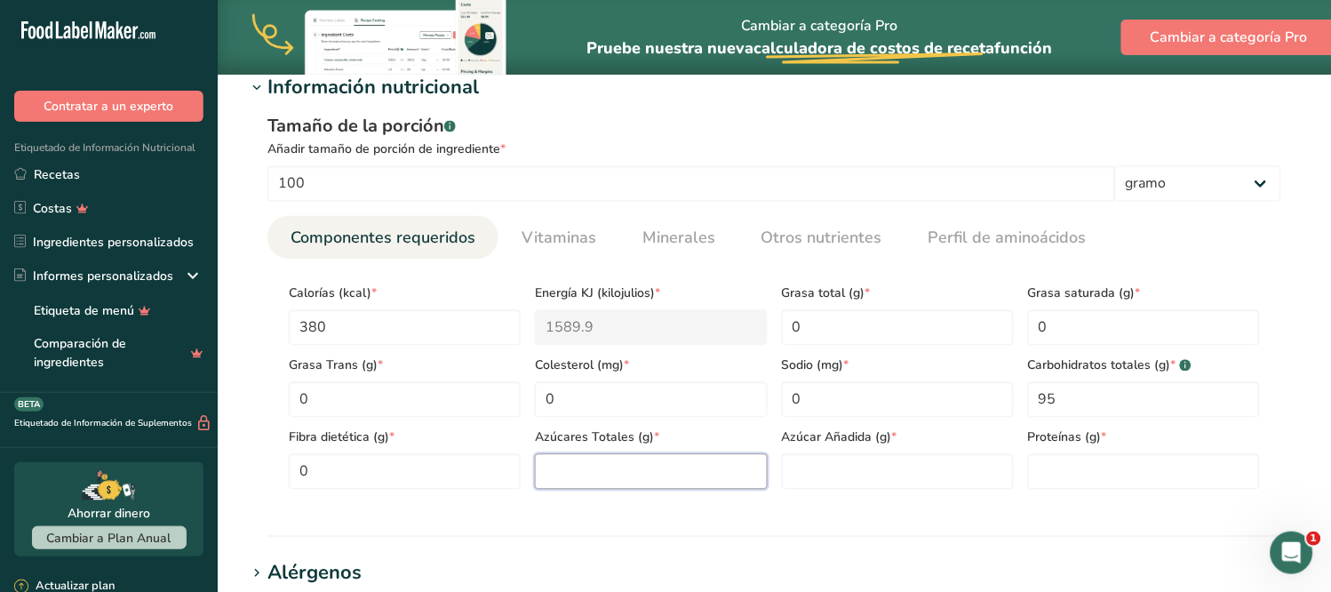
drag, startPoint x: 551, startPoint y: 473, endPoint x: 601, endPoint y: 468, distance: 50.0
click at [552, 473] on Sugars "number" at bounding box center [651, 472] width 232 height 36
type Sugars "0"
click at [840, 464] on Sugars "number" at bounding box center [898, 472] width 232 height 36
type Sugars "0"
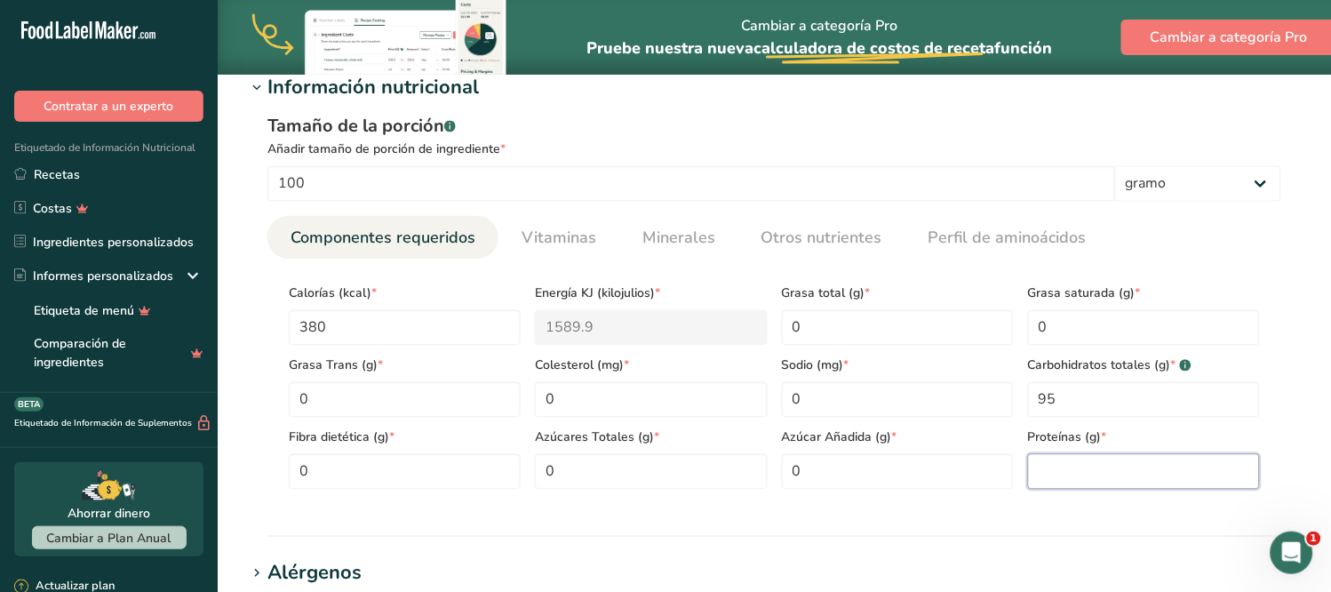
click at [1086, 476] on input "number" at bounding box center [1144, 472] width 232 height 36
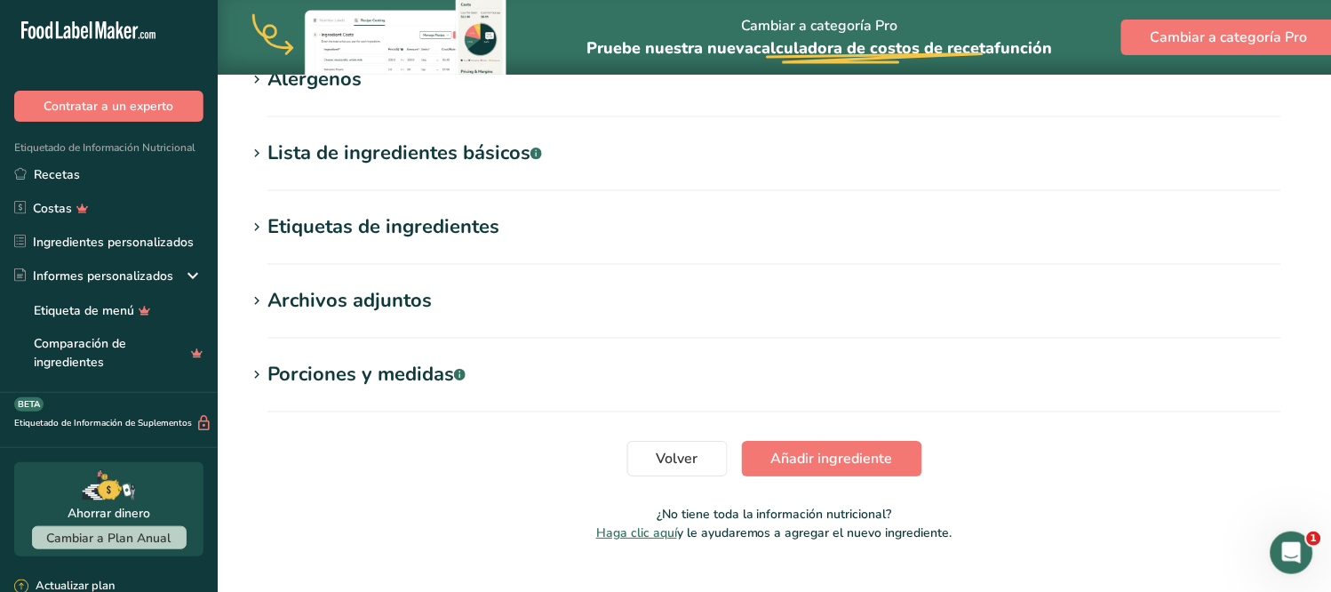
scroll to position [1219, 0]
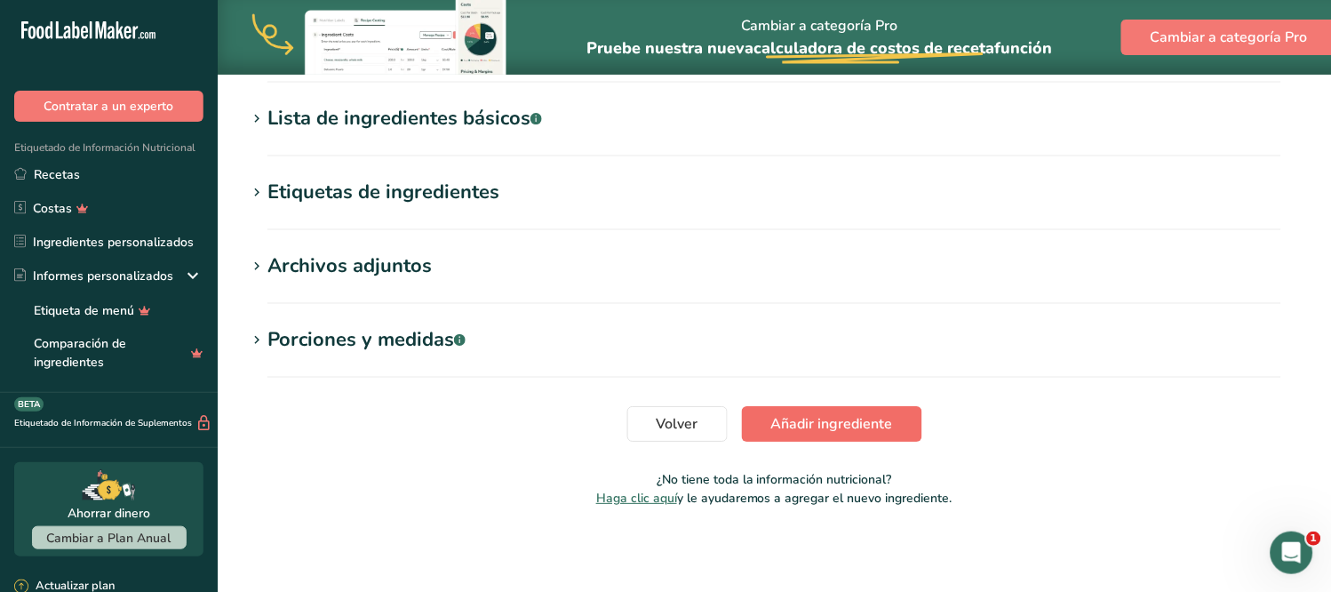
type input "0"
click at [786, 422] on font "Añadir ingrediente" at bounding box center [832, 424] width 122 height 20
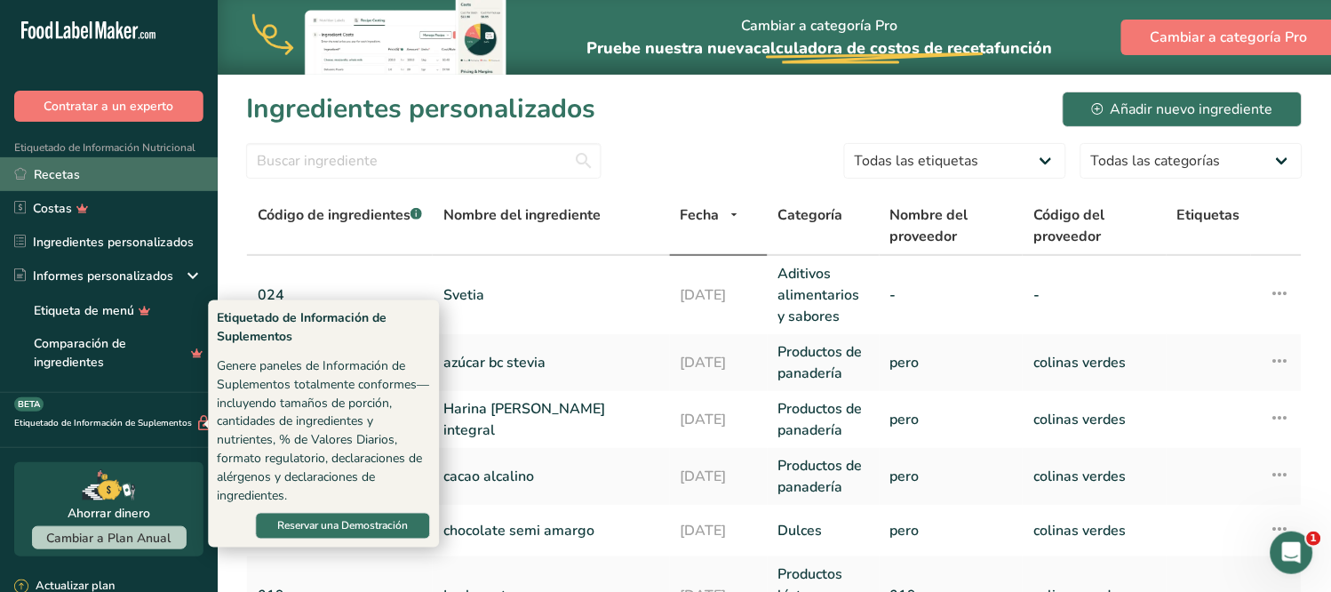
click at [94, 172] on link "Recetas" at bounding box center [109, 174] width 218 height 34
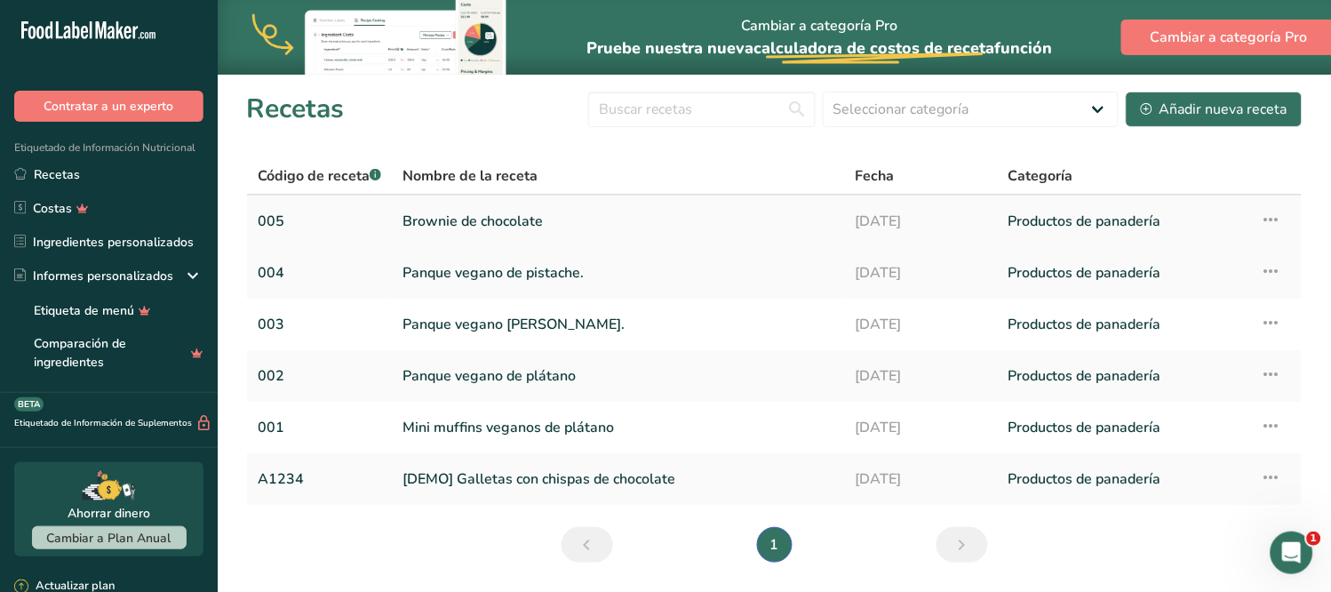
click at [446, 219] on font "Brownie de chocolate" at bounding box center [473, 221] width 140 height 20
click at [1280, 216] on icon at bounding box center [1270, 219] width 21 height 32
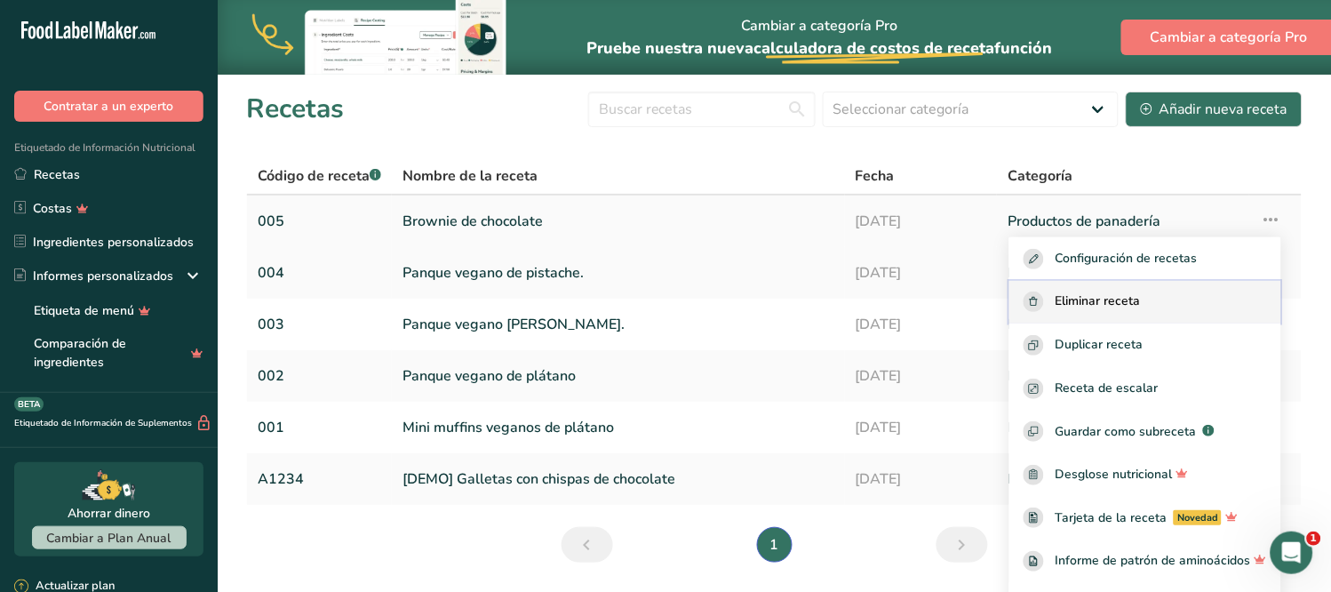
click at [1140, 292] on font "Eliminar receta" at bounding box center [1097, 300] width 85 height 17
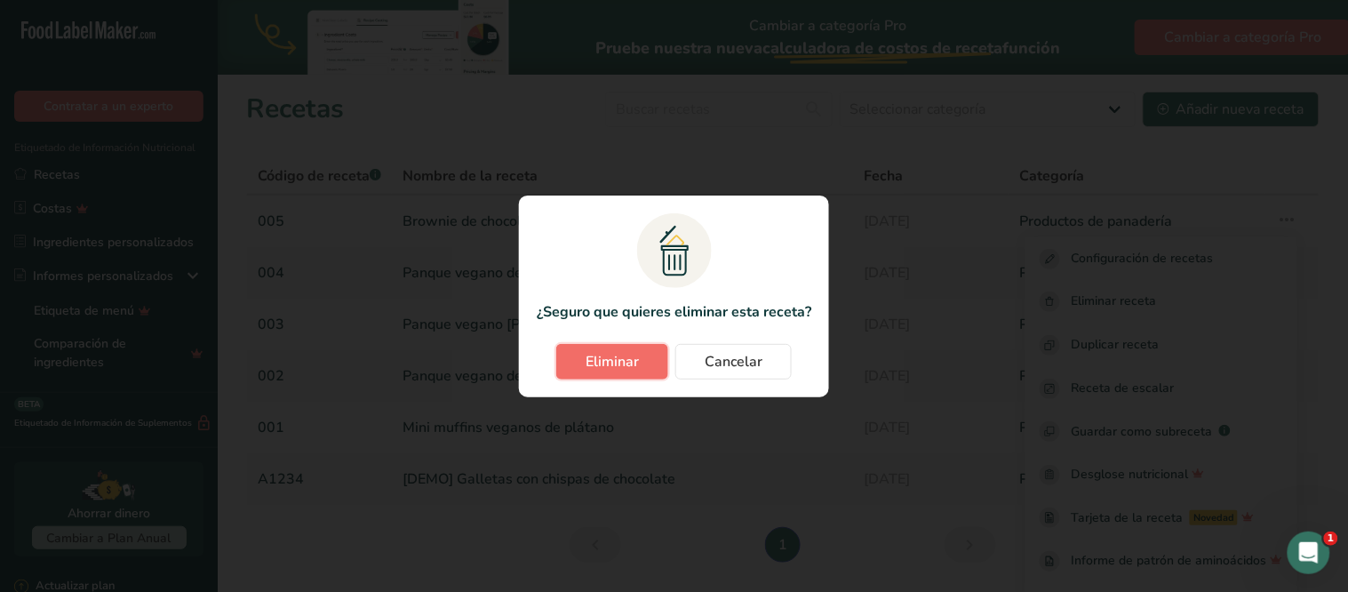
click at [565, 364] on button "Eliminar" at bounding box center [612, 362] width 112 height 36
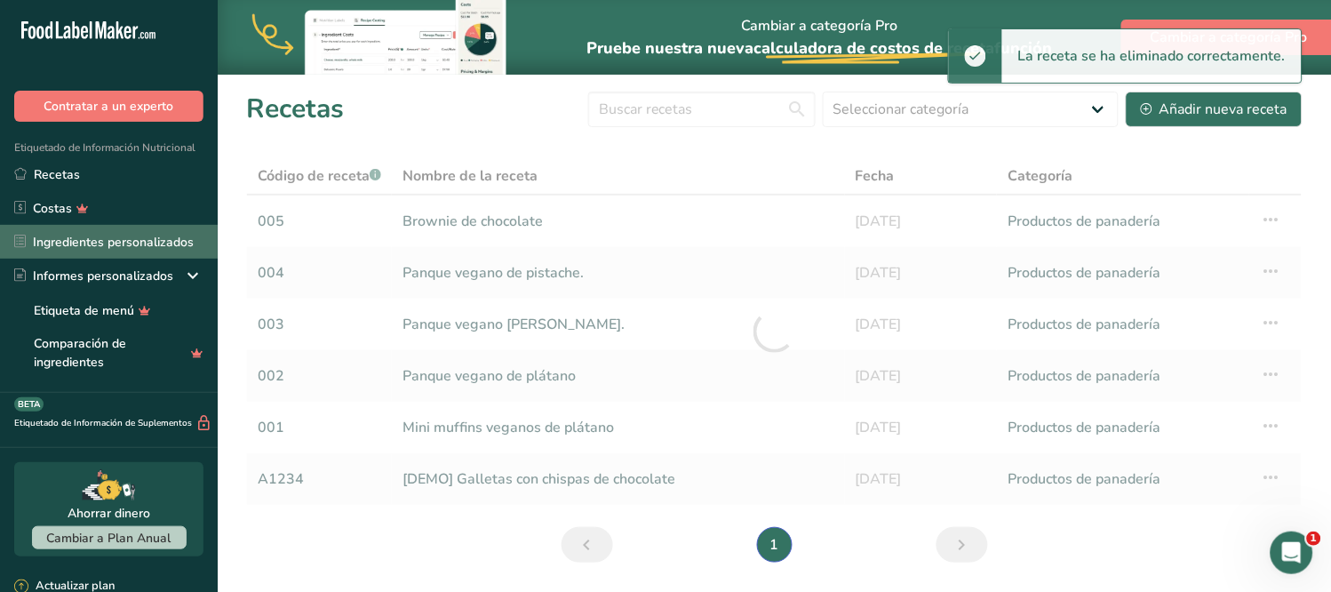
click at [60, 234] on font "Ingredientes personalizados" at bounding box center [113, 242] width 161 height 17
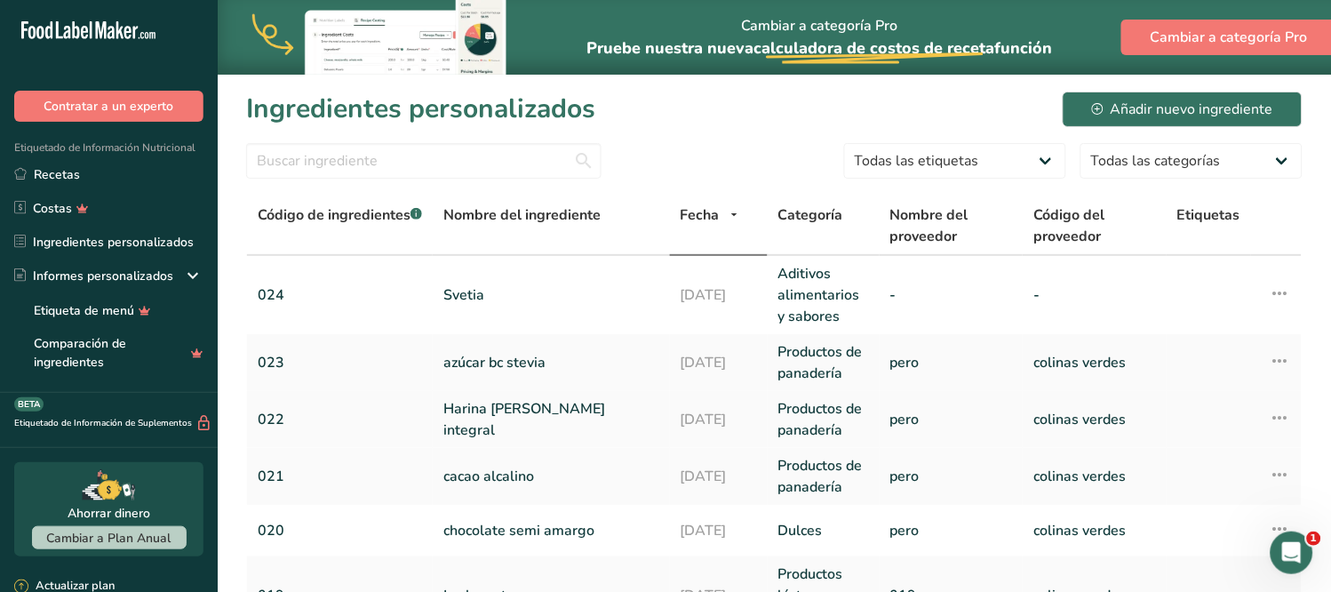
click at [277, 410] on font "022" at bounding box center [271, 420] width 27 height 20
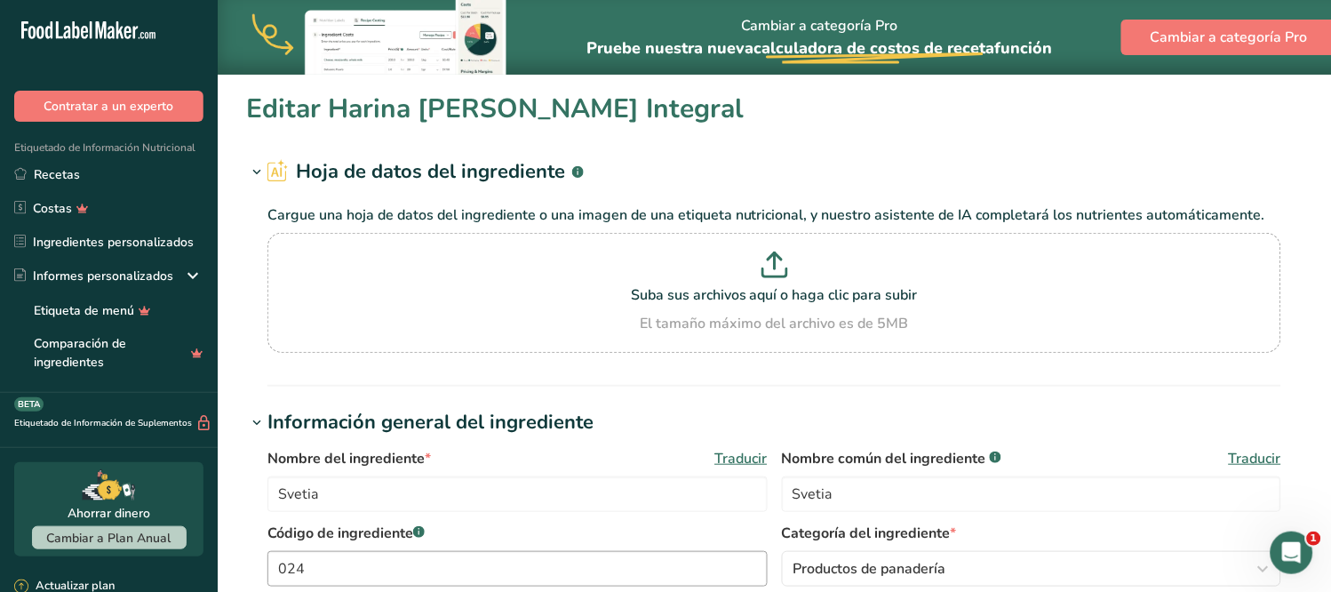
type input "Harina [PERSON_NAME] Integral"
type input "022"
type input "maar"
type input "green hills"
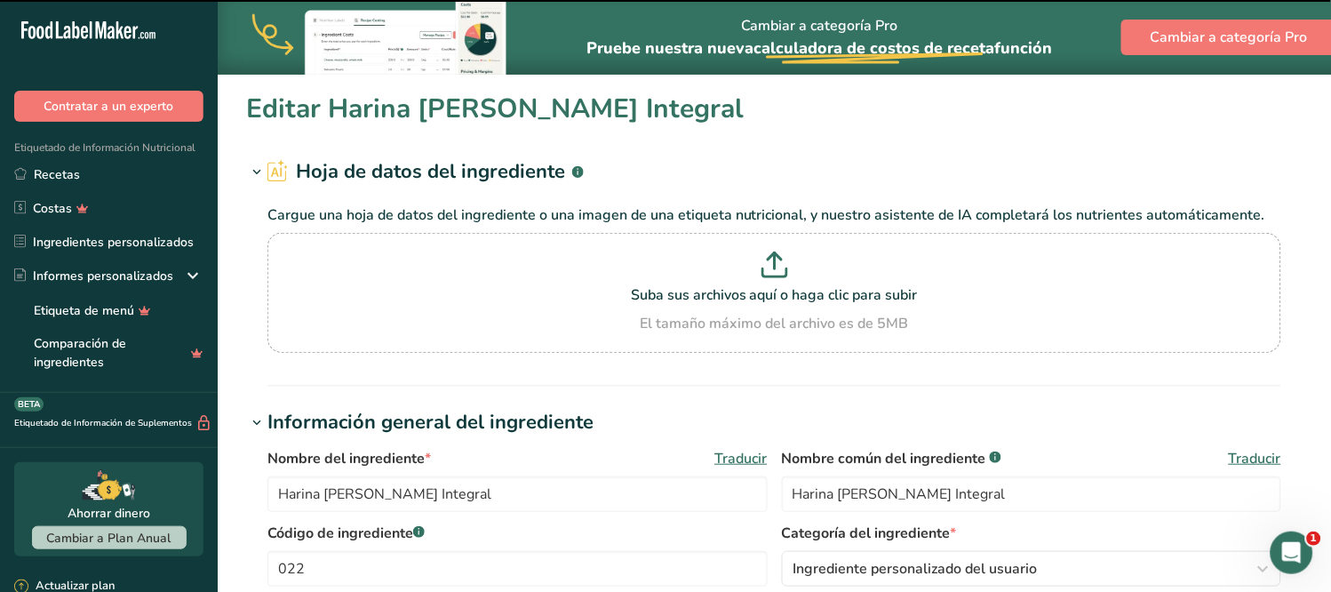
scroll to position [309, 0]
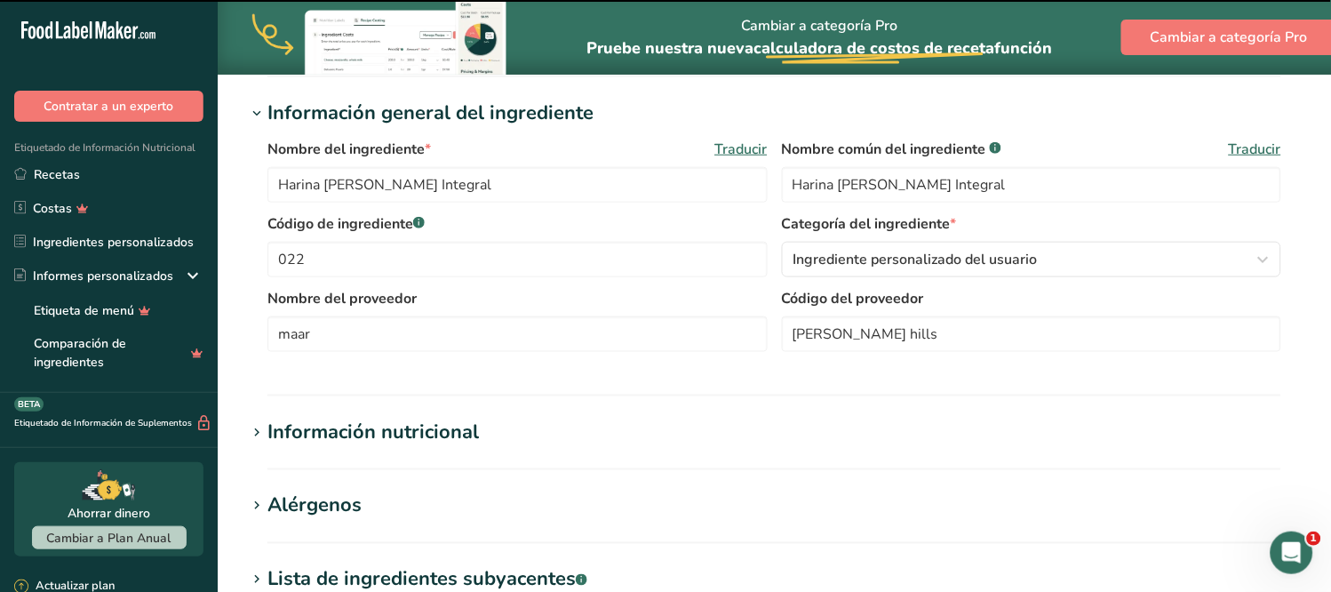
click at [308, 147] on section "Editar Harina de trigo Integral Hoja de datos del ingrediente .a-a{fill:#347362…" at bounding box center [774, 381] width 1113 height 1232
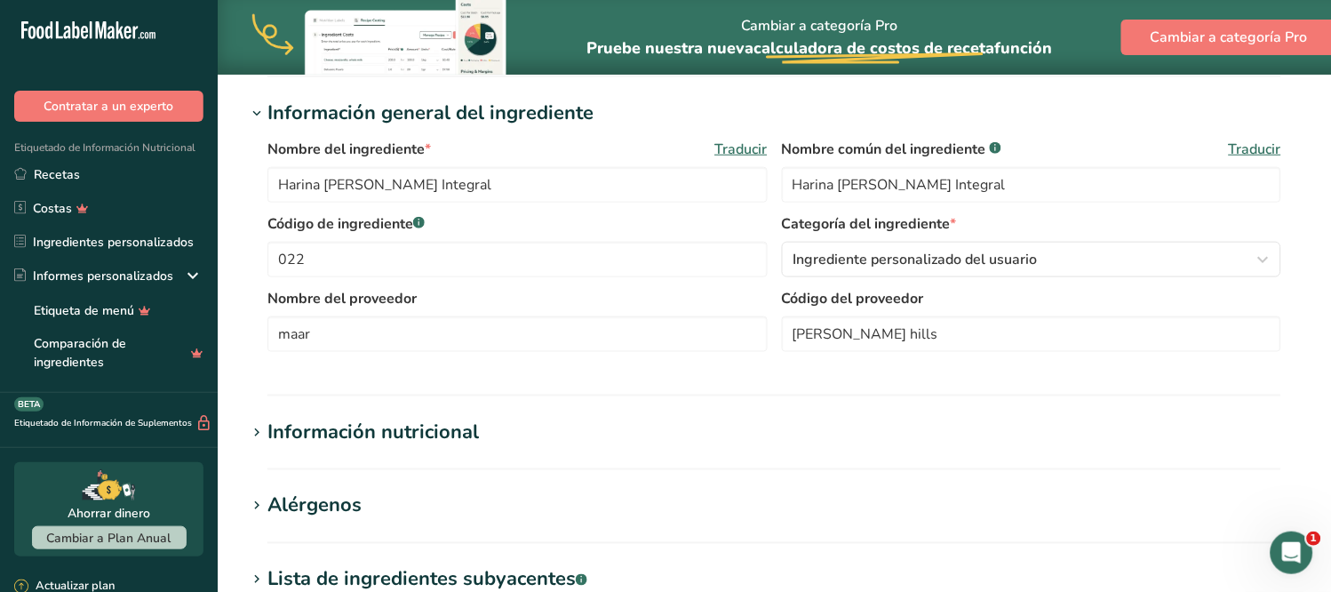
scroll to position [592, 0]
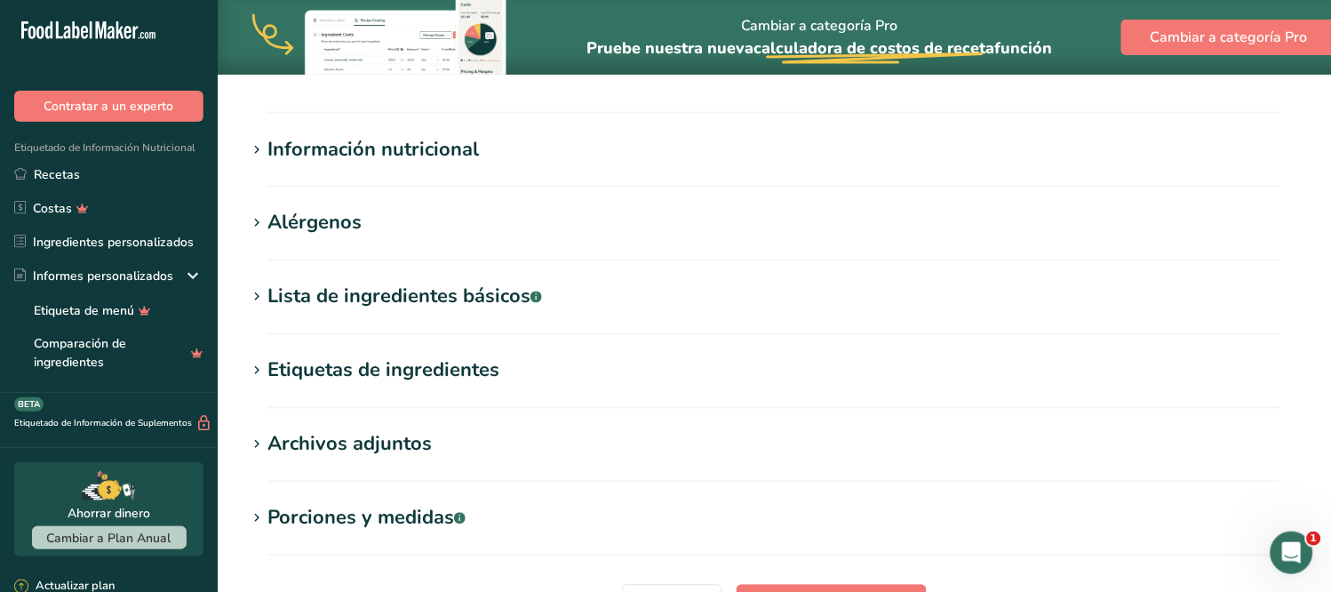
click at [449, 154] on font "Información nutricional" at bounding box center [372, 149] width 211 height 27
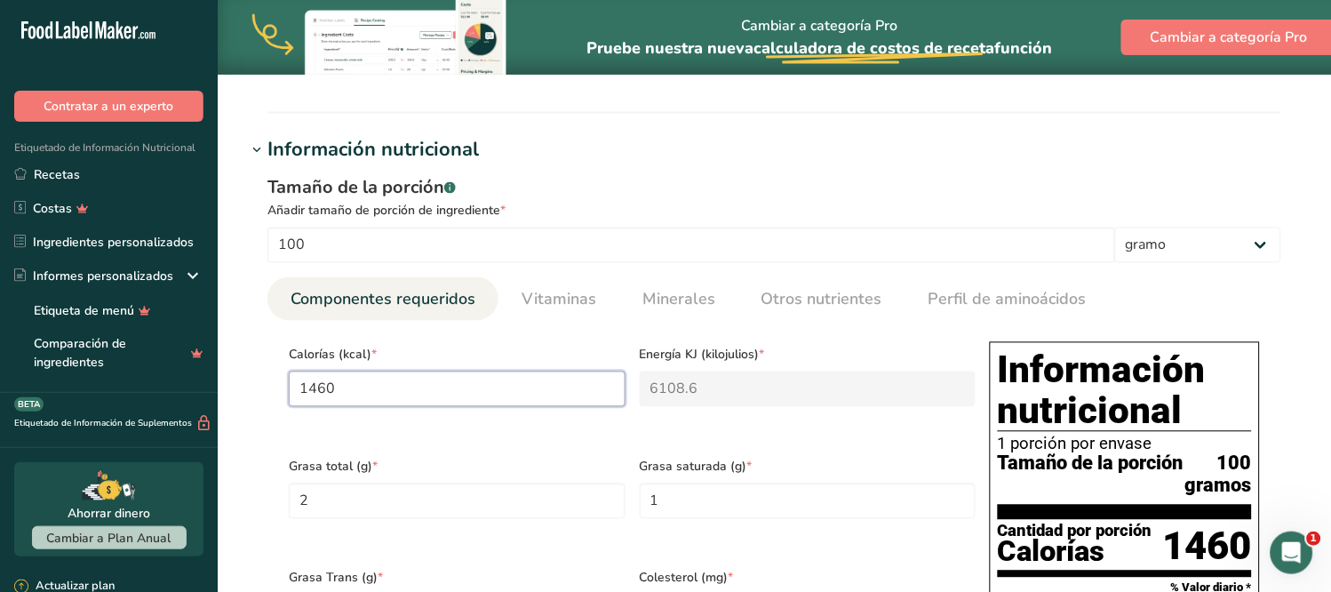
click at [371, 386] on input "1460" at bounding box center [457, 389] width 337 height 36
type input "1"
type KJ "4.2"
type input "0"
type KJ "0"
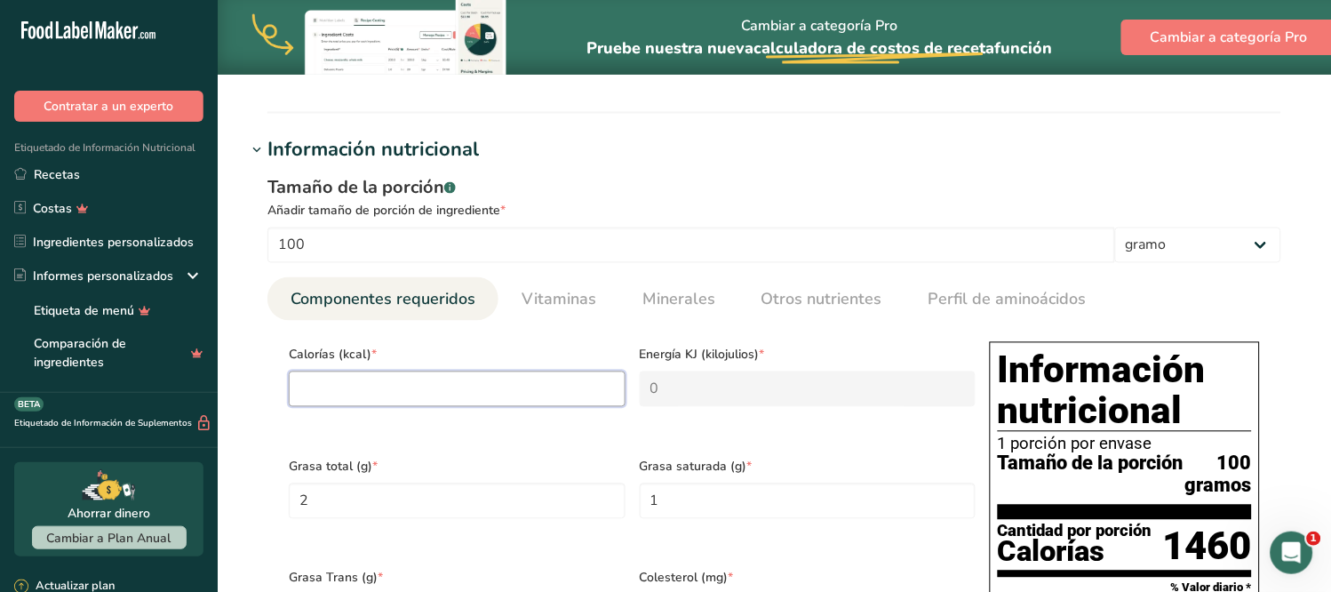
type input "4"
type KJ "16.7"
type input "0"
type KJ "0"
type input "3"
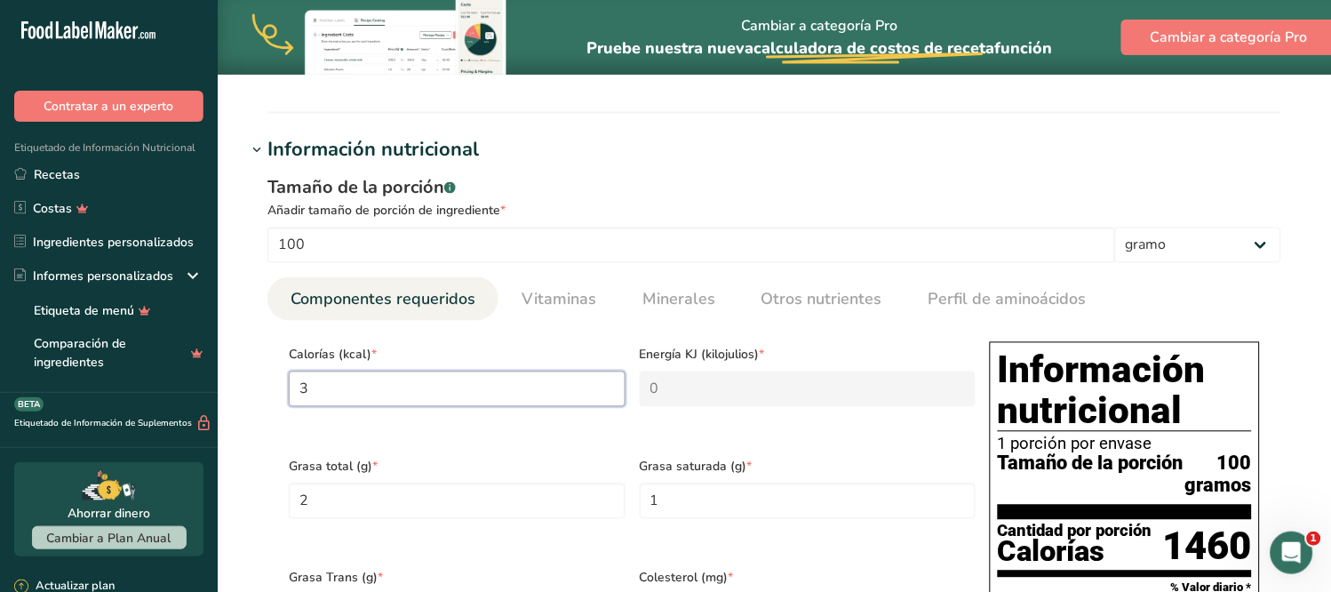
type KJ "12.6"
type input "35"
type KJ "146.4"
type input "357"
type KJ "1493.7"
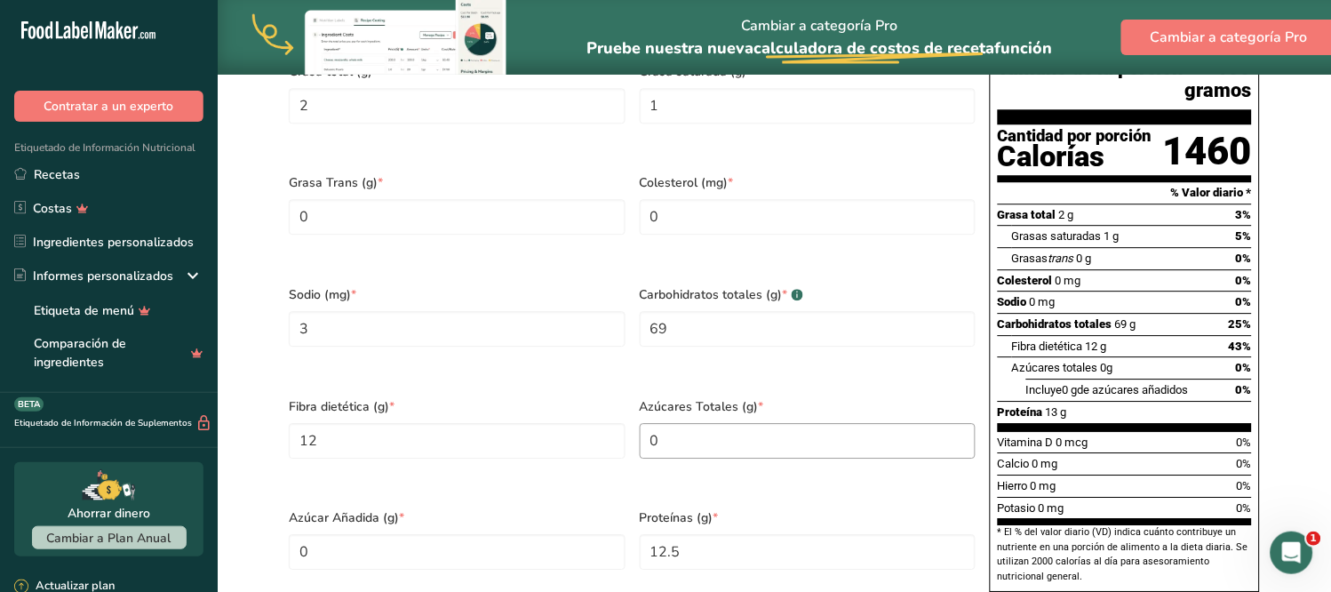
scroll to position [1086, 0]
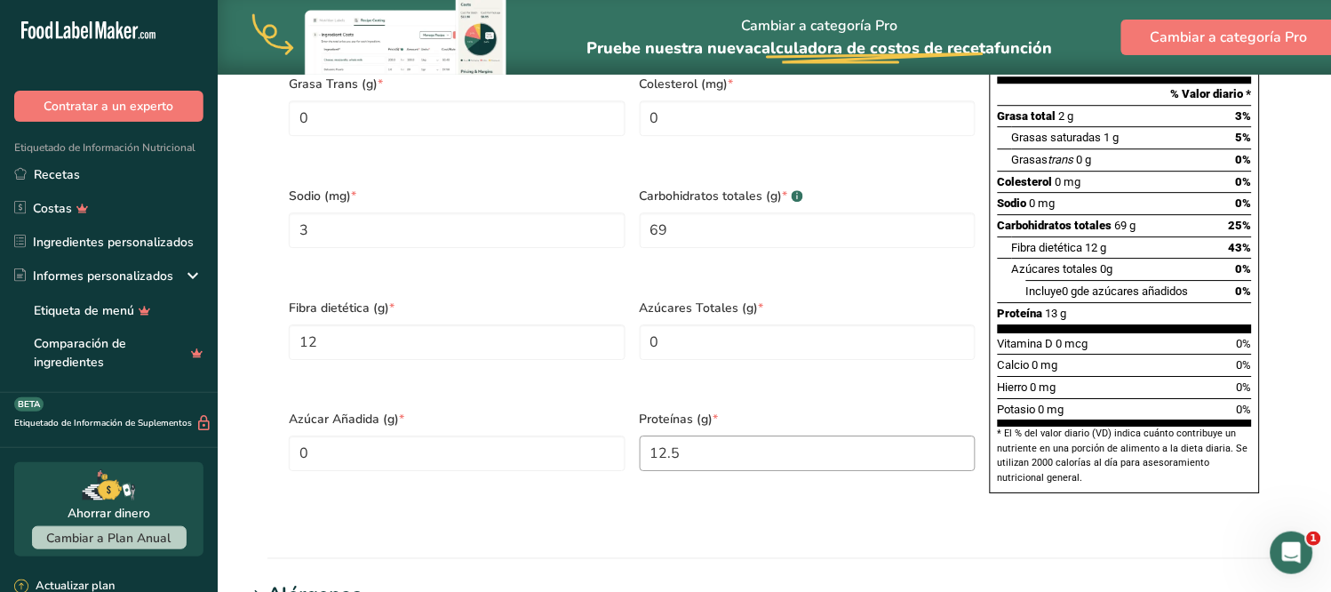
type input "357"
click at [690, 467] on input "12.5" at bounding box center [808, 453] width 337 height 36
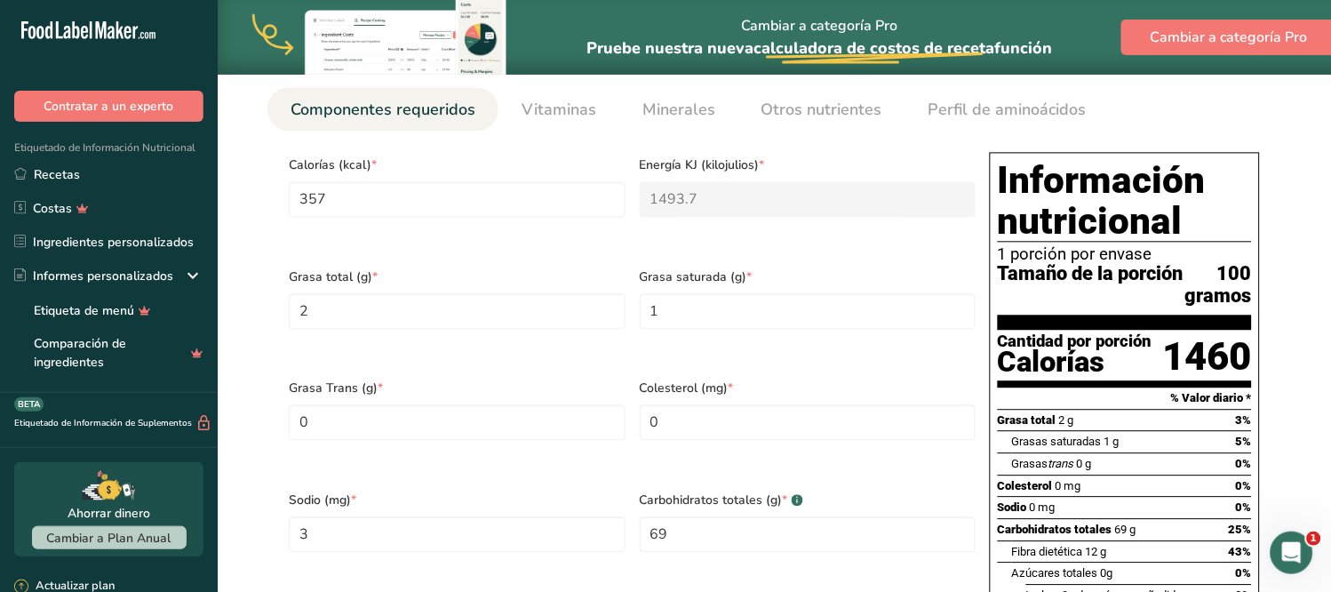
scroll to position [690, 0]
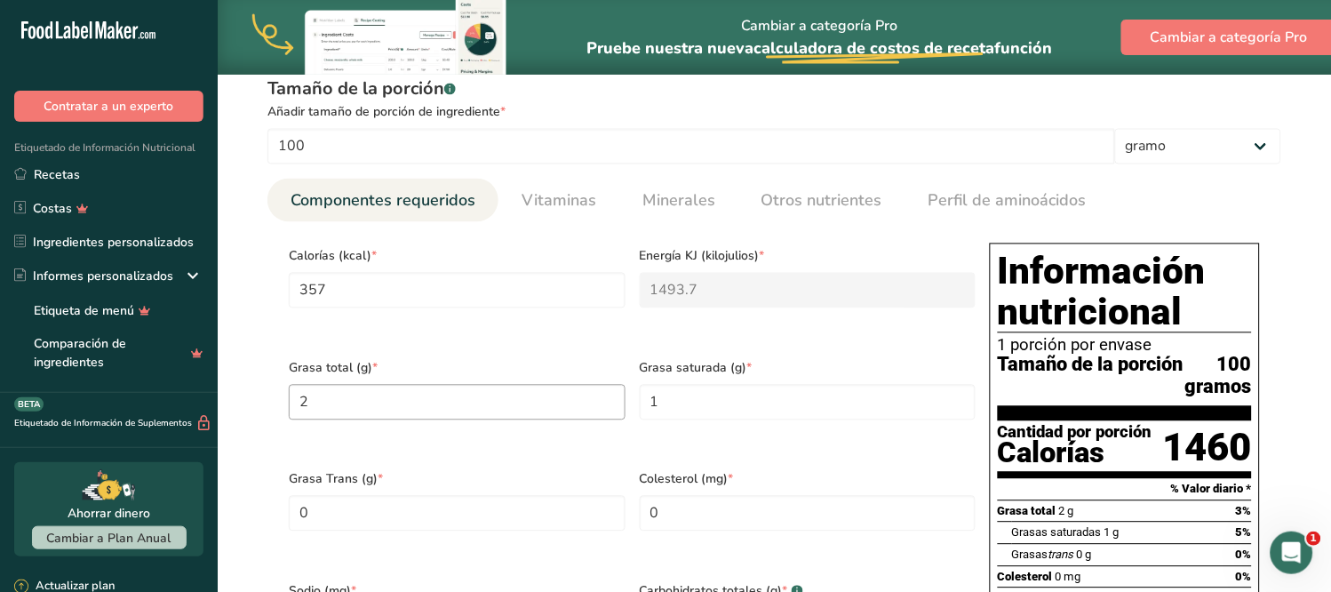
type input "15.7801"
click at [351, 398] on Fat "2" at bounding box center [457, 403] width 337 height 36
type Fat "00"
click at [693, 405] on Fat "1" at bounding box center [808, 403] width 337 height 36
type Fat "0"
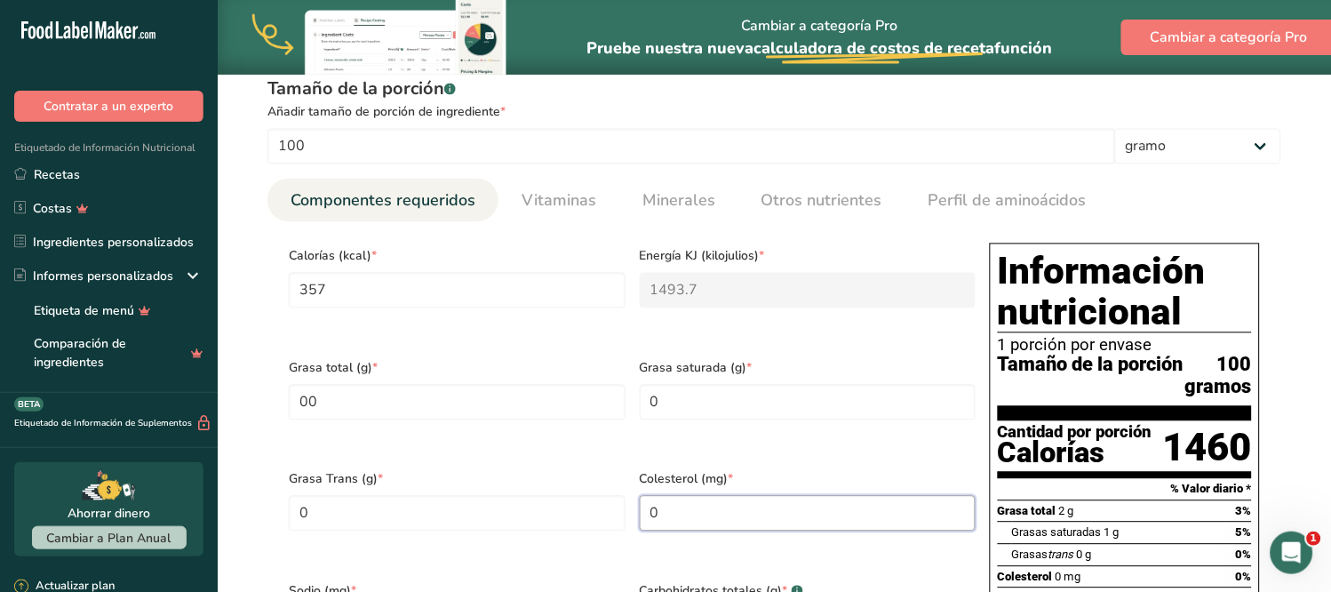
click at [679, 530] on input "0" at bounding box center [808, 514] width 337 height 36
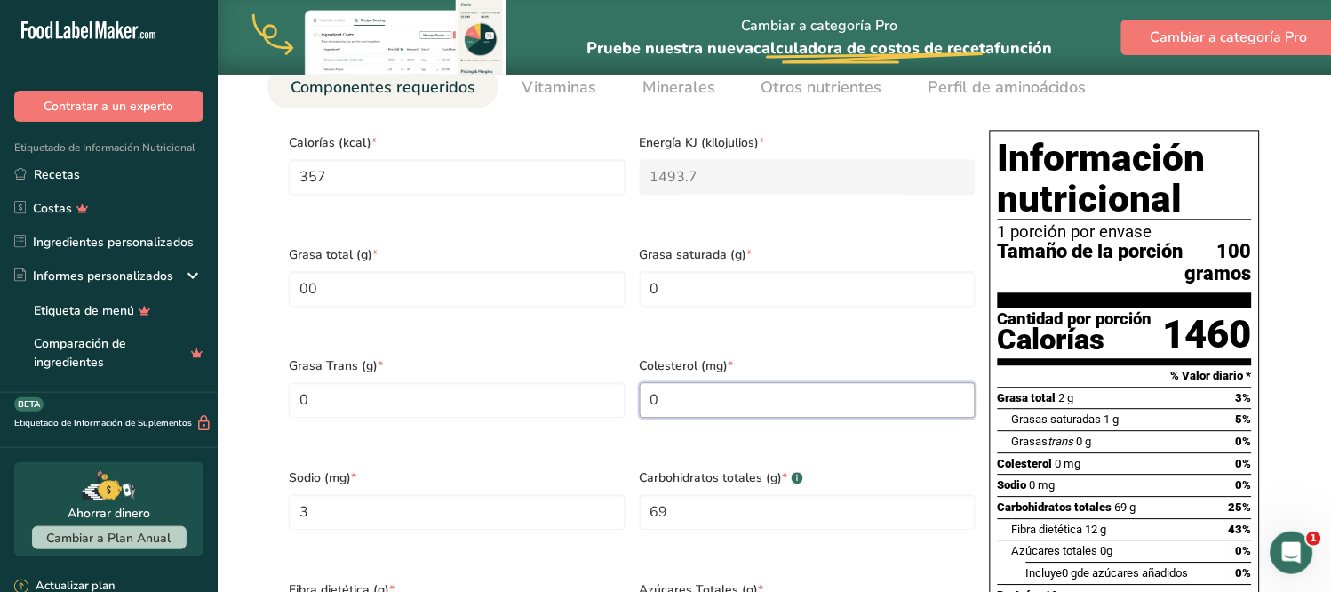
scroll to position [889, 0]
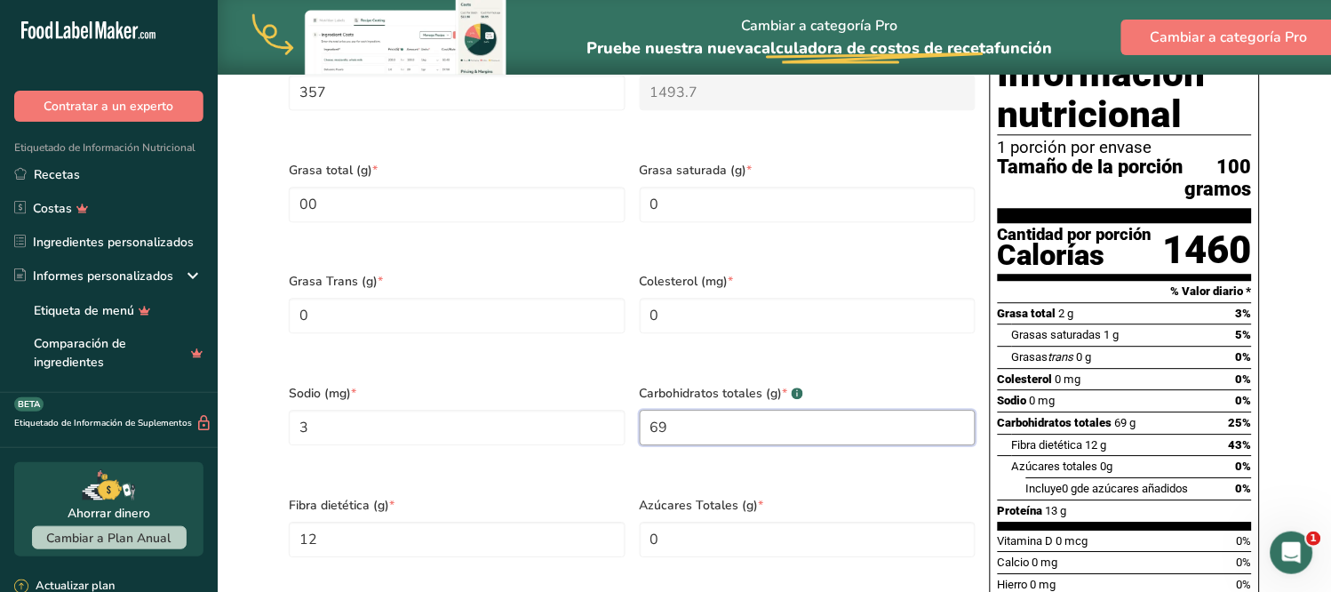
click at [704, 442] on Carbohydrates "69" at bounding box center [808, 428] width 337 height 36
type Carbohydrates "0"
type Carbohydrates "73.68"
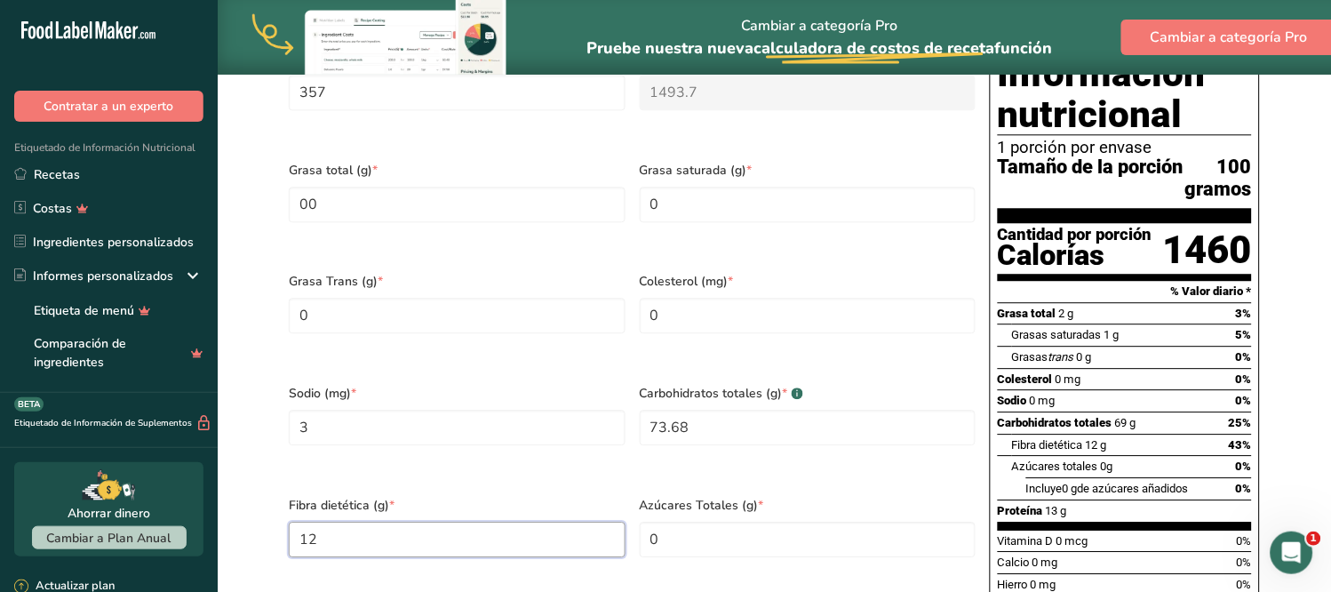
click at [423, 554] on Fiber "12" at bounding box center [457, 540] width 337 height 36
type Fiber "18.42"
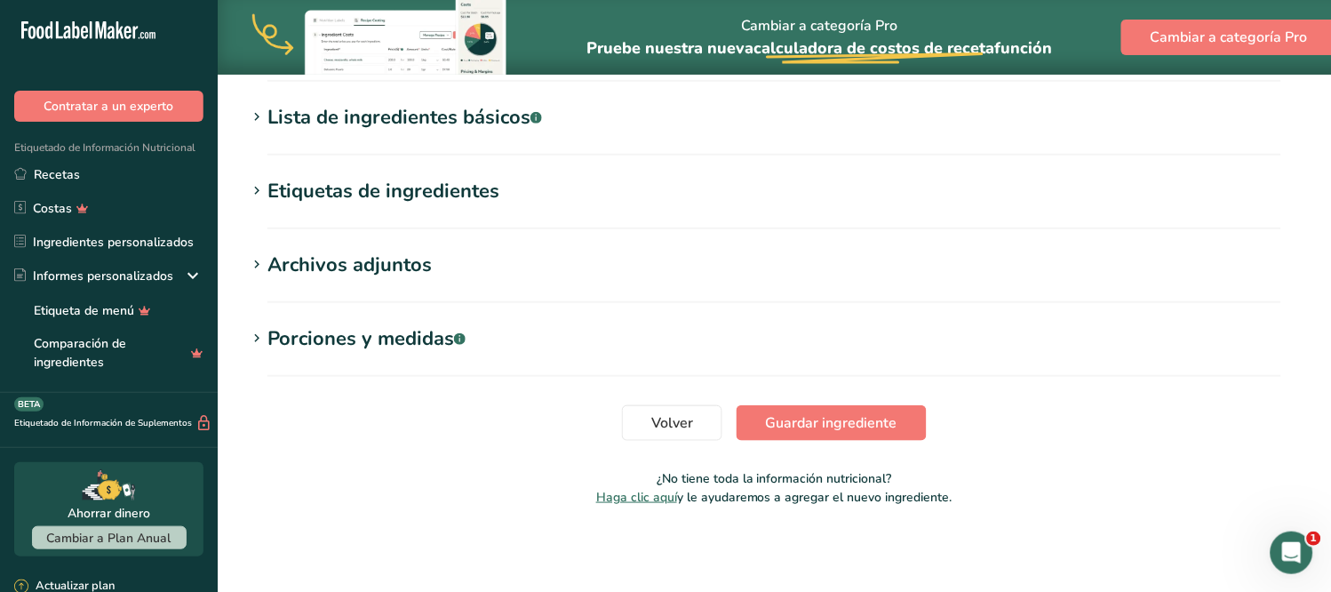
scroll to position [1658, 0]
click at [795, 419] on font "Guardar ingrediente" at bounding box center [832, 423] width 132 height 20
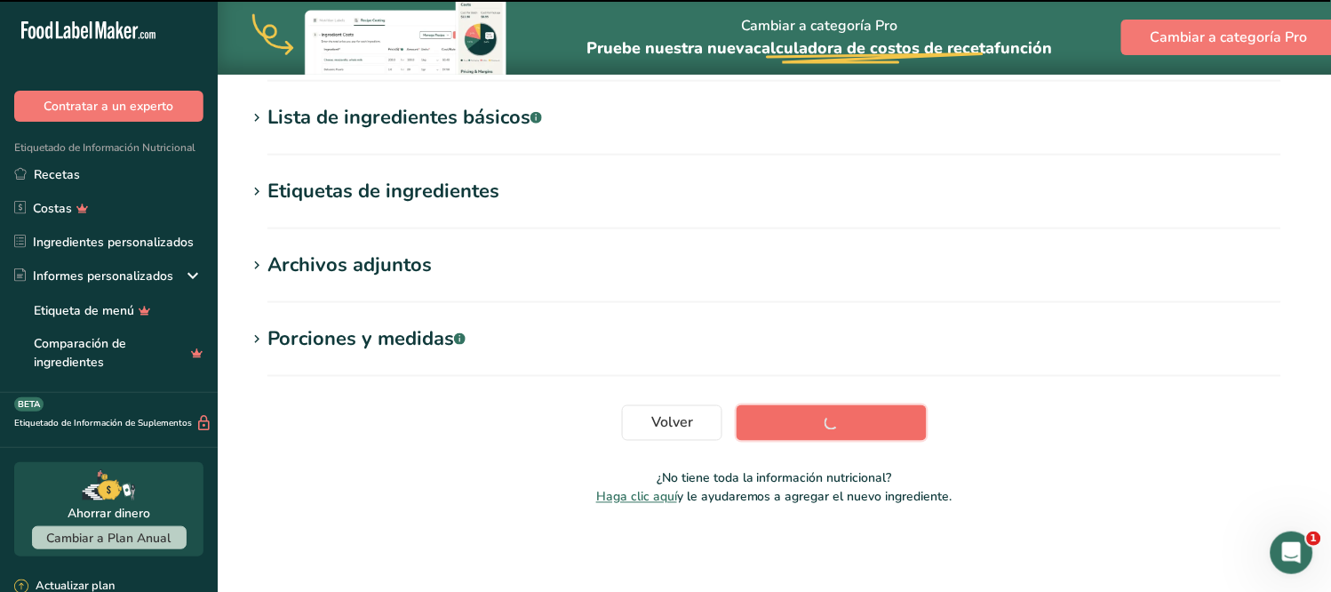
scroll to position [348, 0]
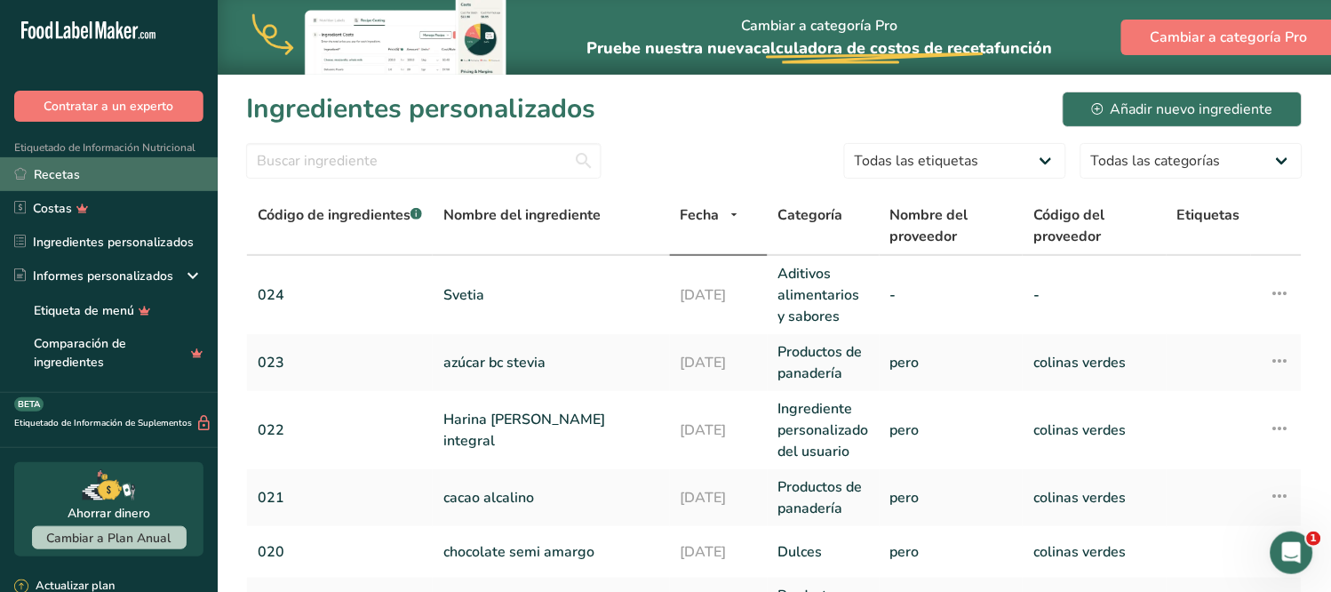
click at [116, 171] on link "Recetas" at bounding box center [109, 174] width 218 height 34
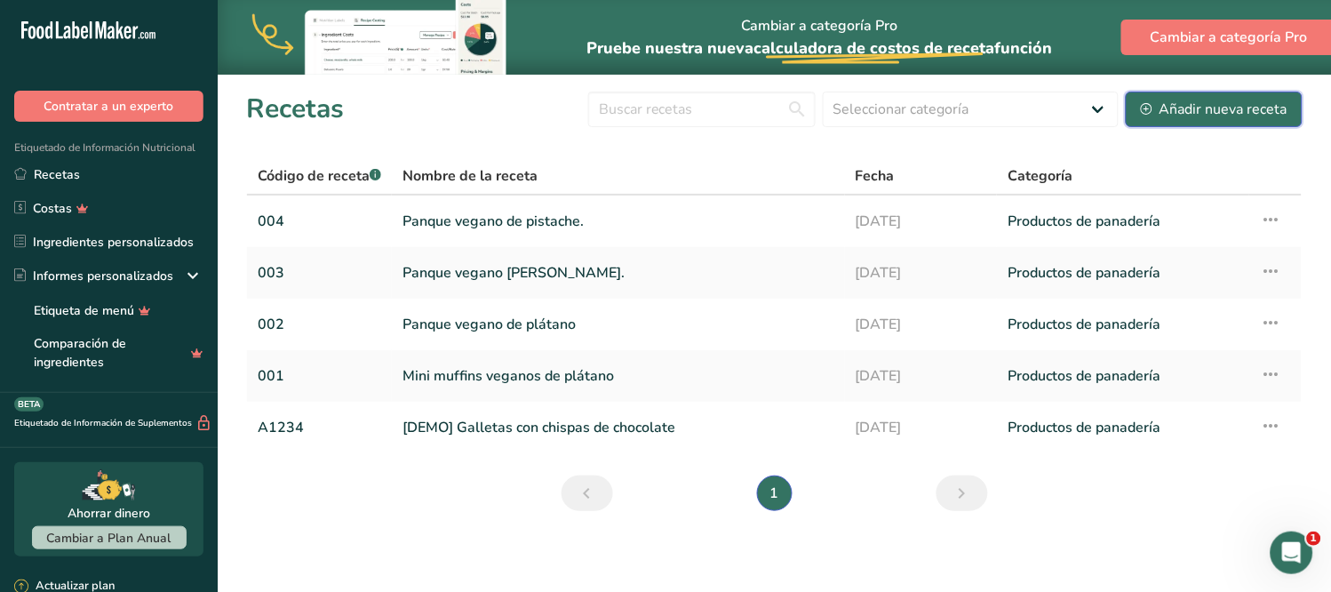
click at [1253, 107] on font "Añadir nueva receta" at bounding box center [1224, 110] width 128 height 20
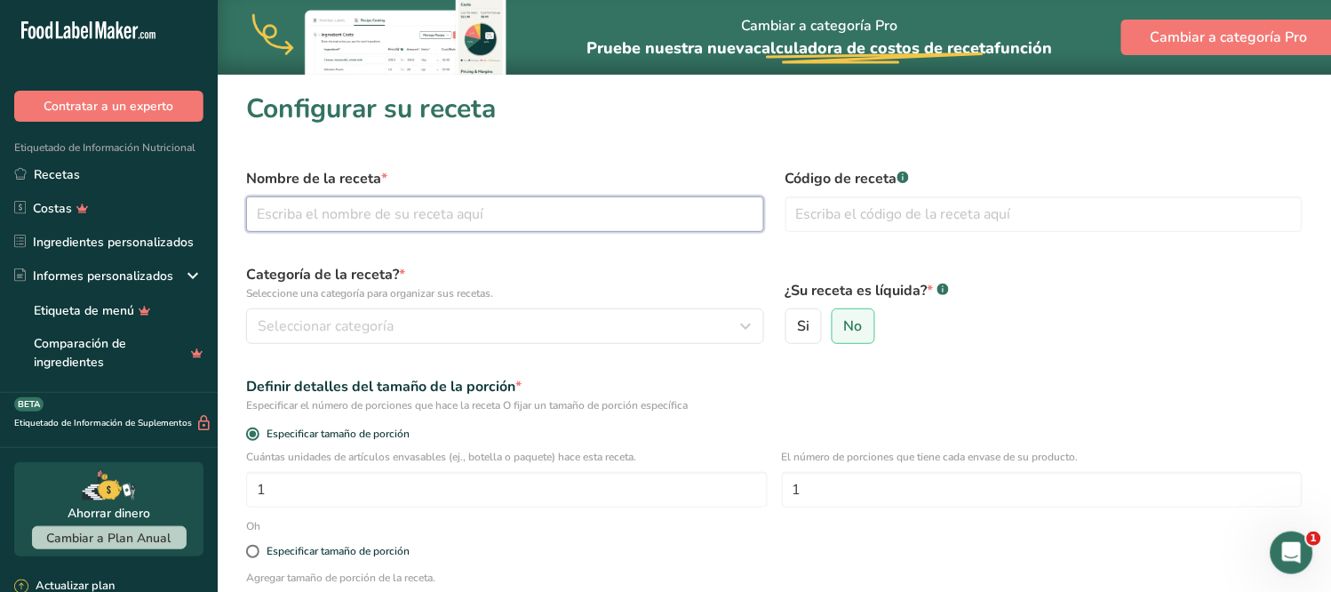
click at [354, 222] on input "text" at bounding box center [505, 214] width 518 height 36
type input "Brownie chocolate"
click at [887, 220] on input "text" at bounding box center [1044, 214] width 518 height 36
type input "005"
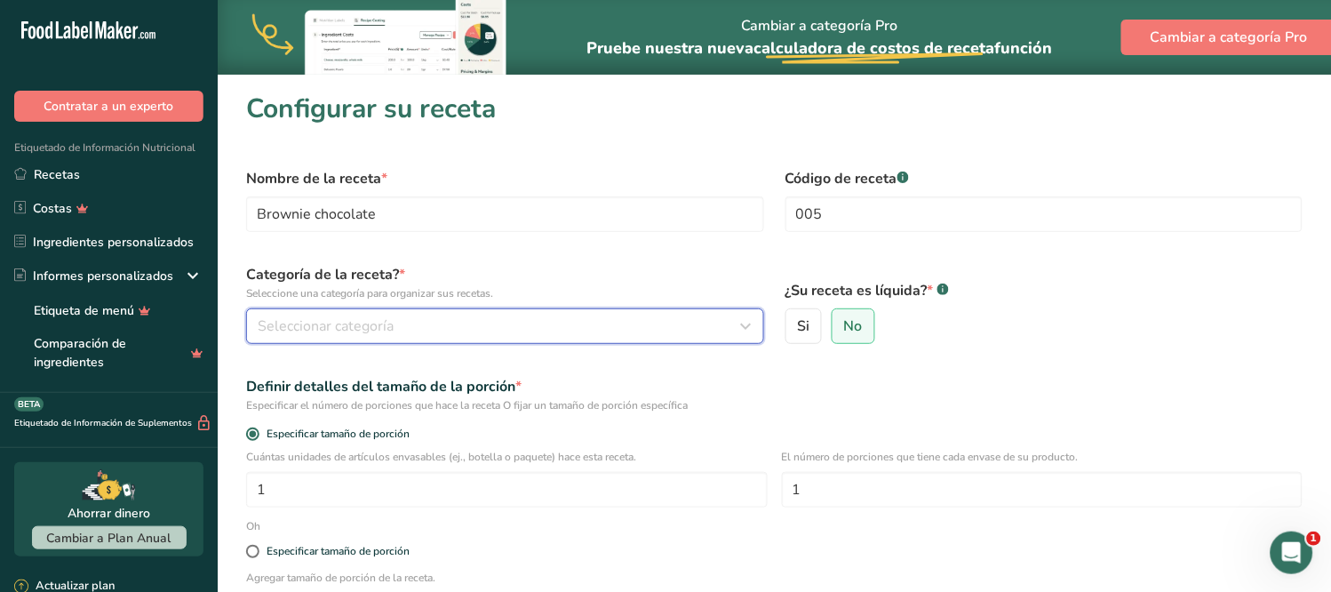
click at [418, 317] on div "Seleccionar categoría" at bounding box center [500, 325] width 484 height 21
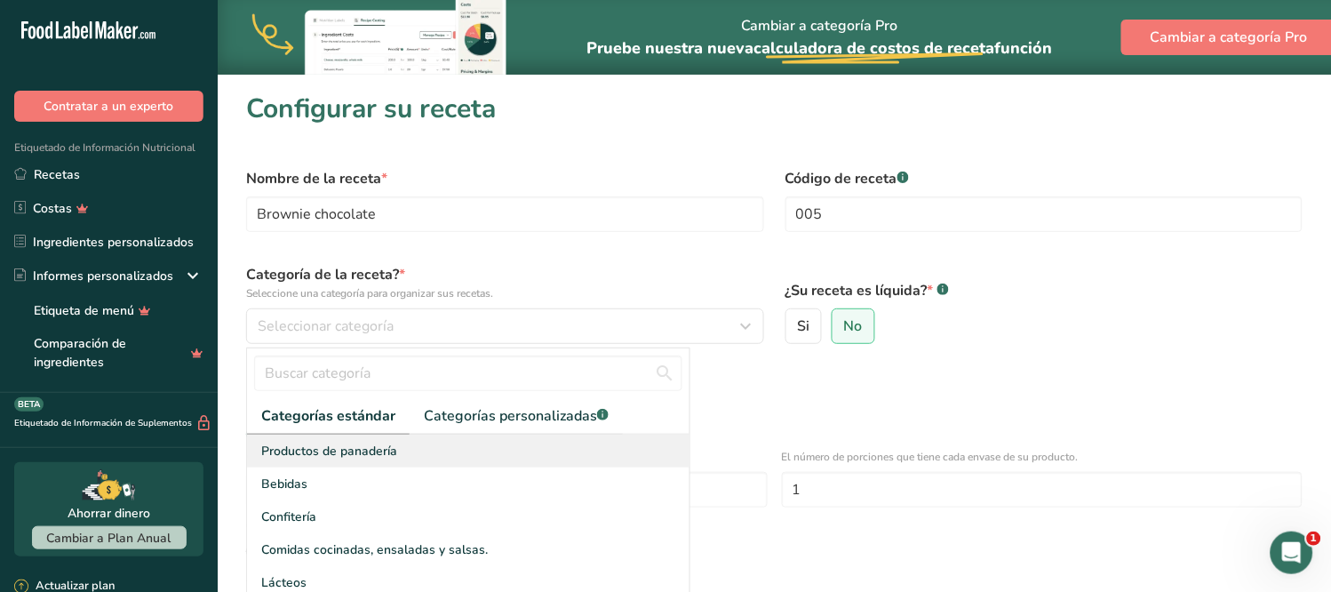
click at [363, 456] on font "Productos de panadería" at bounding box center [329, 450] width 136 height 17
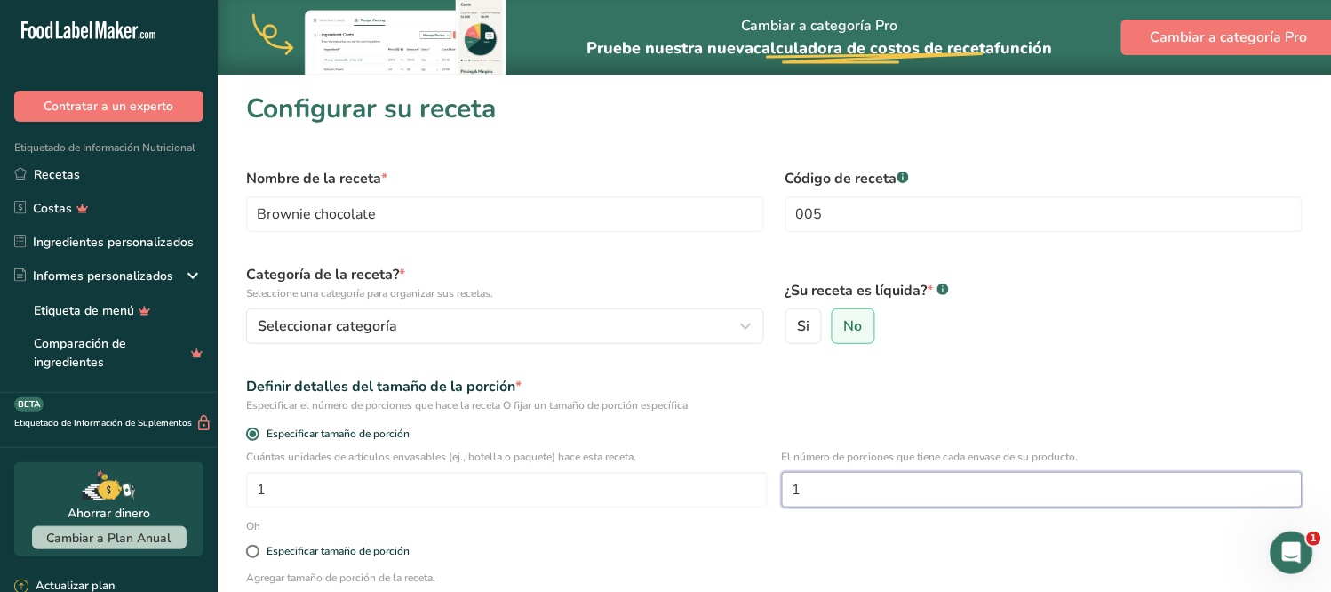
click at [803, 486] on input "1" at bounding box center [1043, 490] width 522 height 36
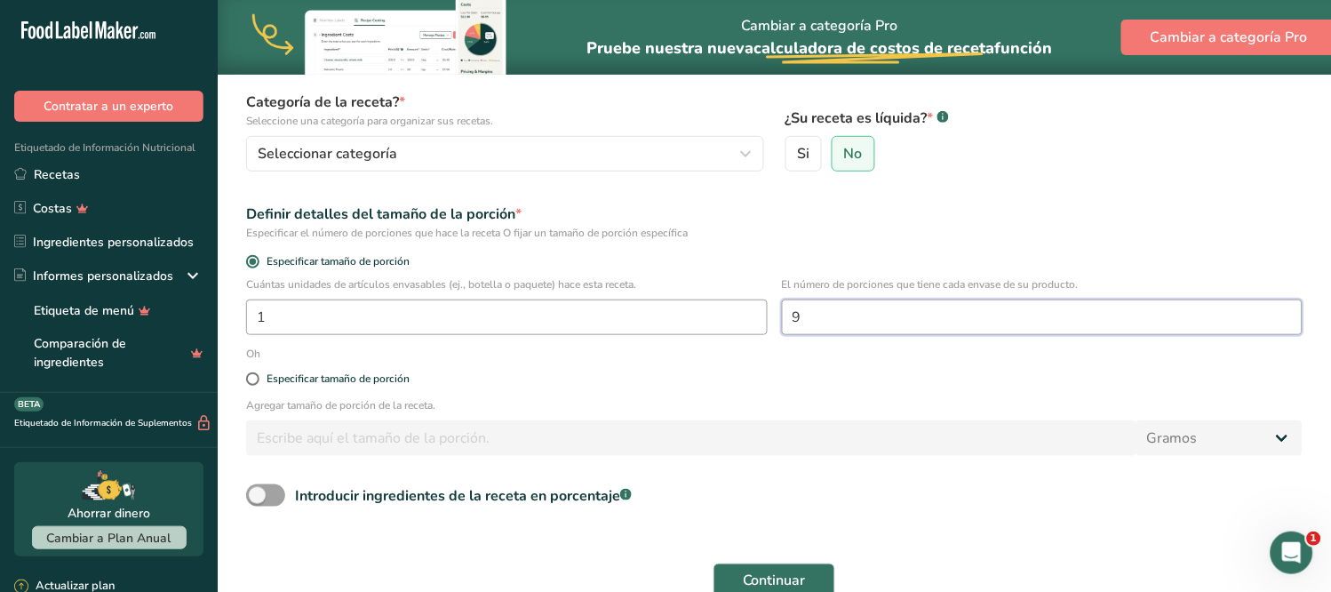
scroll to position [197, 0]
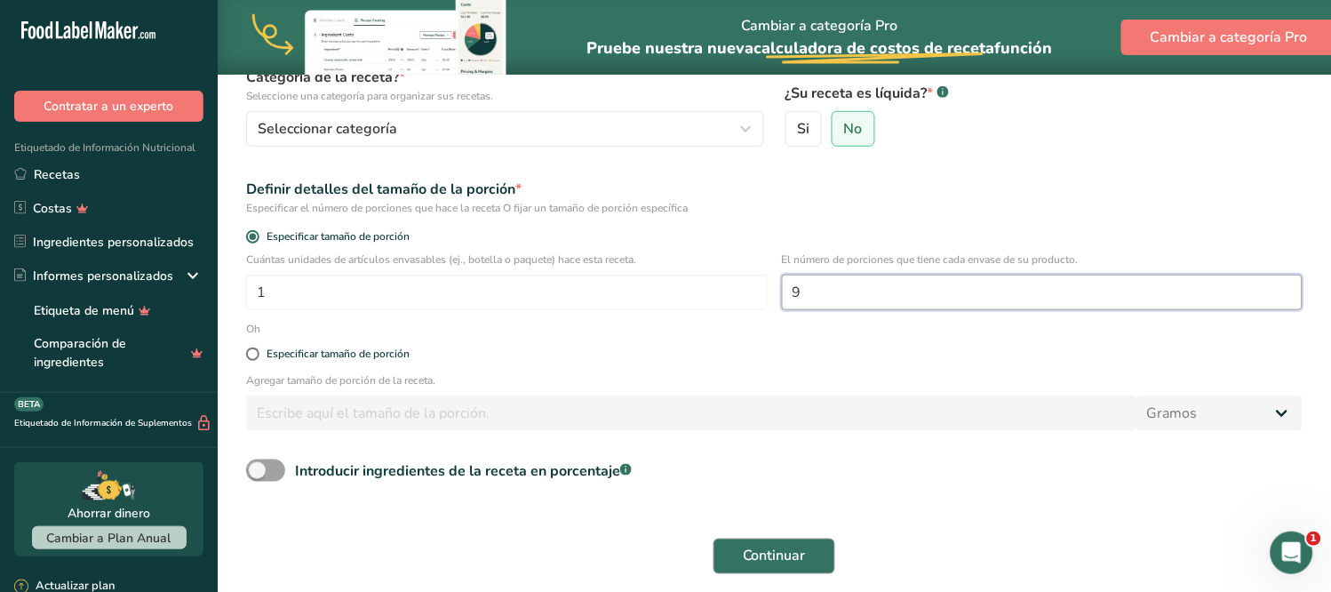
type input "9"
click at [766, 560] on font "Continuar" at bounding box center [774, 556] width 63 height 20
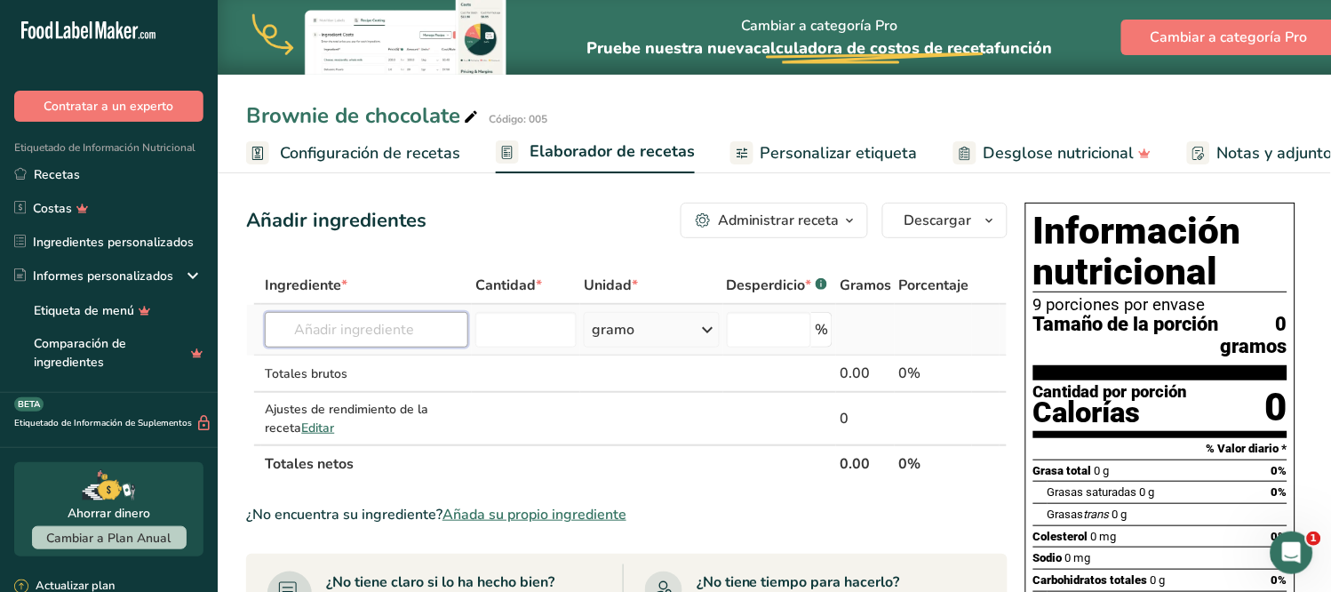
click at [331, 333] on input "text" at bounding box center [366, 330] width 203 height 36
click at [410, 320] on input "text" at bounding box center [366, 330] width 203 height 36
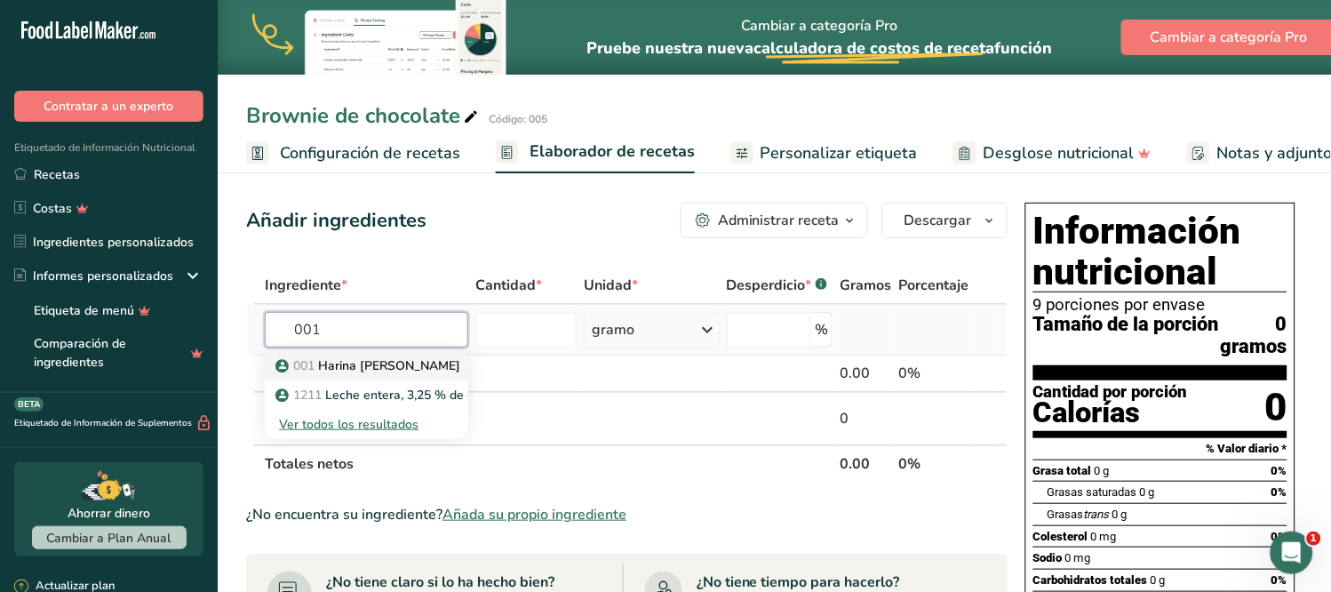
type input "001"
click at [369, 358] on font "Harina [PERSON_NAME]" at bounding box center [389, 365] width 142 height 17
type input "Huevo"
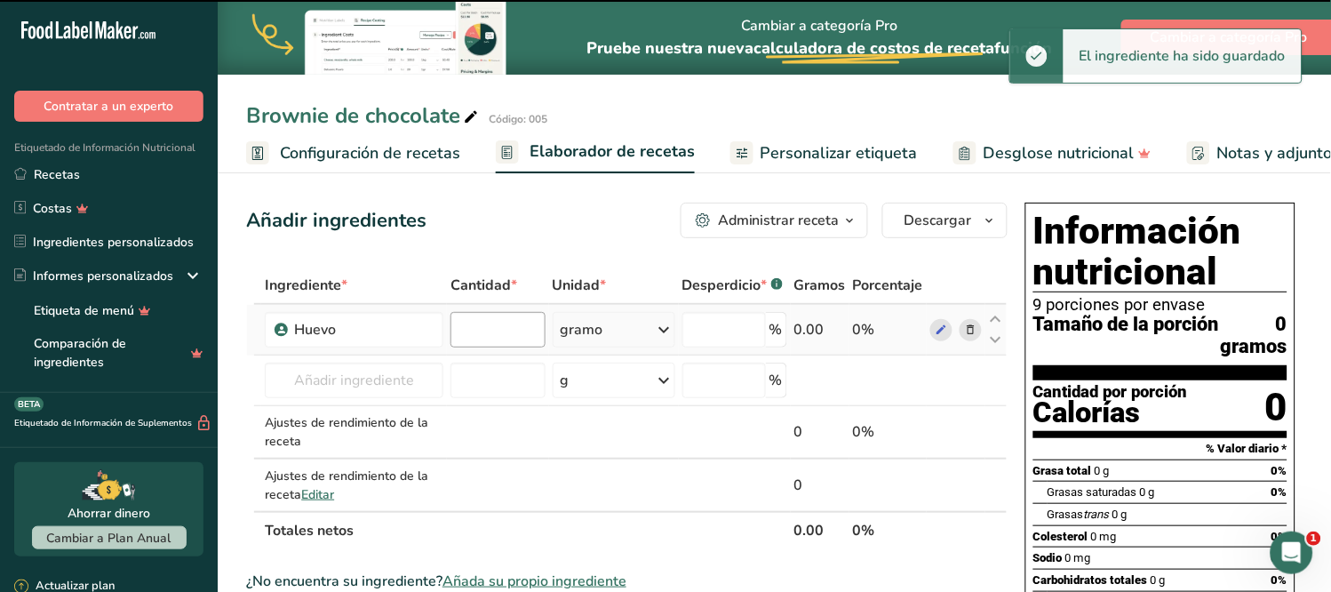
type input "0"
click at [503, 327] on input "0" at bounding box center [497, 330] width 94 height 36
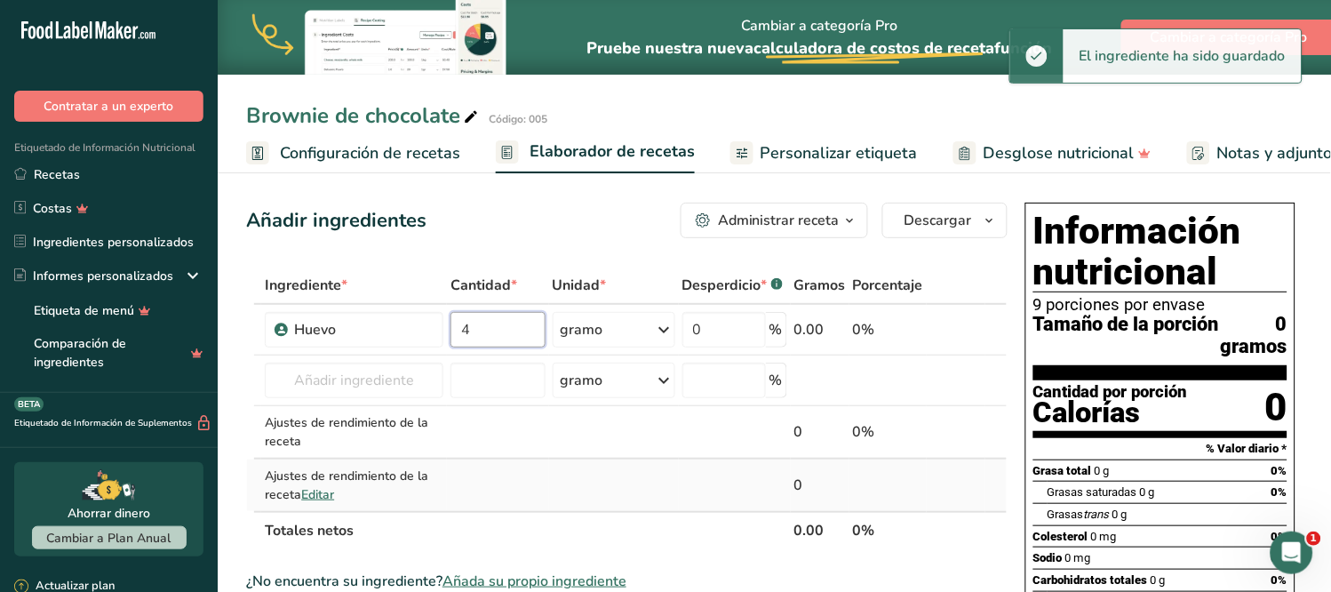
type input "4"
click at [527, 457] on div "Ingrediente * Cantidad * Unidad * Desperdicio * .a-a{fill:#347362;}.b-a{fill:#f…" at bounding box center [626, 408] width 761 height 283
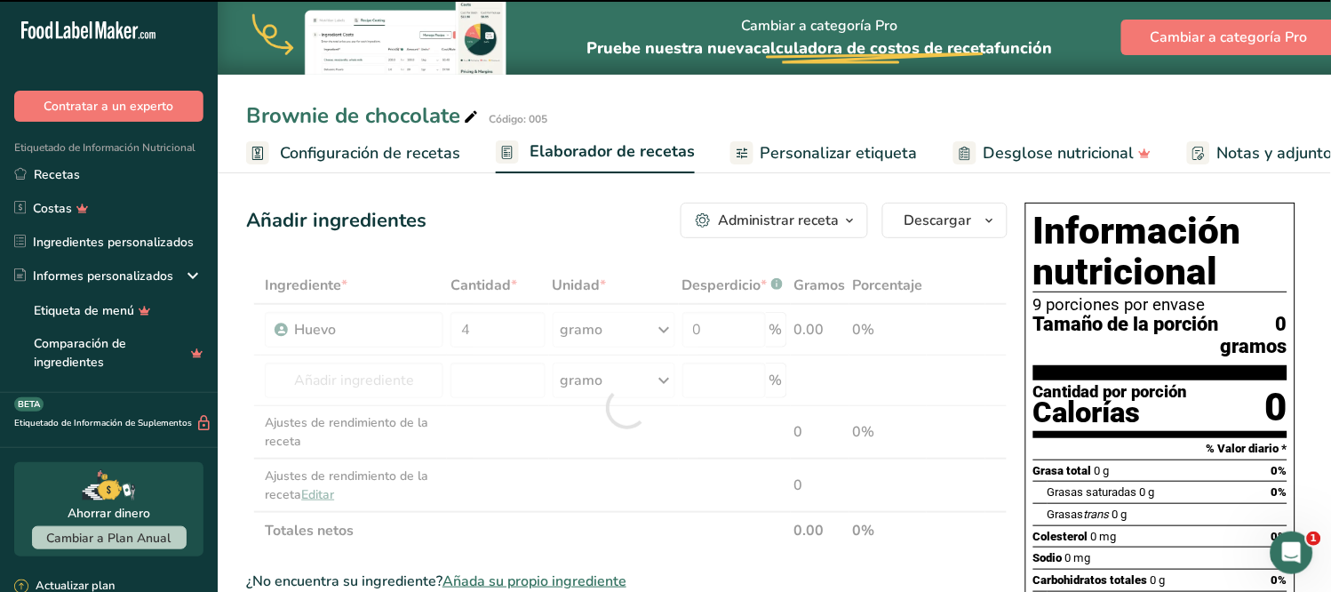
click at [368, 370] on div at bounding box center [626, 408] width 761 height 283
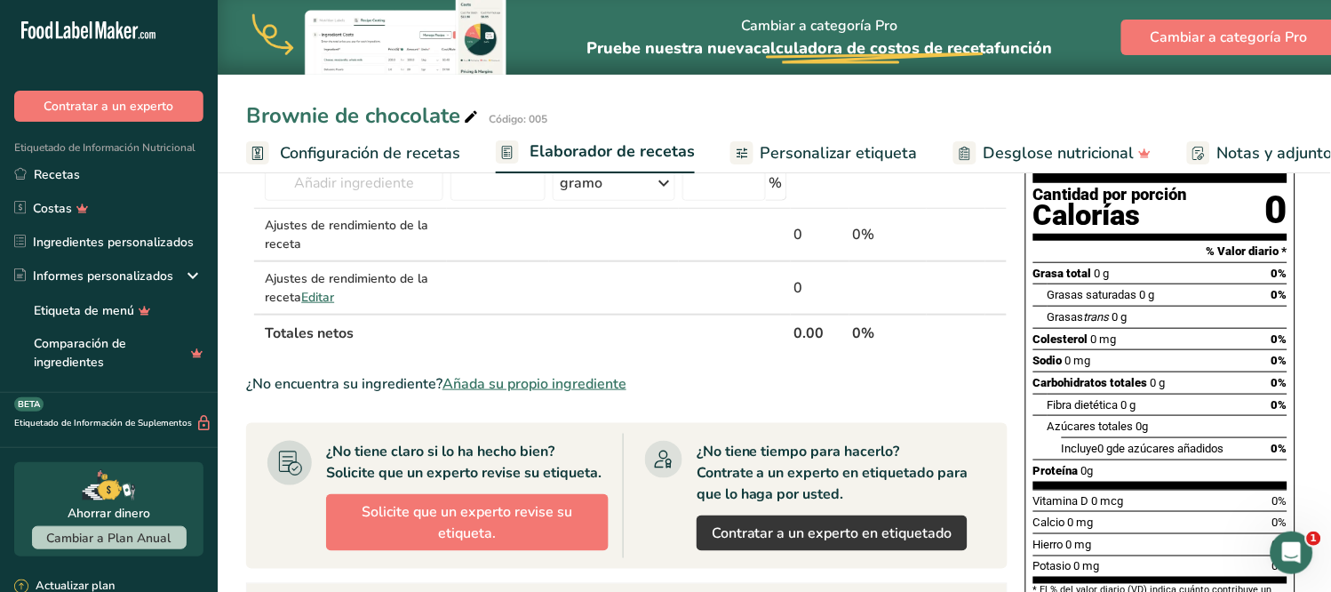
scroll to position [99, 0]
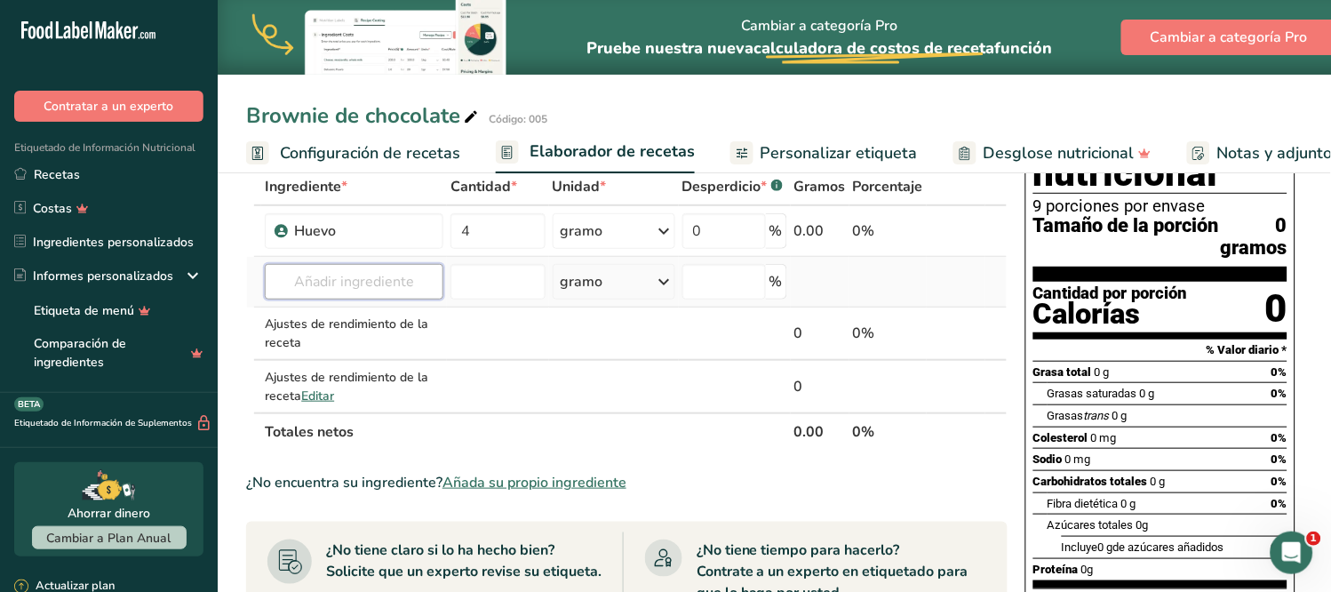
click at [339, 283] on input "text" at bounding box center [354, 282] width 179 height 36
type input "022"
click at [355, 320] on font "Huevo" at bounding box center [336, 317] width 37 height 17
type input "Harina [PERSON_NAME] Integral"
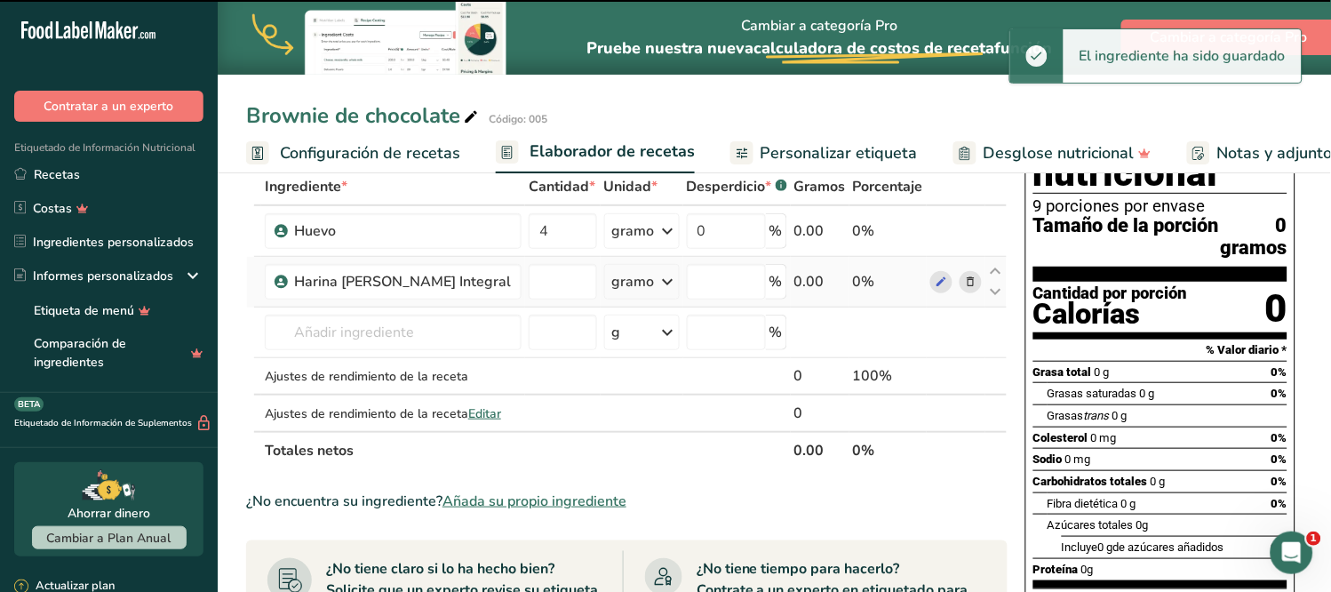
type input "0"
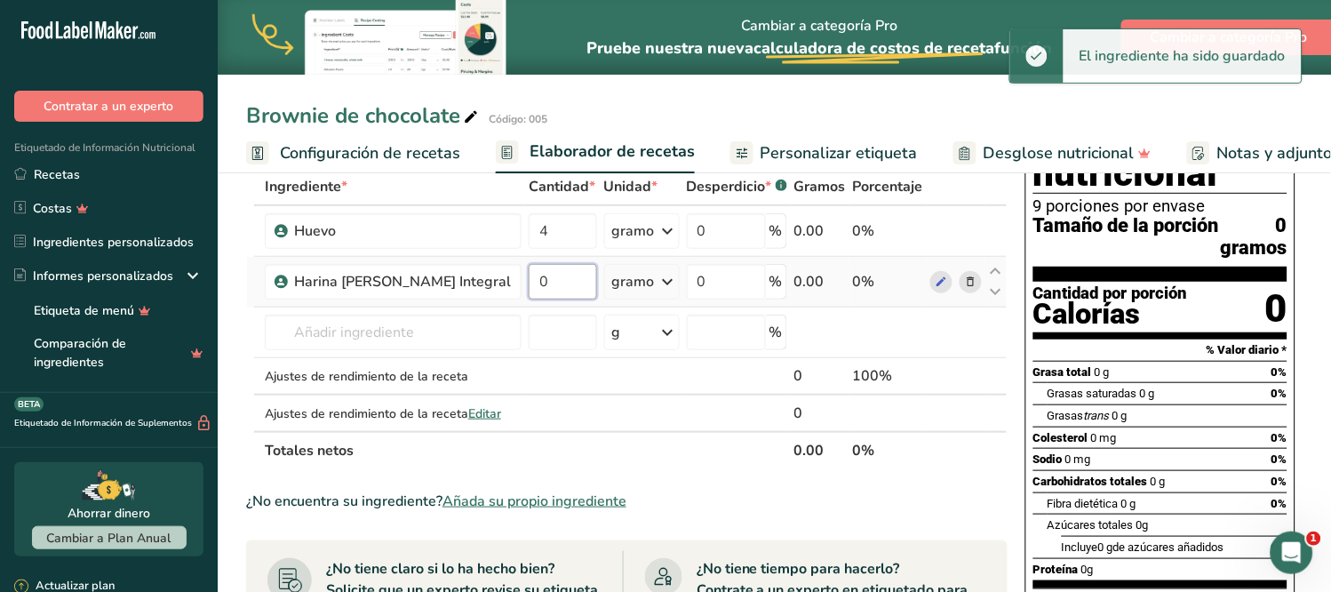
click at [529, 285] on input "0" at bounding box center [563, 282] width 68 height 36
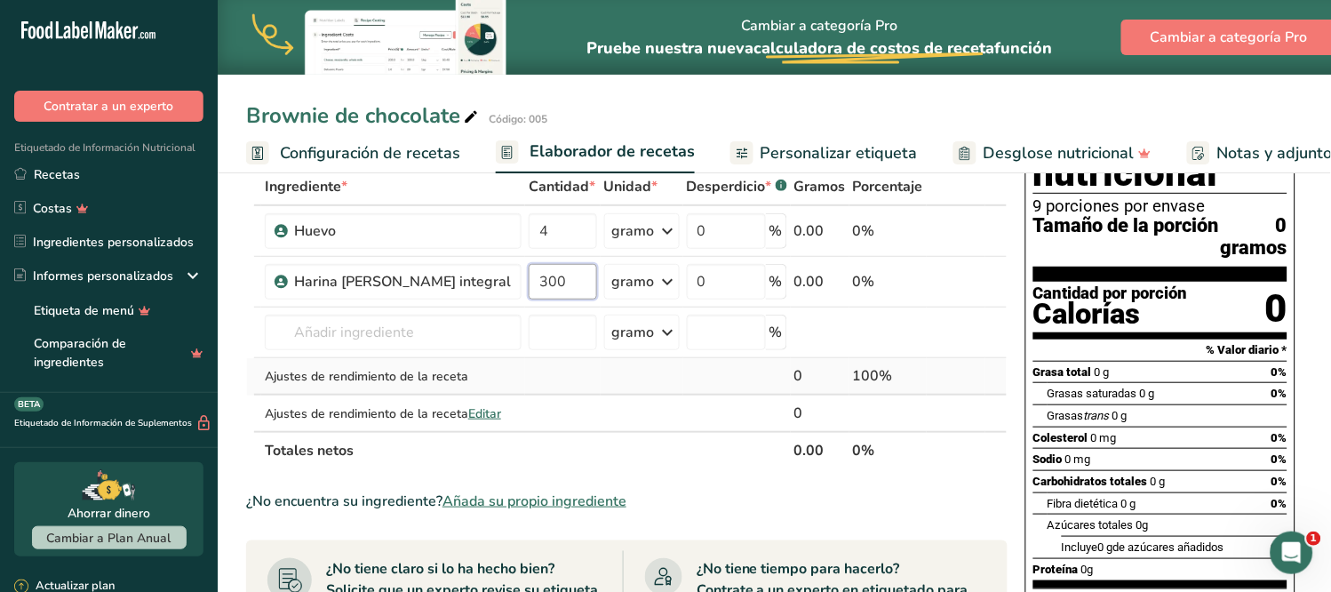
type input "300"
click at [552, 377] on div "Ingrediente * Cantidad * Unidad * Desperdicio * .a-a{fill:#347362;}.b-a{fill:#f…" at bounding box center [626, 318] width 761 height 301
click at [316, 339] on input "text" at bounding box center [393, 333] width 257 height 36
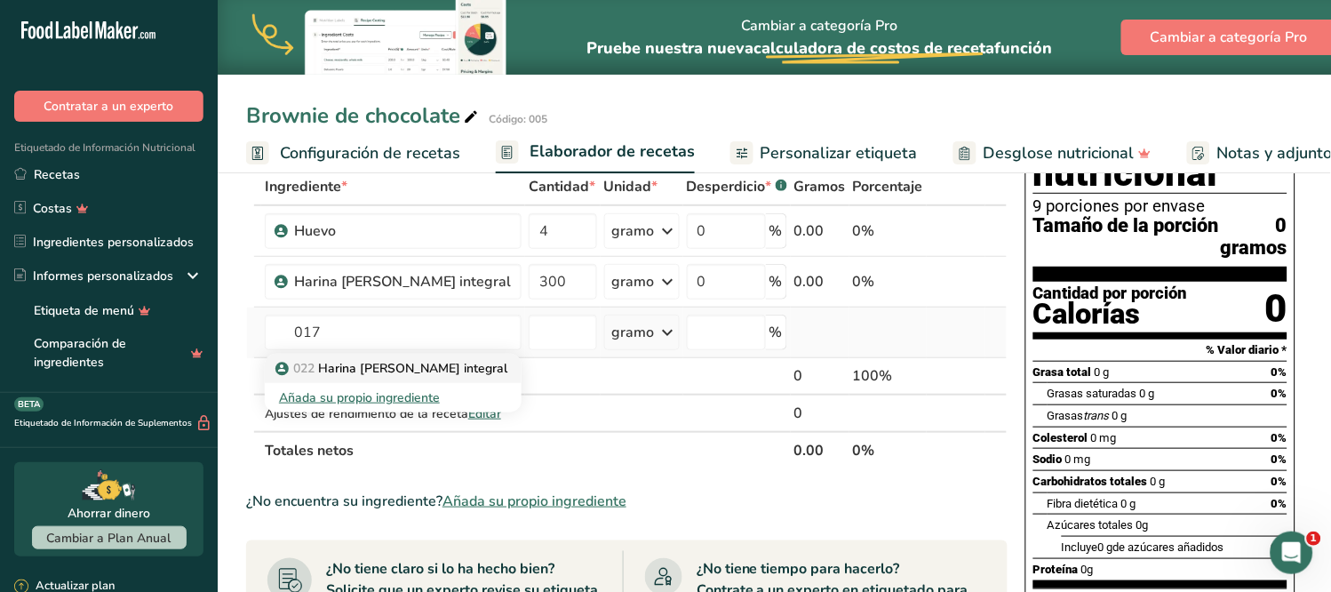
click at [347, 360] on font "Harina de trigo integral" at bounding box center [412, 368] width 189 height 17
type input "mantequilla anchor"
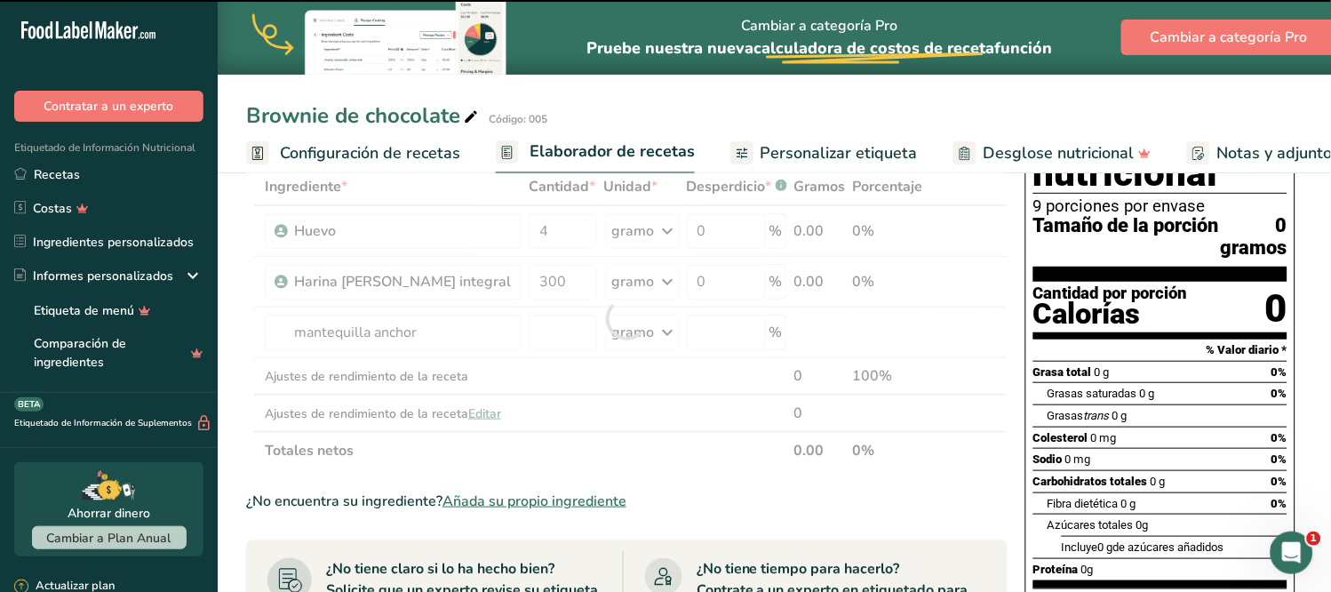
type input "0"
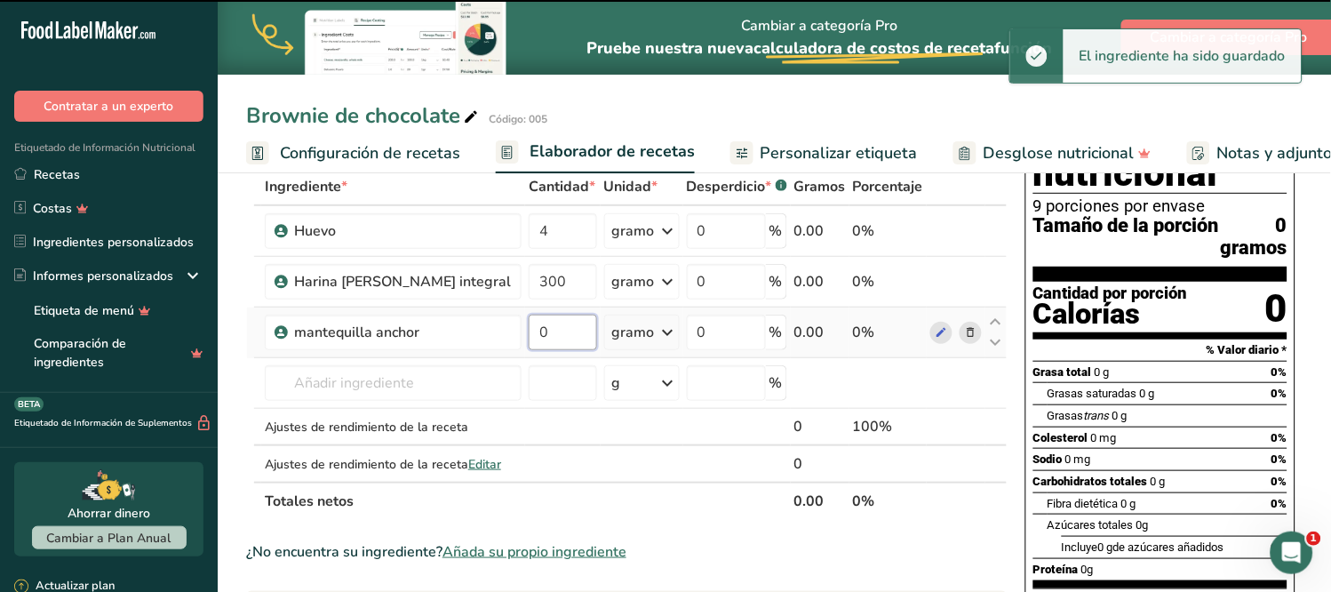
click at [529, 331] on input "0" at bounding box center [563, 333] width 68 height 36
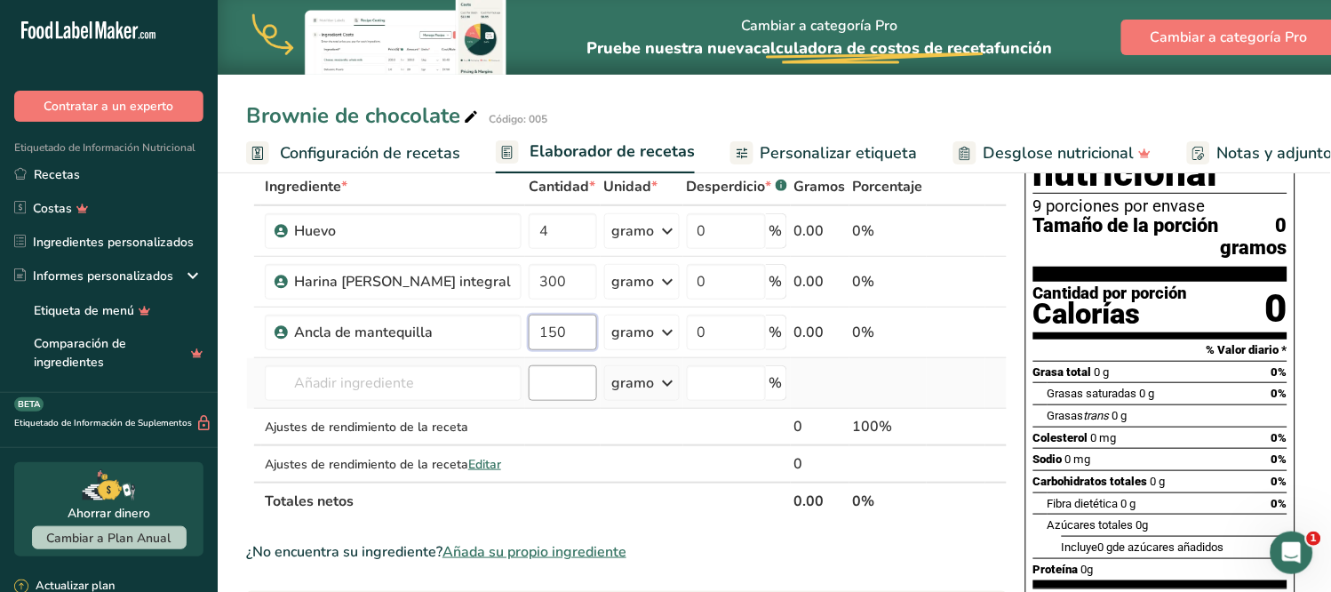
type input "150"
click at [527, 379] on div "Ingrediente * Cantidad * Unidad * Desperdicio * .a-a{fill:#347362;}.b-a{fill:#f…" at bounding box center [626, 344] width 761 height 352
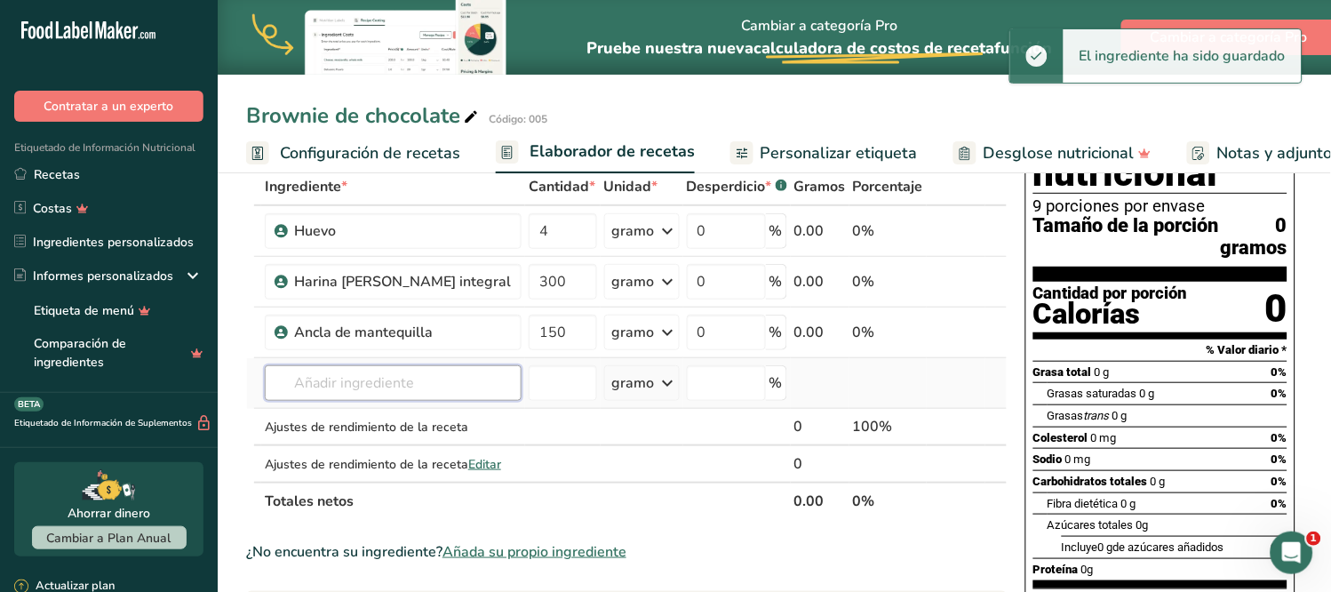
click at [420, 382] on input "text" at bounding box center [393, 383] width 257 height 36
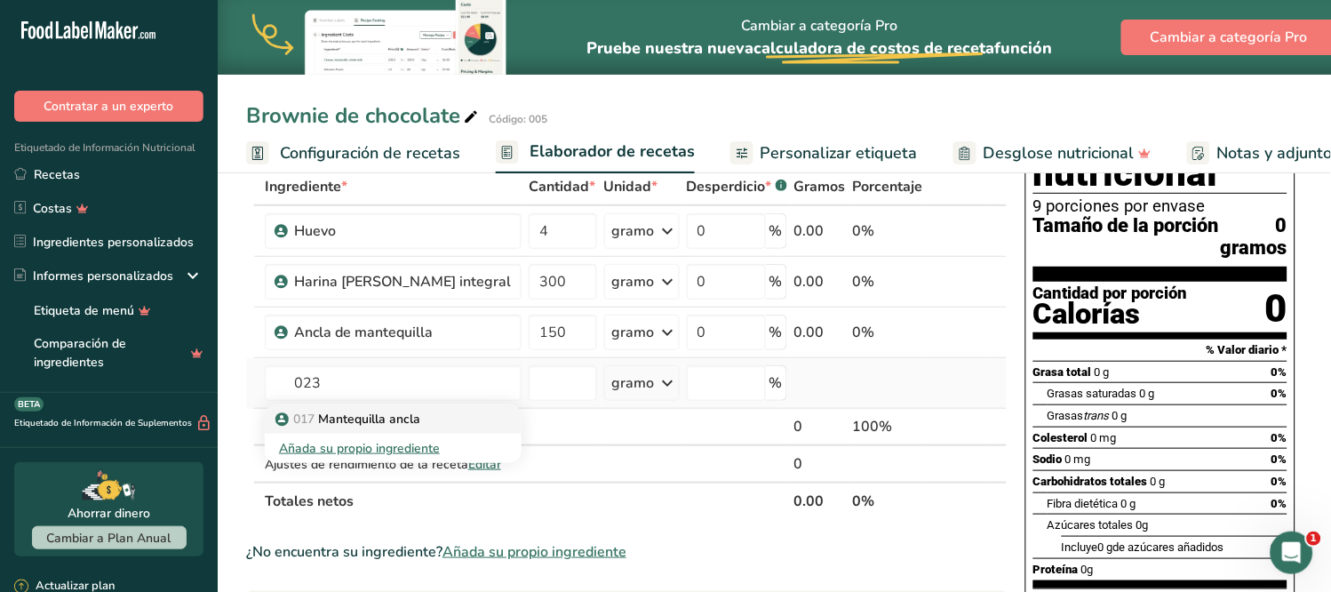
click at [360, 416] on font "Mantequilla ancla" at bounding box center [369, 419] width 102 height 17
type input "azucar bc stevia"
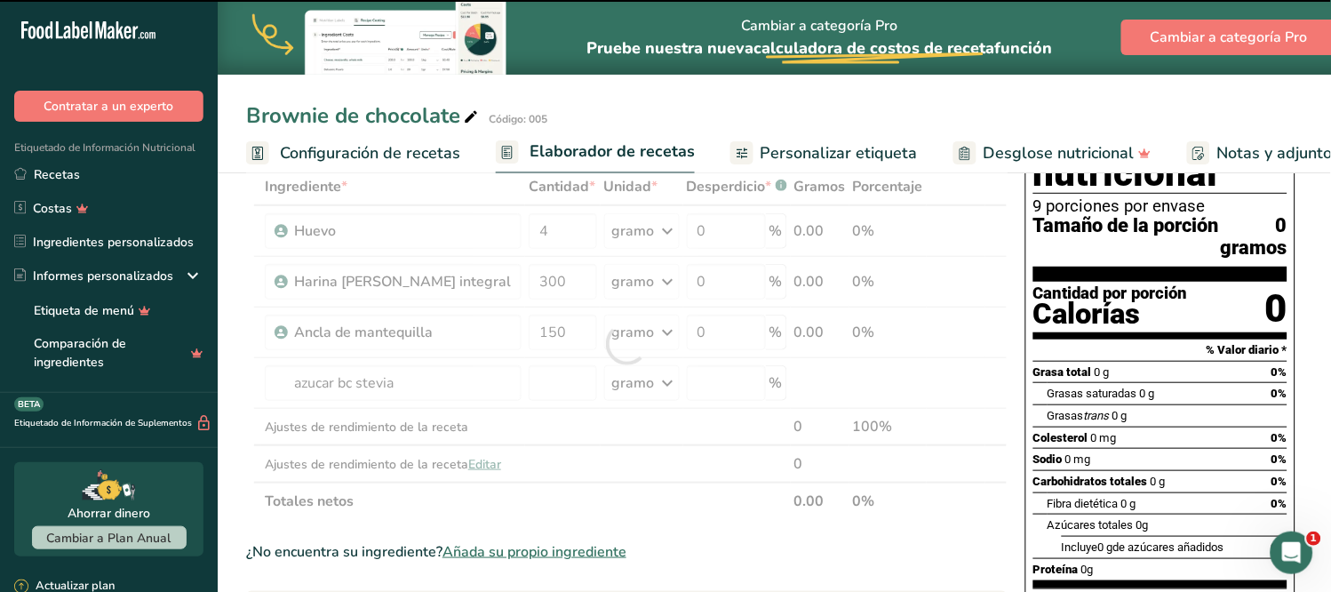
type input "0"
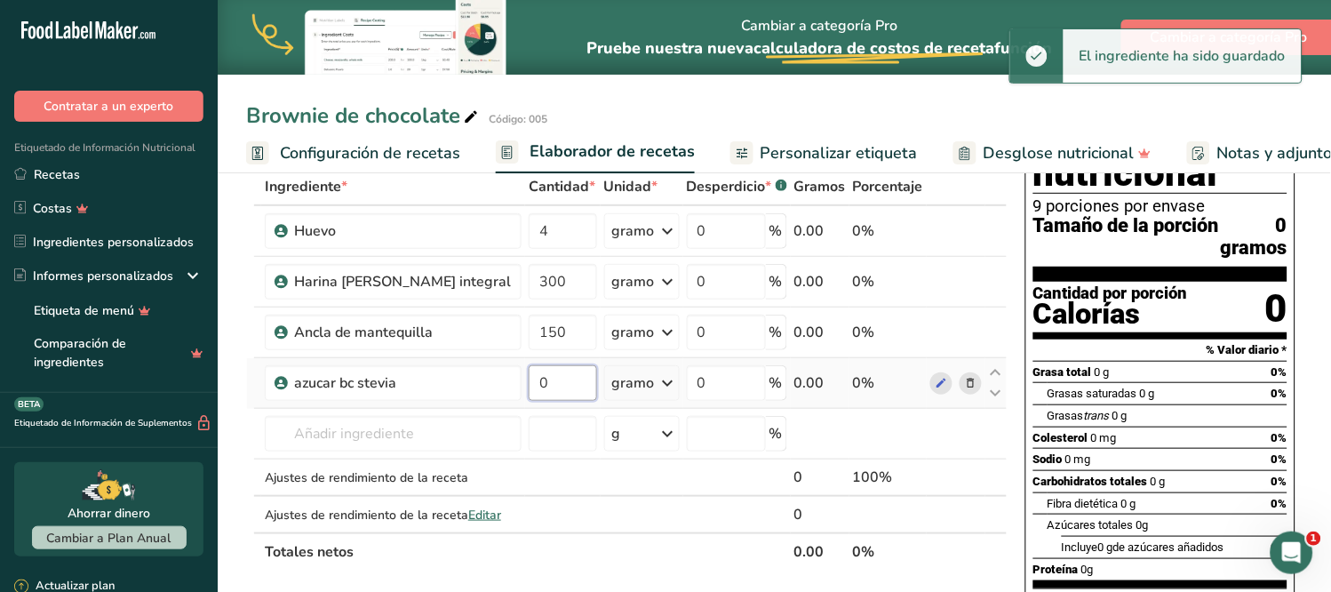
click at [529, 387] on input "0" at bounding box center [563, 383] width 68 height 36
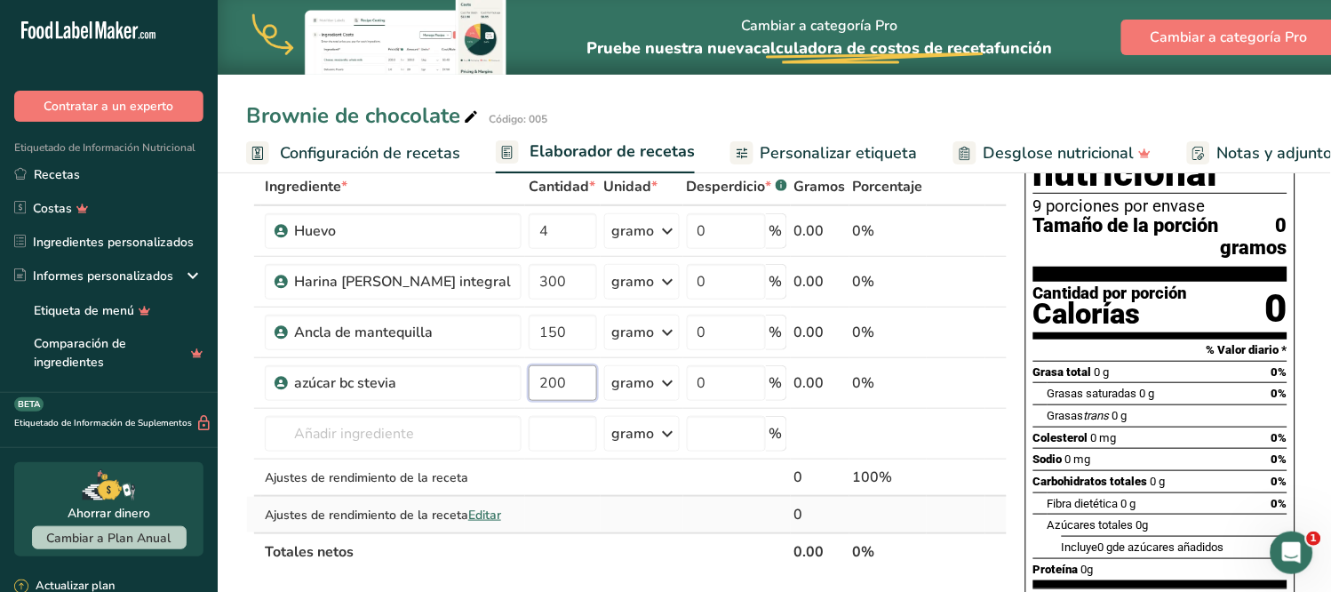
type input "200"
click at [580, 494] on div "Ingrediente * Cantidad * Unidad * Desperdicio * .a-a{fill:#347362;}.b-a{fill:#f…" at bounding box center [626, 369] width 761 height 403
click at [327, 428] on input "text" at bounding box center [393, 434] width 257 height 36
type input "018"
click at [331, 466] on font "azúcar bc stevia" at bounding box center [364, 469] width 92 height 17
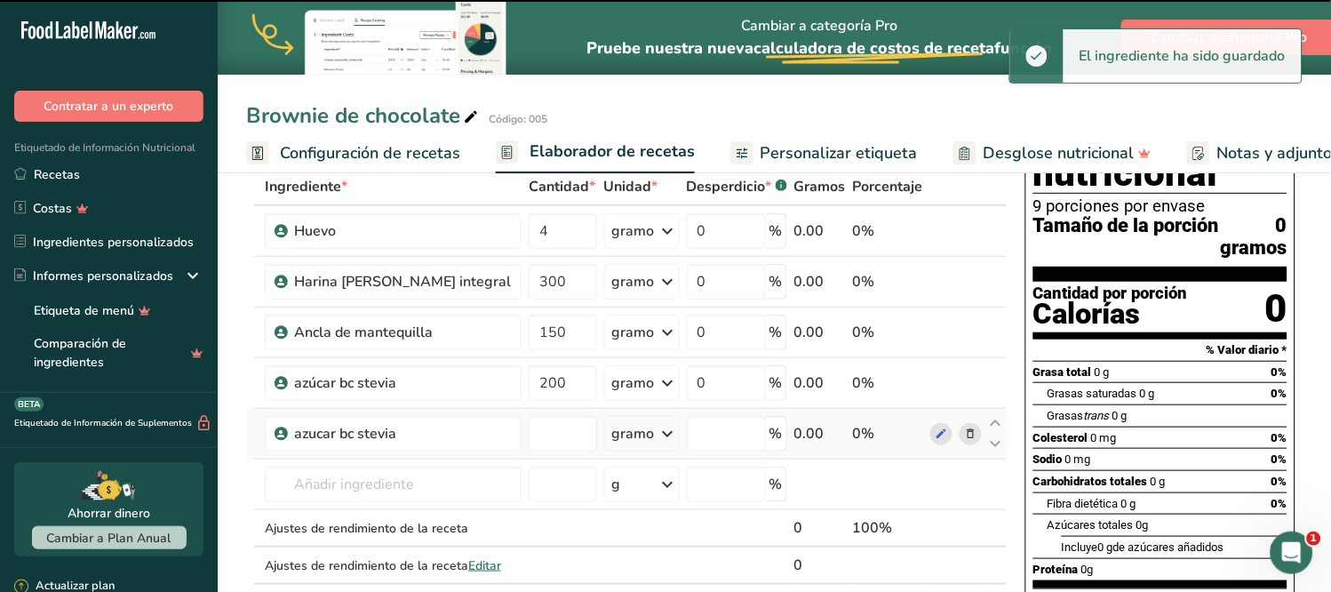
type input "0"
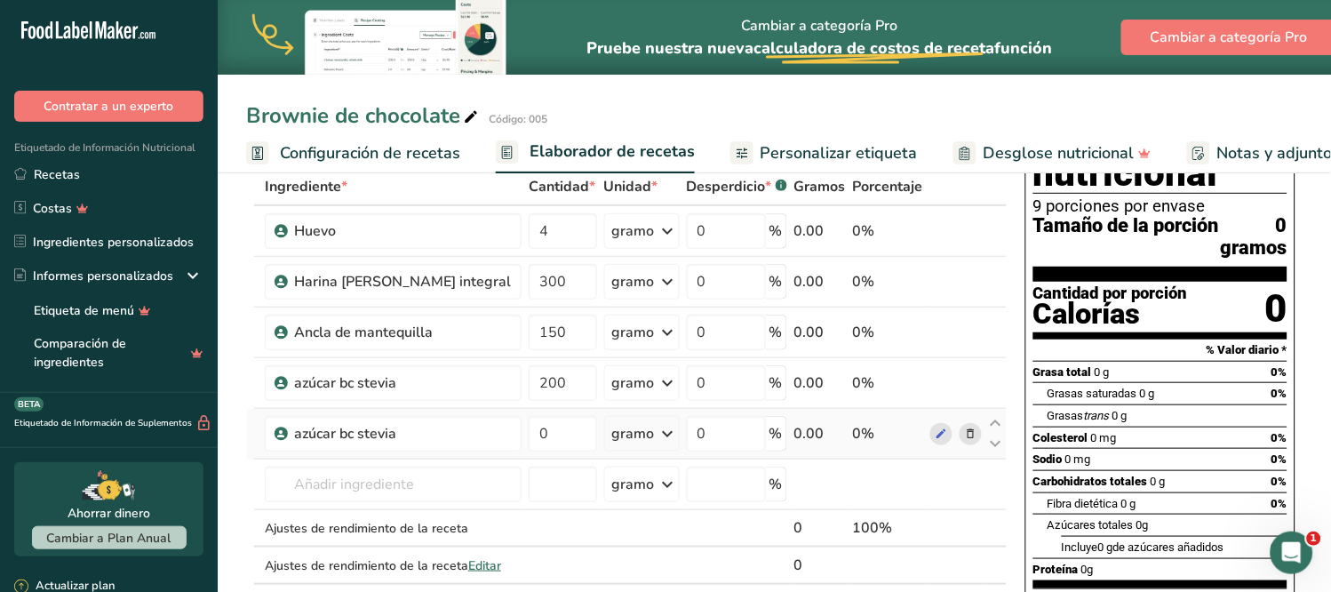
click at [970, 429] on icon at bounding box center [970, 434] width 12 height 19
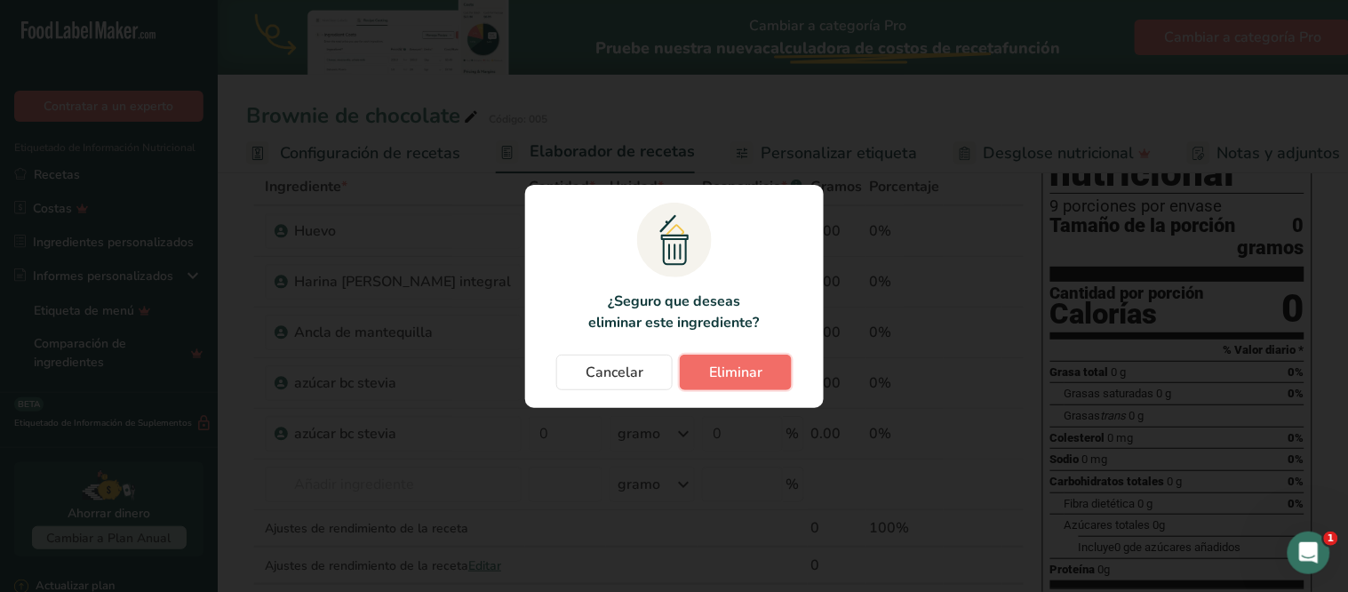
click at [690, 375] on button "Eliminar" at bounding box center [736, 373] width 112 height 36
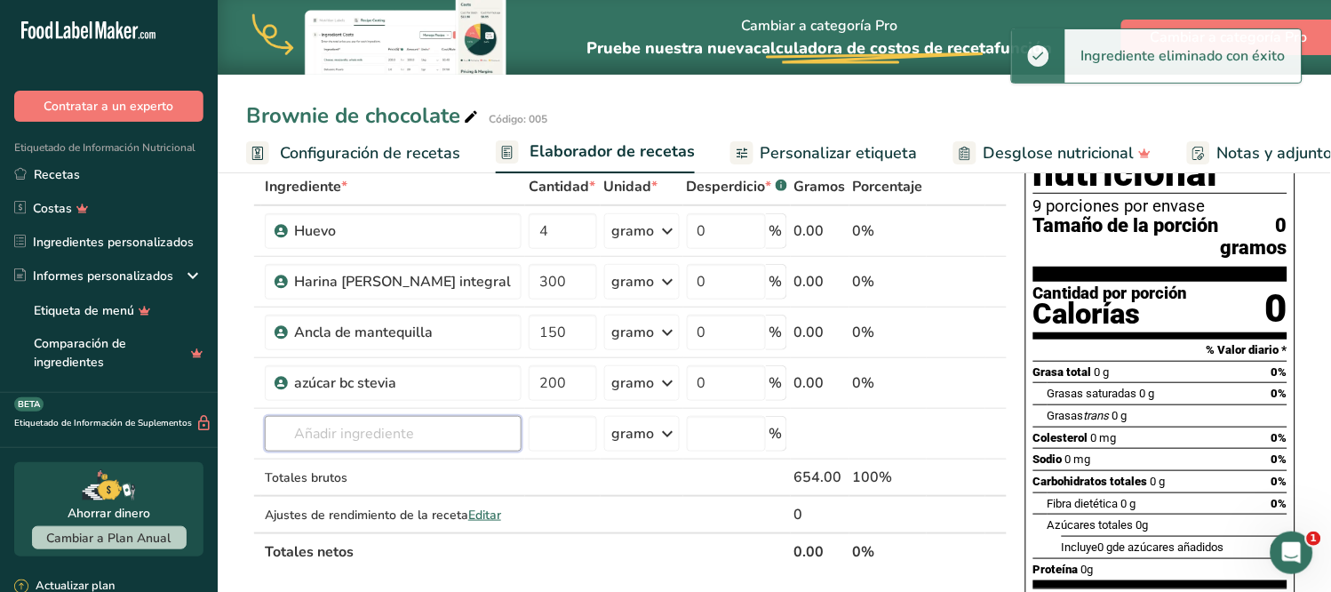
click at [331, 426] on input "text" at bounding box center [393, 434] width 257 height 36
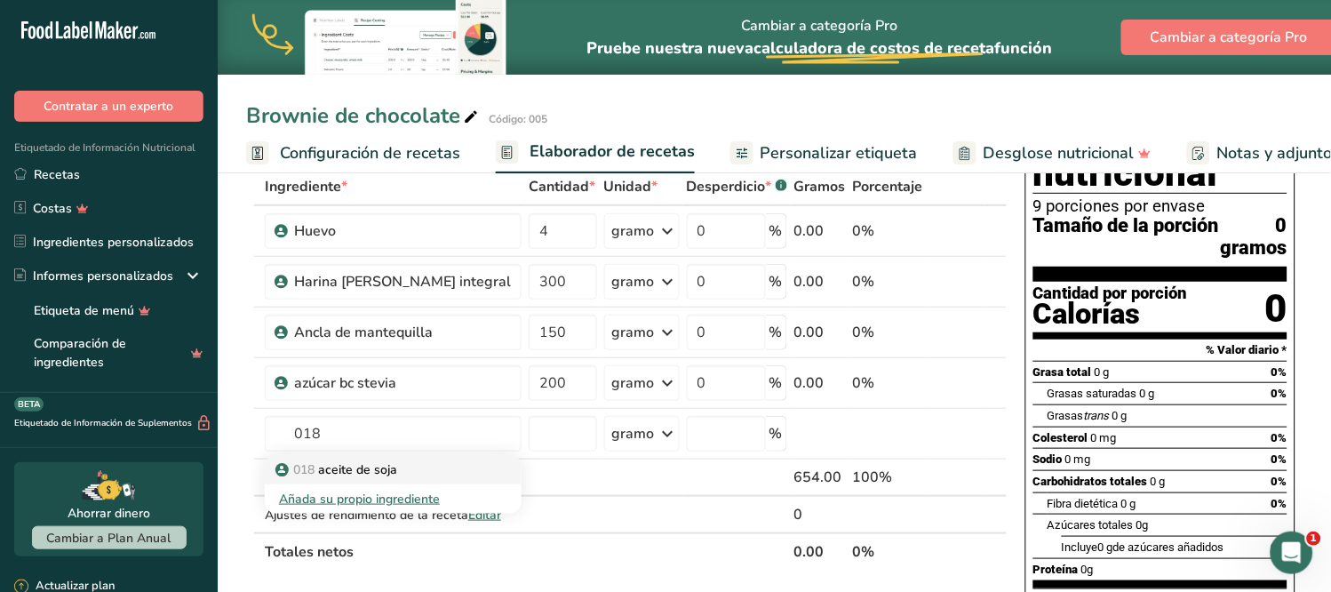
click at [355, 461] on font "aceite de soja" at bounding box center [357, 469] width 79 height 17
type input "aceite de soya"
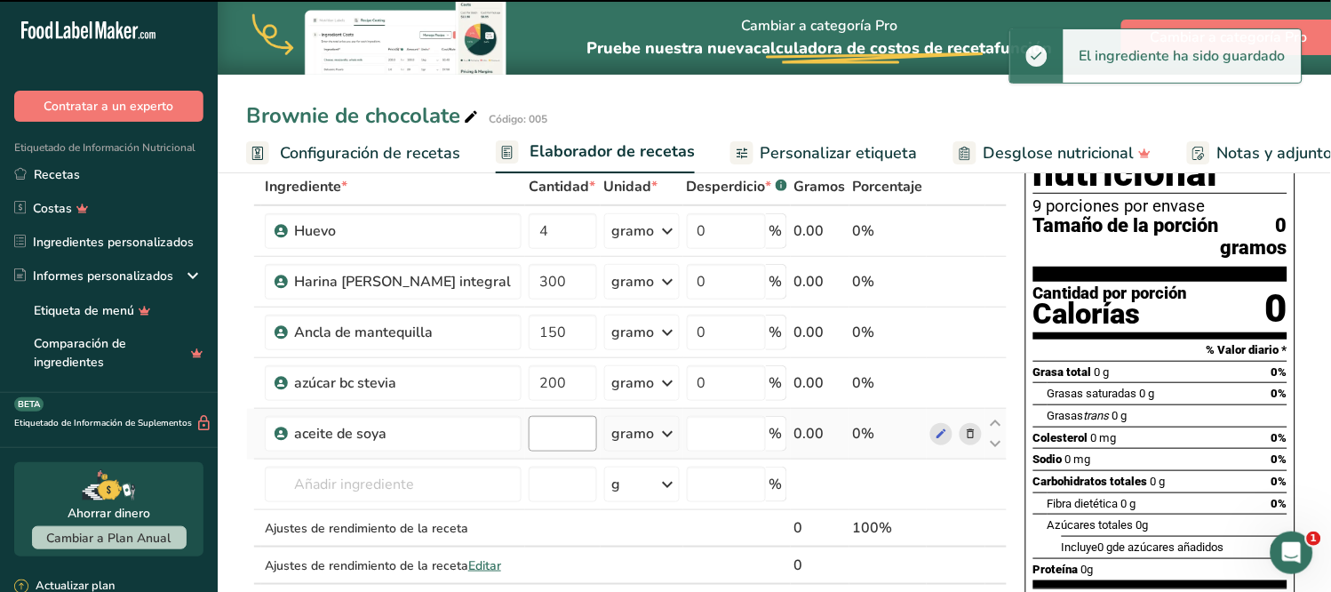
type input "0"
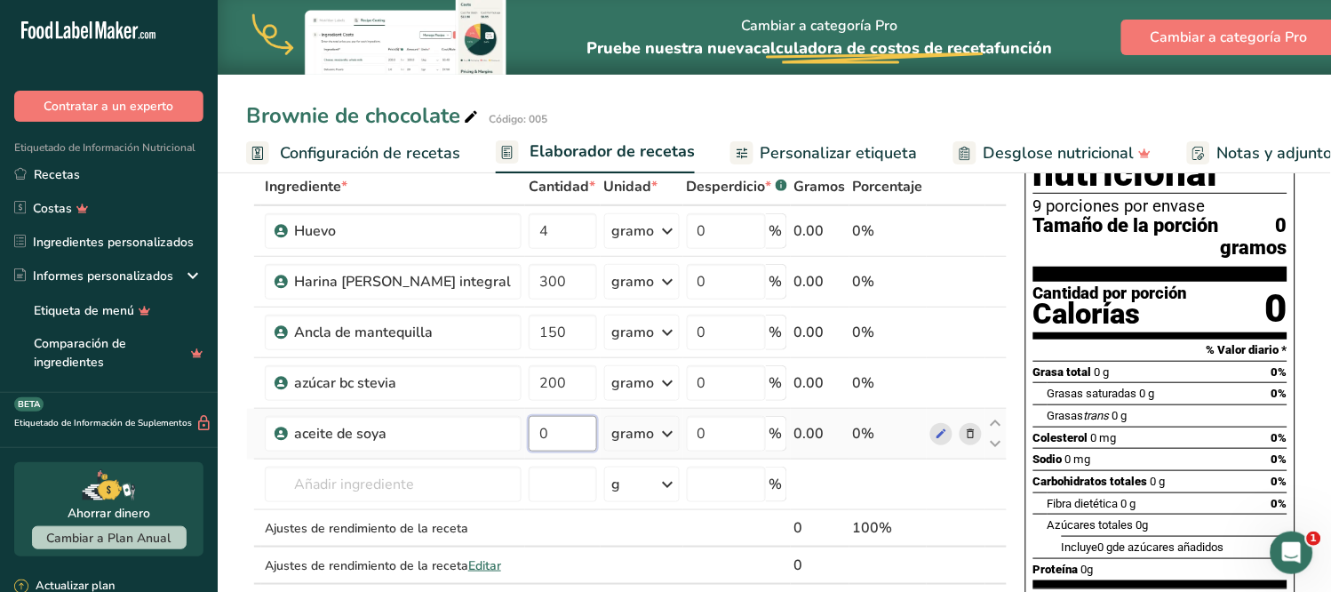
click at [529, 438] on input "0" at bounding box center [563, 434] width 68 height 36
type input "60"
click at [420, 481] on div "Ingrediente * Cantidad * Unidad * Desperdicio * .a-a{fill:#347362;}.b-a{fill:#f…" at bounding box center [626, 394] width 761 height 453
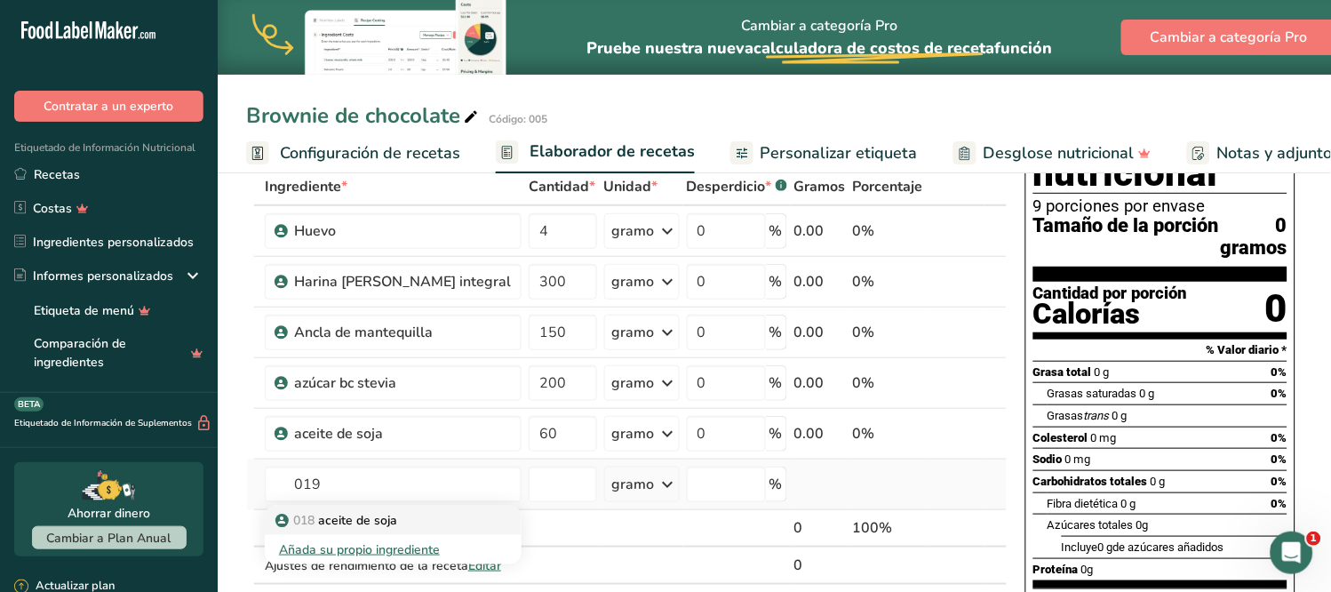
click at [356, 515] on font "aceite de soja" at bounding box center [357, 520] width 79 height 17
type input "Leche entera"
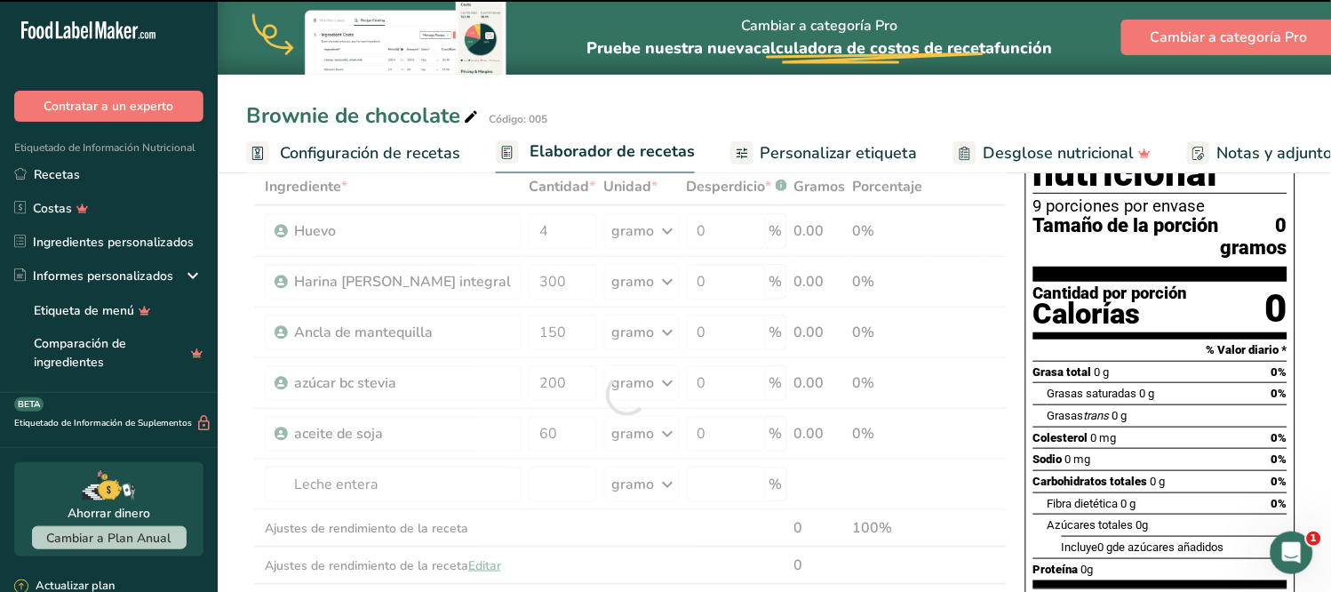
type input "0"
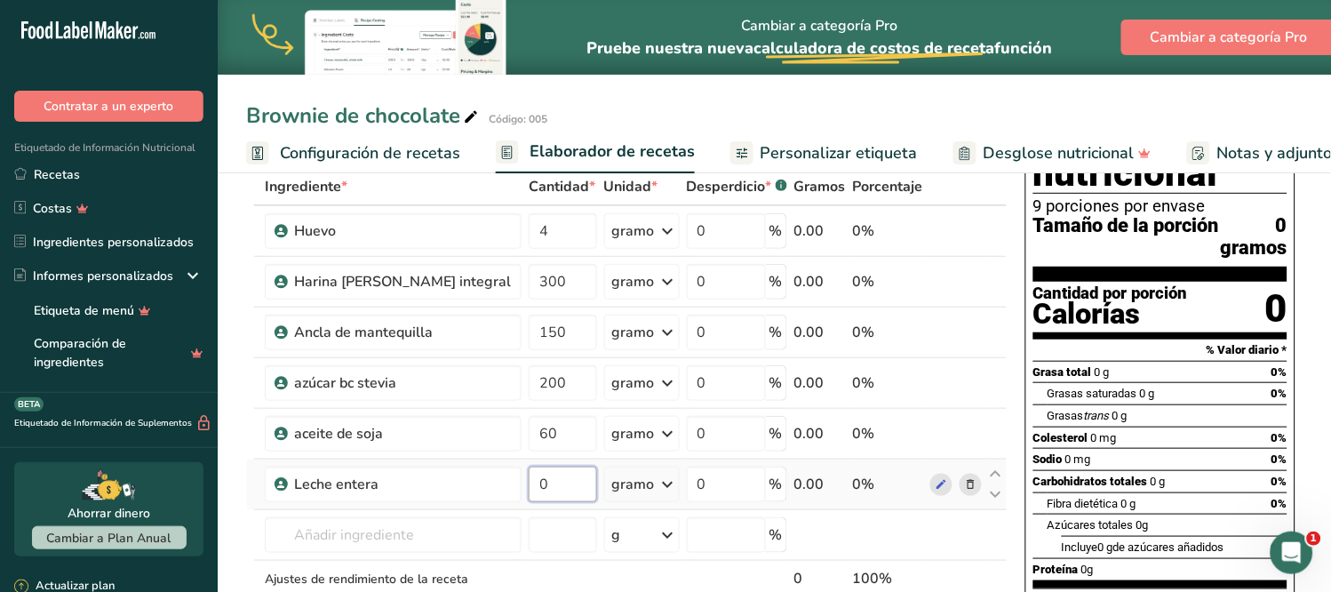
click at [529, 477] on input "0" at bounding box center [563, 484] width 68 height 36
type input "100"
click at [401, 531] on div "Ingrediente * Cantidad * Unidad * Desperdicio * .a-a{fill:#347362;}.b-a{fill:#f…" at bounding box center [626, 420] width 761 height 504
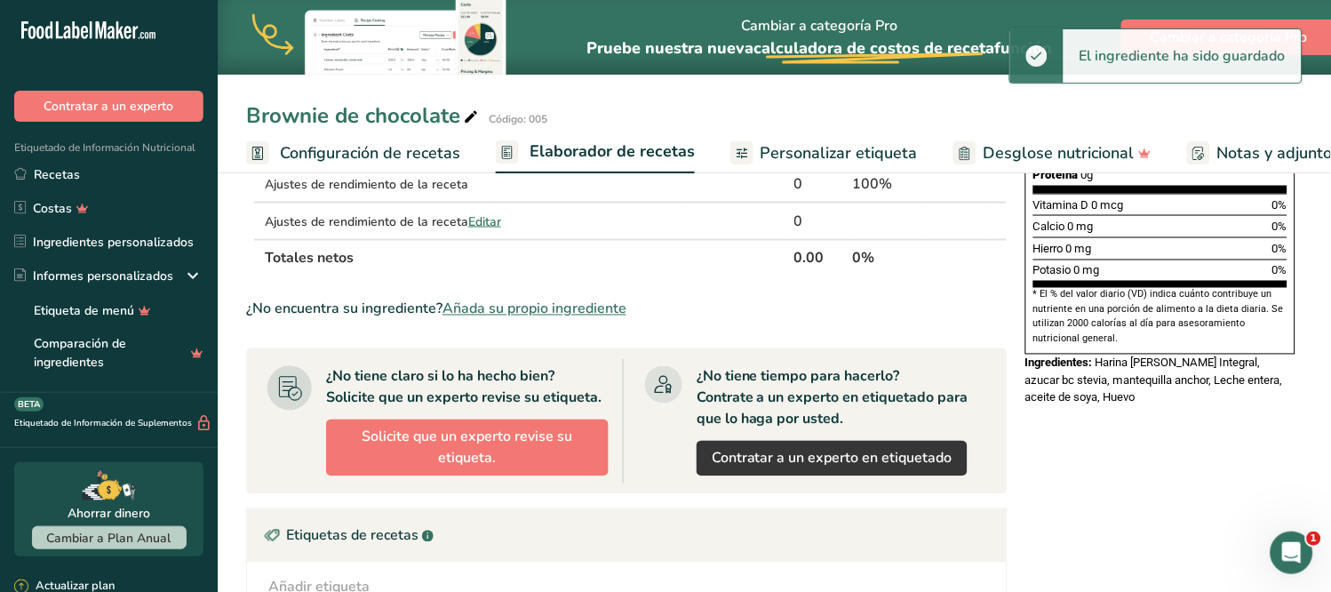
scroll to position [197, 0]
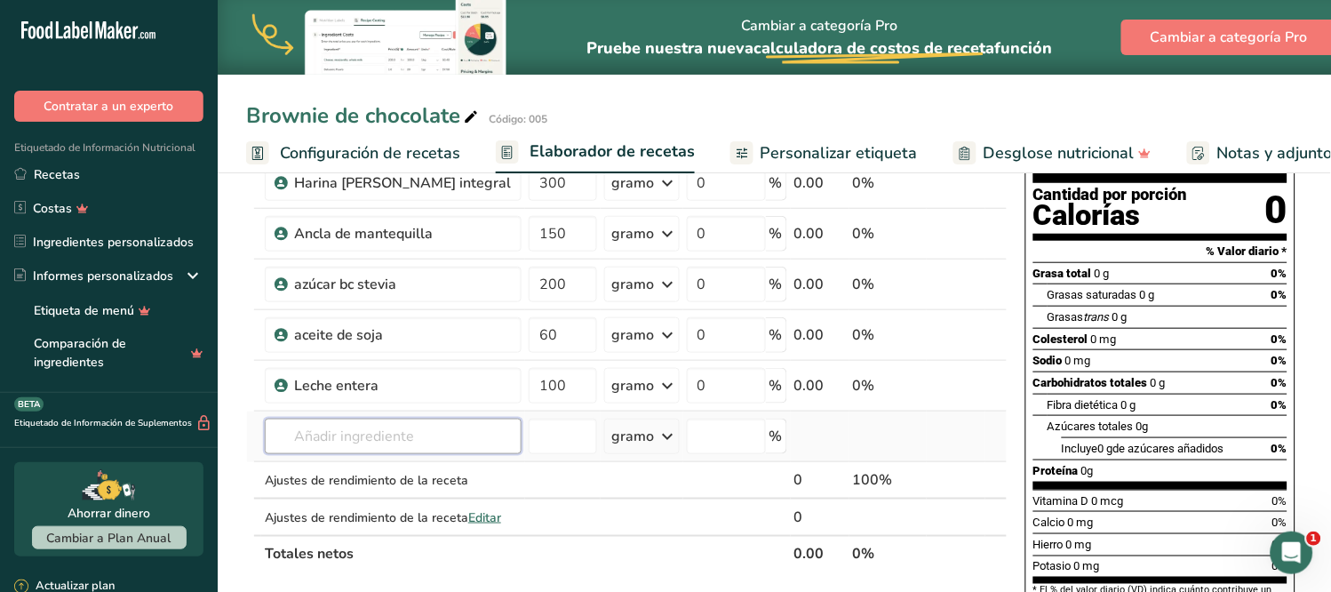
click at [335, 442] on input "text" at bounding box center [393, 437] width 257 height 36
type input "c"
type input "020"
click at [354, 371] on font "Leche entera" at bounding box center [356, 374] width 76 height 17
type input "chocolate semi amargo"
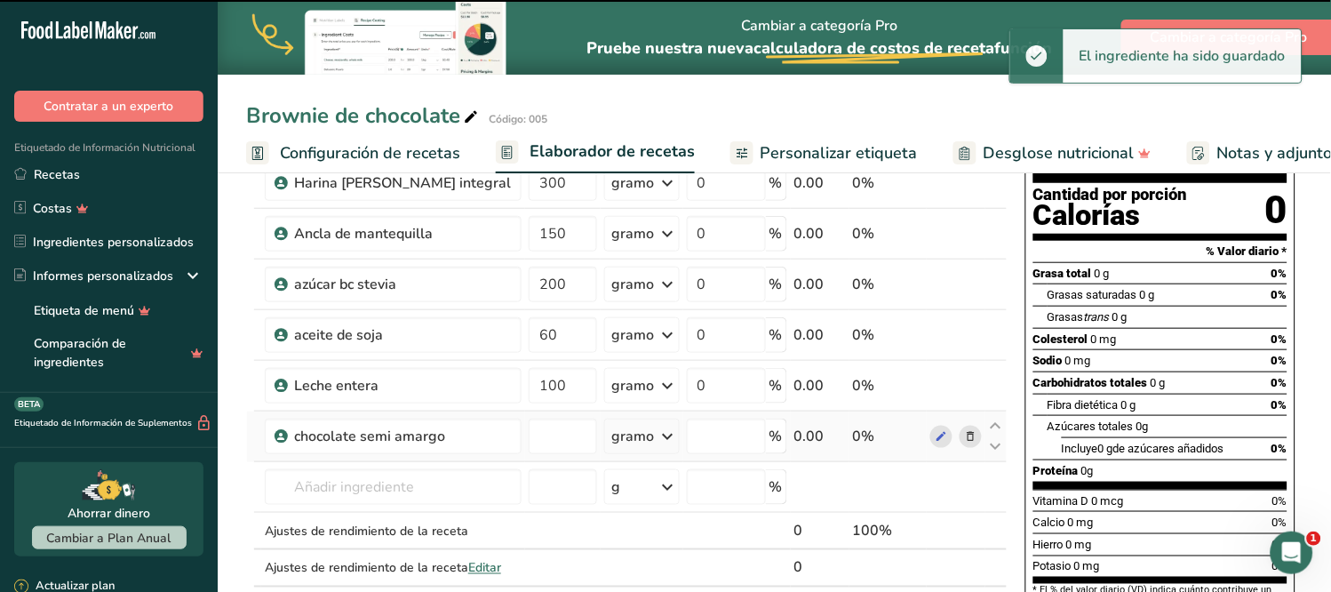
type input "0"
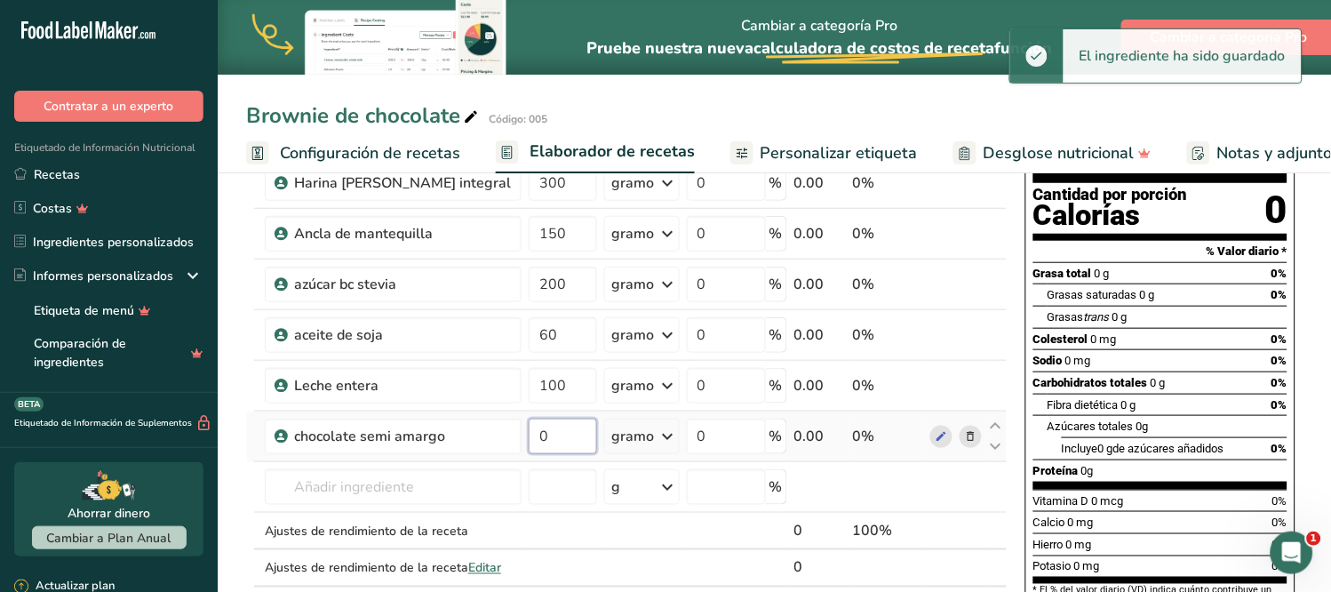
click at [529, 434] on input "0" at bounding box center [563, 437] width 68 height 36
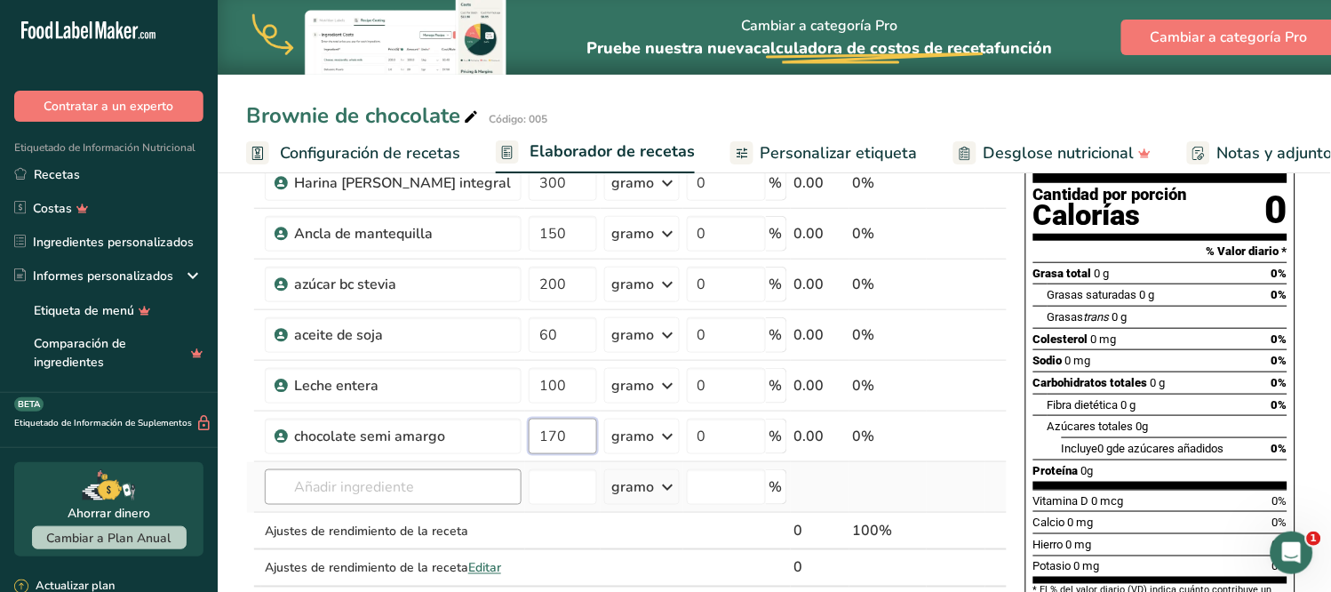
type input "170"
click at [420, 476] on div "Ingrediente * Cantidad * Unidad * Desperdicio * .a-a{fill:#347362;}.b-a{fill:#f…" at bounding box center [626, 346] width 761 height 554
click at [354, 522] on font "chocolate semi amargo" at bounding box center [384, 522] width 133 height 17
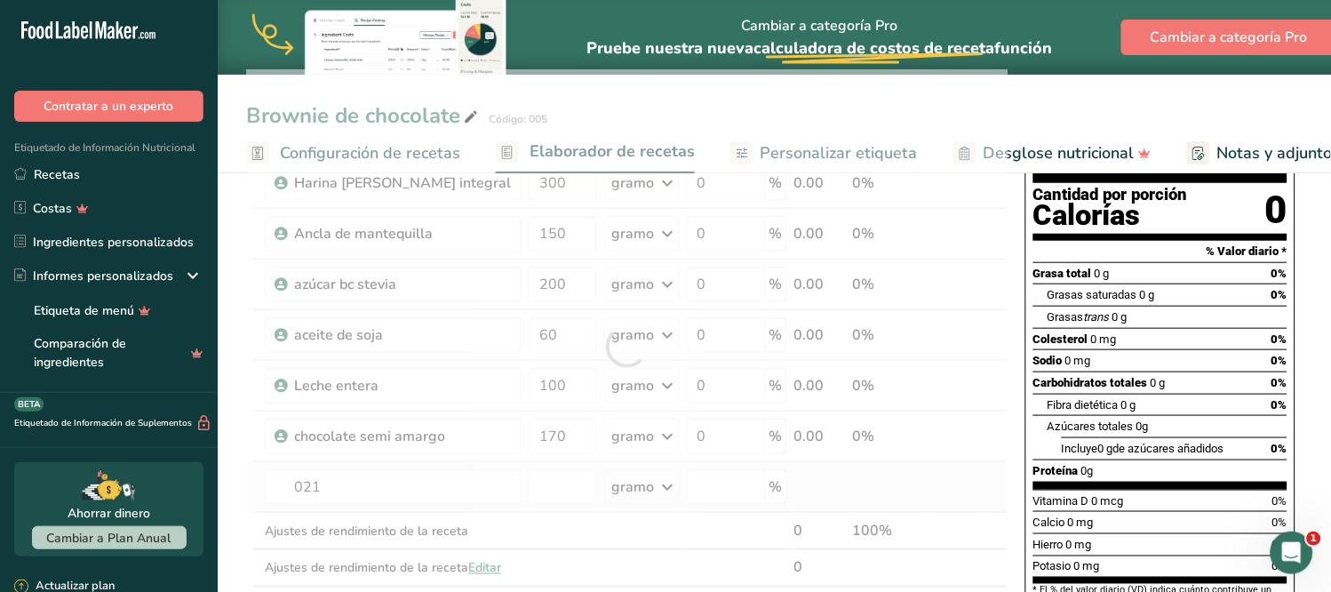
type input "cocoa alcalina"
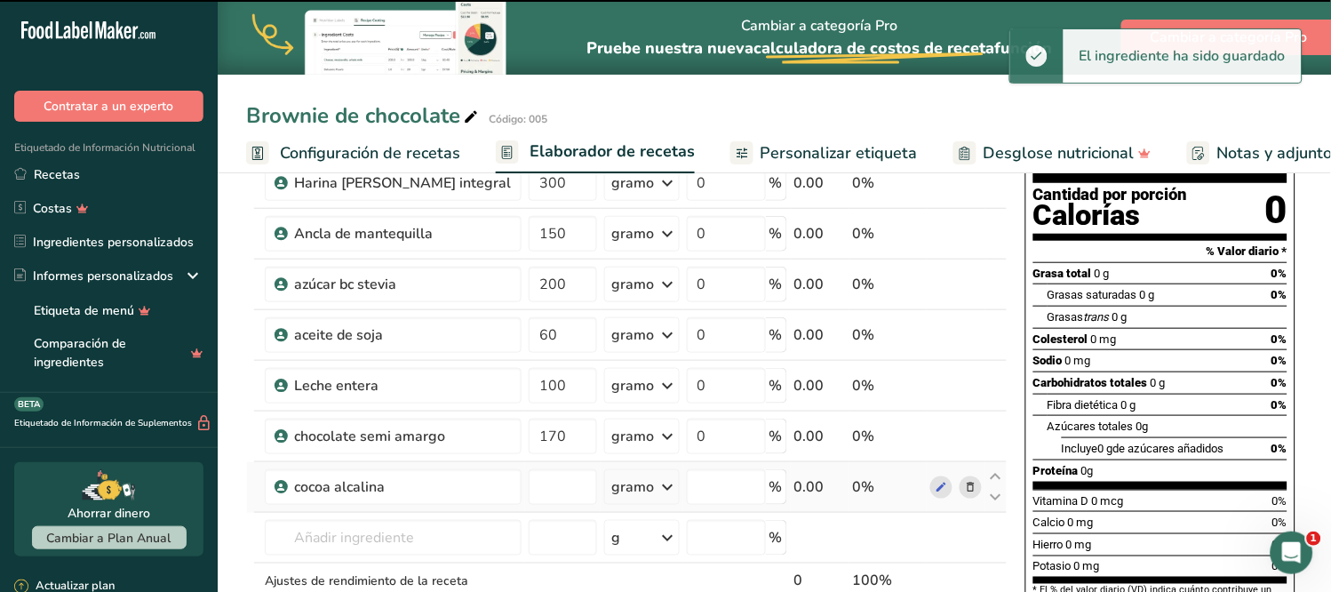
type input "0"
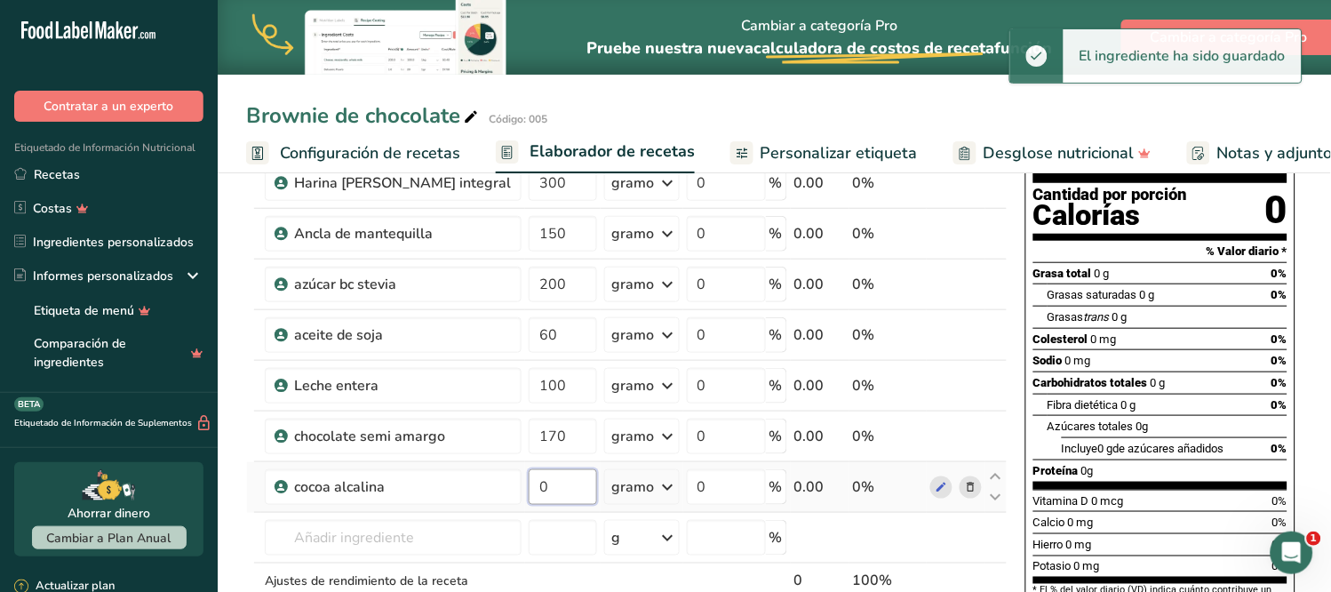
click at [529, 483] on input "0" at bounding box center [563, 487] width 68 height 36
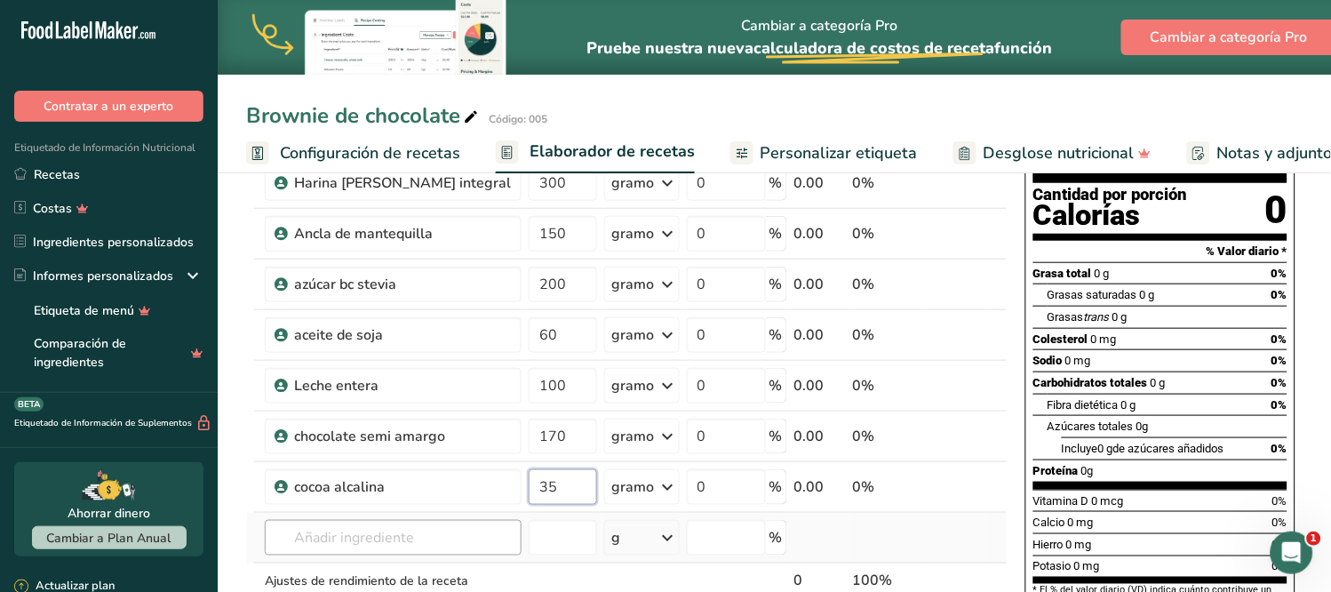
type input "35"
click at [423, 529] on div "Ingrediente * Cantidad * Unidad * Desperdicio * .a-a{fill:#347362;}.b-a{fill:#f…" at bounding box center [626, 371] width 761 height 605
click at [419, 542] on input "text" at bounding box center [393, 538] width 257 height 36
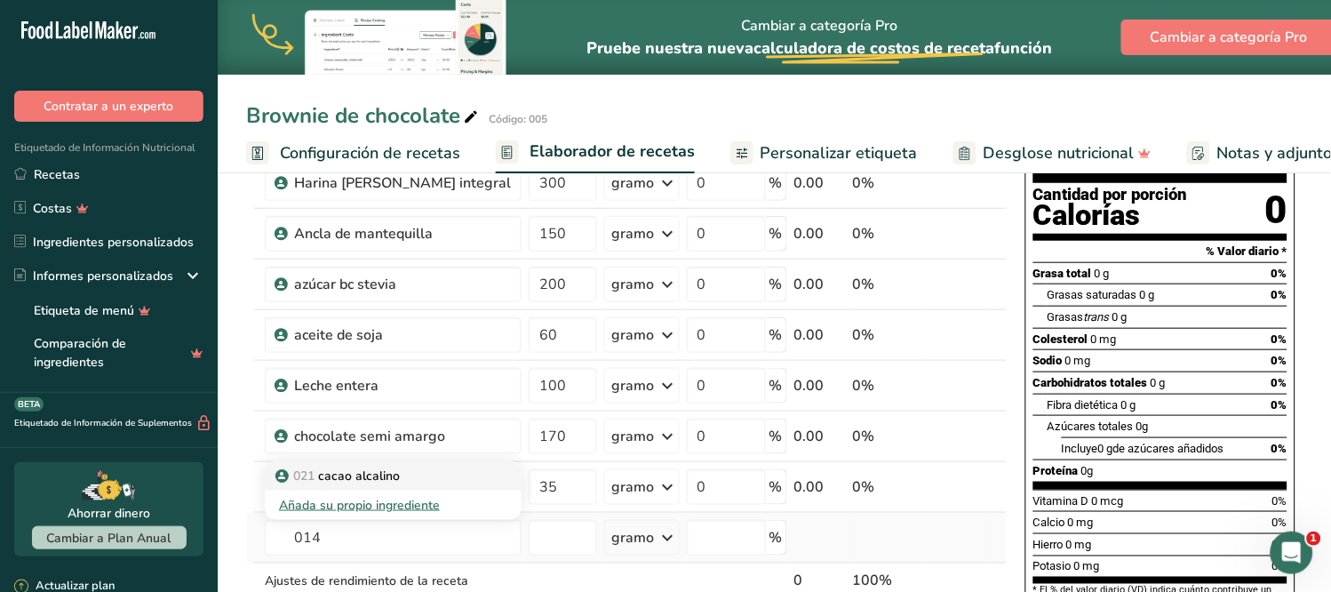
click at [406, 475] on div "021 cacao alcalino" at bounding box center [379, 475] width 200 height 19
type input "polvo para hornear"
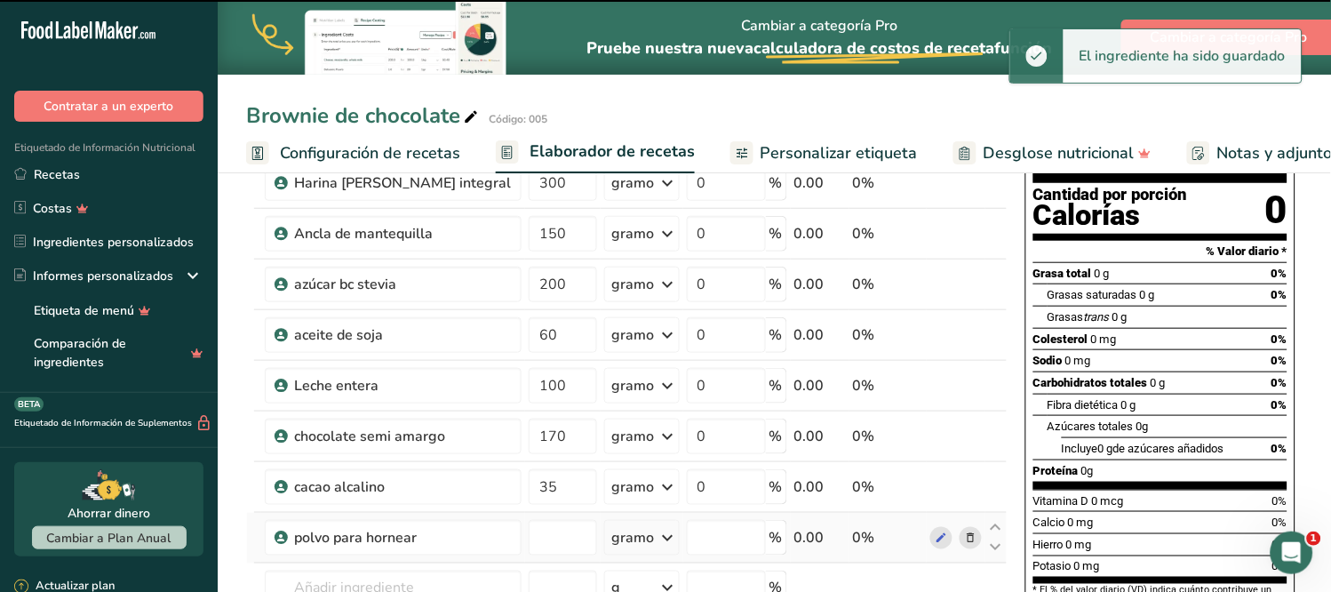
type input "0"
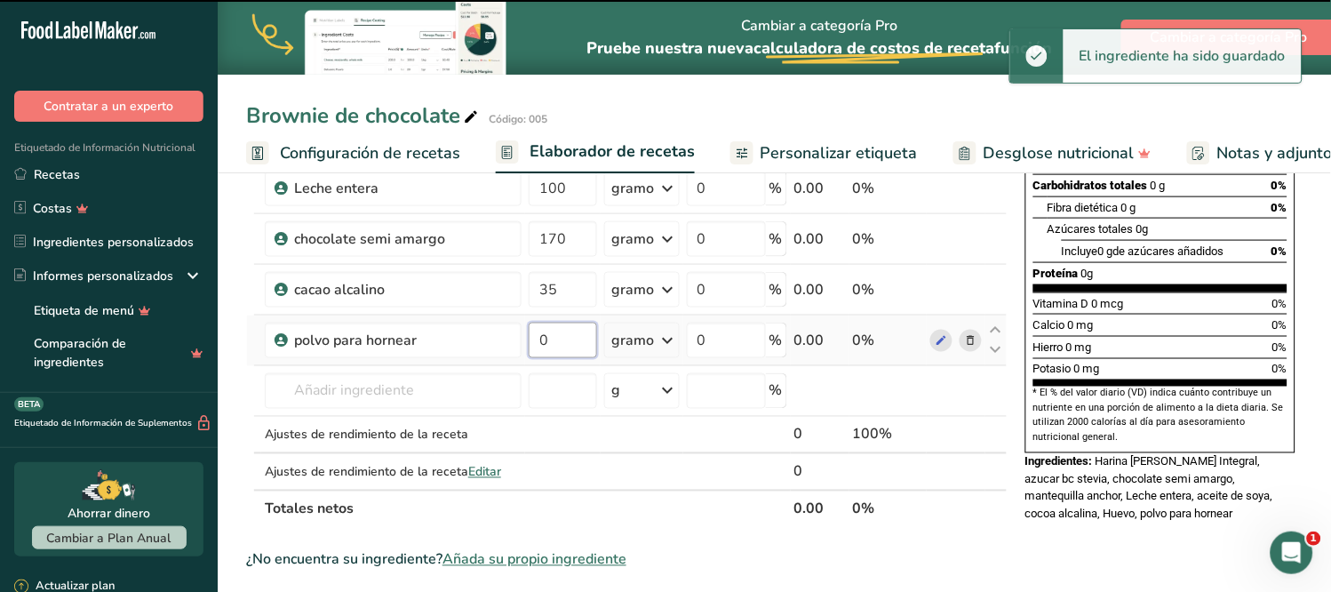
click at [529, 339] on input "0" at bounding box center [563, 341] width 68 height 36
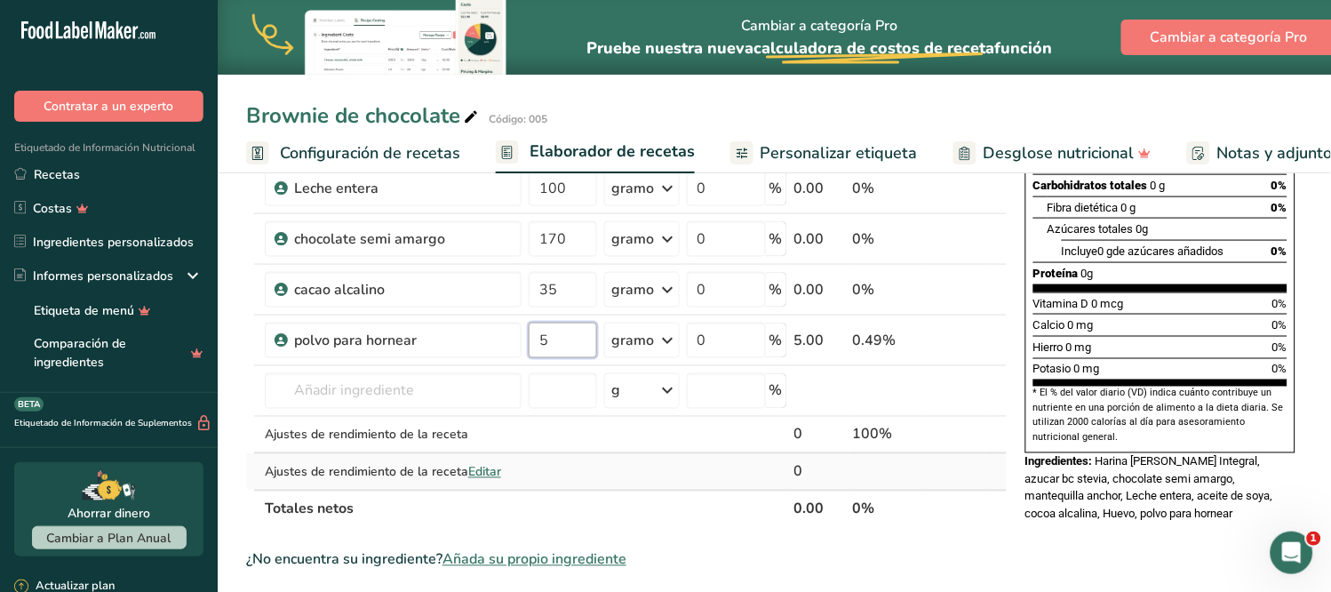
type input "5"
click at [489, 457] on div "Ingrediente * Cantidad * Unidad * Desperdicio * .a-a{fill:#347362;}.b-a{fill:#f…" at bounding box center [626, 200] width 761 height 656
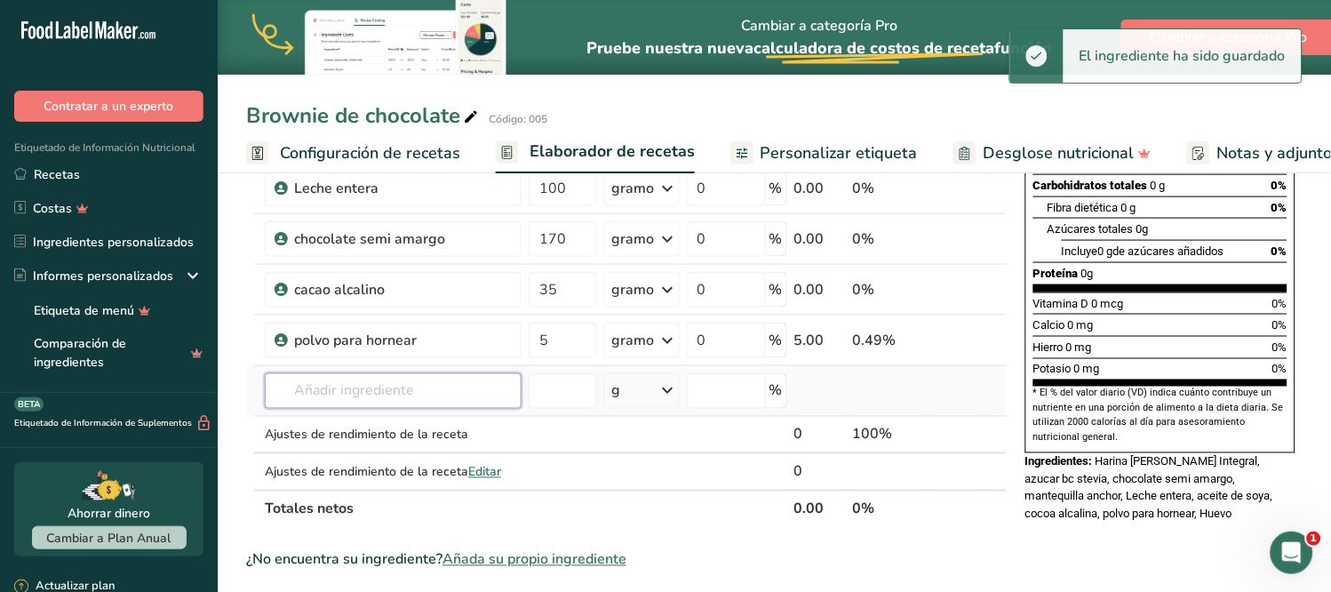
click at [351, 388] on input "text" at bounding box center [393, 391] width 257 height 36
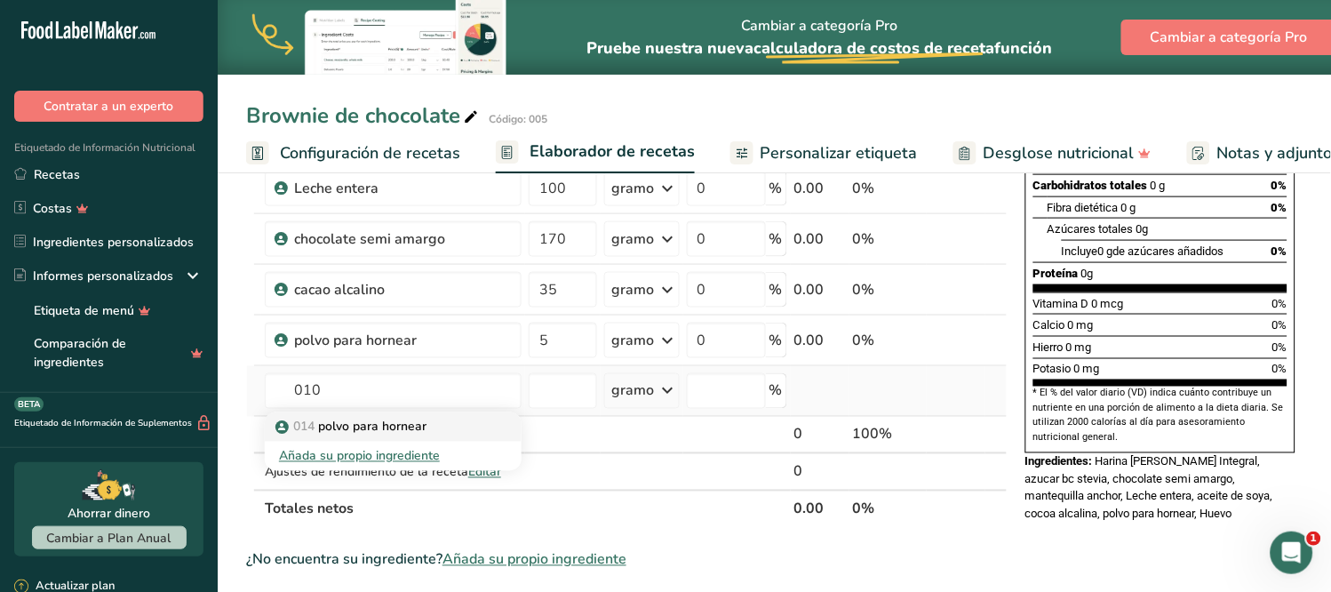
click at [349, 424] on font "polvo para hornear" at bounding box center [372, 427] width 108 height 17
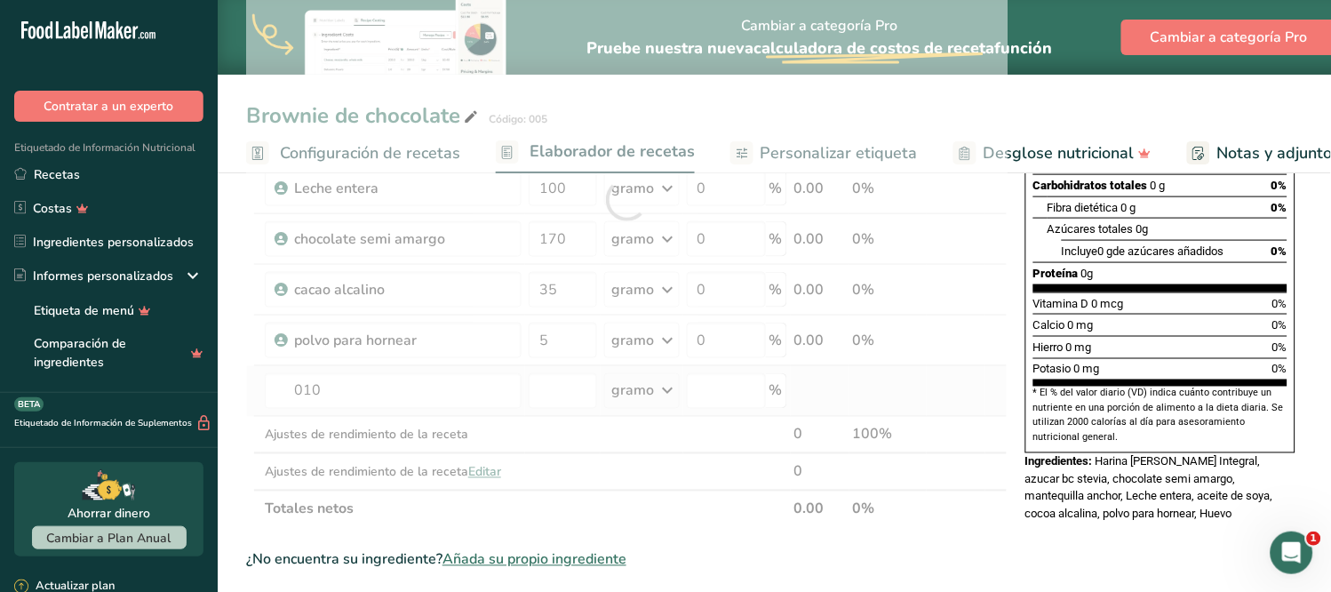
type input "Sal"
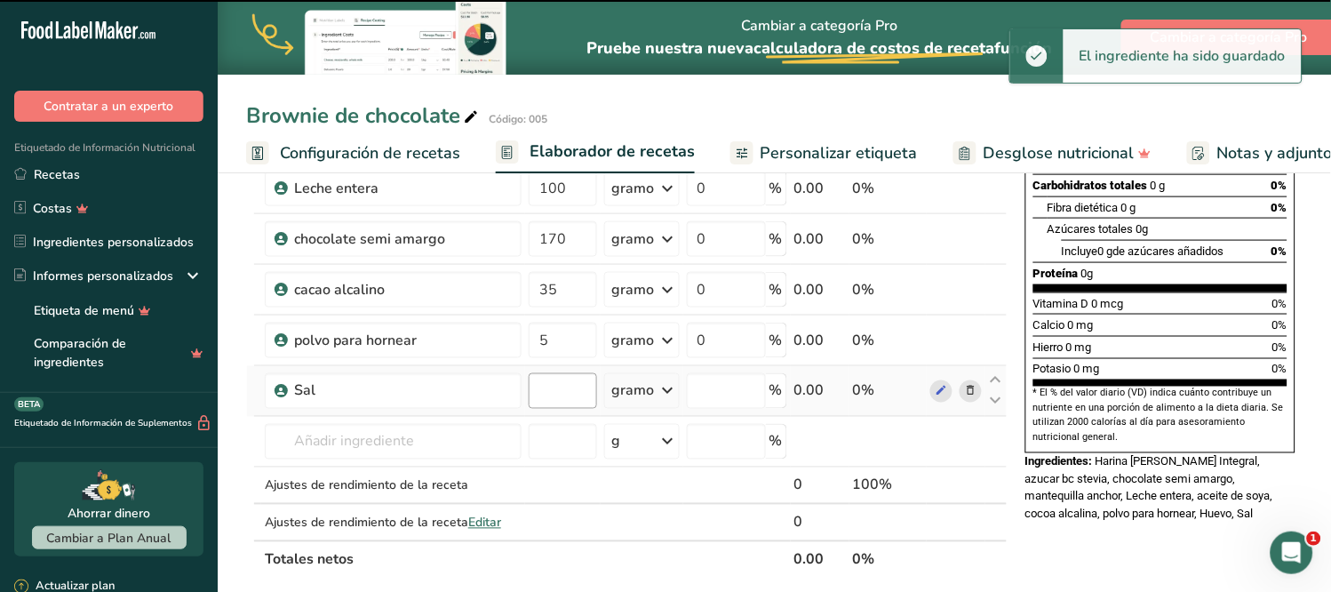
type input "0"
click at [529, 396] on input "0" at bounding box center [563, 391] width 68 height 36
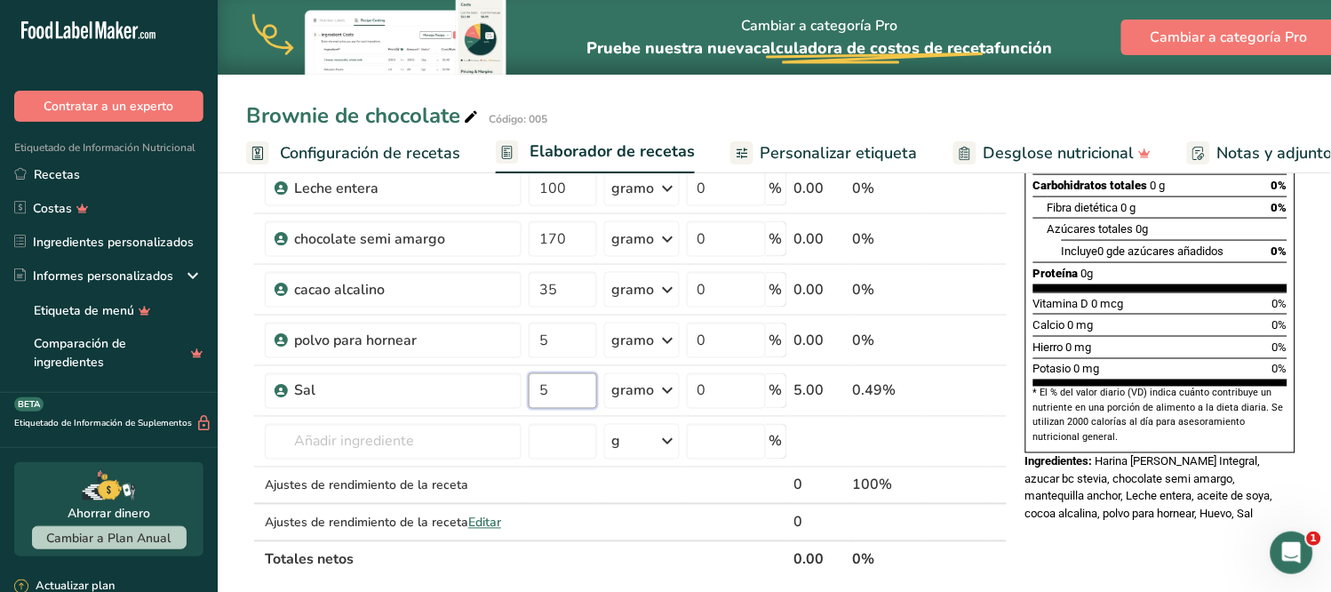
type input "5"
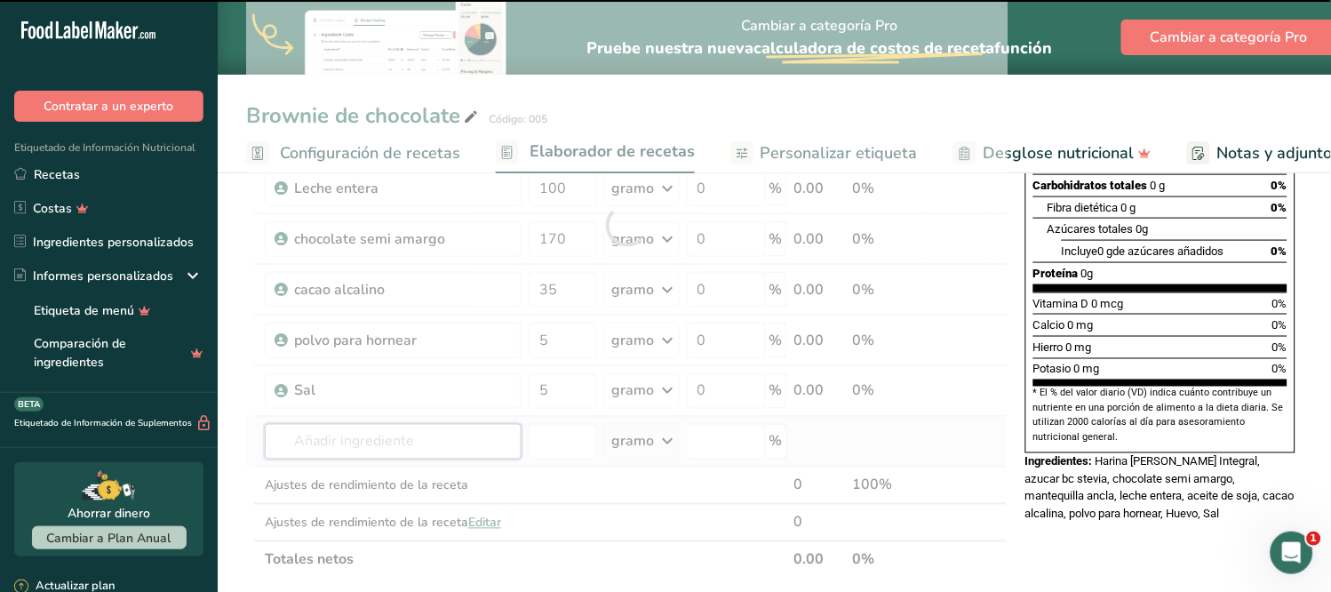
click at [357, 438] on div "Ingrediente * Cantidad * Unidad * Desperdicio * .a-a{fill:#347362;}.b-a{fill:#f…" at bounding box center [626, 225] width 761 height 706
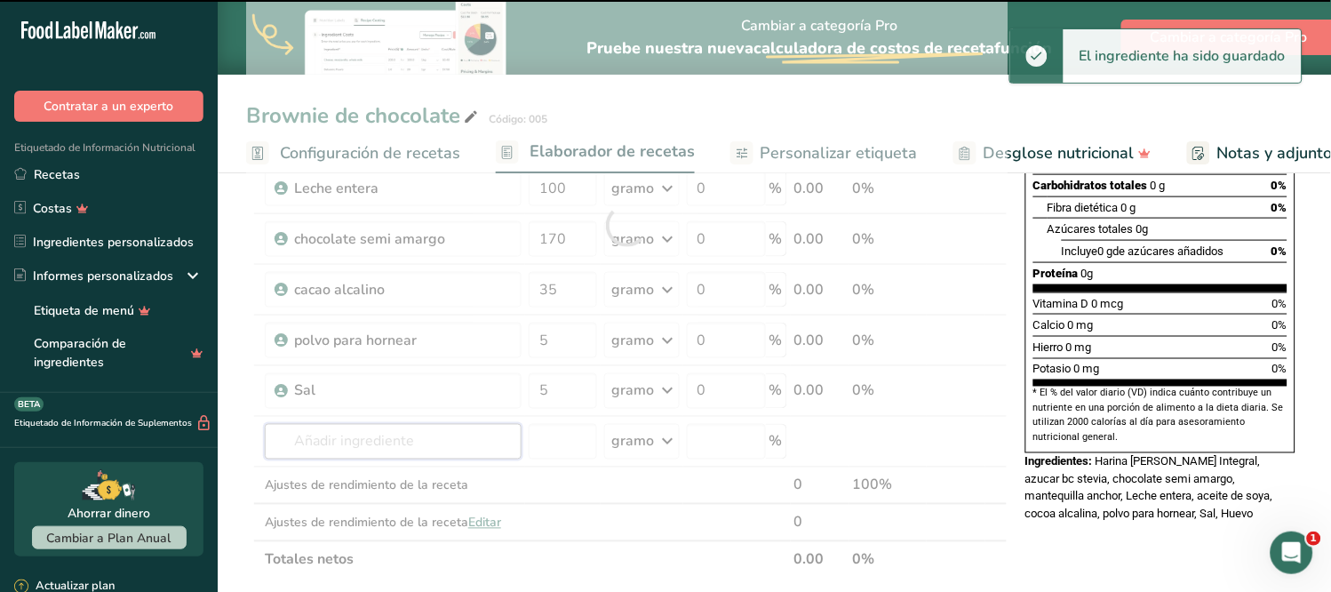
click at [368, 442] on input "text" at bounding box center [393, 442] width 257 height 36
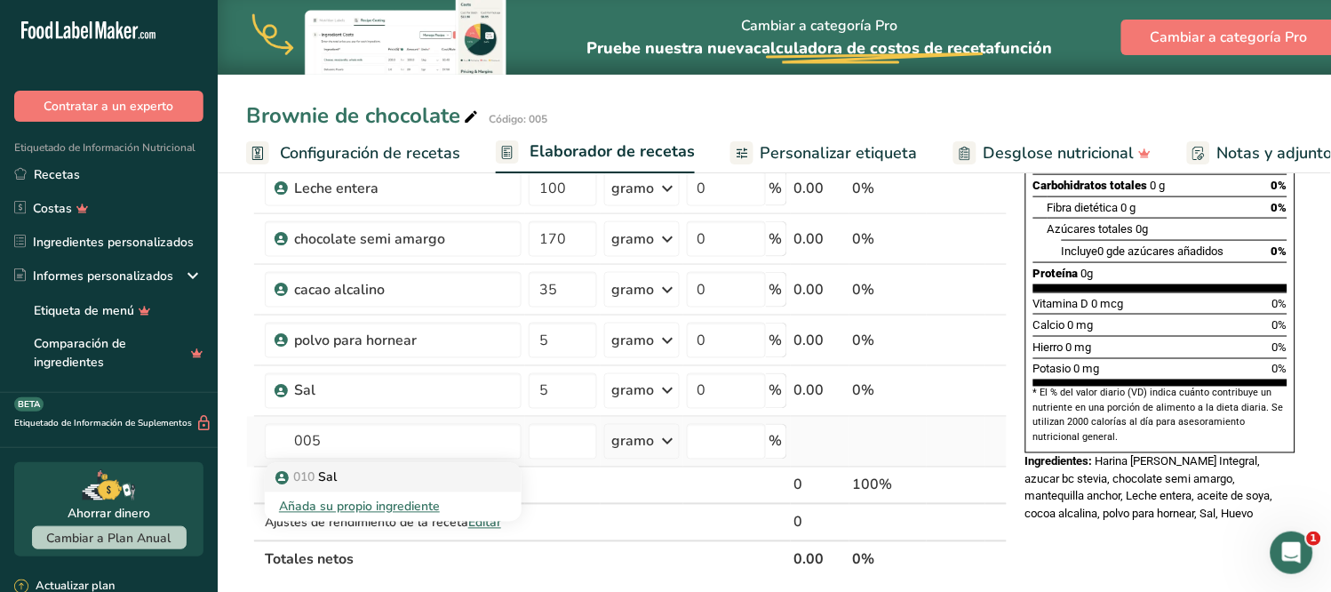
click at [347, 483] on div "010 Sal" at bounding box center [379, 477] width 200 height 19
type input "Vainilla"
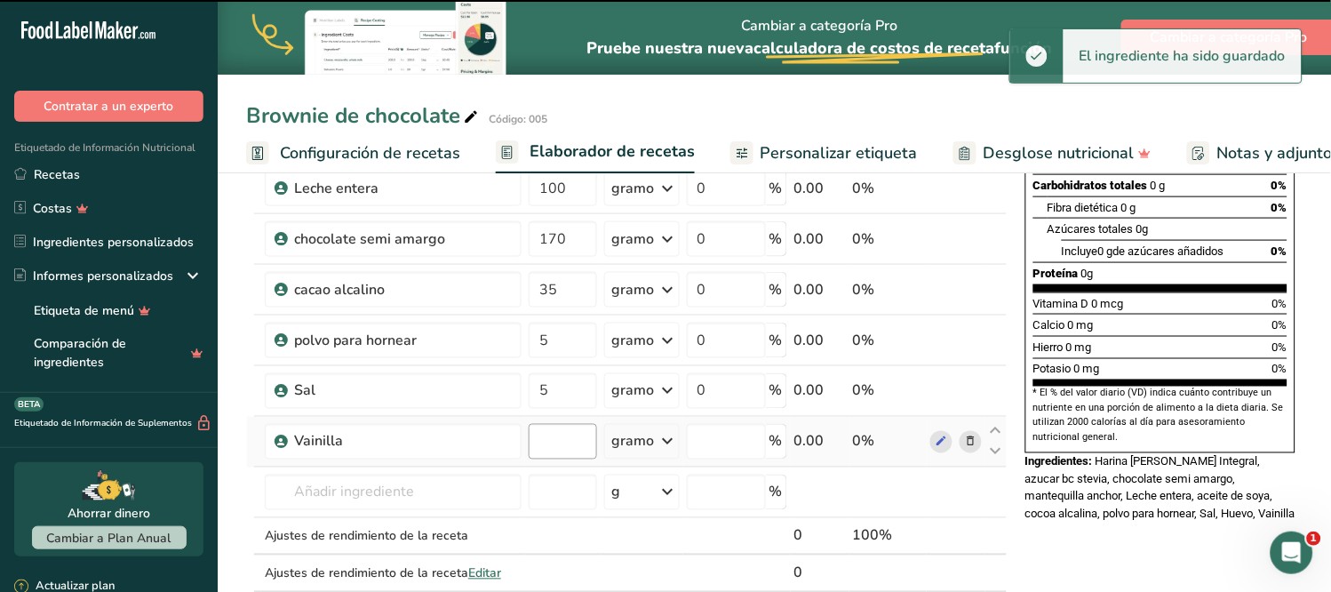
type input "0"
click at [529, 439] on input "0" at bounding box center [563, 442] width 68 height 36
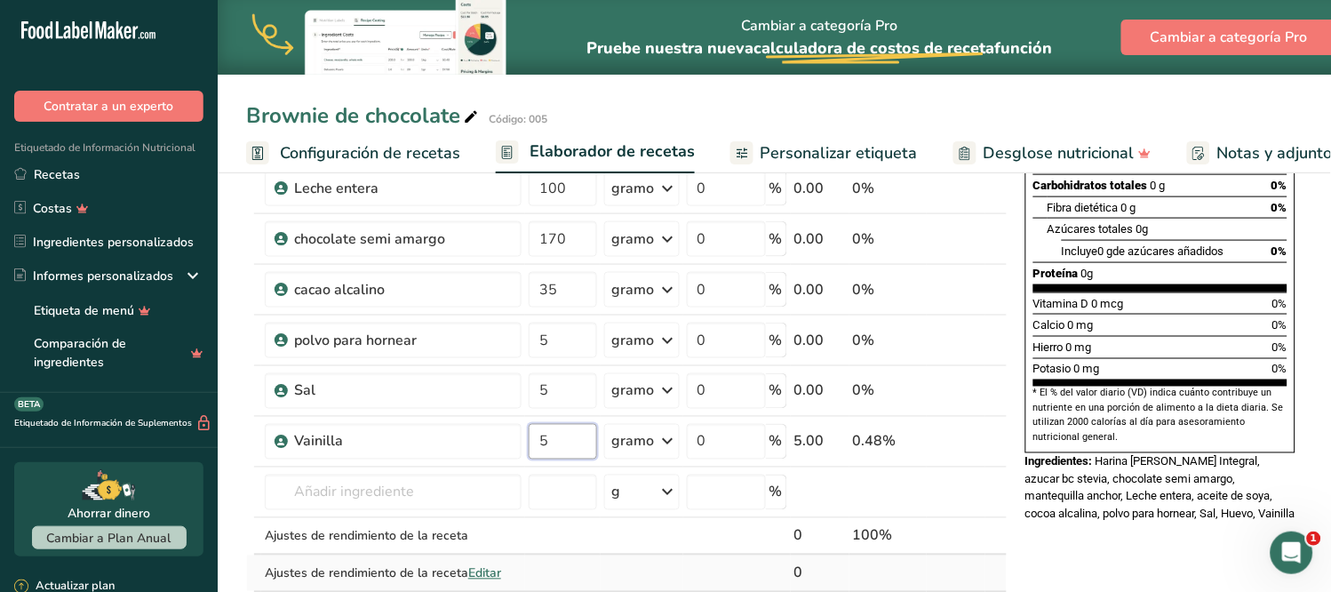
type input "5"
click at [573, 563] on div "Ingrediente * Cantidad * Unidad * Desperdicio * .a-a{fill:#347362;}.b-a{fill:#f…" at bounding box center [626, 250] width 761 height 757
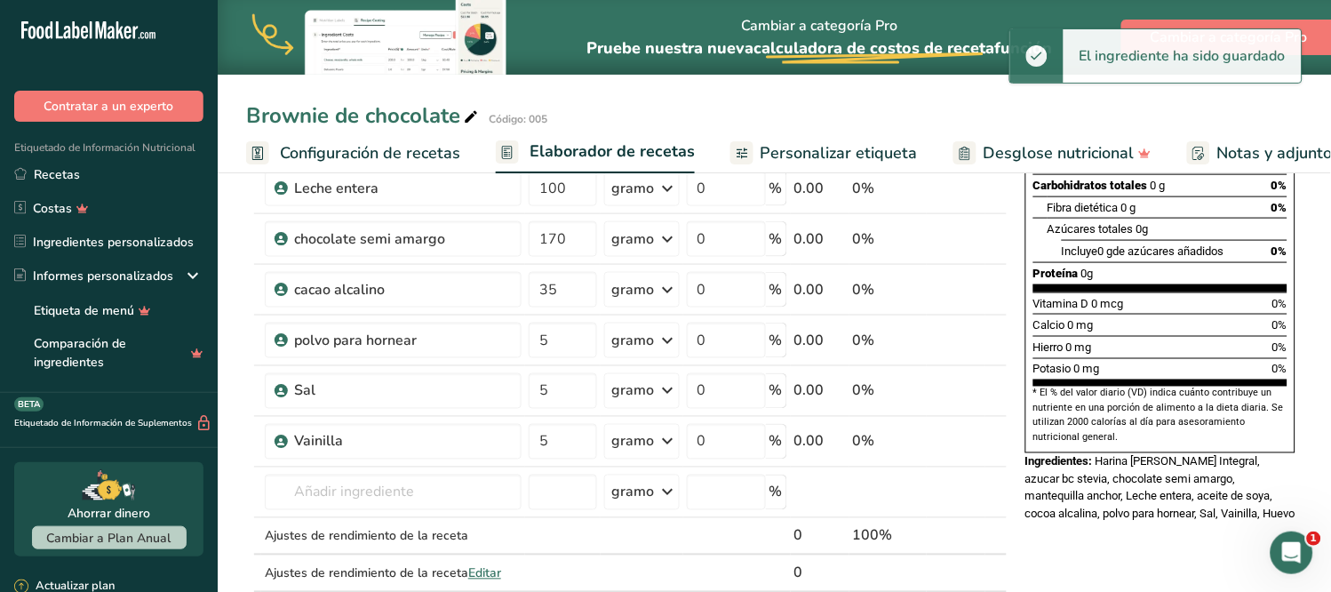
scroll to position [0, 0]
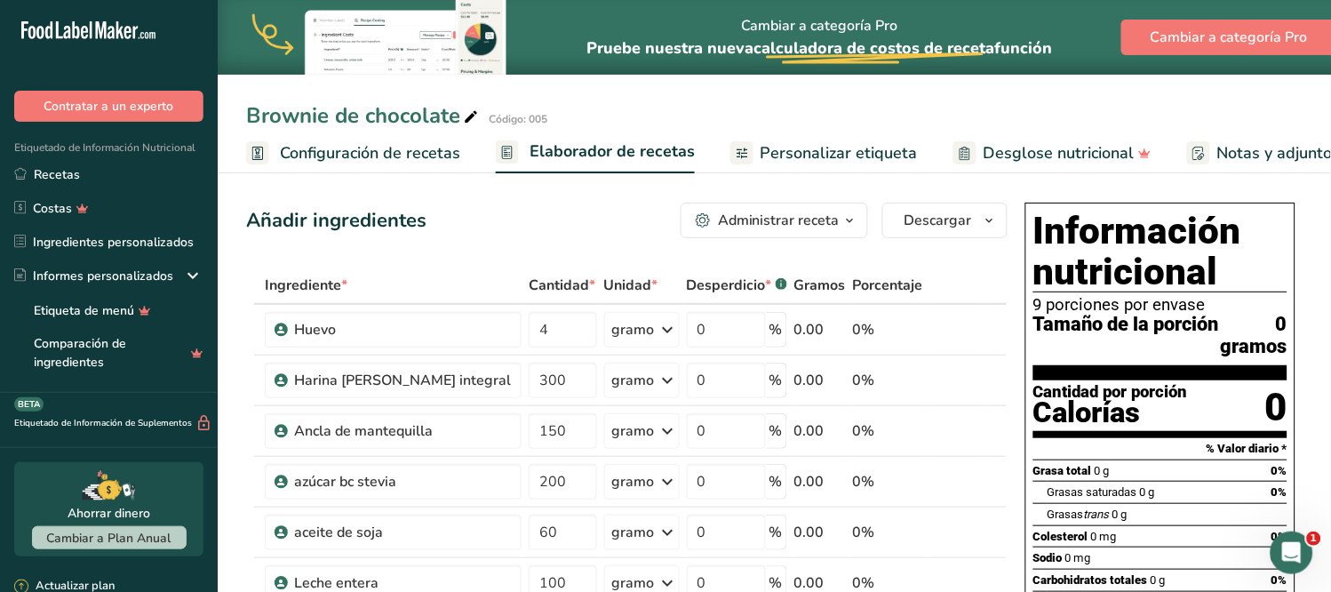
click at [823, 156] on font "Personalizar etiqueta" at bounding box center [839, 152] width 157 height 21
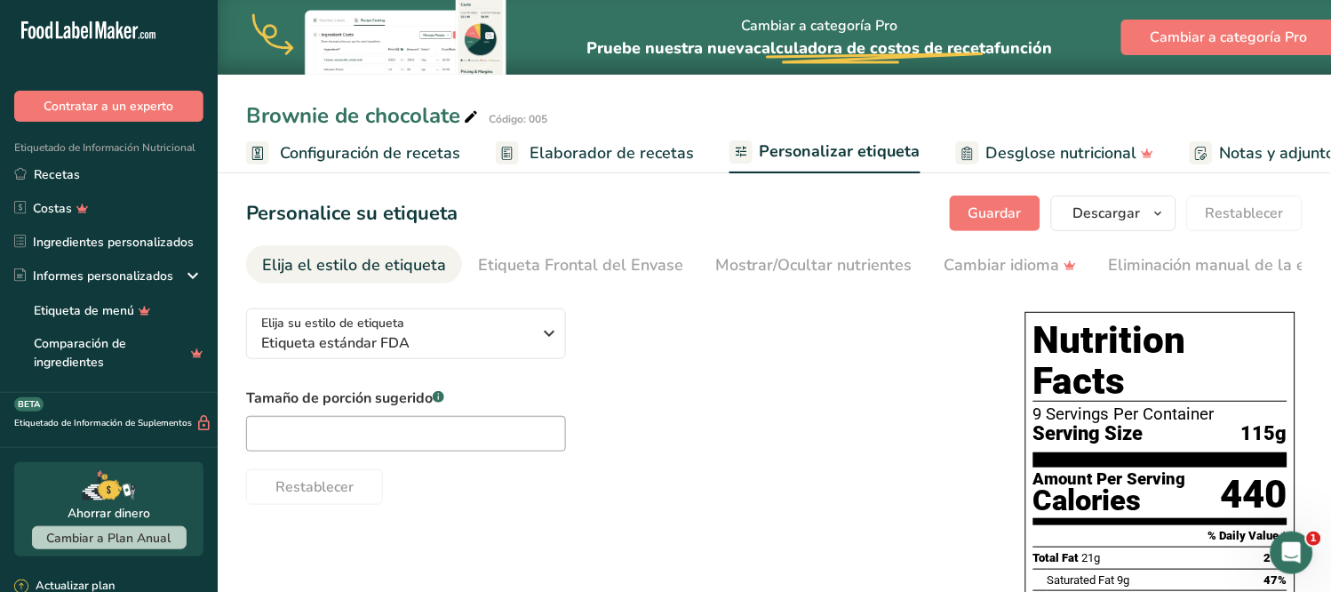
scroll to position [0, 264]
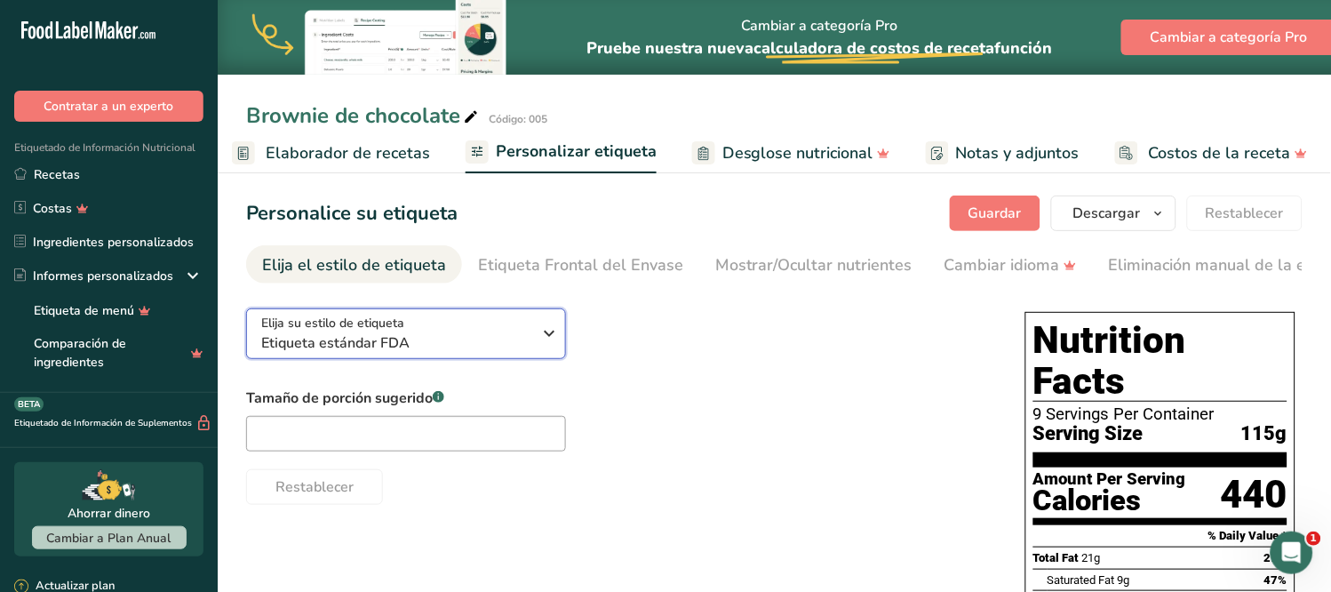
click at [554, 331] on icon "button" at bounding box center [549, 333] width 21 height 32
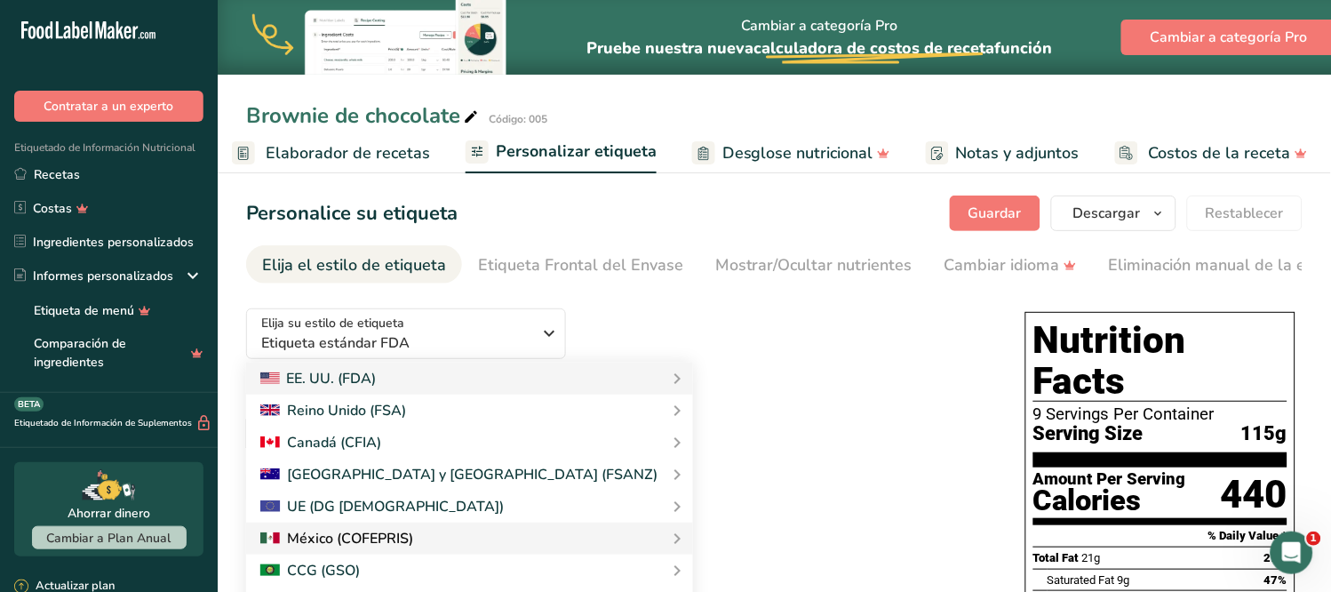
click at [402, 545] on div at bounding box center [336, 538] width 153 height 21
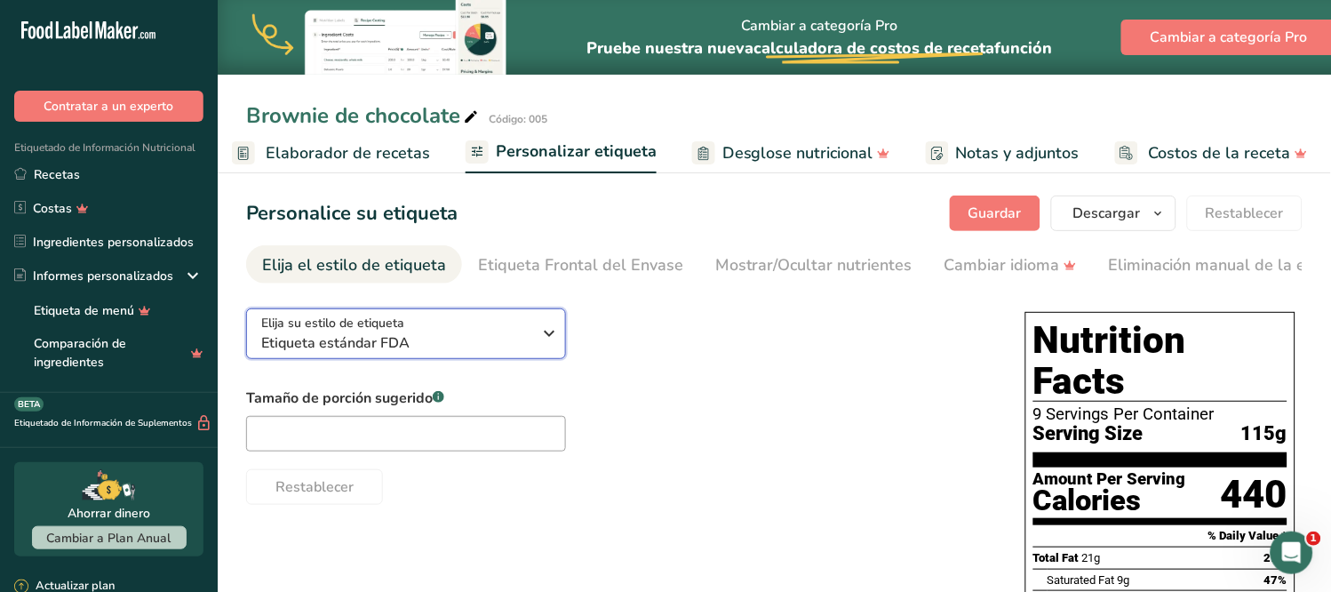
click at [548, 331] on icon "button" at bounding box center [549, 333] width 21 height 32
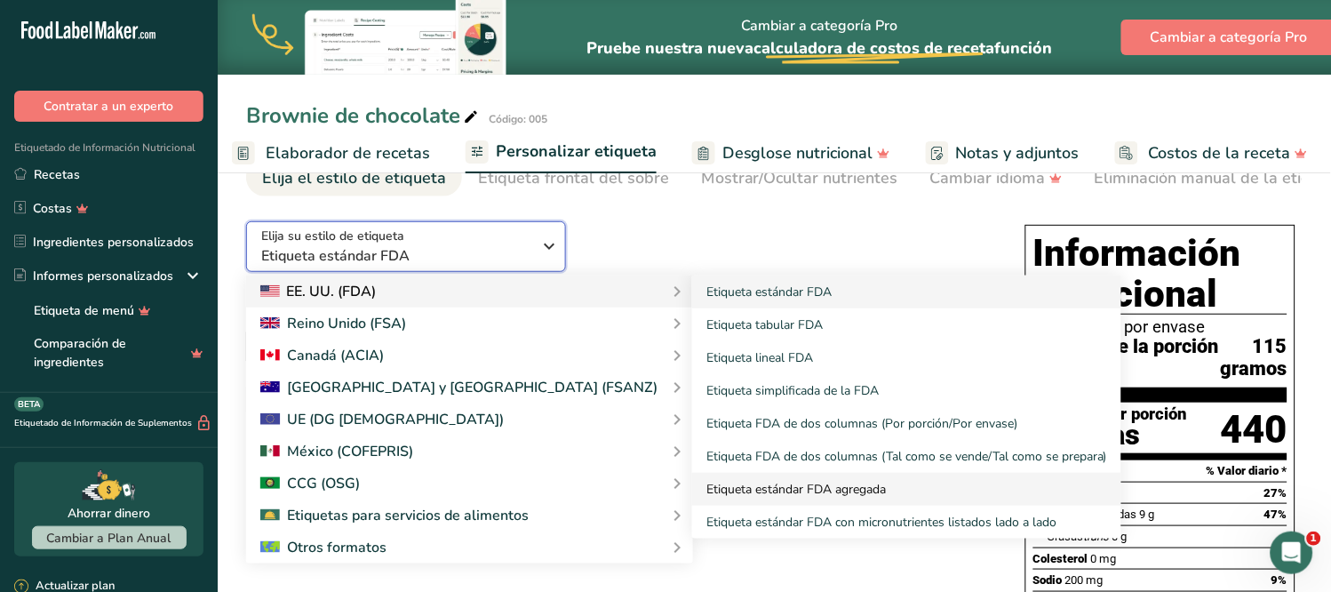
scroll to position [99, 0]
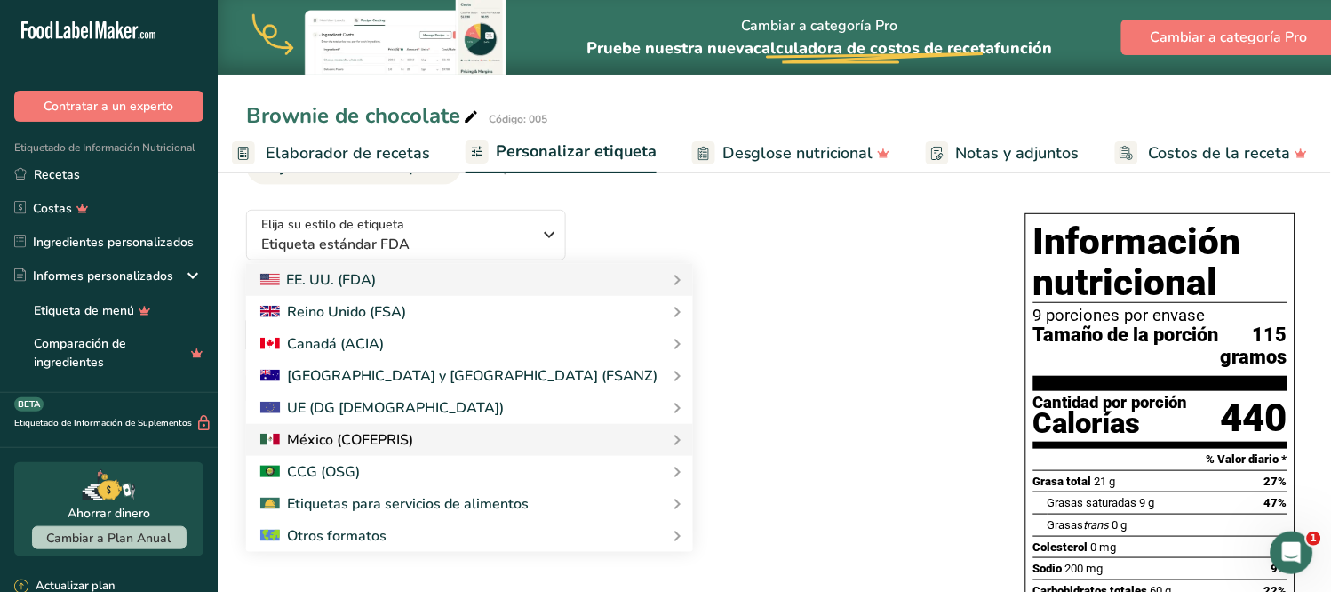
click at [0, 0] on div "Etiqueta estándar mexicana (Español) Etiqueta mexicana bilingüe (Español/Inglés)" at bounding box center [0, 0] width 0 height 0
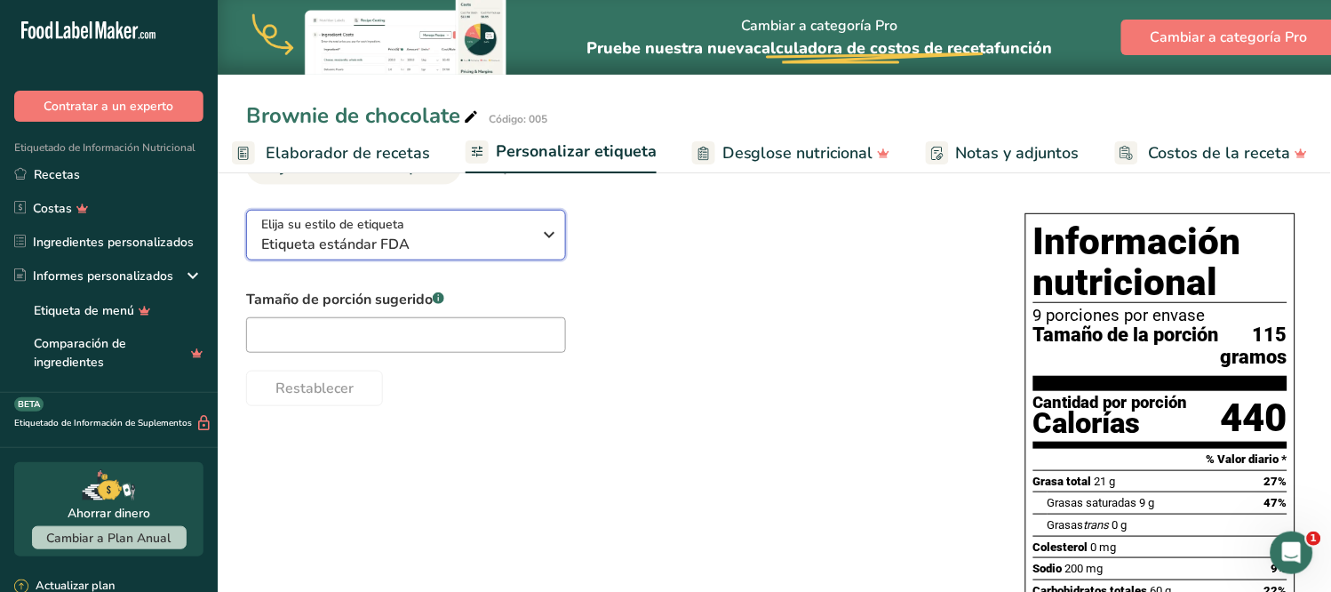
click at [546, 234] on icon "button" at bounding box center [549, 235] width 21 height 32
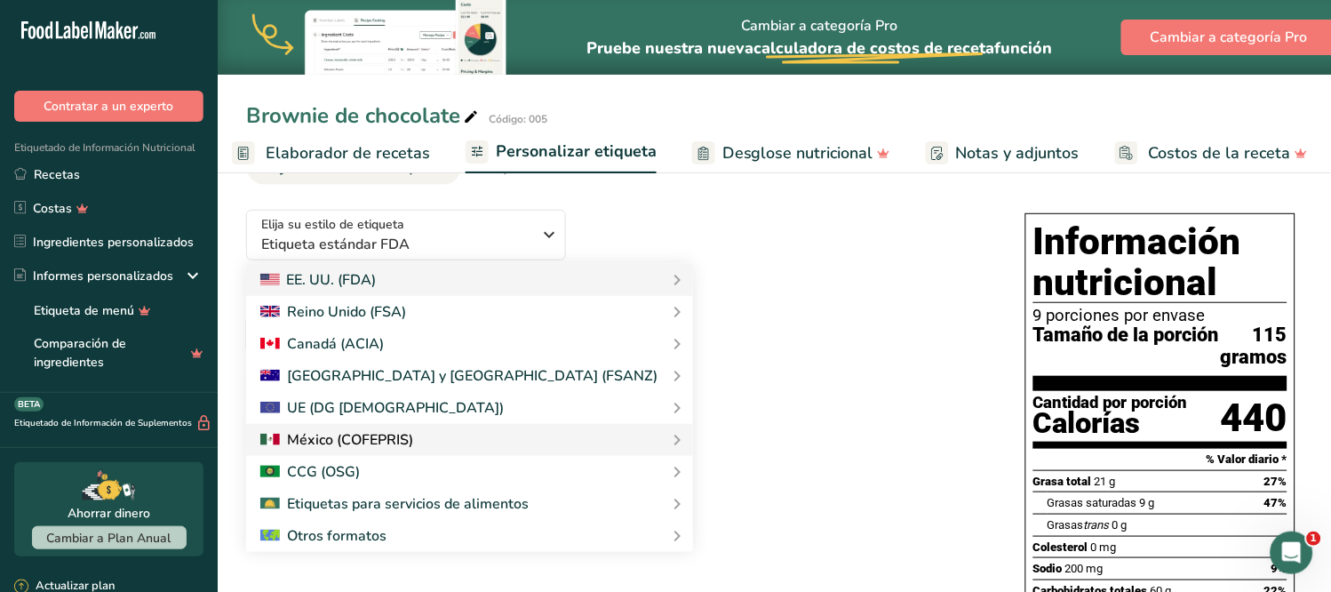
click at [666, 441] on icon at bounding box center [676, 440] width 21 height 32
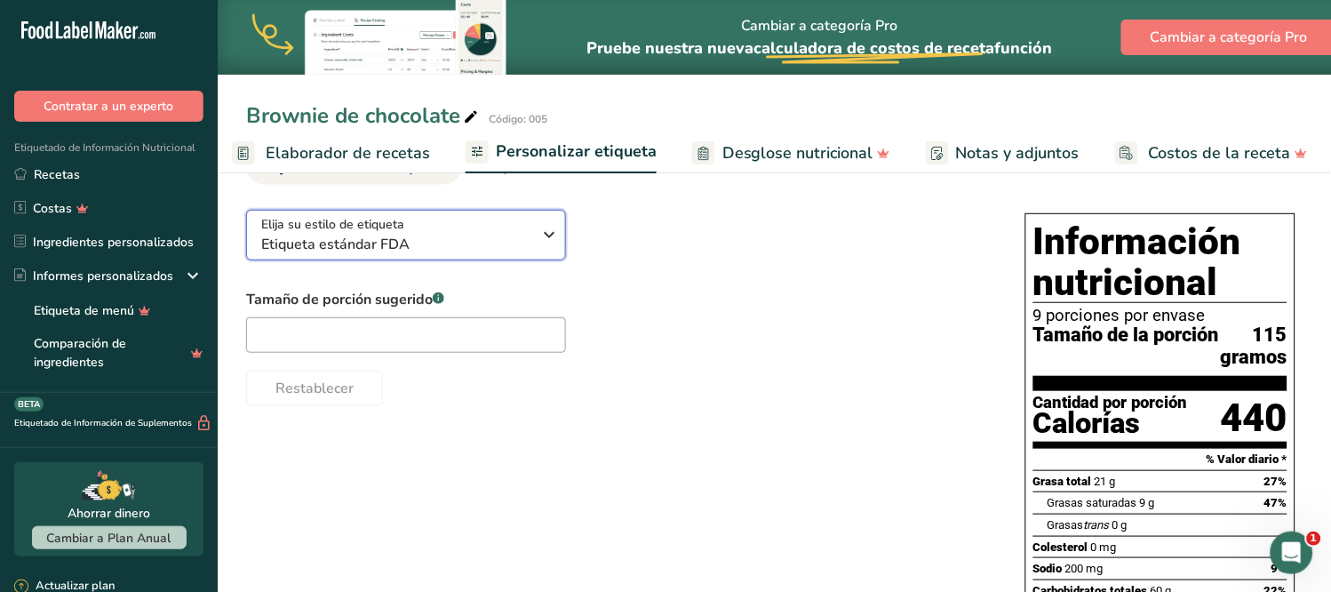
click at [551, 241] on icon "button" at bounding box center [549, 235] width 21 height 32
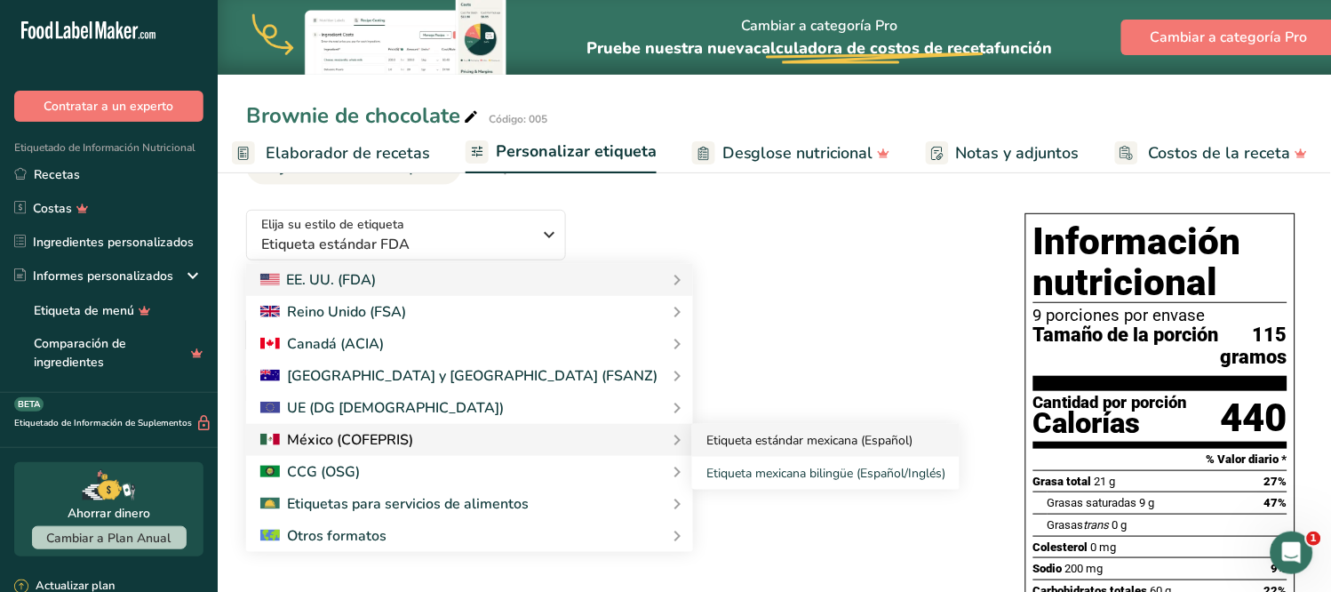
click at [706, 442] on font "Etiqueta estándar mexicana (Español)" at bounding box center [809, 440] width 206 height 17
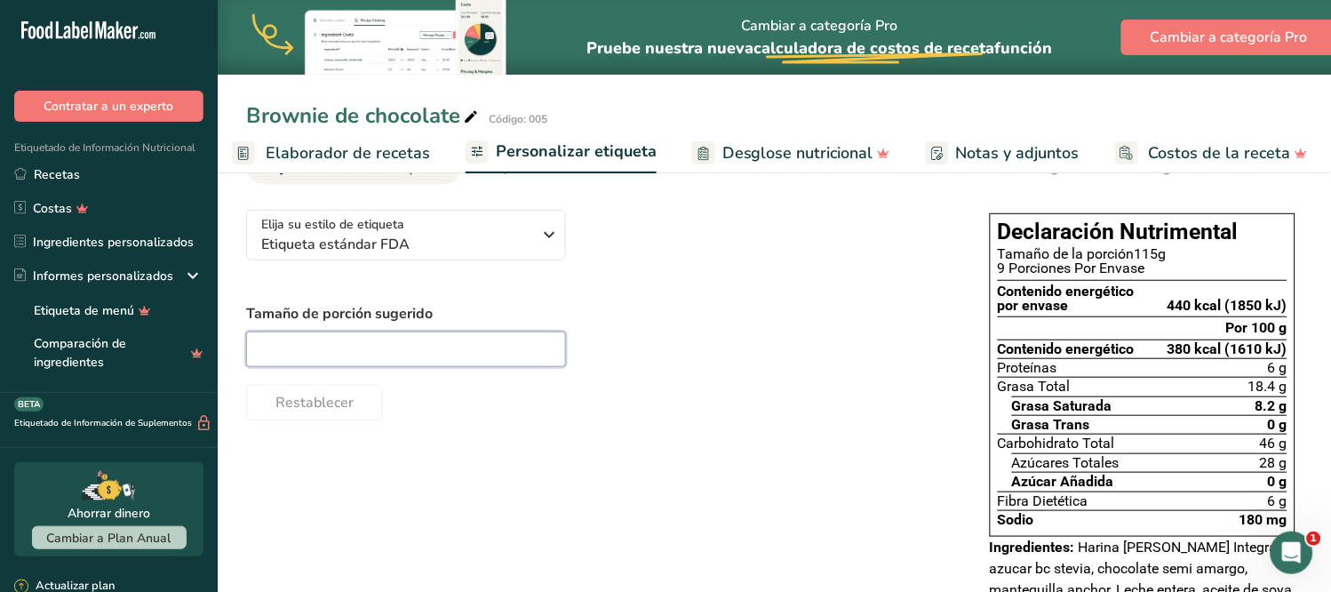
click at [472, 355] on input "text" at bounding box center [406, 349] width 320 height 36
click at [472, 355] on input "125" at bounding box center [406, 349] width 320 height 36
type input "125"
click at [618, 348] on div "125" at bounding box center [600, 349] width 708 height 36
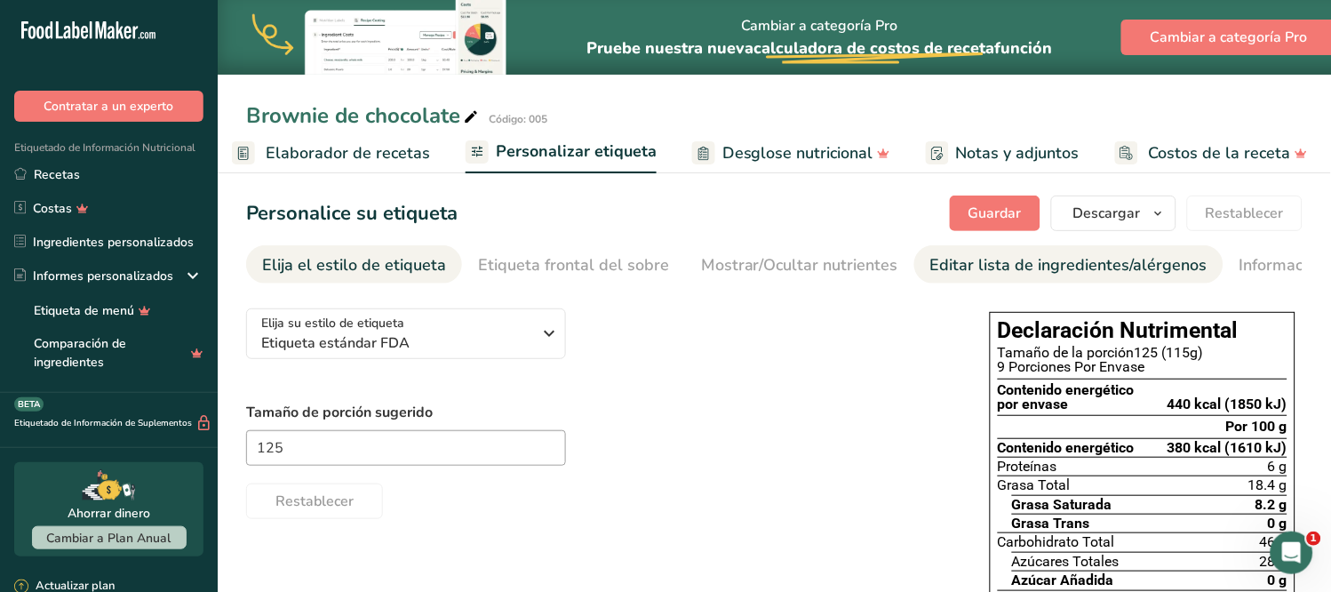
click at [1094, 268] on font "Editar lista de ingredientes/alérgenos" at bounding box center [1068, 264] width 277 height 21
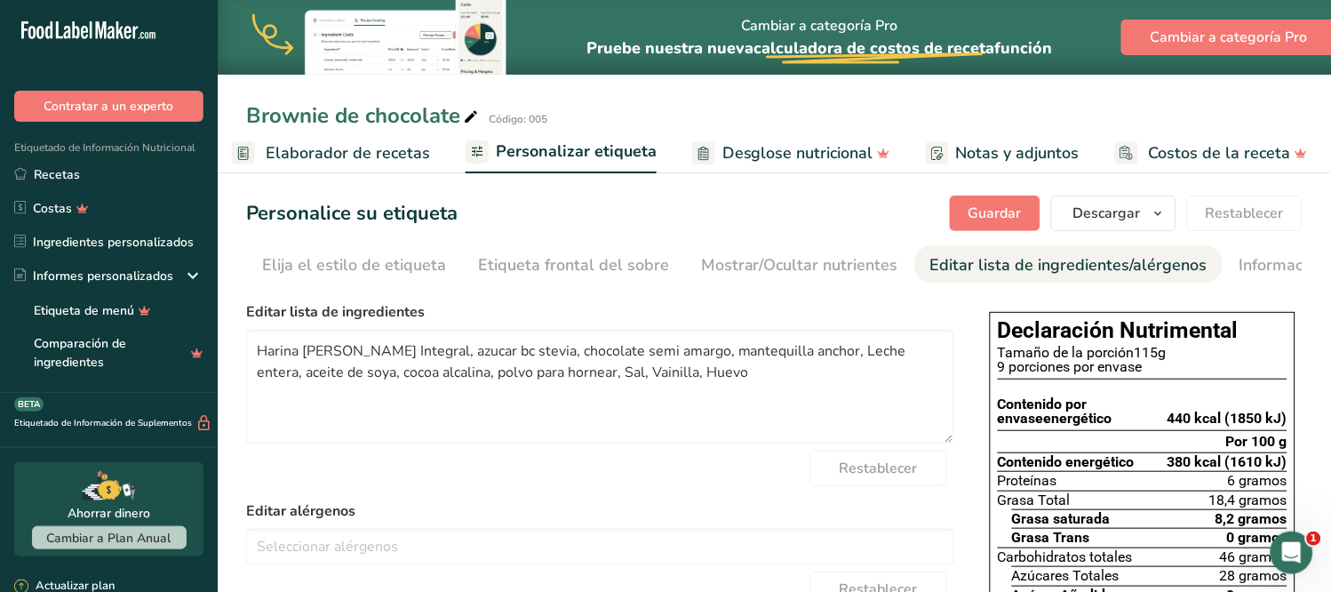
scroll to position [0, 203]
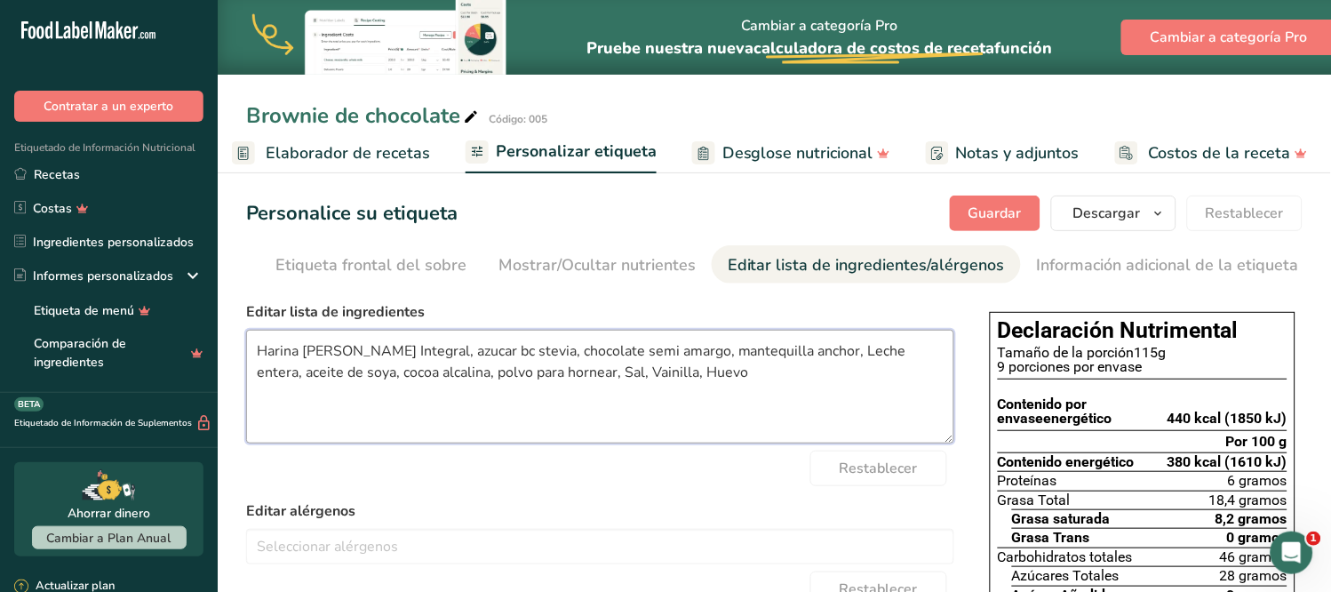
click at [267, 353] on textarea "Harina de trigo Integral, azucar bc stevia, chocolate semi amargo, mantequilla …" at bounding box center [600, 387] width 708 height 114
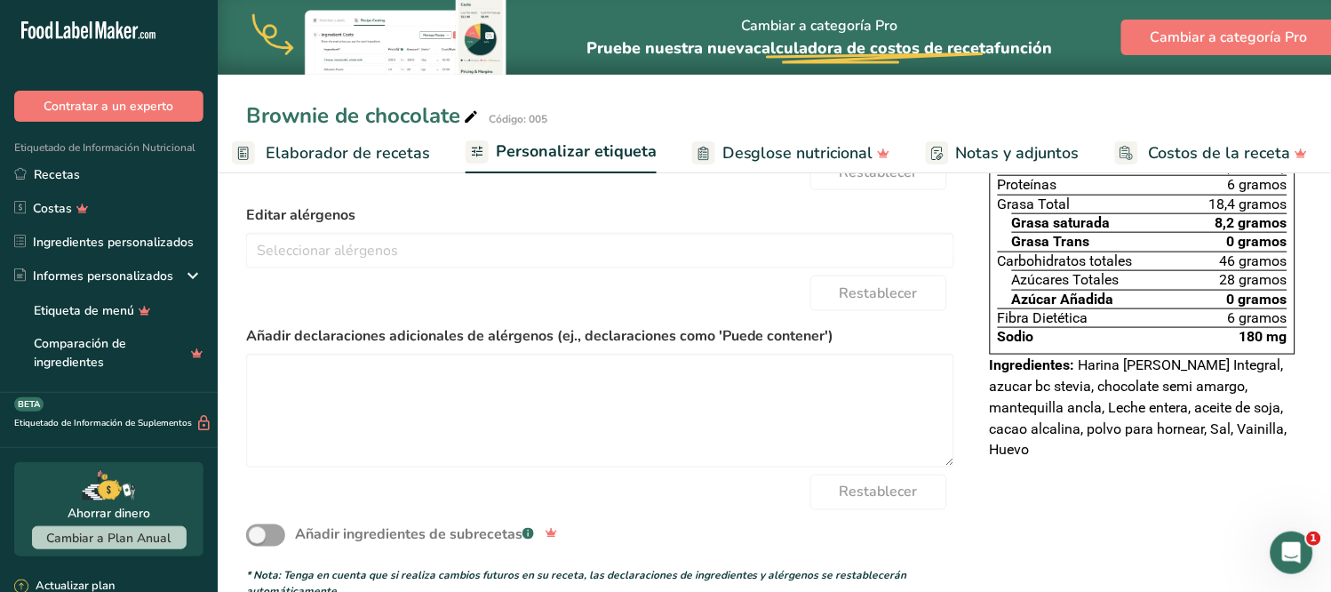
scroll to position [99, 0]
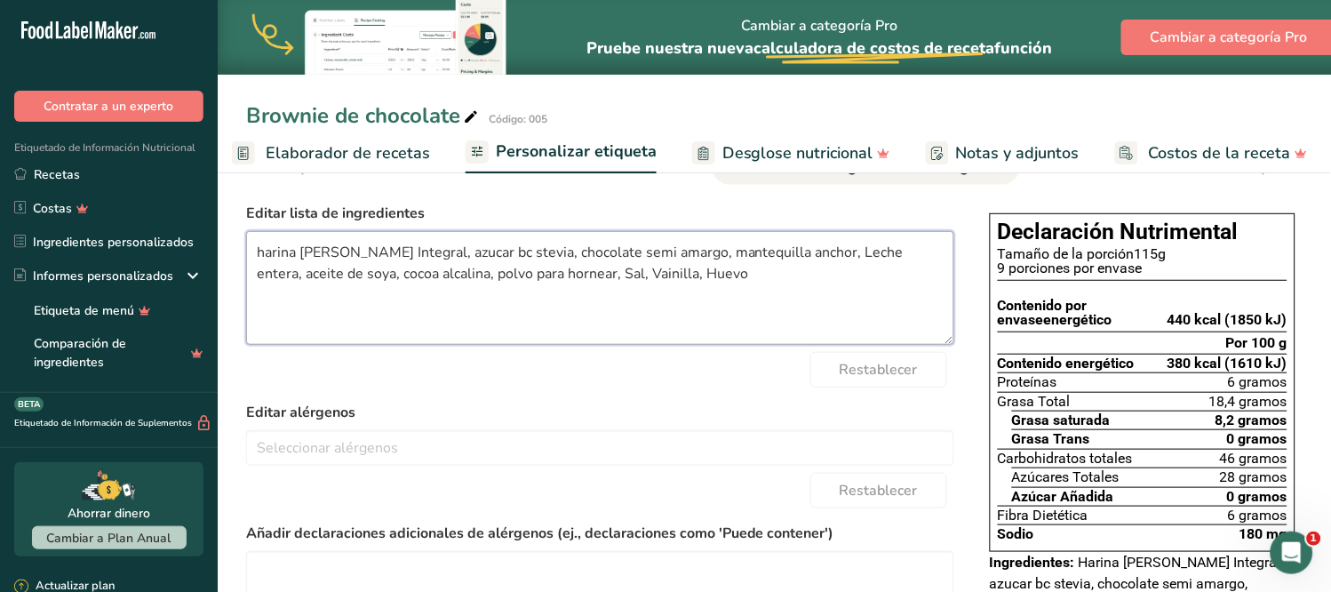
click at [476, 258] on textarea "harina de trigo Integral, azucar bc stevia, chocolate semi amargo, mantequilla …" at bounding box center [600, 288] width 708 height 114
drag, startPoint x: 480, startPoint y: 260, endPoint x: 477, endPoint y: 291, distance: 31.2
click at [464, 299] on textarea "harina de trigo Integral, azúcar stevia, chocolate semi amargo, mantequilla anc…" at bounding box center [600, 288] width 708 height 114
drag, startPoint x: 573, startPoint y: 254, endPoint x: 546, endPoint y: 294, distance: 48.1
click at [526, 305] on textarea "harina de trigo Integral, azúcar stevia, chocolate semi amargo, mantequilla anc…" at bounding box center [600, 288] width 708 height 114
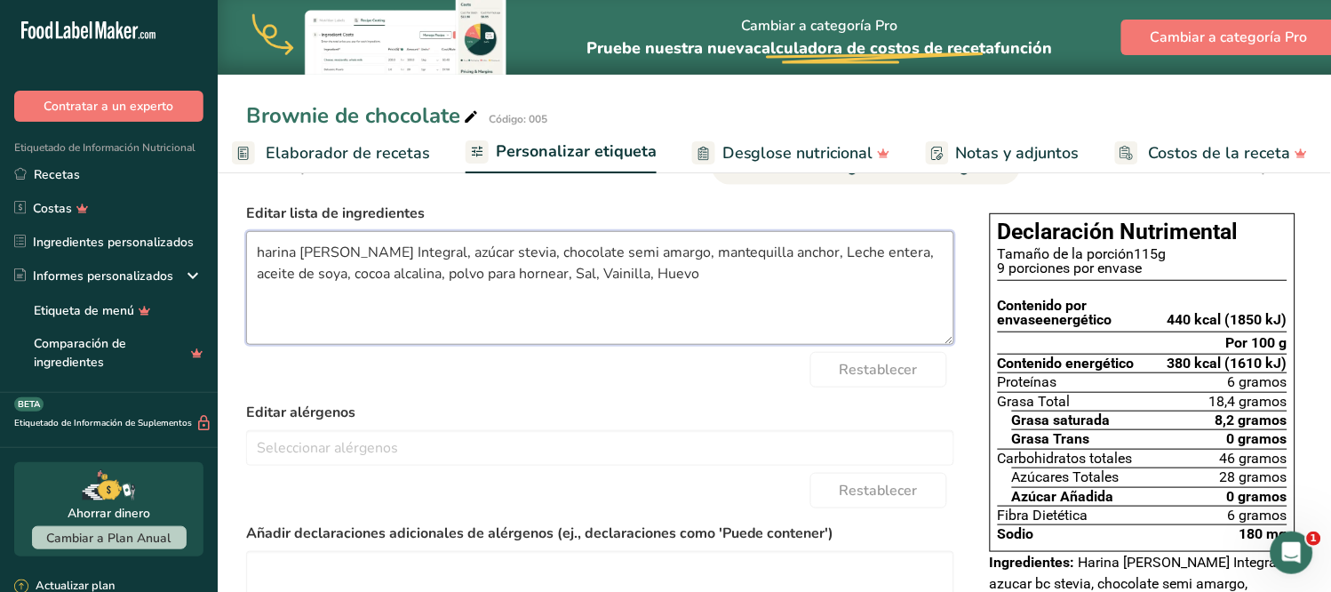
click at [769, 254] on textarea "harina de trigo Integral, azúcar stevia, chocolate semi amargo, mantequilla anc…" at bounding box center [600, 288] width 708 height 114
click at [740, 256] on textarea "harina de trigo Integral, azúcar stevia, chocolate semi amargo, mantequilla, Le…" at bounding box center [600, 288] width 708 height 114
drag, startPoint x: 345, startPoint y: 275, endPoint x: 385, endPoint y: 268, distance: 40.6
click at [347, 275] on textarea "harina de trigo Integral, azúcar stevia, chocolate semi amargo, mantequilla, le…" at bounding box center [600, 288] width 708 height 114
click at [429, 273] on textarea "harina de trigo Integral, azúcar stevia, chocolate semi amargo, mantequilla, le…" at bounding box center [600, 288] width 708 height 114
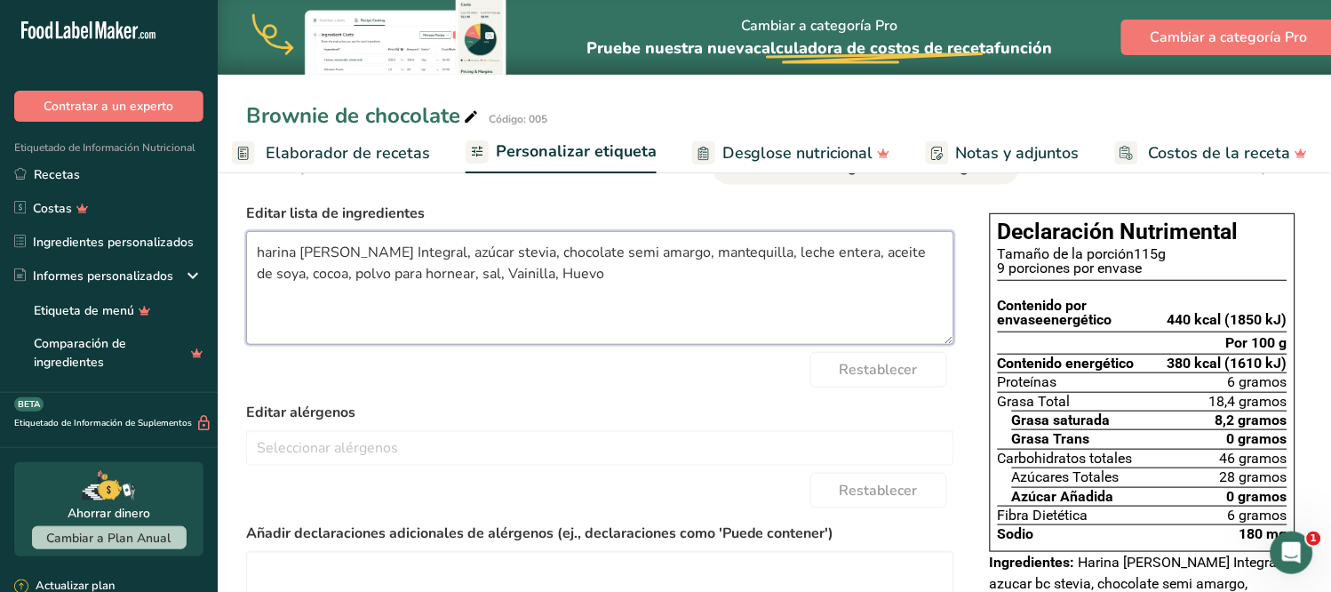
click at [459, 275] on textarea "harina de trigo Integral, azúcar stevia, chocolate semi amargo, mantequilla, le…" at bounding box center [600, 288] width 708 height 114
click at [516, 272] on textarea "harina de trigo Integral, azúcar stevia, chocolate semi amargo, mantequilla, le…" at bounding box center [600, 288] width 708 height 114
click at [551, 277] on textarea "harina de trigo Integral, azúcar stevia, chocolate semi amargo, mantequilla, le…" at bounding box center [600, 288] width 708 height 114
click at [980, 226] on div "Elija su estilo de etiqueta Etiqueta estándar FDA EE. UU. (FDA) Etiqueta estánd…" at bounding box center [774, 496] width 1056 height 602
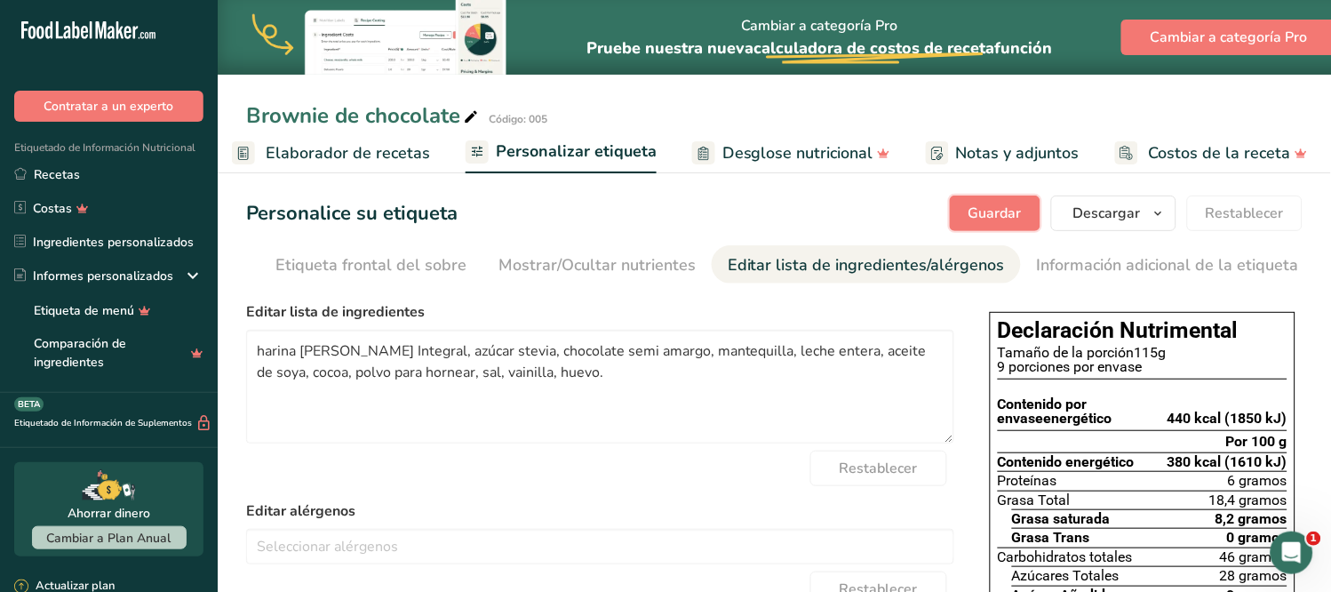
click at [986, 216] on font "Guardar" at bounding box center [995, 213] width 53 height 20
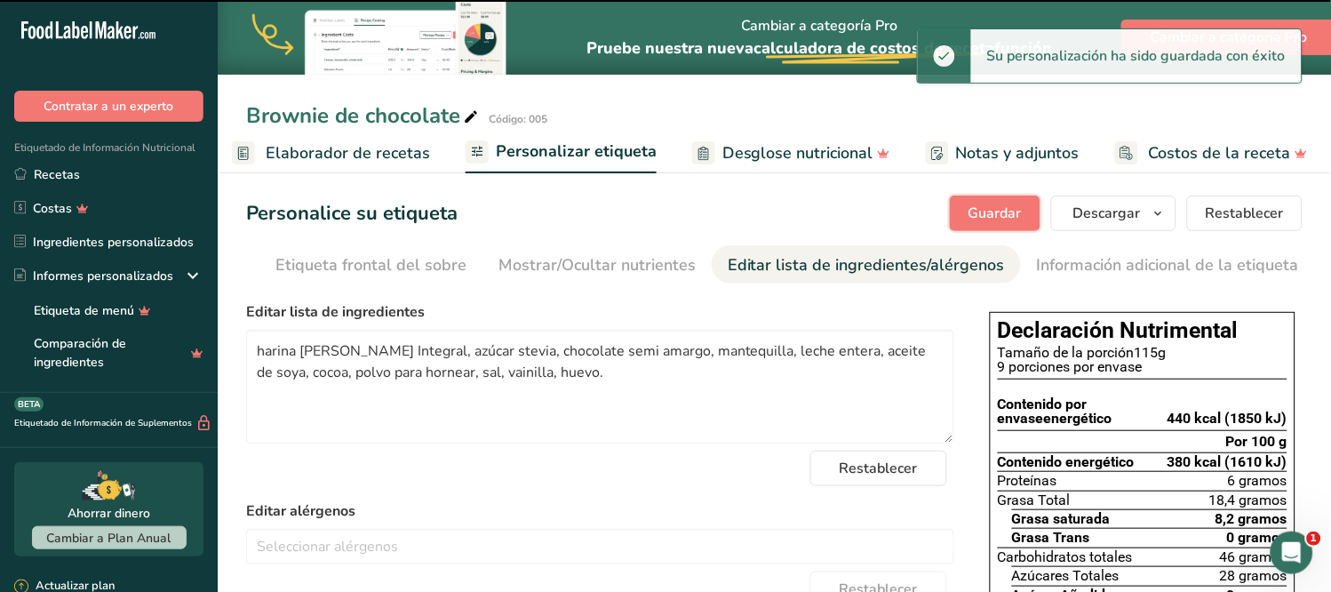
type textarea "harina de trigo Integral, azúcar stevia, chocolate semi amargo, mantequilla, le…"
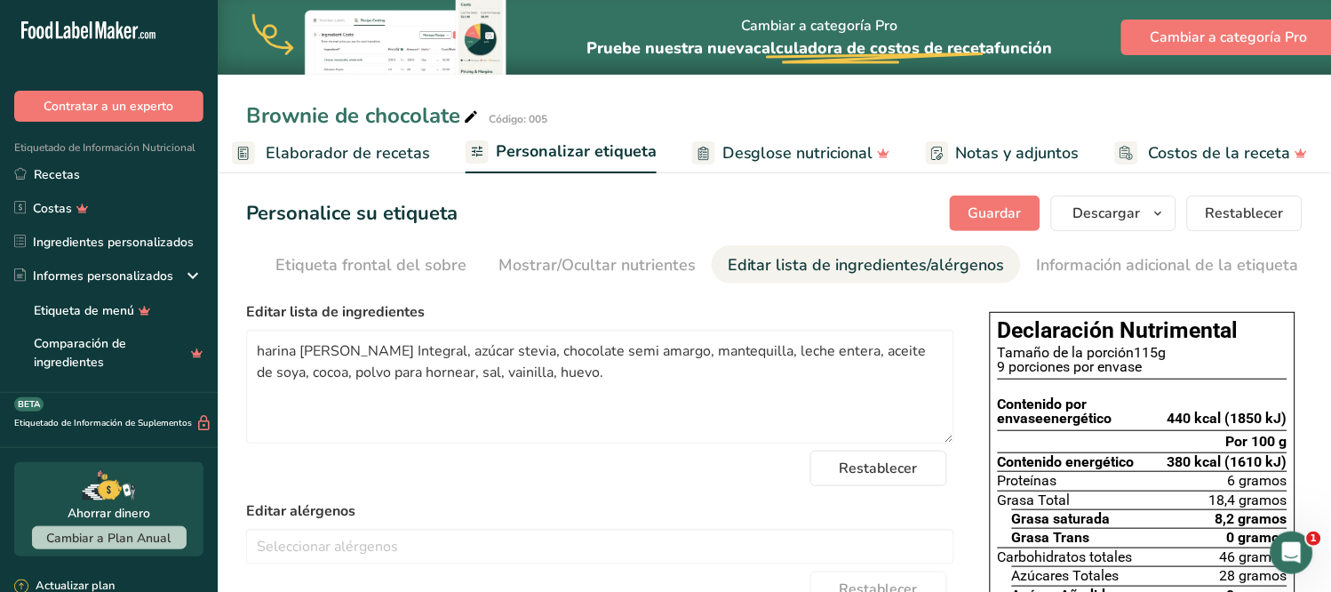
click at [373, 165] on link "Elaborador de recetas" at bounding box center [331, 153] width 198 height 40
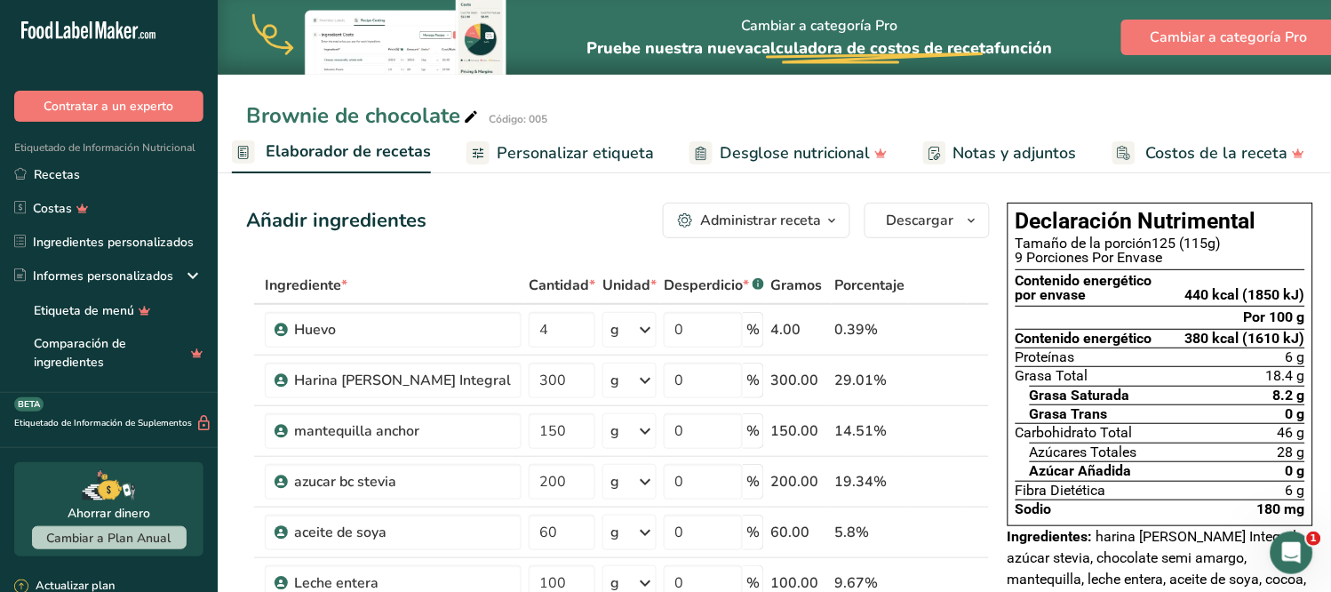
scroll to position [0, 255]
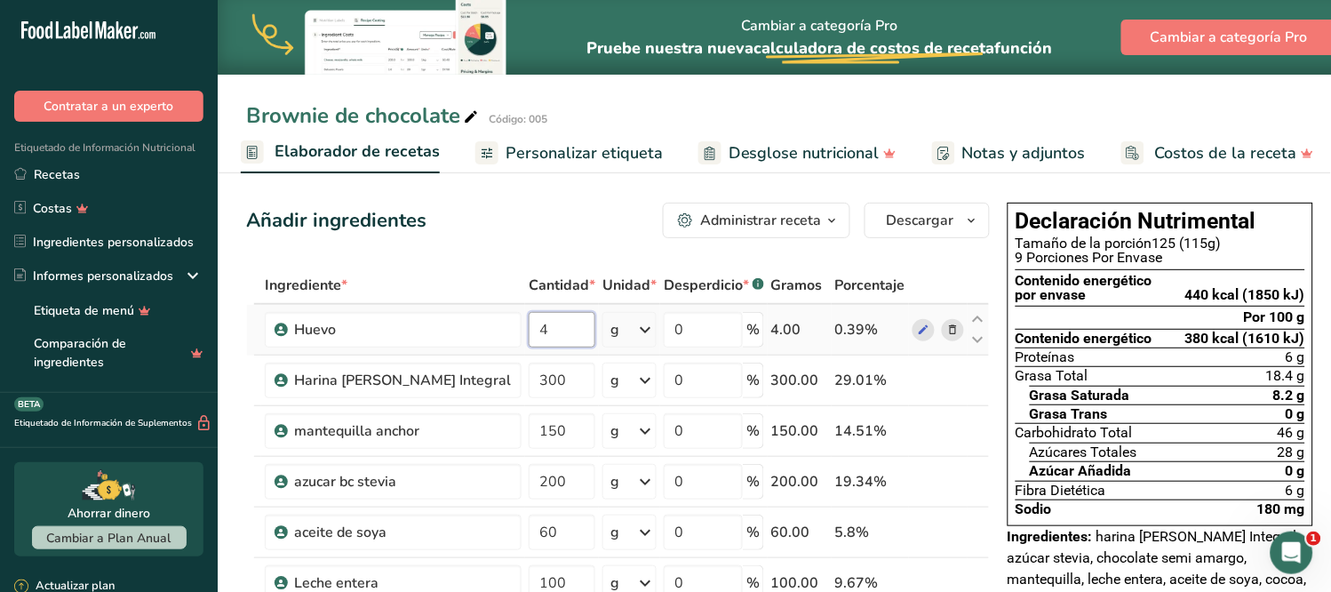
click at [529, 331] on input "4" at bounding box center [562, 330] width 67 height 36
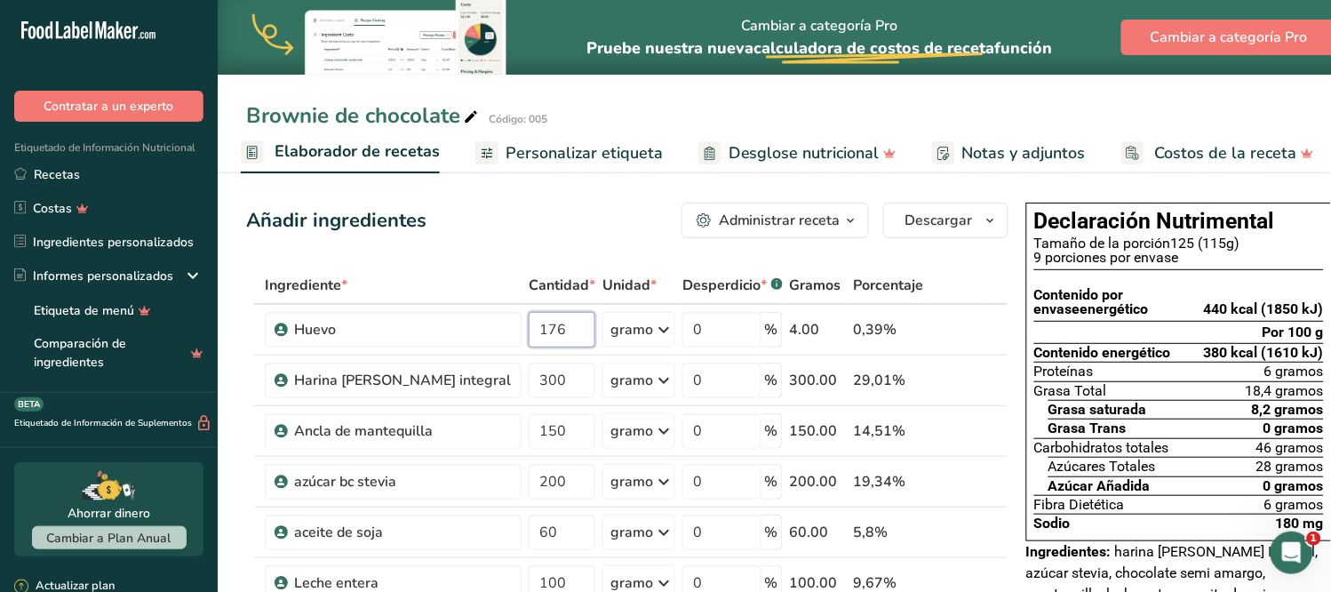
type input "176"
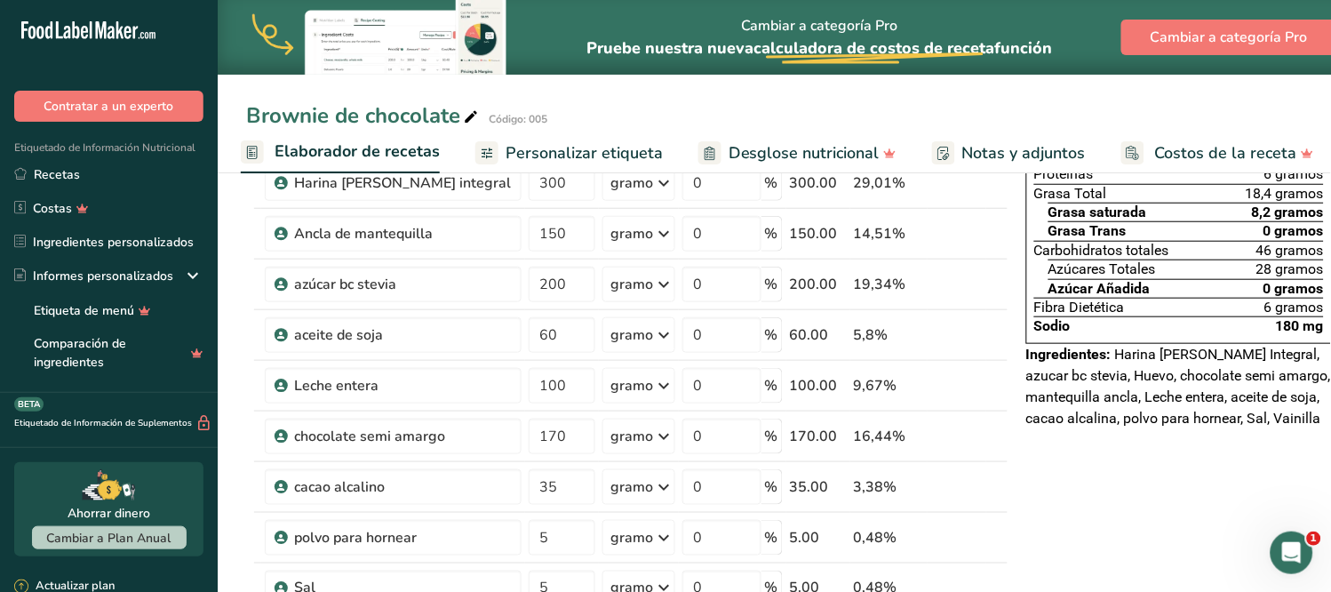
scroll to position [0, 0]
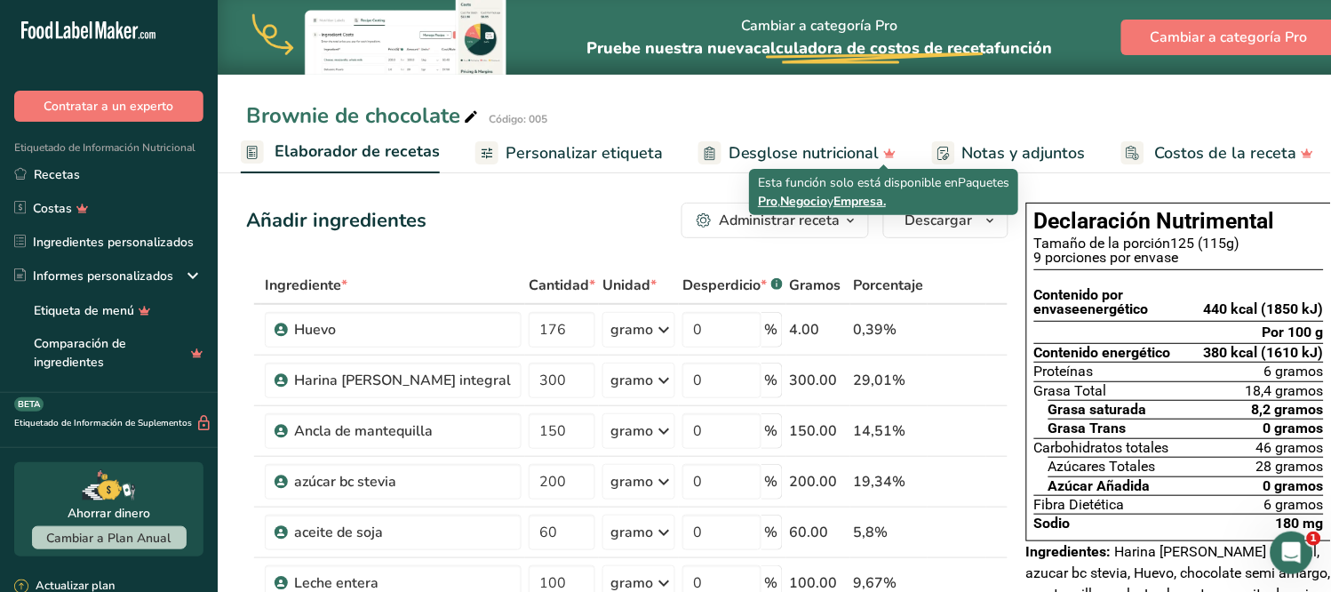
click at [835, 153] on font "Desglose nutricional" at bounding box center [804, 152] width 151 height 21
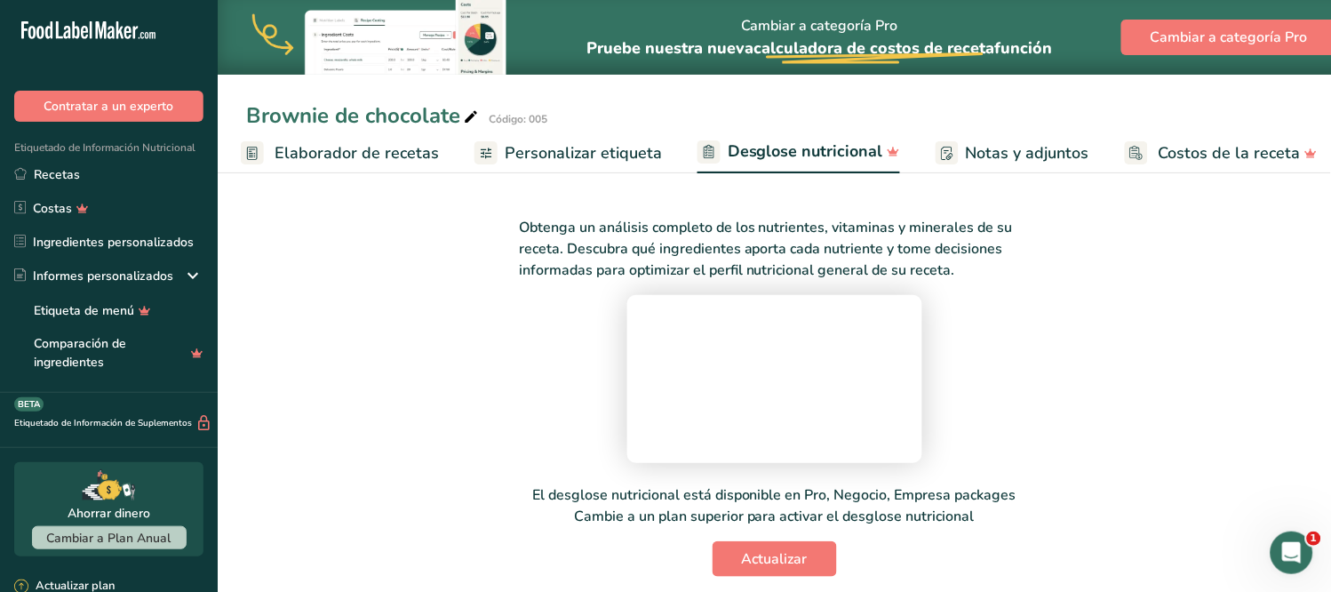
scroll to position [0, 263]
click at [622, 157] on font "Personalizar etiqueta" at bounding box center [575, 152] width 157 height 21
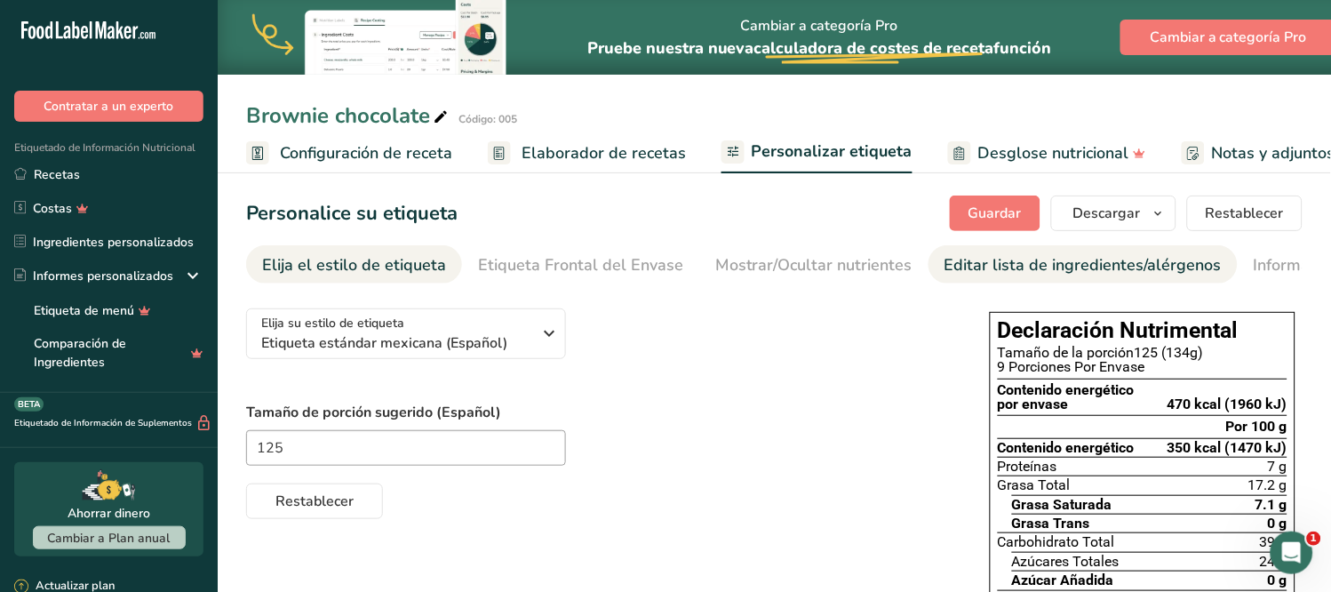
click at [979, 267] on div "Editar lista de ingredientes/alérgenos" at bounding box center [1083, 265] width 277 height 24
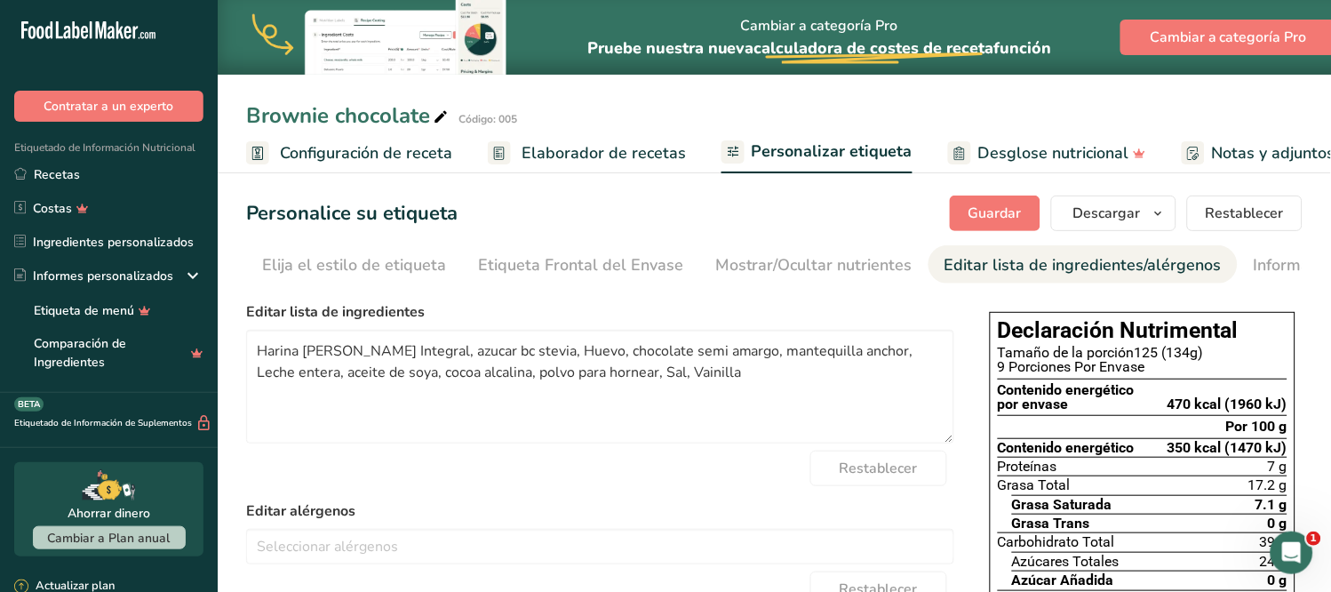
scroll to position [0, 189]
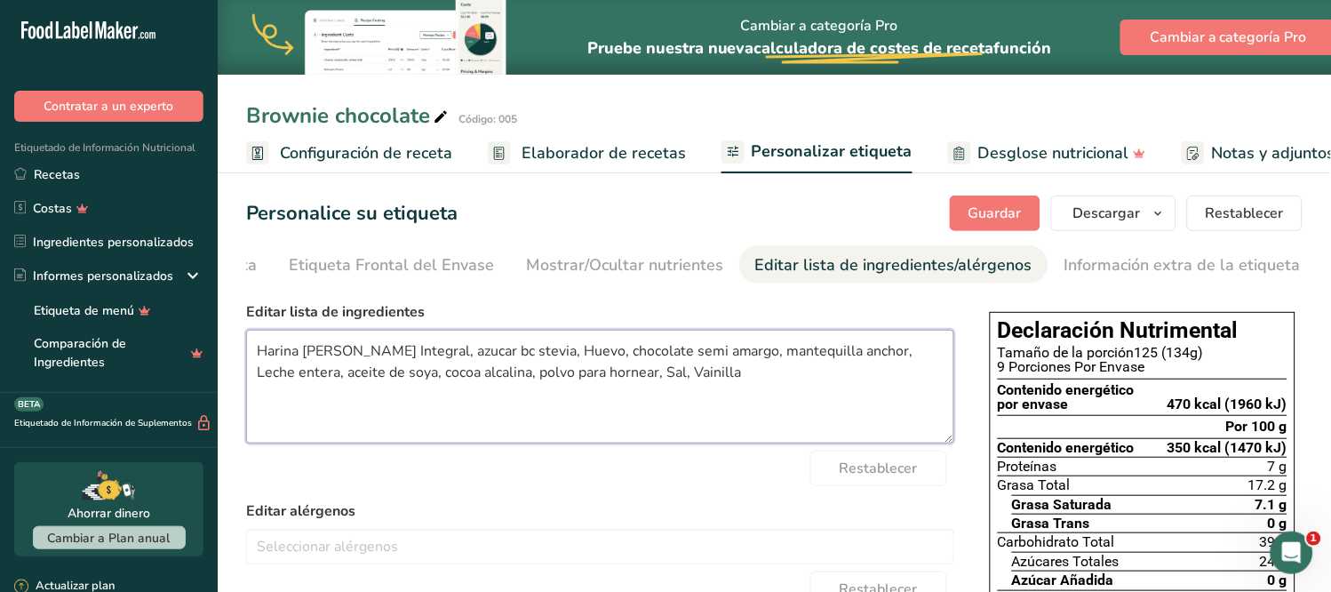
click at [269, 354] on textarea "Harina [PERSON_NAME] Integral, azucar bc stevia, Huevo, chocolate semi amargo, …" at bounding box center [600, 387] width 708 height 114
click at [475, 352] on textarea "harina [PERSON_NAME] Integral, azúcar bc stevia, Huevo, chocolate semi amargo, …" at bounding box center [600, 387] width 708 height 114
click at [466, 350] on textarea "harina [PERSON_NAME] Integral, stevia, Huevo, chocolate semi amargo, mantequill…" at bounding box center [600, 387] width 708 height 114
click at [773, 355] on textarea "harina [PERSON_NAME] Integral, stevia, huevo, chocolate semi amargo, mantequill…" at bounding box center [600, 387] width 708 height 114
click at [351, 378] on textarea "harina [PERSON_NAME] Integral, stevia, huevo, chocolate semi amargo, mantequill…" at bounding box center [600, 387] width 708 height 114
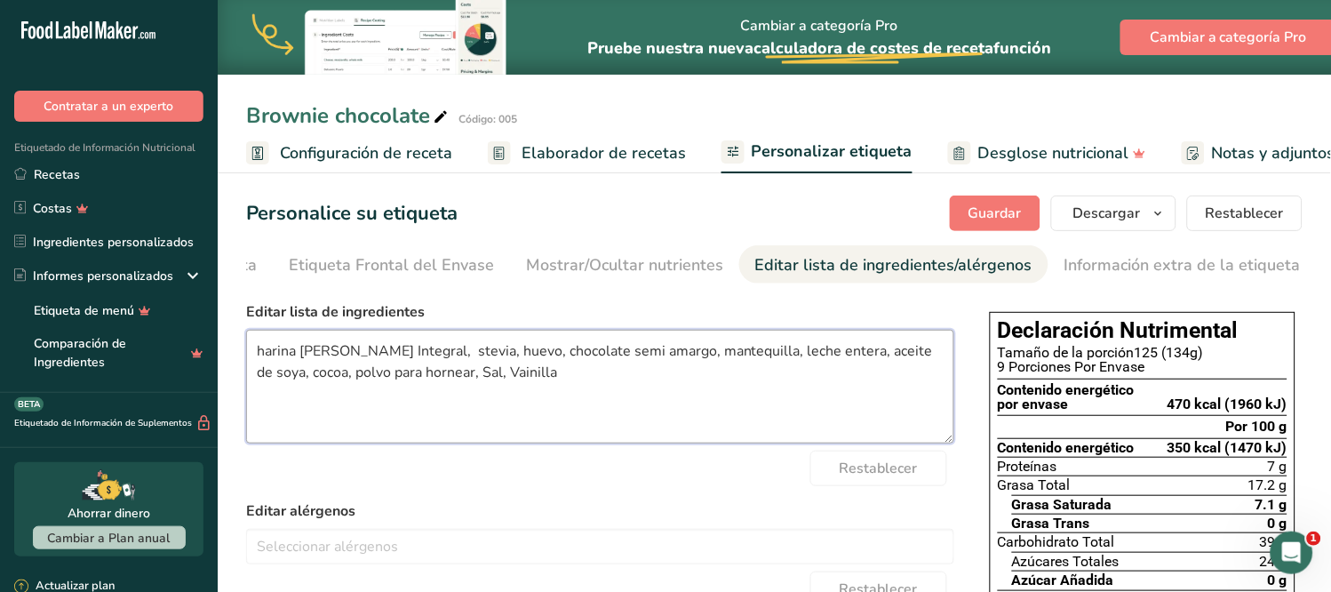
click at [438, 374] on textarea "harina [PERSON_NAME] Integral, stevia, huevo, chocolate semi amargo, mantequill…" at bounding box center [600, 387] width 708 height 114
click at [464, 370] on textarea "harina [PERSON_NAME] Integral, stevia, huevo, chocolate semi amargo, mantequill…" at bounding box center [600, 387] width 708 height 114
click at [505, 369] on textarea "harina [PERSON_NAME] Integral, stevia, huevo, chocolate semi amargo, mantequill…" at bounding box center [600, 387] width 708 height 114
click at [451, 371] on textarea "harina [PERSON_NAME] Integral, stevia, huevo, chocolate semi amargo, mantequill…" at bounding box center [600, 387] width 708 height 114
click at [533, 387] on textarea "harina [PERSON_NAME] Integral, stevia, huevo, chocolate semi amargo, mantequill…" at bounding box center [600, 387] width 708 height 114
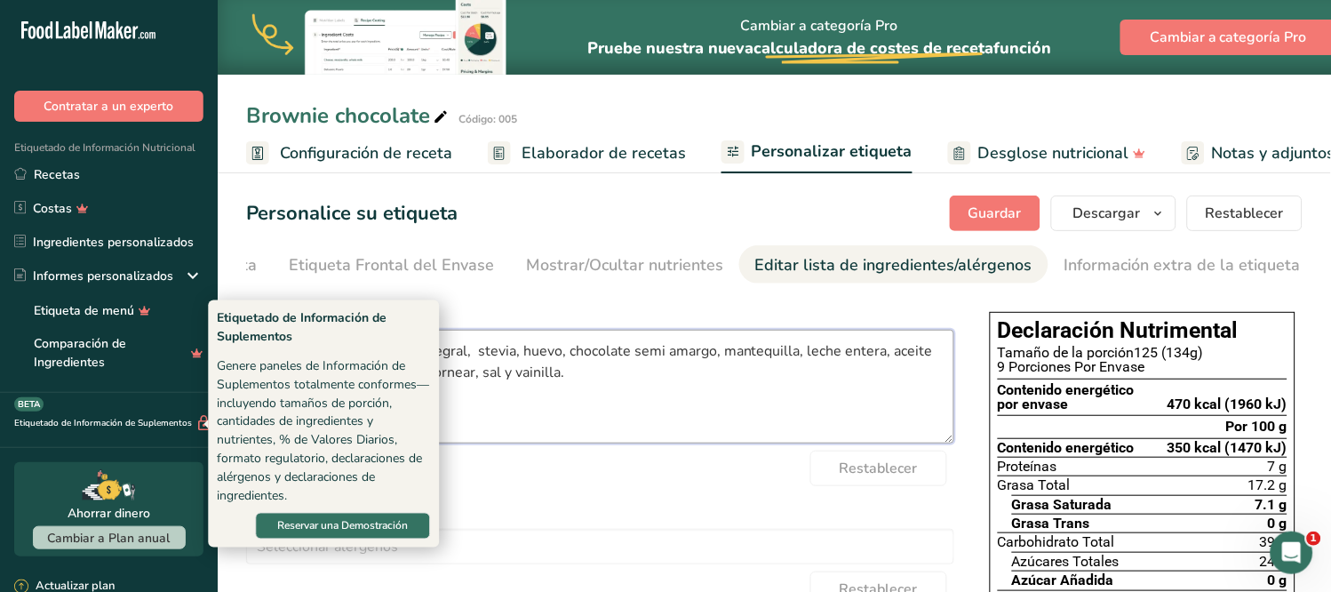
type textarea "harina [PERSON_NAME] Integral, stevia, huevo, chocolate semi amargo, mantequill…"
click at [990, 224] on button "Guardar" at bounding box center [995, 213] width 91 height 36
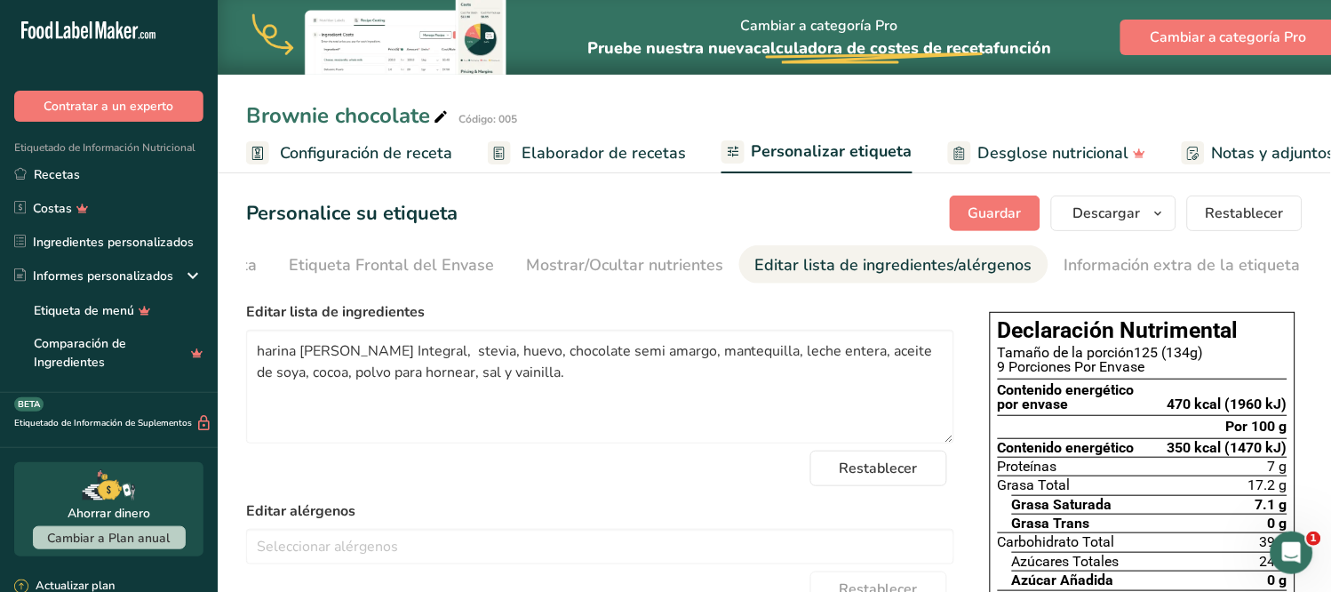
click at [613, 151] on span "Elaborador de recetas" at bounding box center [604, 153] width 164 height 24
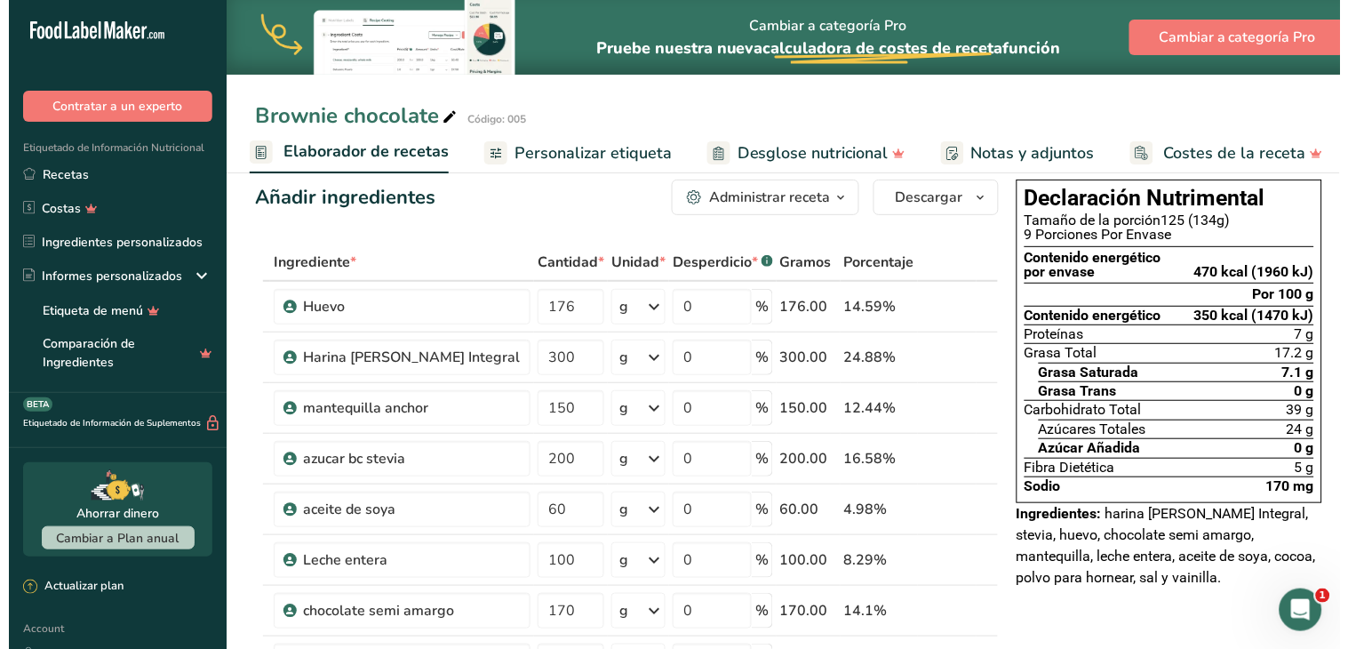
scroll to position [15, 0]
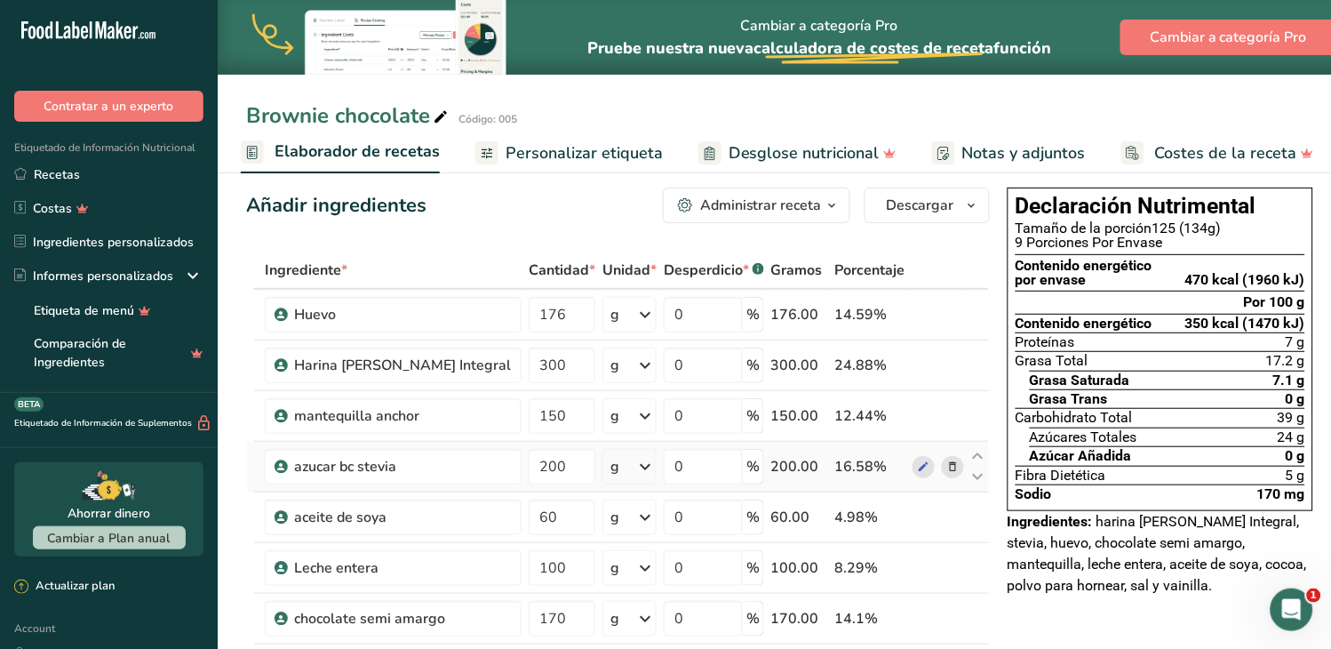
click at [947, 465] on icon at bounding box center [953, 467] width 12 height 19
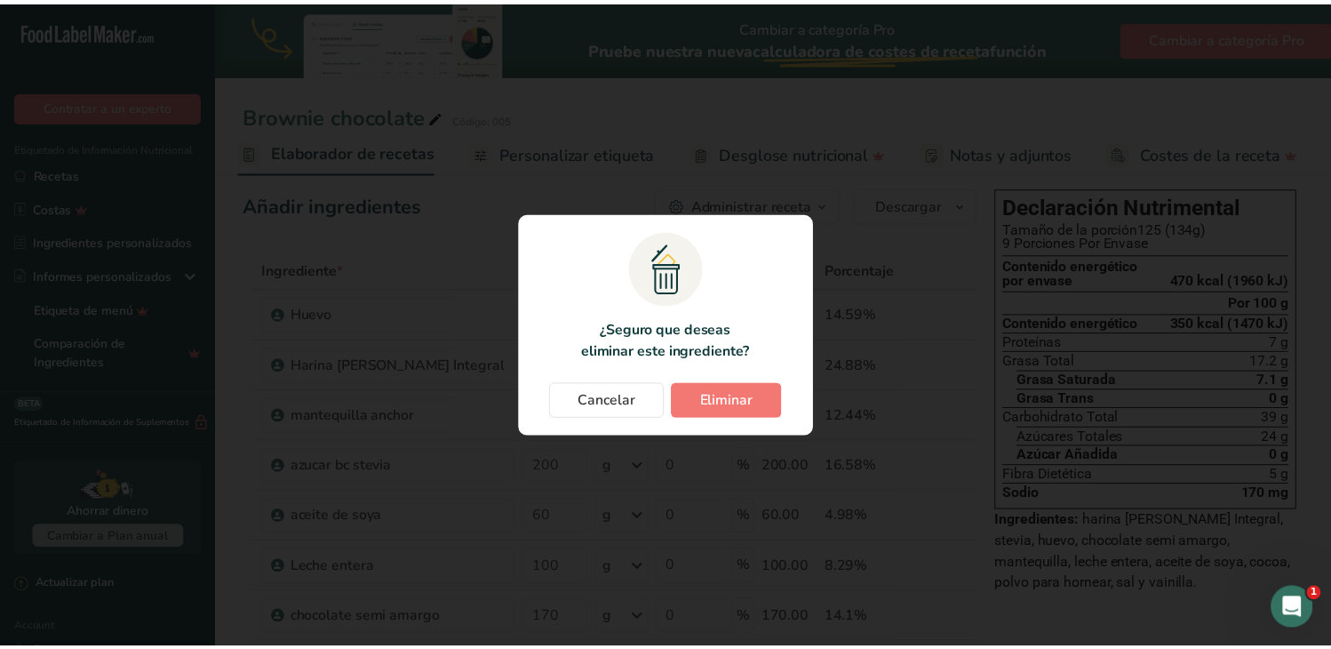
scroll to position [0, 238]
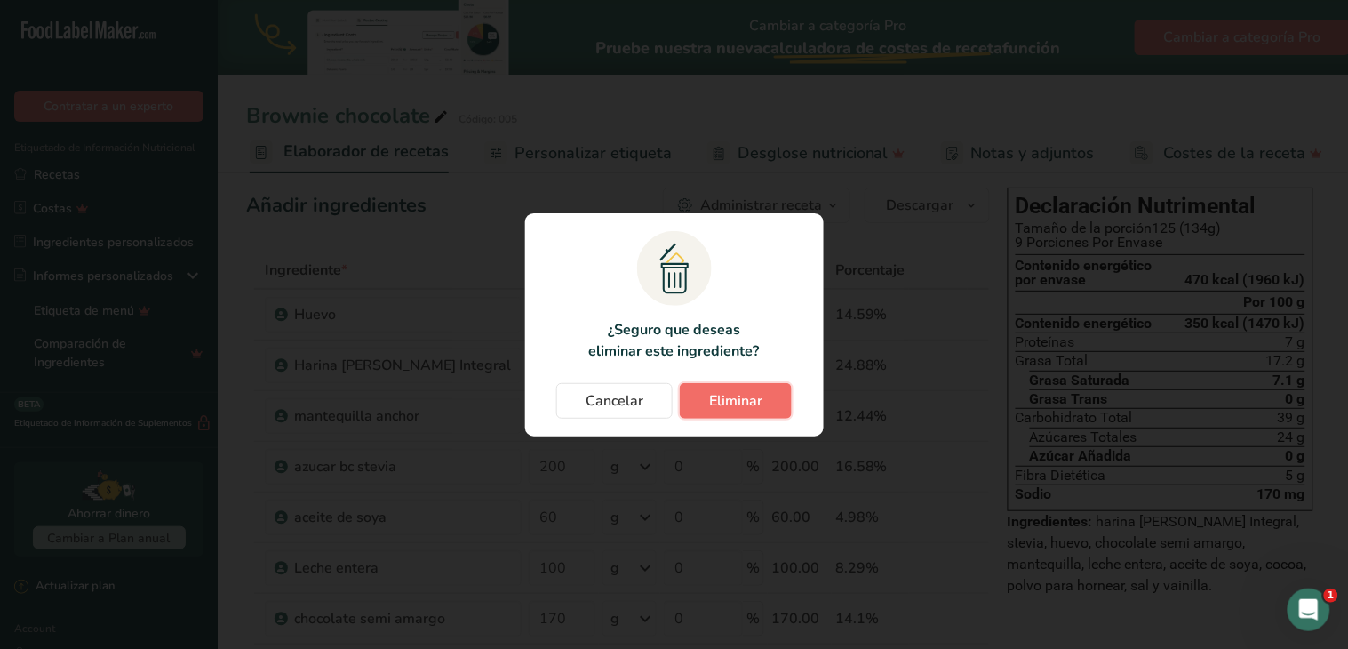
click at [736, 403] on span "Eliminar" at bounding box center [735, 400] width 53 height 21
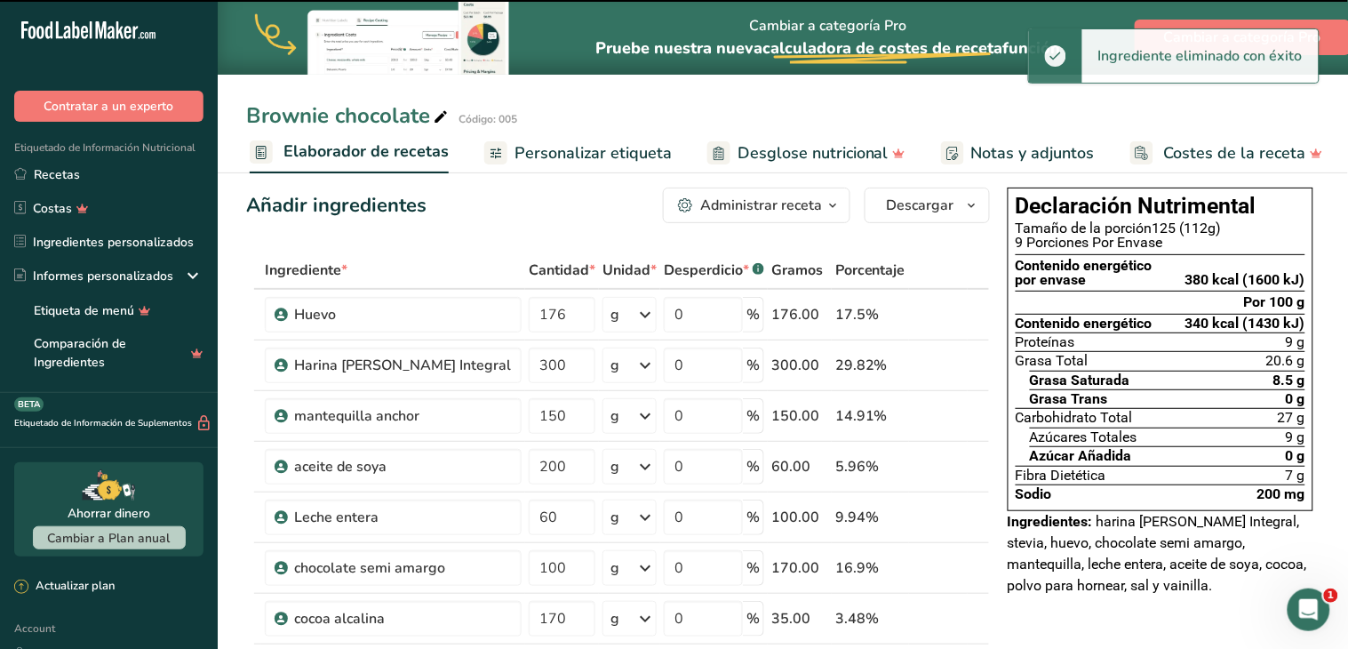
type input "60"
type input "100"
type input "170"
type input "35"
type input "5"
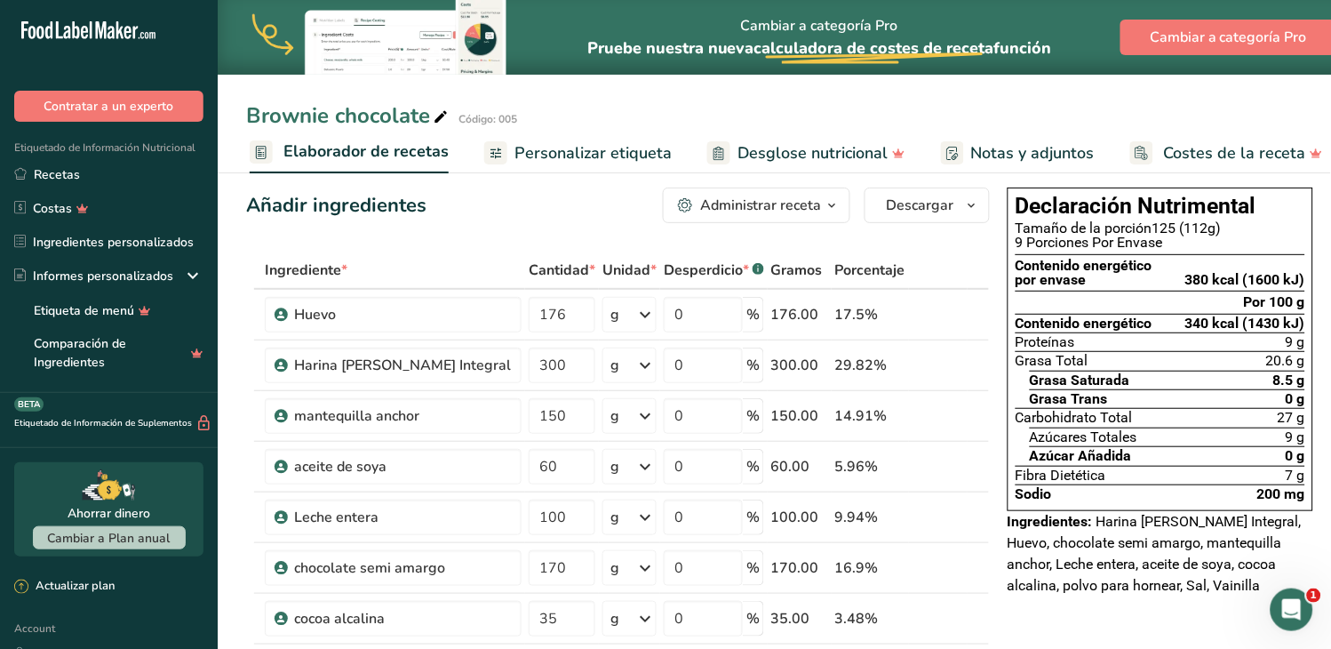
scroll to position [317, 0]
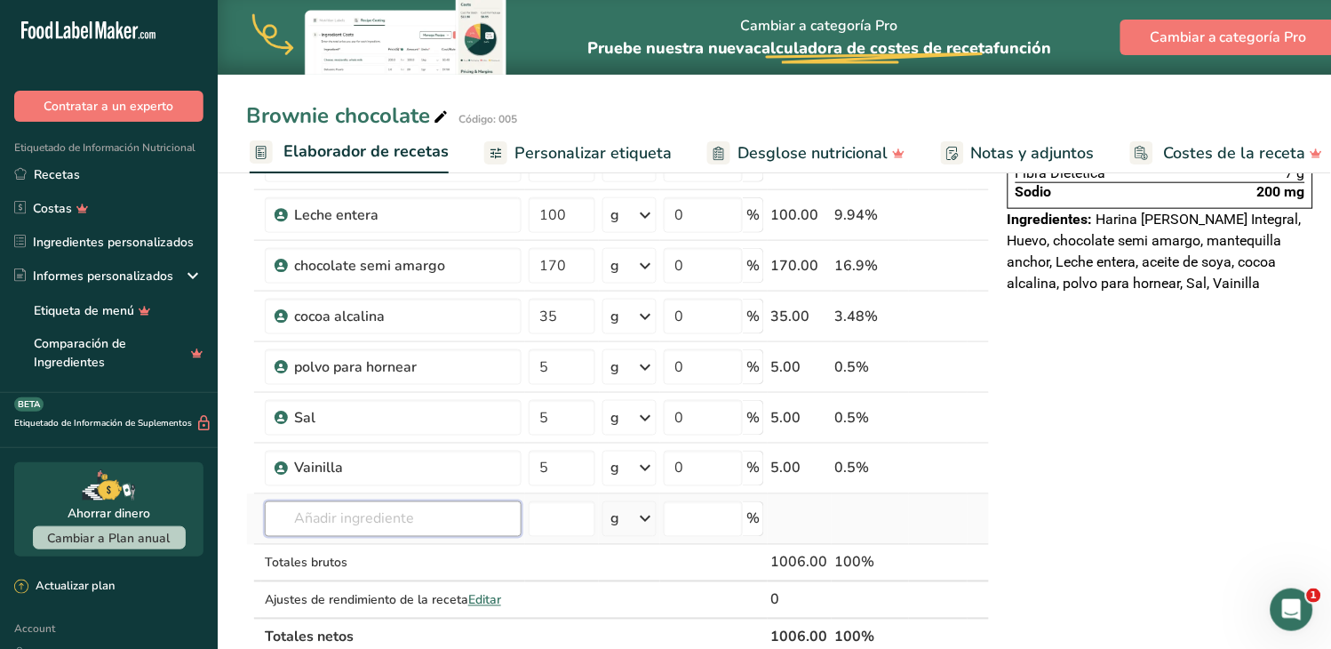
click at [325, 518] on input "text" at bounding box center [393, 519] width 257 height 36
type input "024"
click at [529, 526] on input "number" at bounding box center [562, 519] width 67 height 36
type input "10"
click at [1080, 462] on div "Declaración Nutrimental Tamaño de la porción 125 (112g) 9 Porciones Por Envase …" at bounding box center [1160, 570] width 320 height 1385
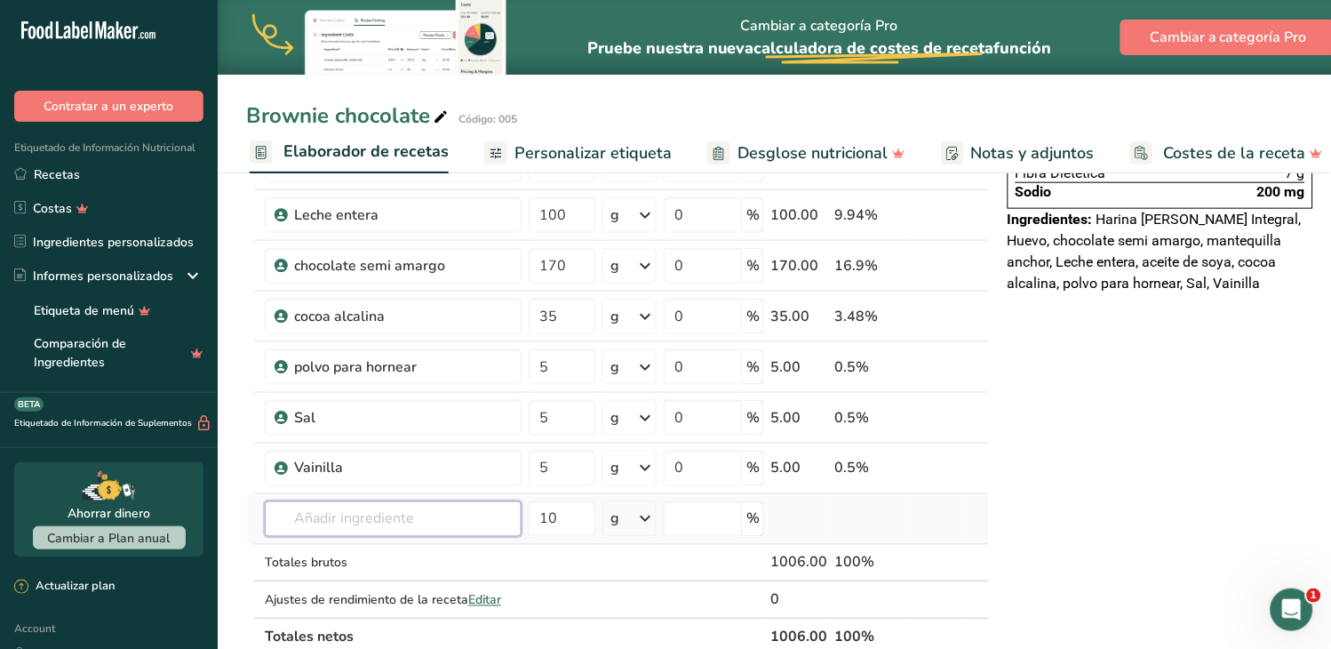
click at [382, 516] on input "text" at bounding box center [393, 519] width 257 height 36
click at [353, 546] on p "024 [GEOGRAPHIC_DATA]" at bounding box center [316, 555] width 75 height 19
type input "Svetia"
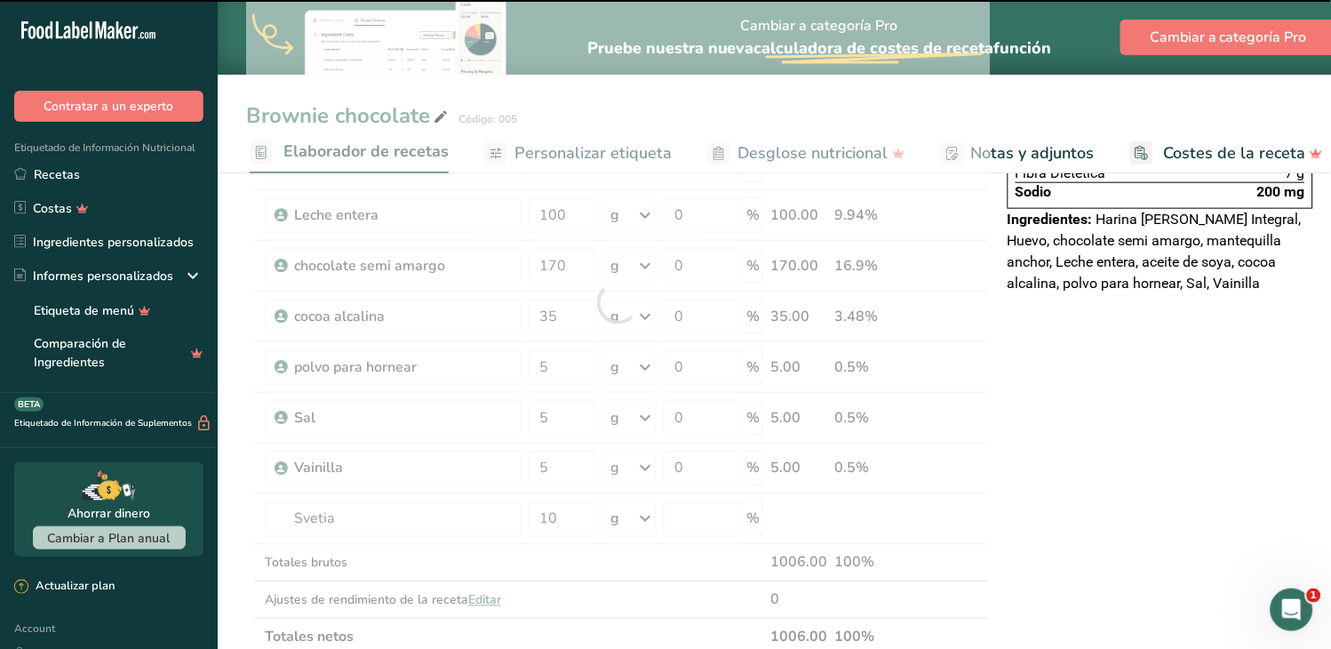
type input "0"
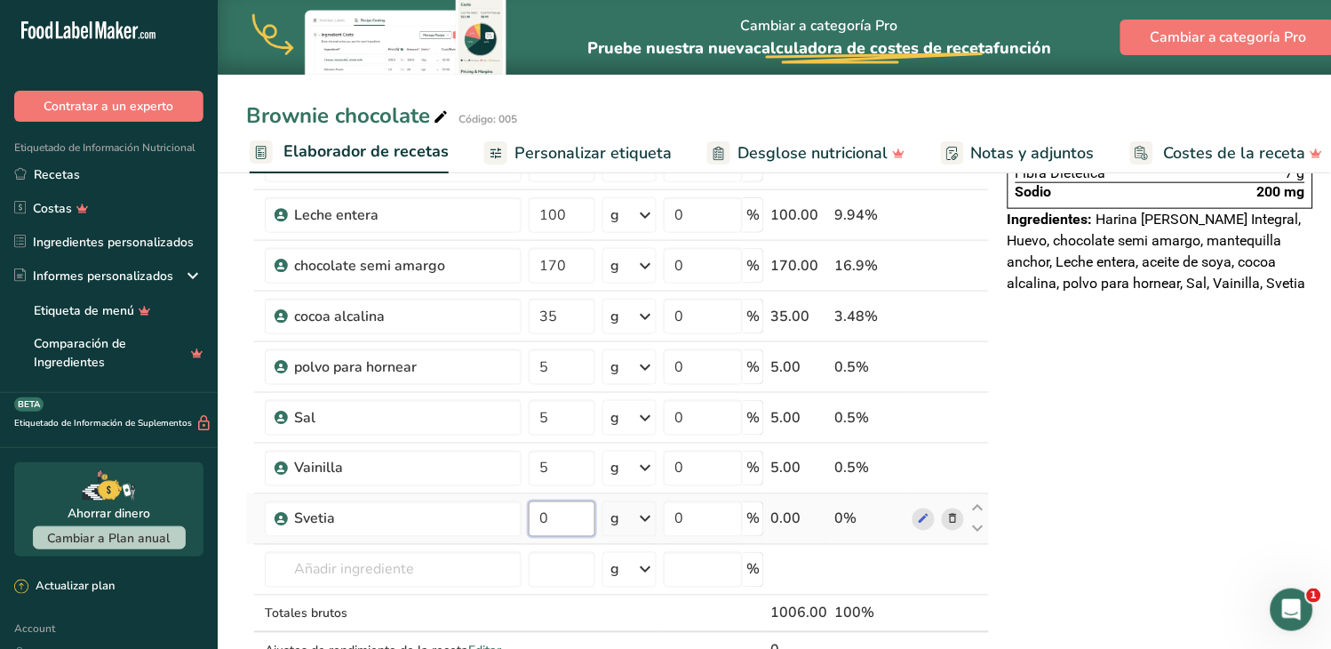
click at [529, 518] on input "0" at bounding box center [562, 519] width 67 height 36
type input "10"
drag, startPoint x: 1094, startPoint y: 450, endPoint x: 1227, endPoint y: 499, distance: 142.3
click at [1095, 450] on div "Declaración Nutrimental Tamaño de la porción 125 (112g) 9 Porciones Por Envase …" at bounding box center [1160, 596] width 320 height 1436
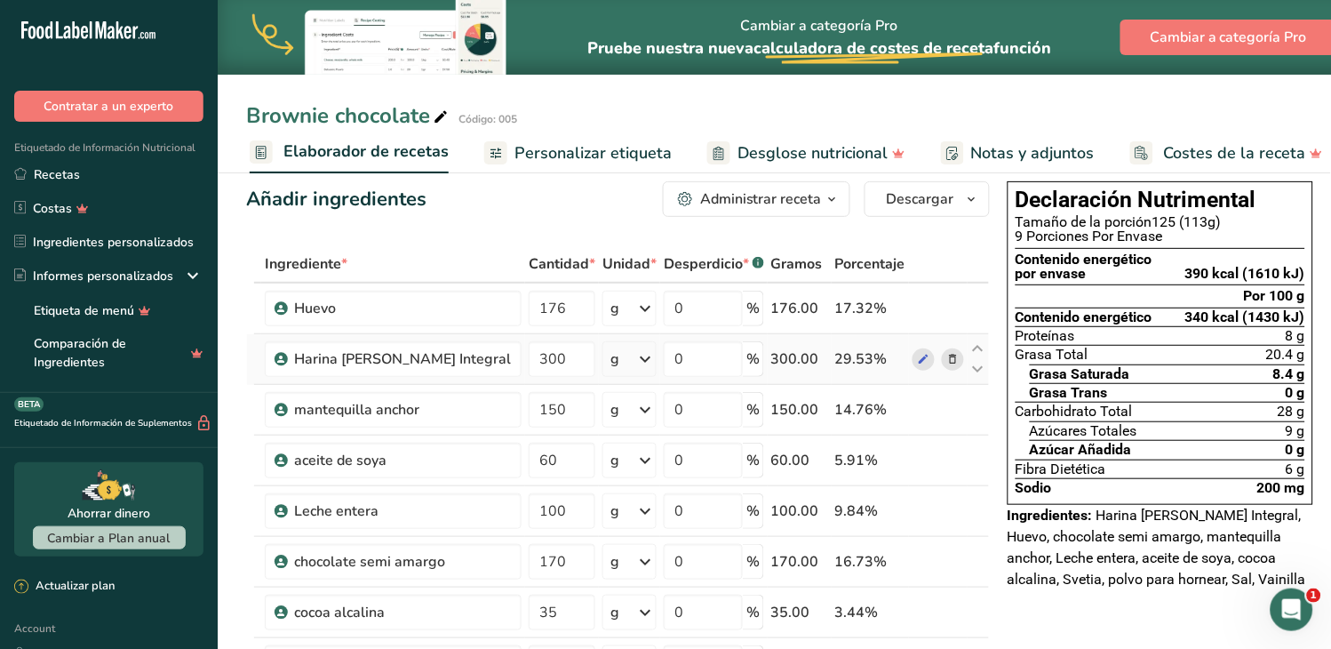
scroll to position [0, 0]
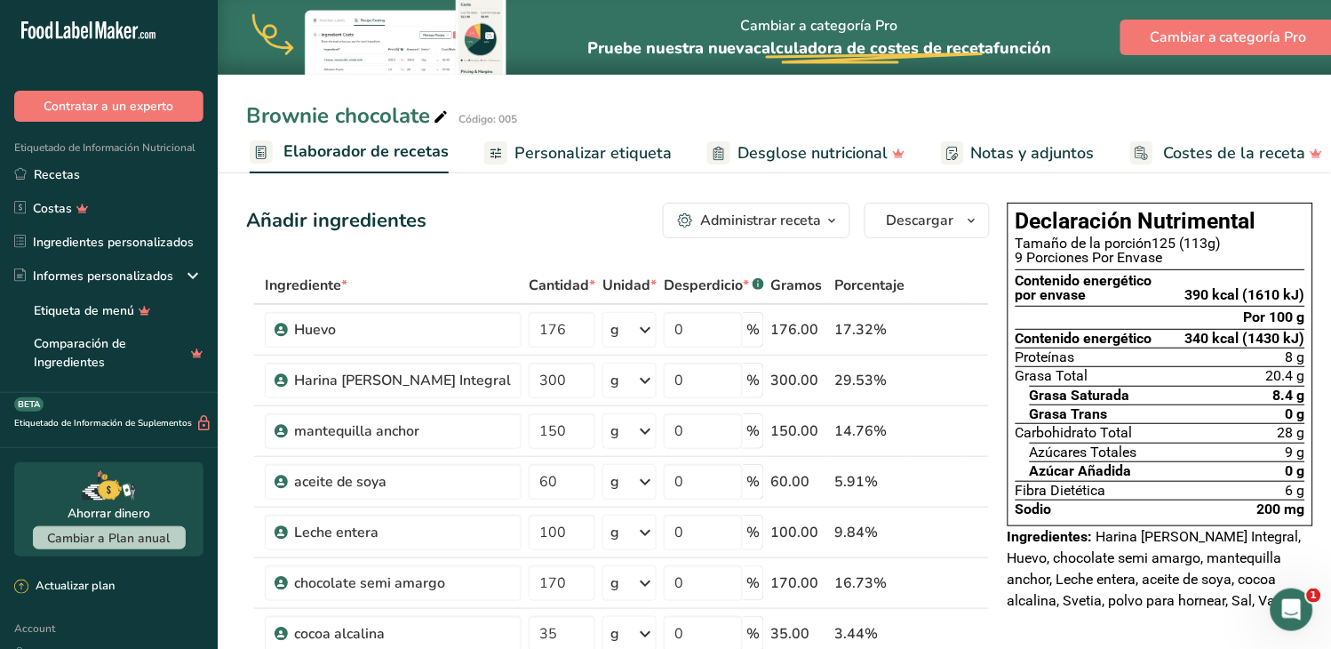
click at [601, 148] on span "Personalizar etiqueta" at bounding box center [592, 153] width 157 height 24
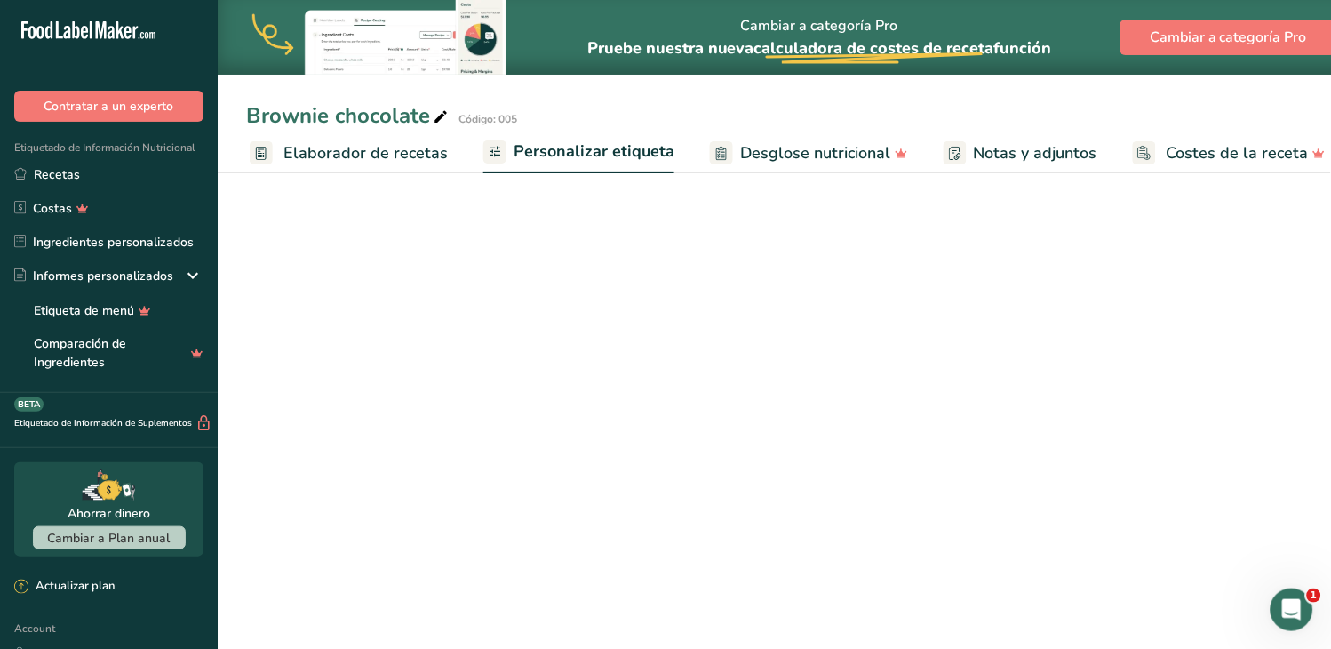
scroll to position [0, 256]
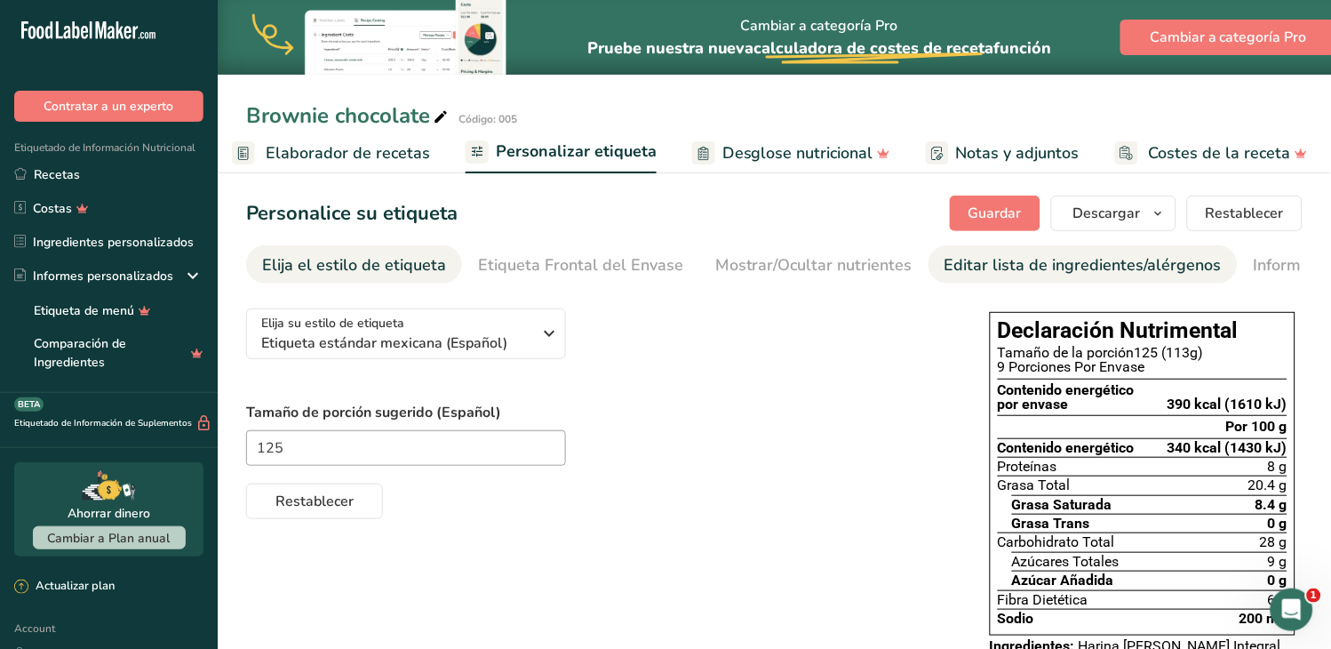
click at [998, 264] on div "Editar lista de ingredientes/alérgenos" at bounding box center [1083, 265] width 277 height 24
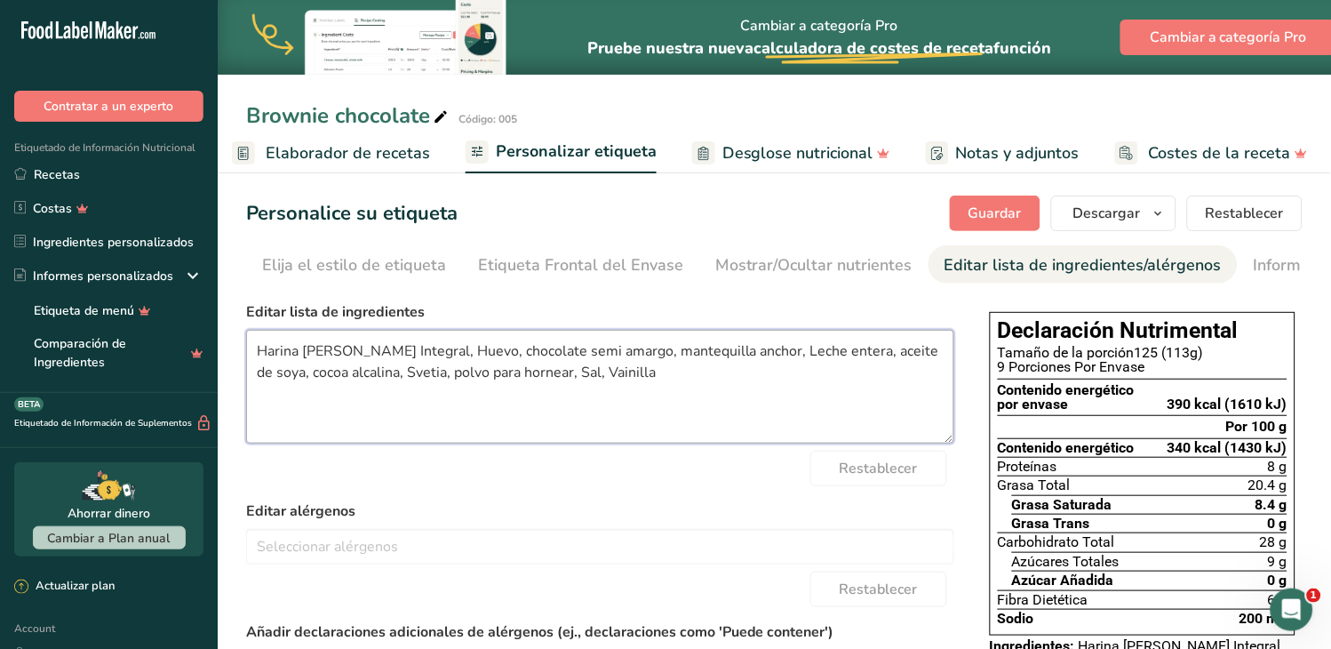
click at [265, 347] on textarea "Harina [PERSON_NAME] Integral, Huevo, chocolate semi amargo, mantequilla anchor…" at bounding box center [600, 387] width 708 height 114
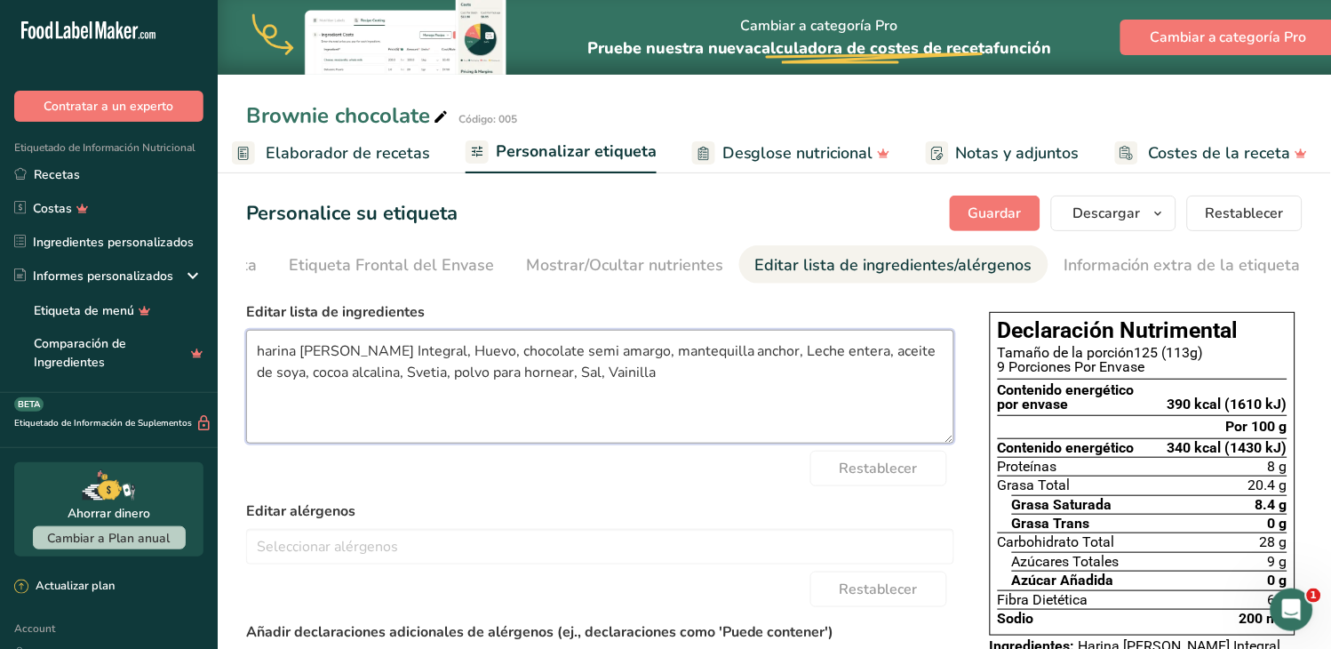
click at [419, 357] on textarea "harina [PERSON_NAME] Integral, Huevo, chocolate semi amargo, mantequilla anchor…" at bounding box center [600, 387] width 708 height 114
drag, startPoint x: 729, startPoint y: 353, endPoint x: 689, endPoint y: 360, distance: 40.6
click at [689, 360] on textarea "harina [PERSON_NAME] Integral, huevo, chocolate semi amargo, mantequilla anchor…" at bounding box center [600, 387] width 708 height 114
click at [697, 355] on textarea "harina [PERSON_NAME] Integral, huevo, chocolate semi amargo, mantequilla, Leche…" at bounding box center [600, 387] width 708 height 114
drag, startPoint x: 299, startPoint y: 375, endPoint x: 259, endPoint y: 380, distance: 40.3
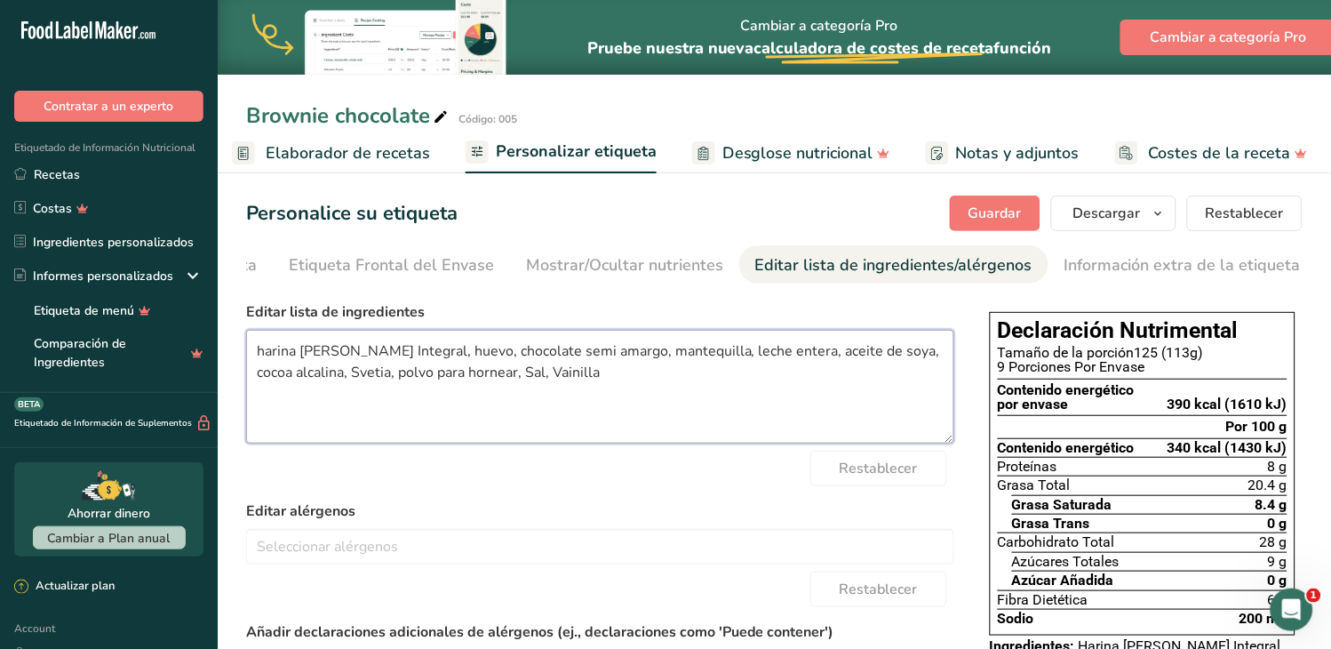
click at [259, 380] on textarea "harina [PERSON_NAME] Integral, huevo, chocolate semi amargo, mantequilla, leche…" at bounding box center [600, 387] width 708 height 114
click at [261, 375] on textarea "harina [PERSON_NAME] Integral, huevo, chocolate semi amargo, mantequilla, leche…" at bounding box center [600, 387] width 708 height 114
click at [534, 388] on textarea "harina [PERSON_NAME] Integral, huevo, chocolate semi amargo, mantequilla, leche…" at bounding box center [600, 387] width 708 height 114
click at [430, 375] on textarea "harina [PERSON_NAME] Integral, huevo, chocolate semi amargo, mantequilla, leche…" at bounding box center [600, 387] width 708 height 114
click at [462, 375] on textarea "harina [PERSON_NAME] Integral, huevo, chocolate semi amargo, mantequilla, leche…" at bounding box center [600, 387] width 708 height 114
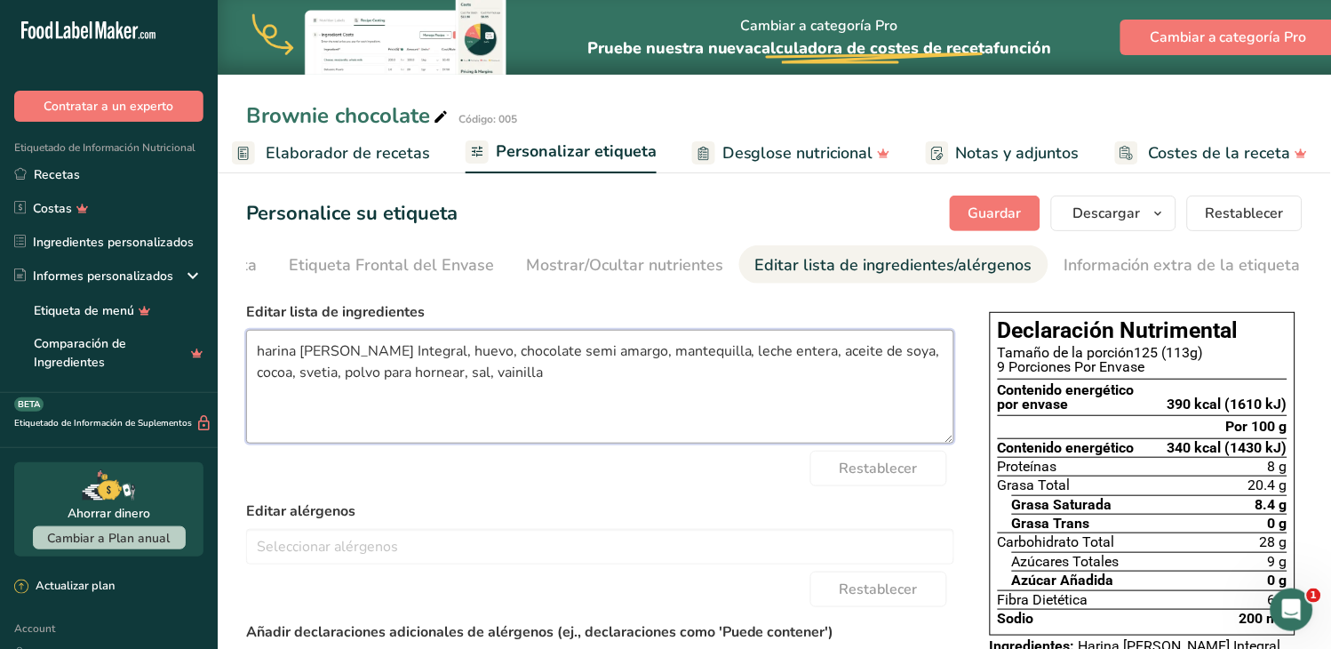
click at [522, 382] on textarea "harina [PERSON_NAME] Integral, huevo, chocolate semi amargo, mantequilla, leche…" at bounding box center [600, 387] width 708 height 114
click at [446, 378] on textarea "harina [PERSON_NAME] Integral, huevo, chocolate semi amargo, mantequilla, leche…" at bounding box center [600, 387] width 708 height 114
click at [454, 375] on textarea "harina [PERSON_NAME] Integral, huevo, chocolate semi amargo, mantequilla, leche…" at bounding box center [600, 387] width 708 height 114
click at [515, 374] on textarea "harina [PERSON_NAME] Integral, huevo, chocolate semi amargo, mantequilla, leche…" at bounding box center [600, 387] width 708 height 114
type textarea "harina [PERSON_NAME] Integral, huevo, chocolate semi amargo, mantequilla, leche…"
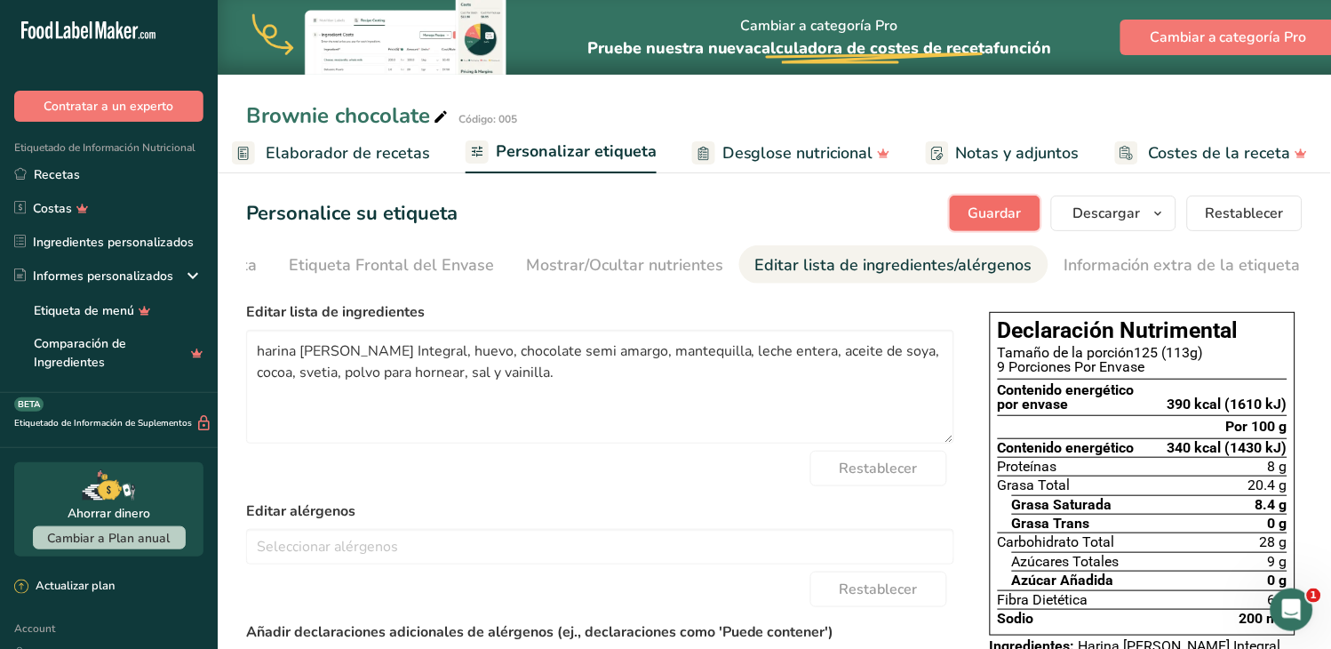
click at [991, 209] on span "Guardar" at bounding box center [995, 213] width 53 height 21
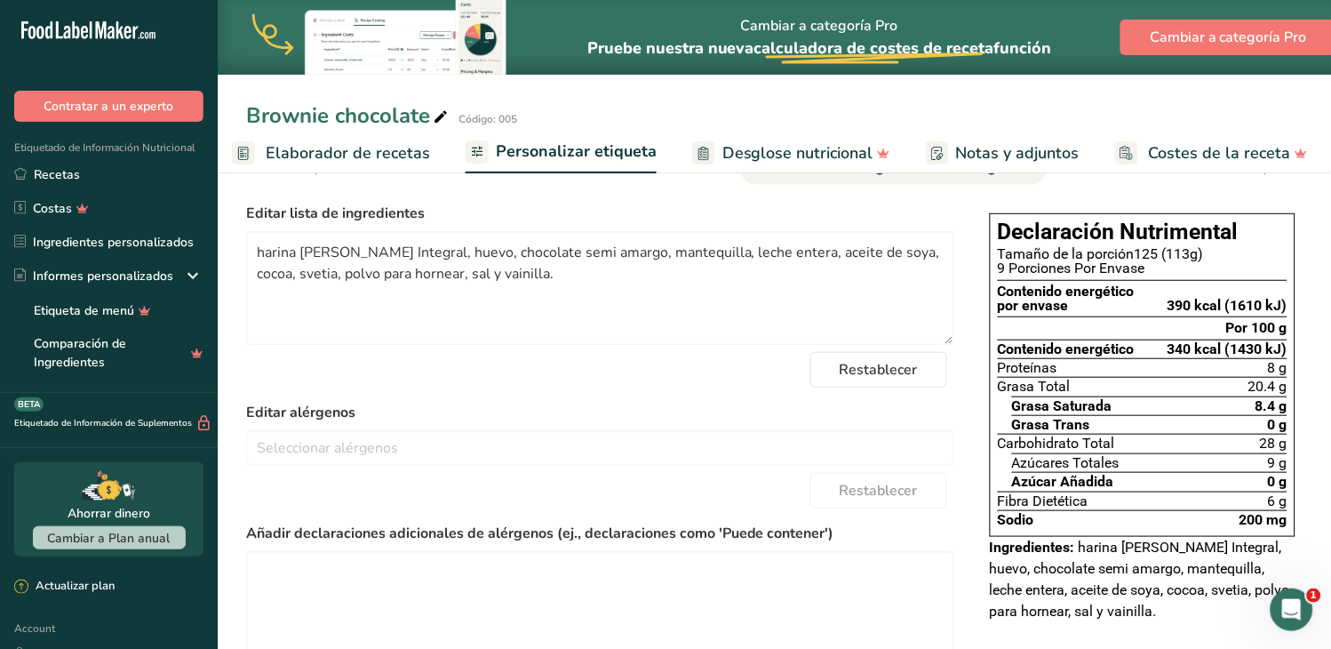
scroll to position [0, 0]
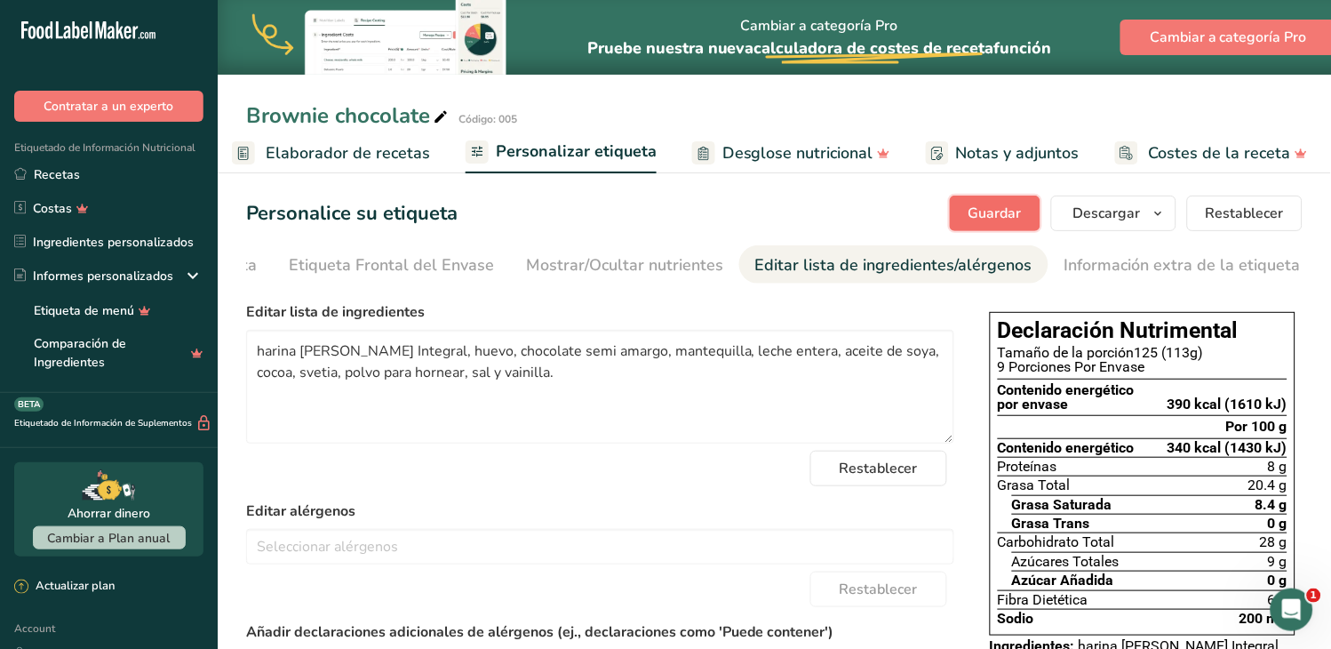
click at [1031, 209] on button "Guardar" at bounding box center [995, 213] width 91 height 36
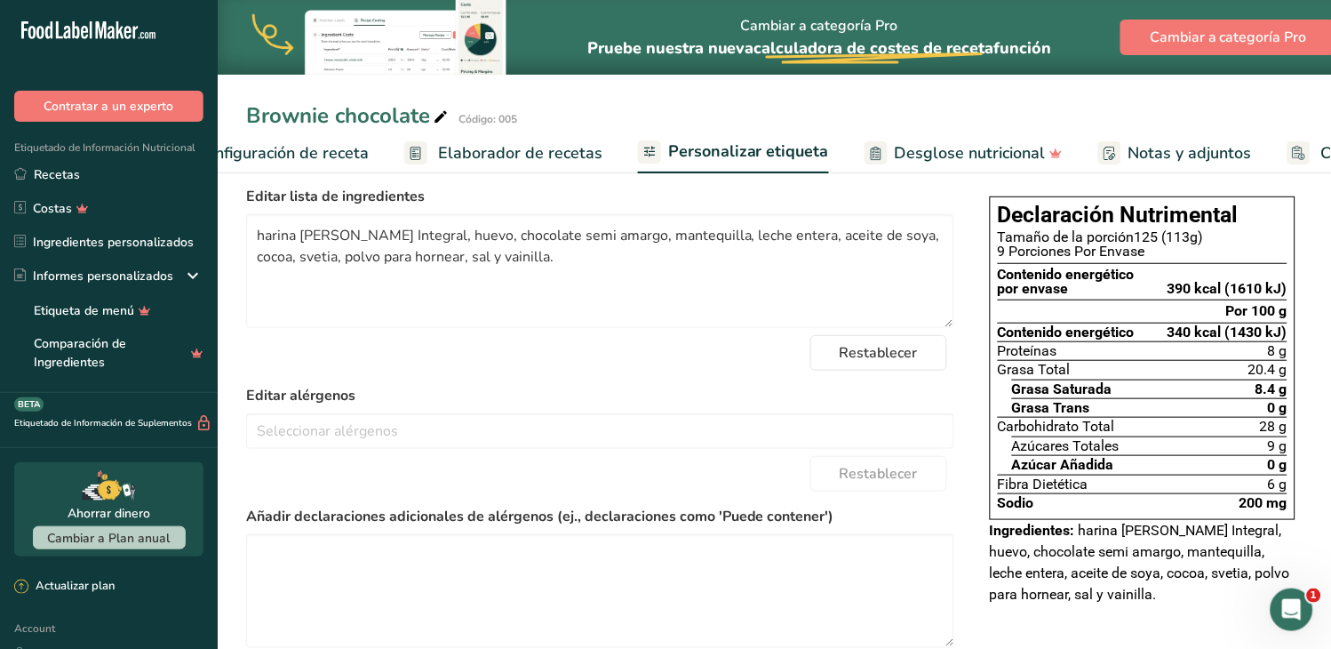
scroll to position [0, 75]
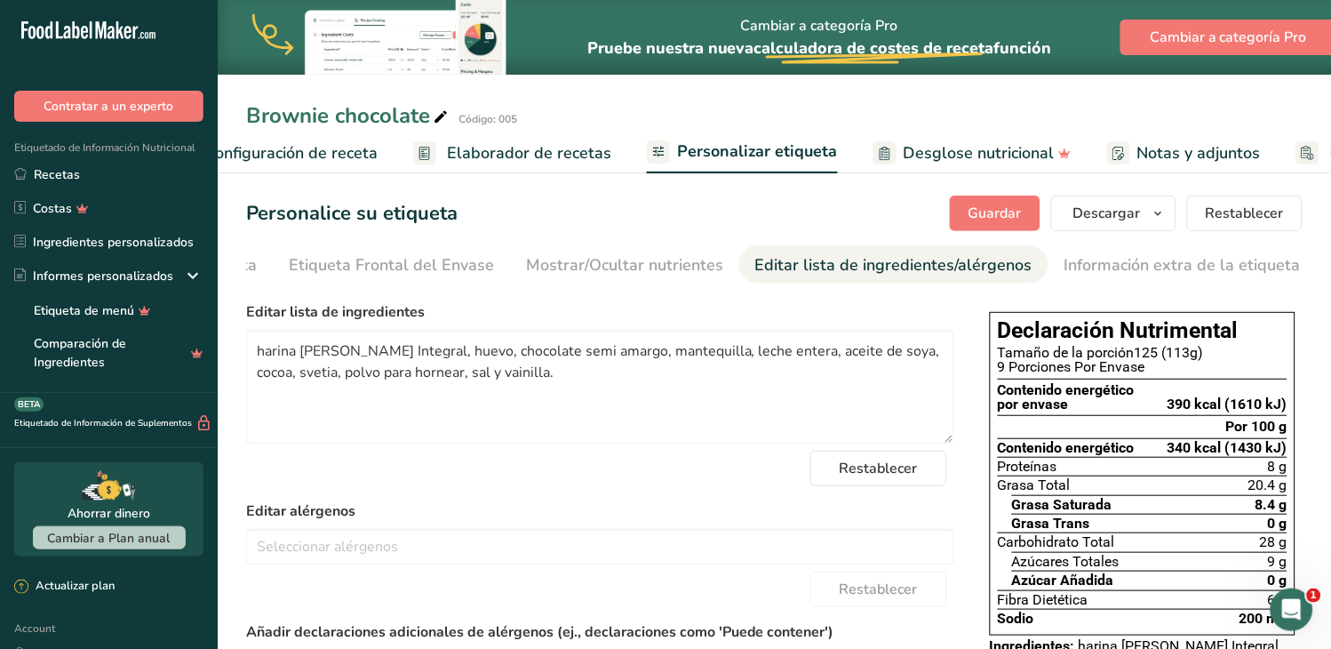
click at [486, 145] on span "Elaborador de recetas" at bounding box center [529, 153] width 164 height 24
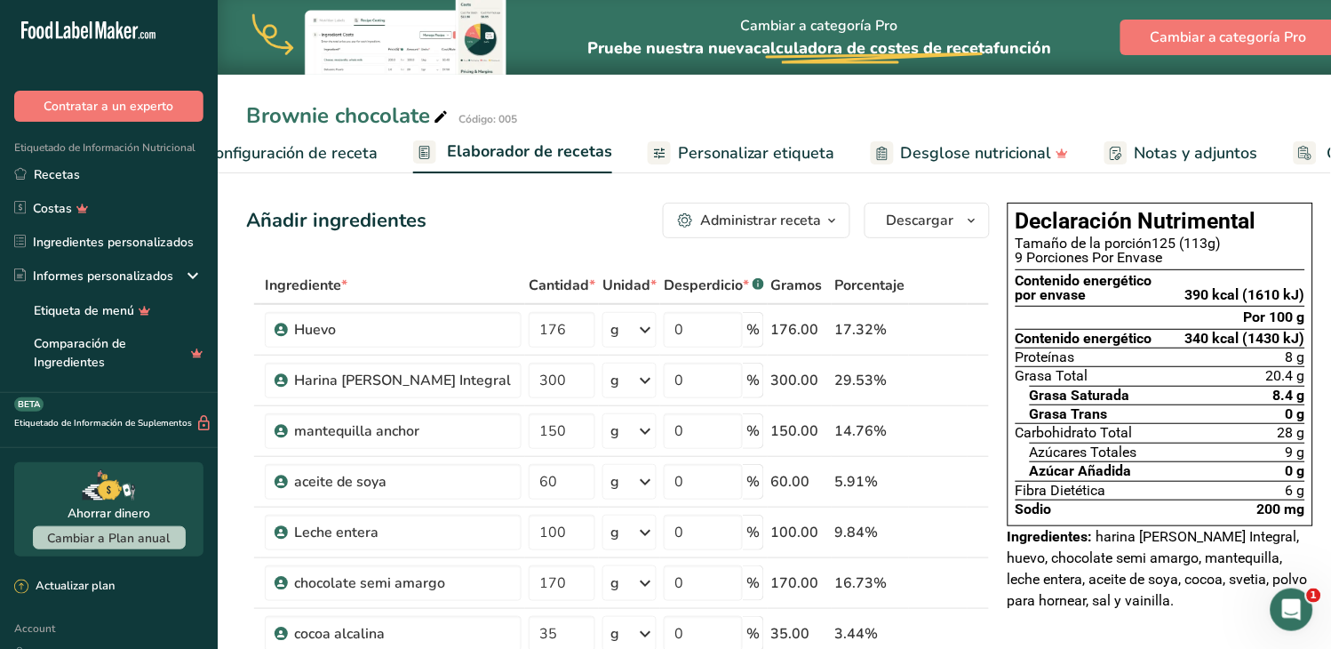
scroll to position [0, 247]
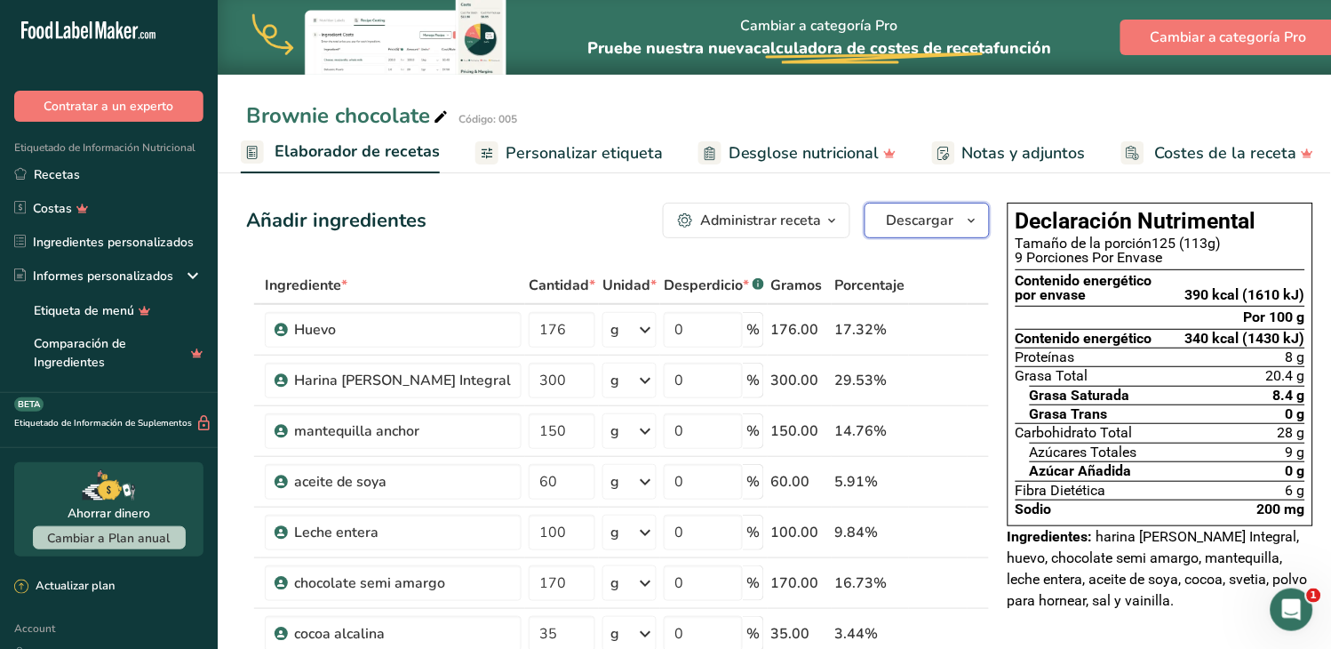
click at [965, 217] on icon "button" at bounding box center [972, 221] width 14 height 22
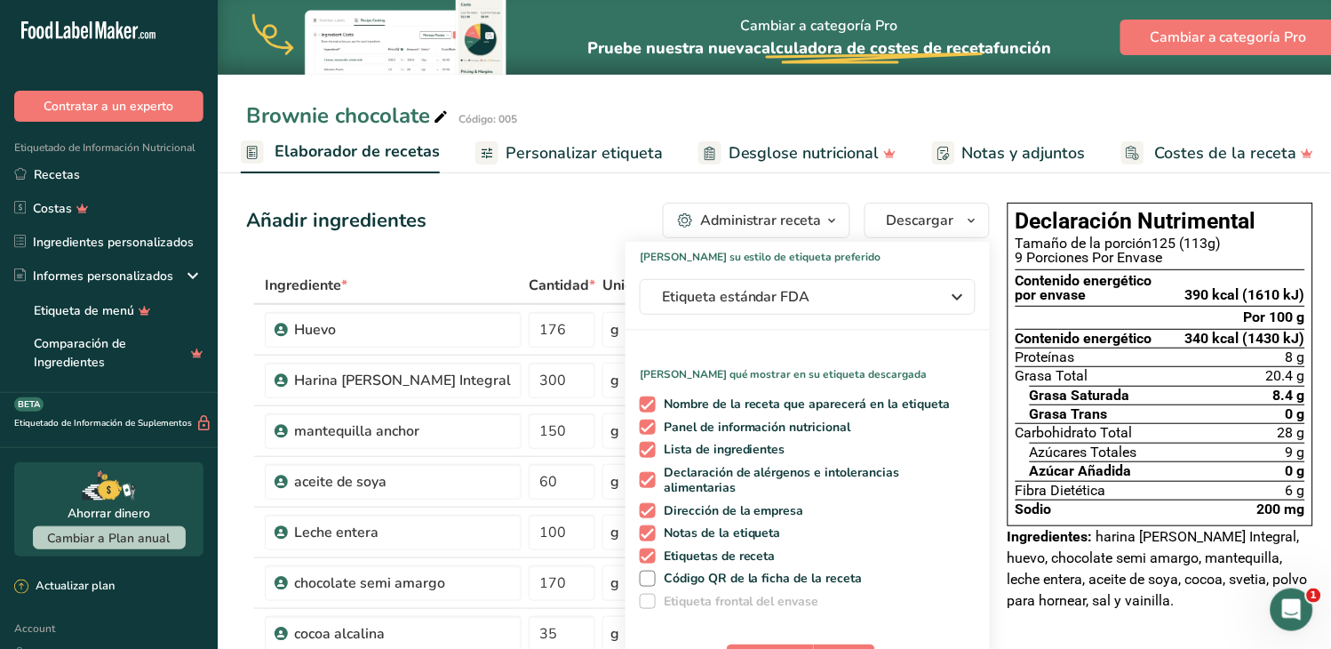
click at [593, 155] on span "Personalizar etiqueta" at bounding box center [584, 153] width 157 height 24
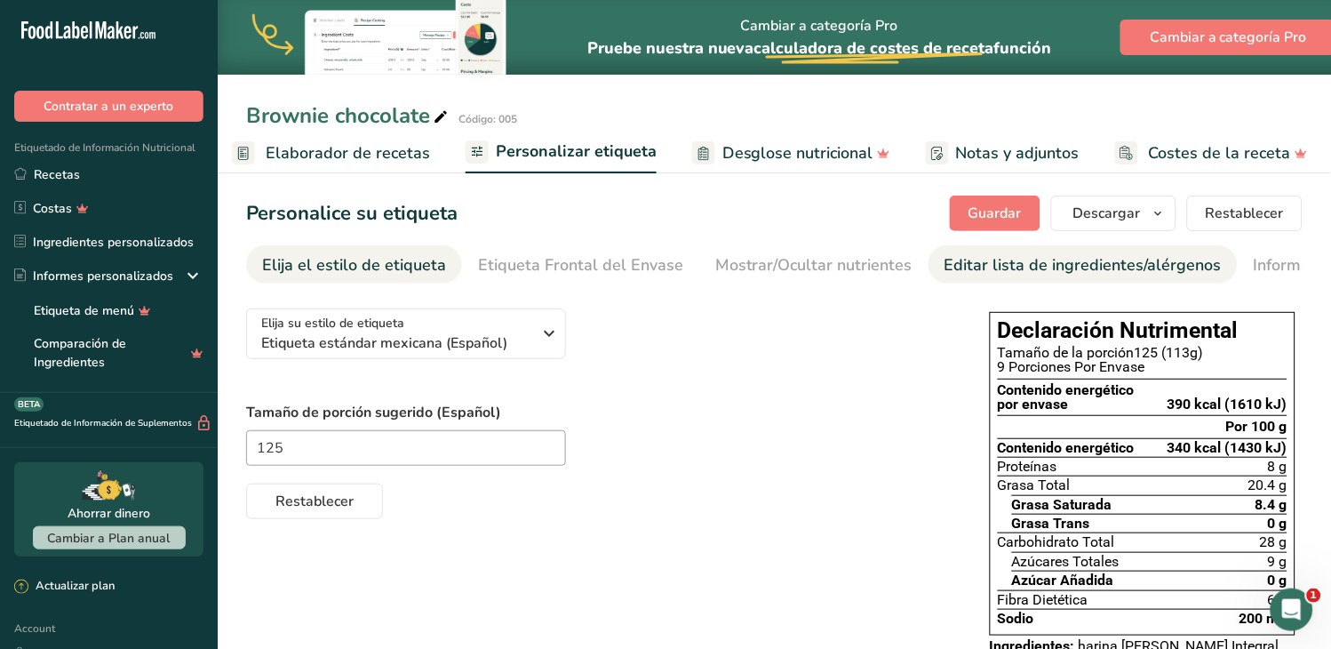
click at [1019, 264] on div "Editar lista de ingredientes/alérgenos" at bounding box center [1083, 265] width 277 height 24
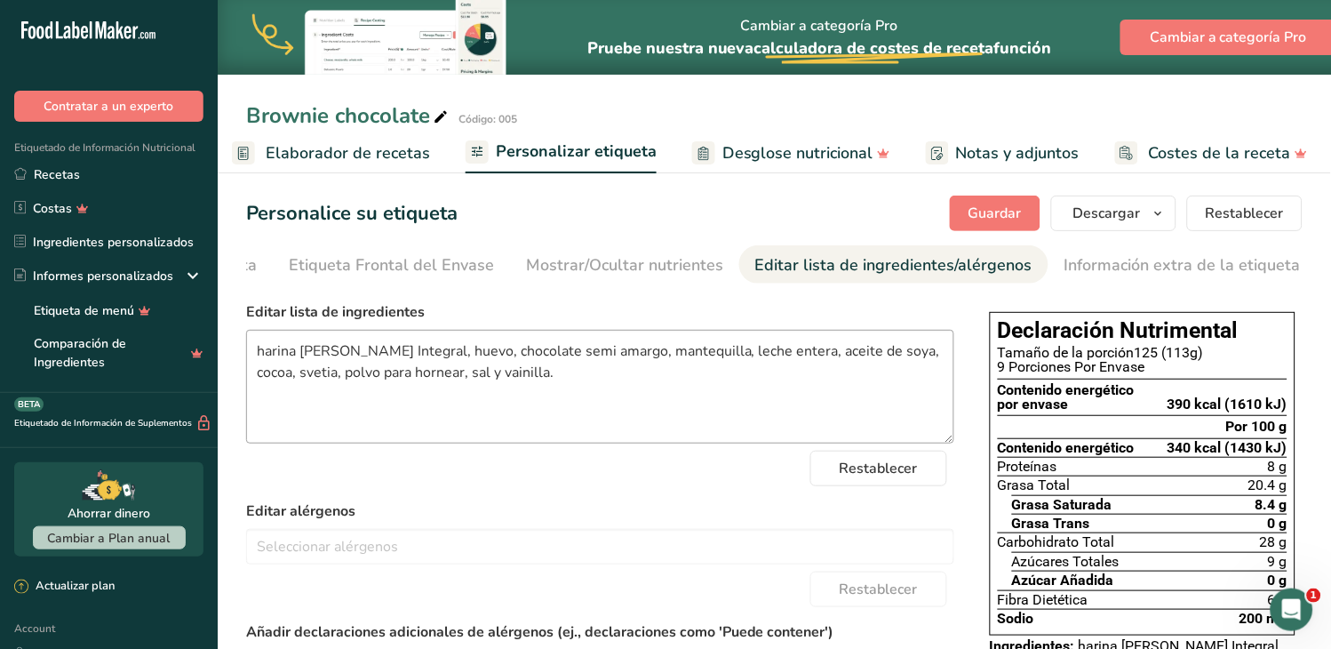
scroll to position [99, 0]
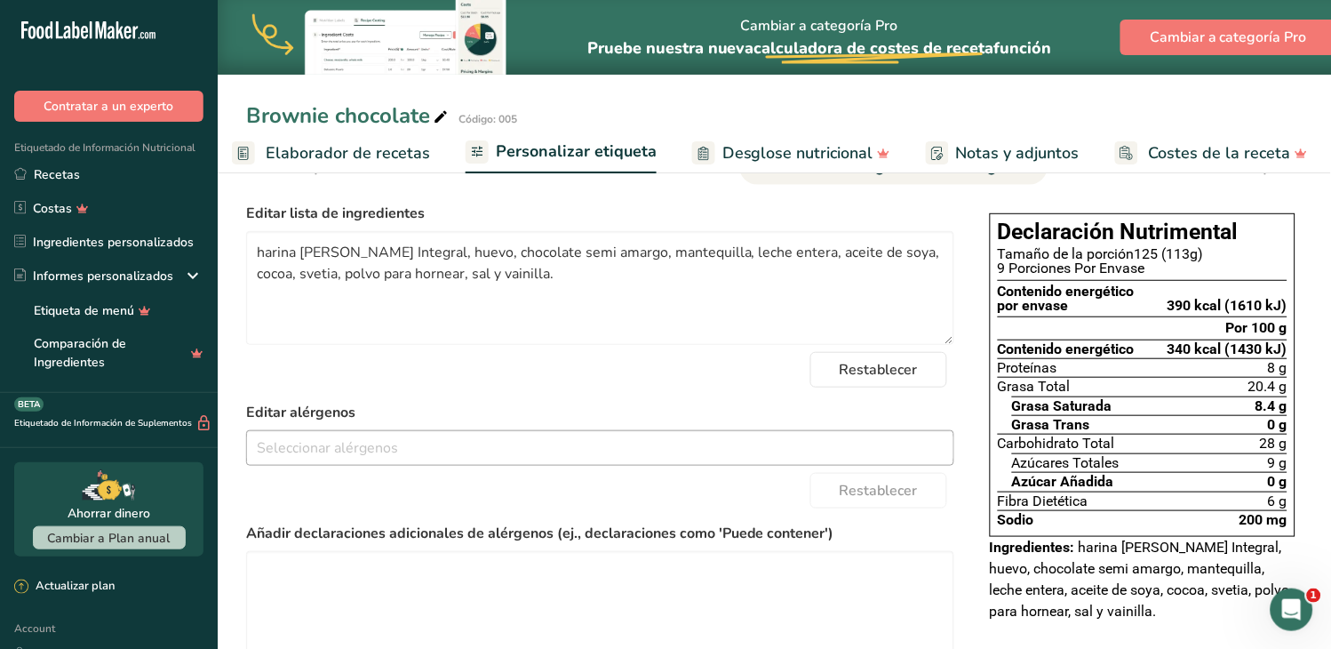
click at [368, 438] on input "text" at bounding box center [600, 448] width 706 height 28
click at [364, 450] on input "text" at bounding box center [600, 448] width 706 height 28
click at [357, 455] on input "text" at bounding box center [600, 448] width 706 height 28
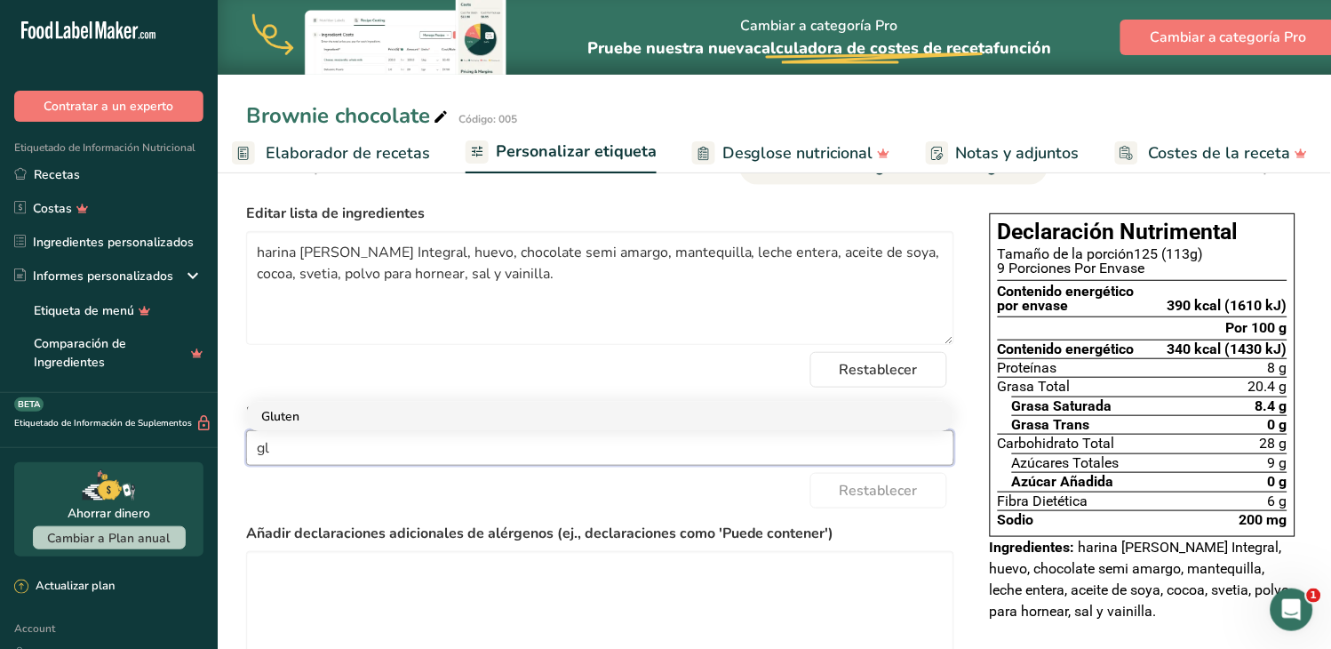
type input "gl"
click at [288, 419] on link "Gluten" at bounding box center [600, 416] width 706 height 29
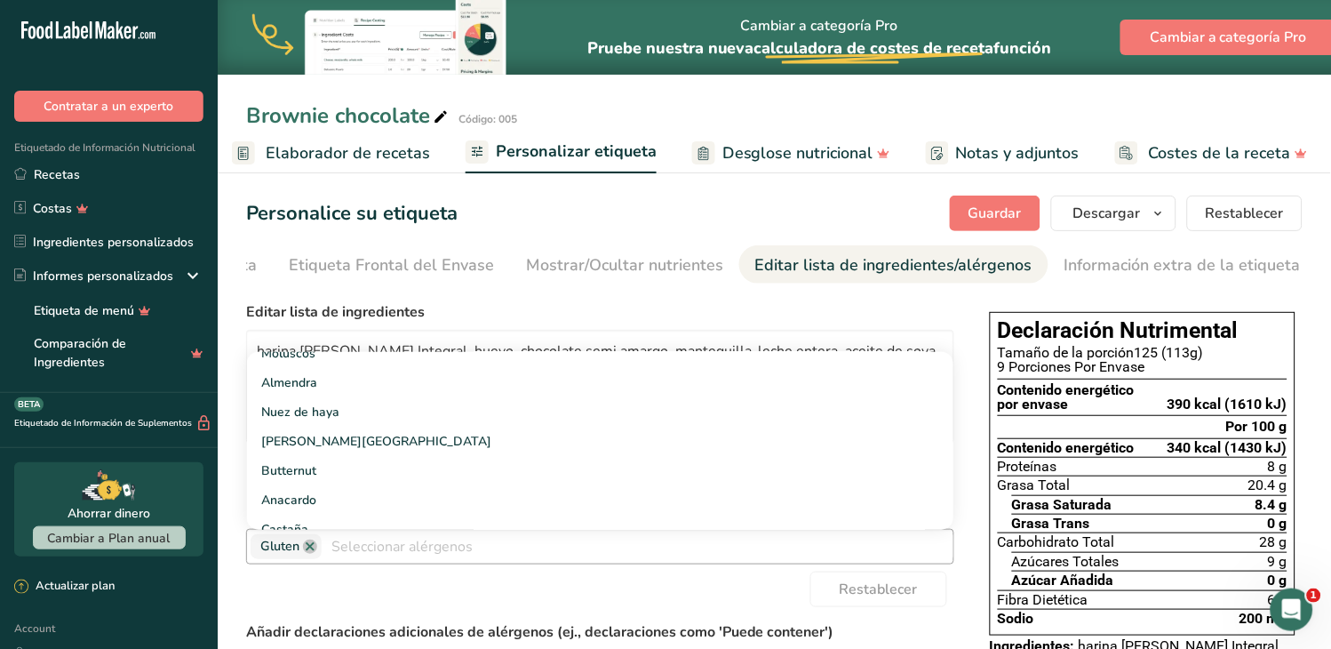
scroll to position [664, 0]
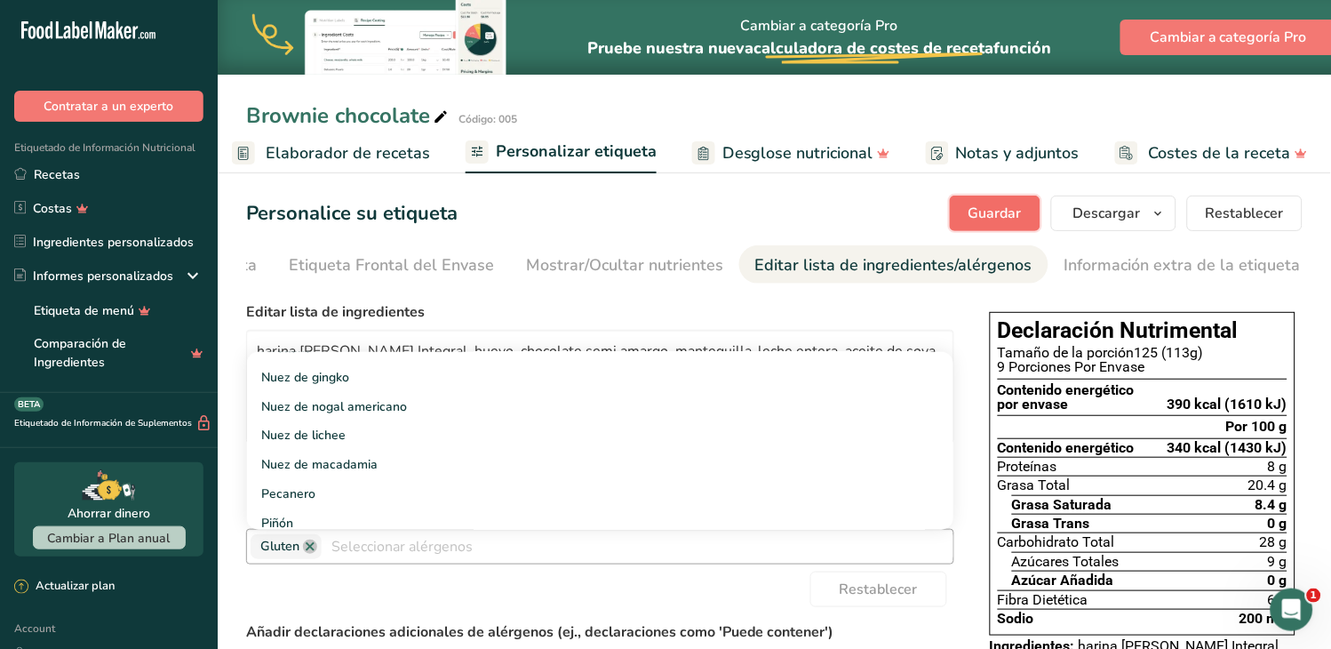
click at [991, 206] on span "Guardar" at bounding box center [995, 213] width 53 height 21
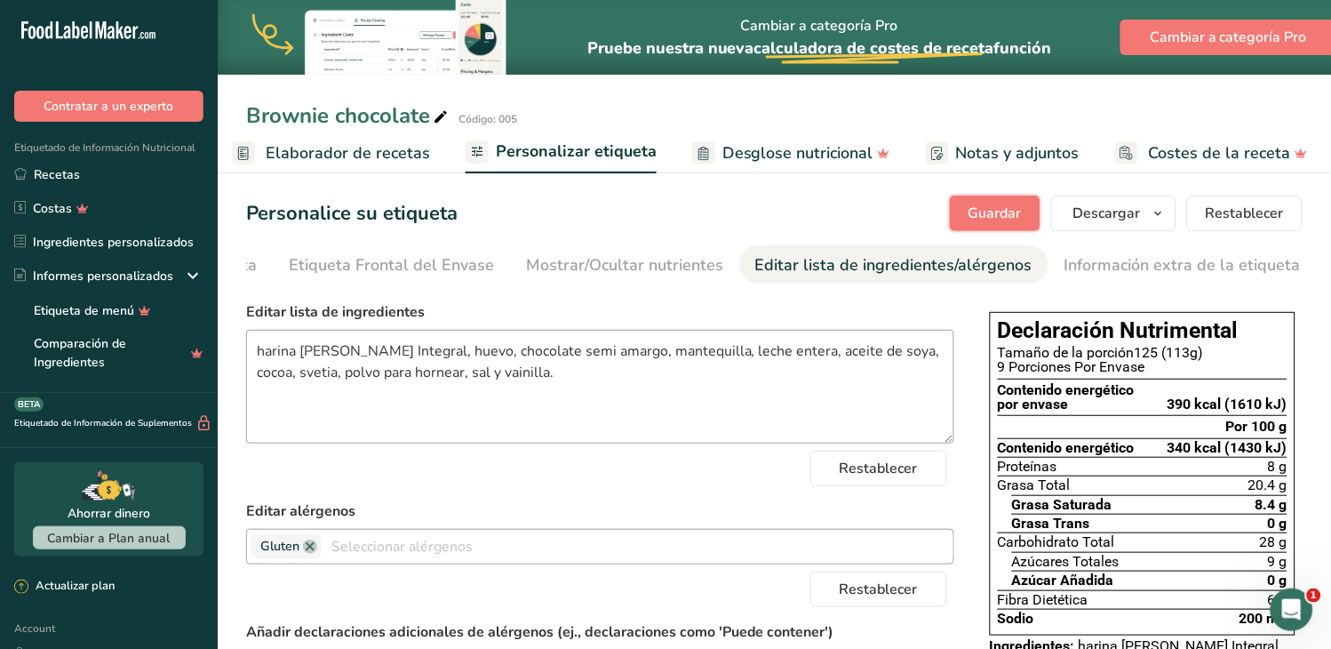
scroll to position [279, 0]
